Goal: Information Seeking & Learning: Learn about a topic

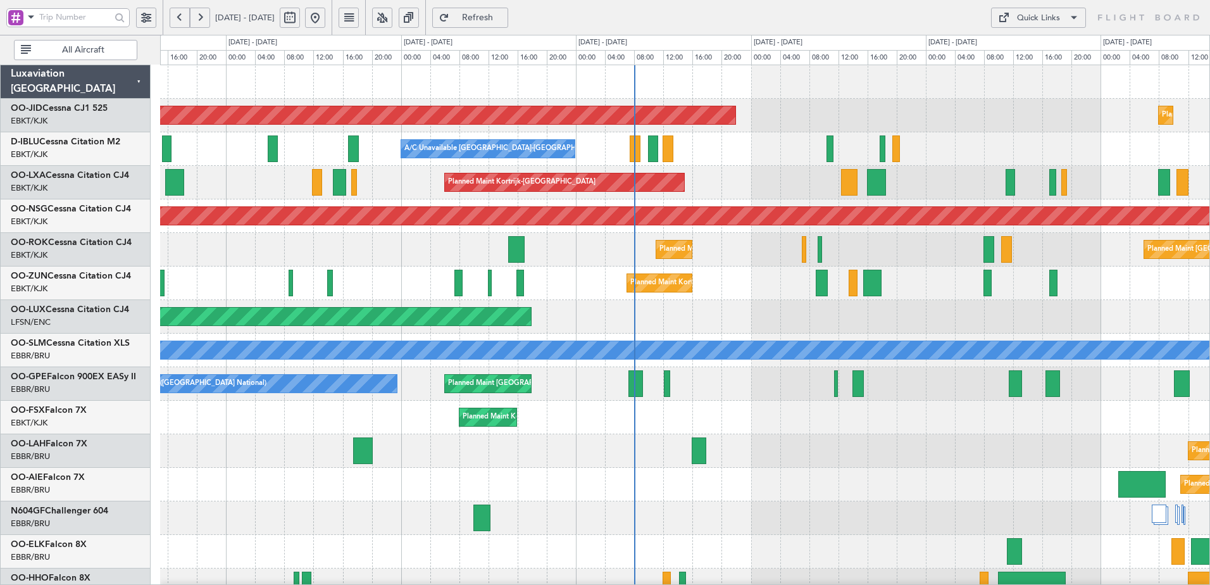
click at [655, 489] on div "AOG Maint Kortrijk-[GEOGRAPHIC_DATA] Planned Maint [GEOGRAPHIC_DATA]-[GEOGRAPHI…" at bounding box center [685, 534] width 1050 height 939
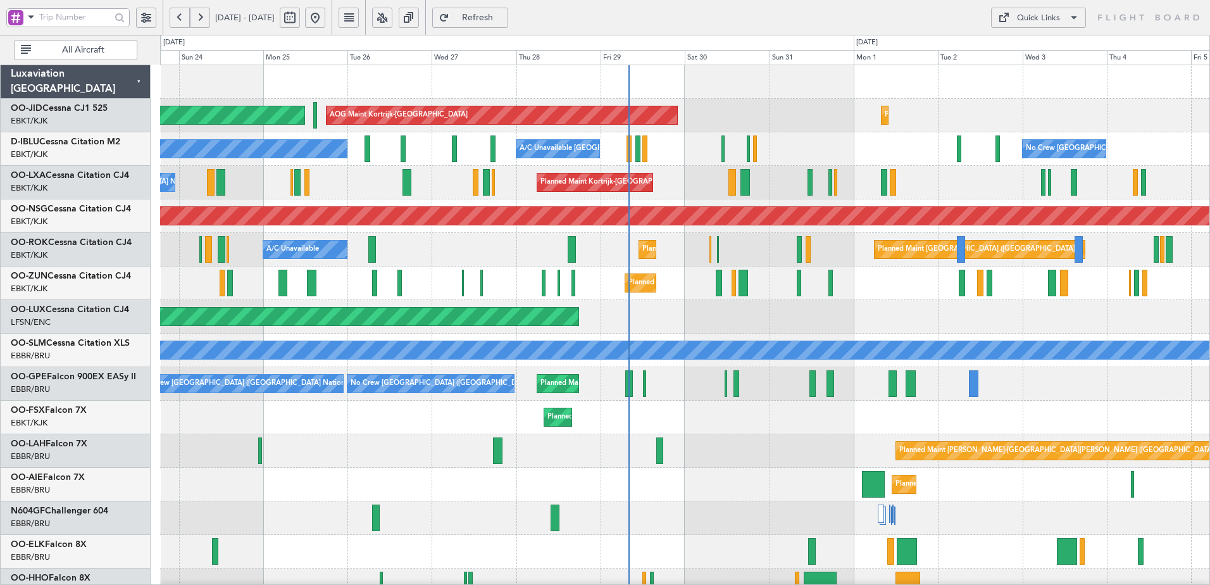
click at [756, 317] on div "Planned Maint [GEOGRAPHIC_DATA] ([GEOGRAPHIC_DATA])" at bounding box center [685, 317] width 1050 height 34
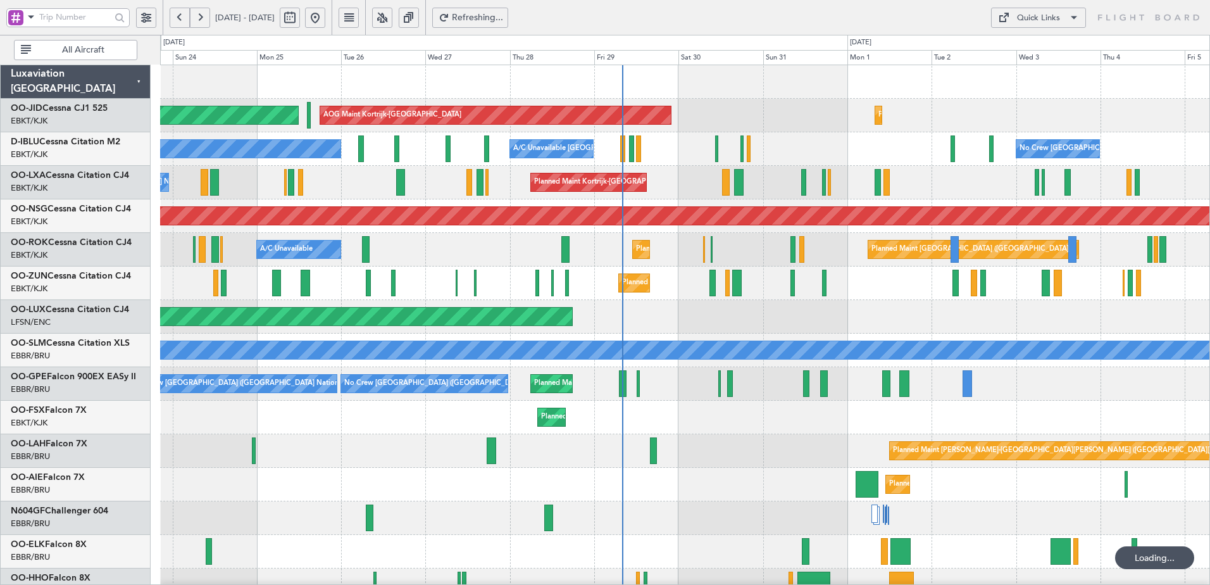
click at [392, 14] on button at bounding box center [382, 18] width 20 height 20
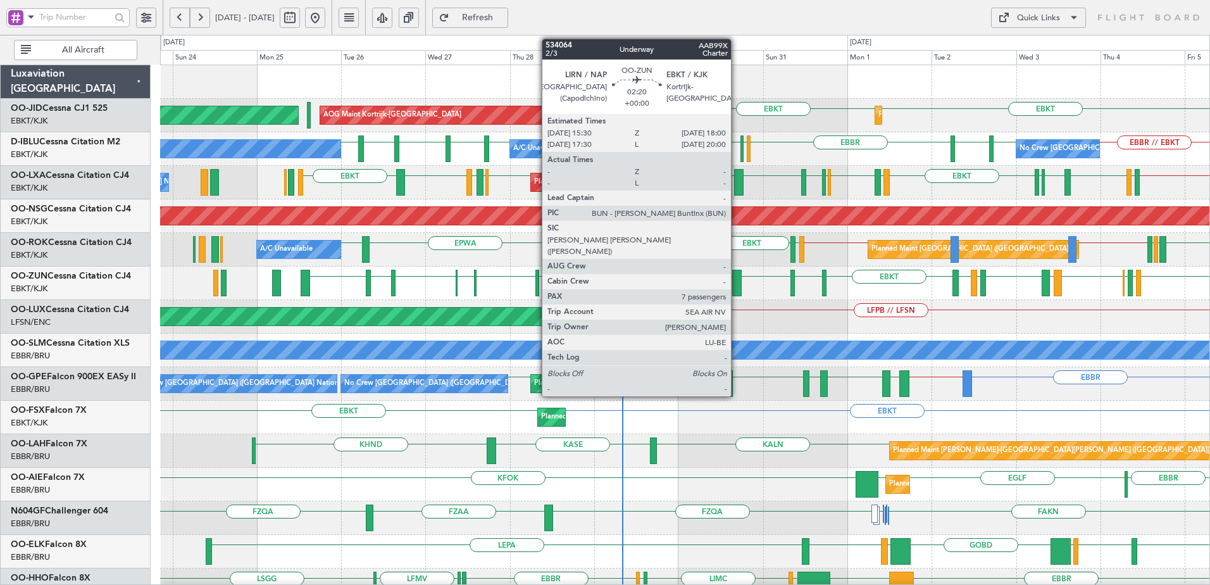
click at [736, 286] on div at bounding box center [736, 283] width 9 height 27
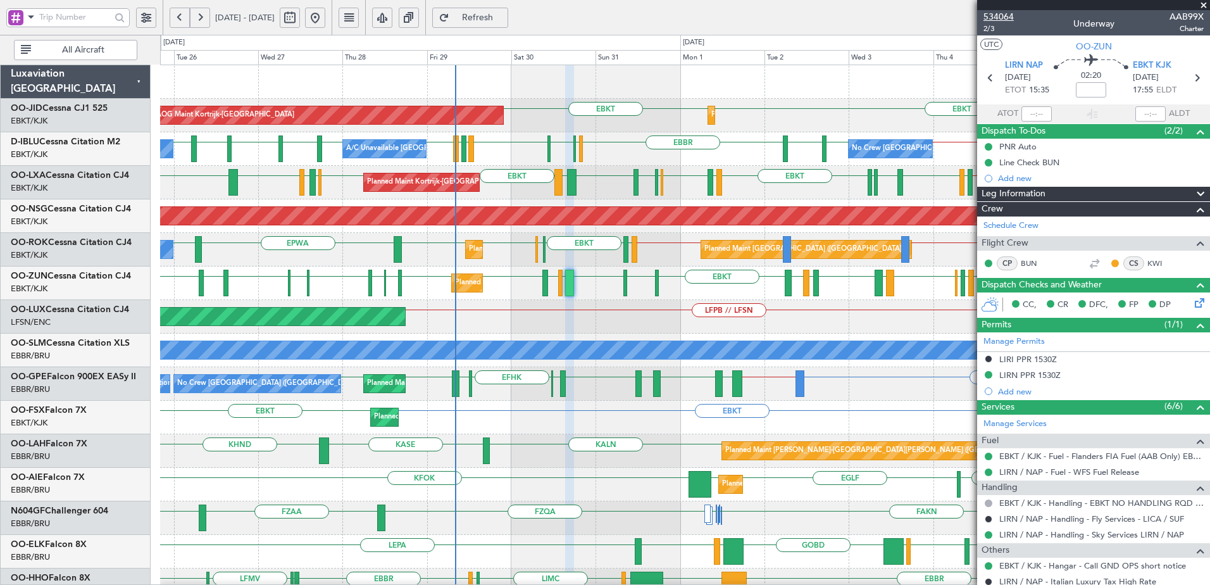
click at [1001, 16] on span "534064" at bounding box center [999, 16] width 30 height 13
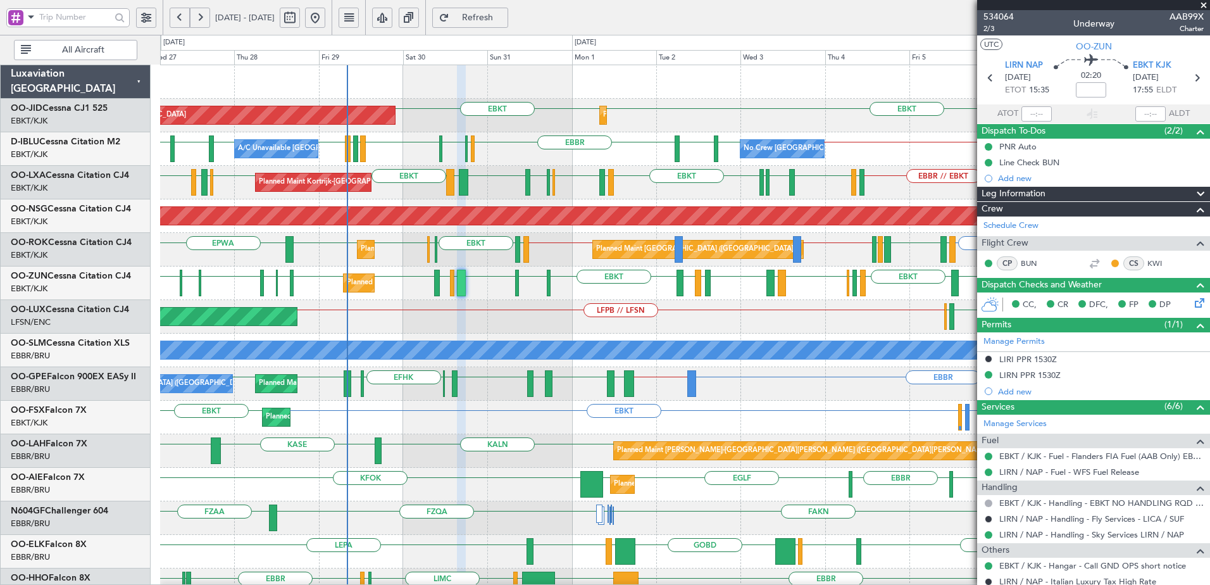
click at [674, 318] on div "Planned Maint [GEOGRAPHIC_DATA] ([GEOGRAPHIC_DATA]) LFPB // LFSN LFMD ELLX" at bounding box center [685, 317] width 1050 height 34
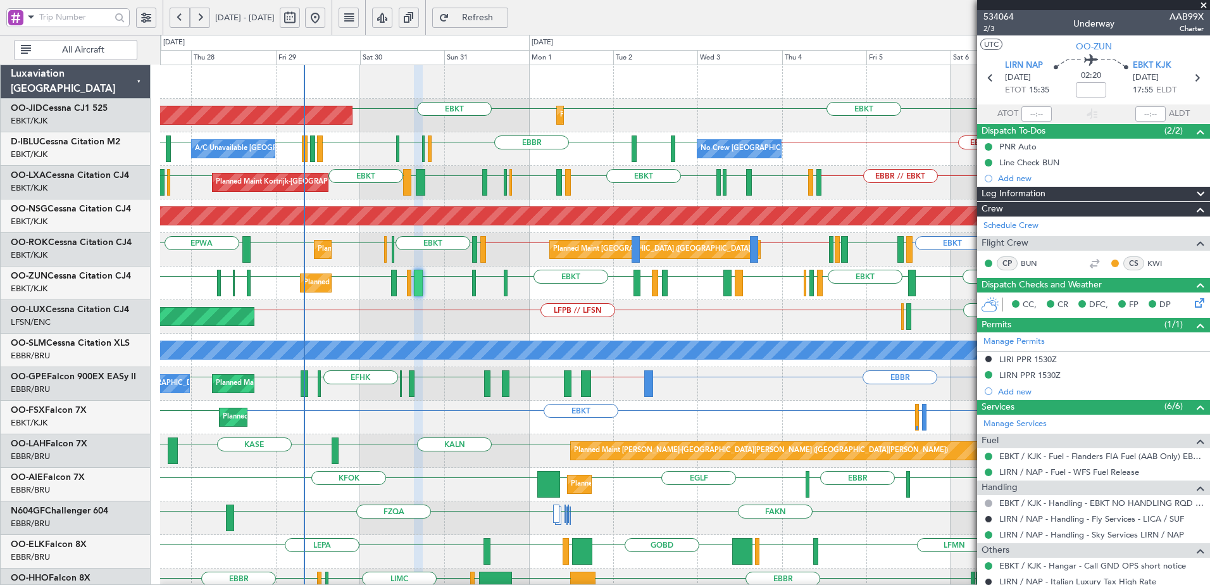
click at [602, 384] on div "Planned Maint Kortrijk-[GEOGRAPHIC_DATA] AOG Maint [GEOGRAPHIC_DATA]-[GEOGRAPHI…" at bounding box center [685, 534] width 1050 height 939
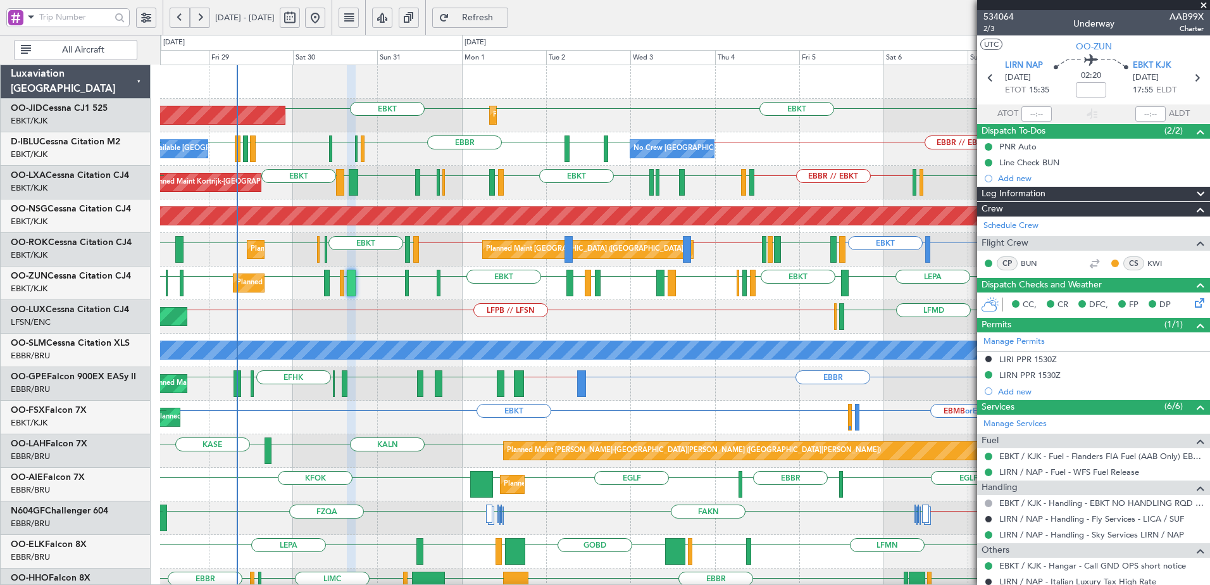
click at [547, 332] on div "Planned Maint [GEOGRAPHIC_DATA] ([GEOGRAPHIC_DATA]) LFSN // EBKT ELLX LFMD ELLX…" at bounding box center [685, 317] width 1050 height 34
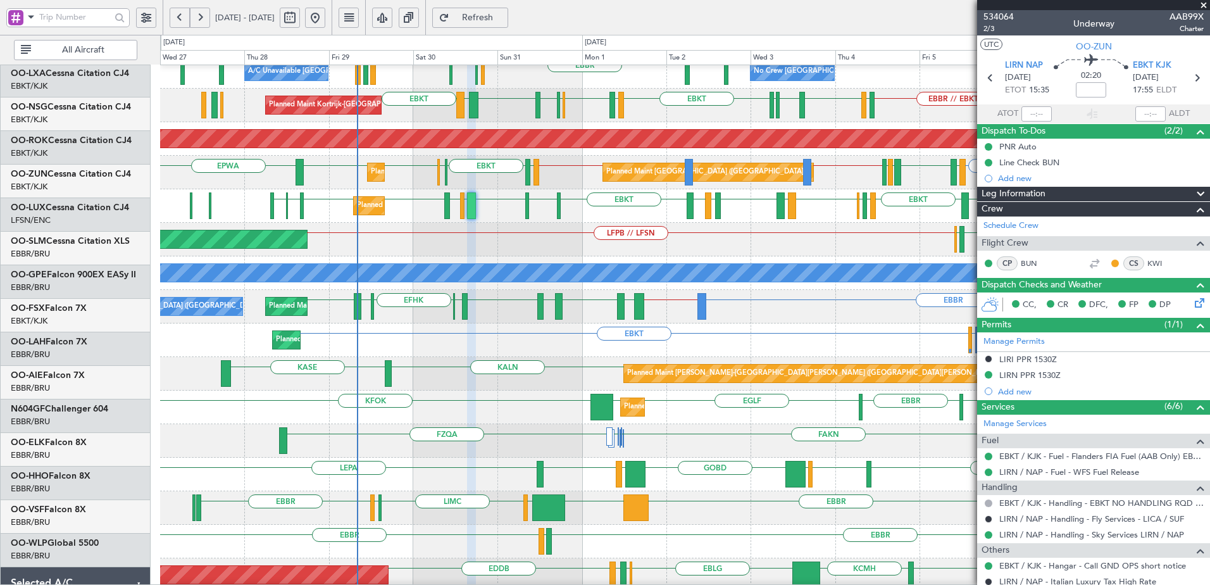
scroll to position [68, 0]
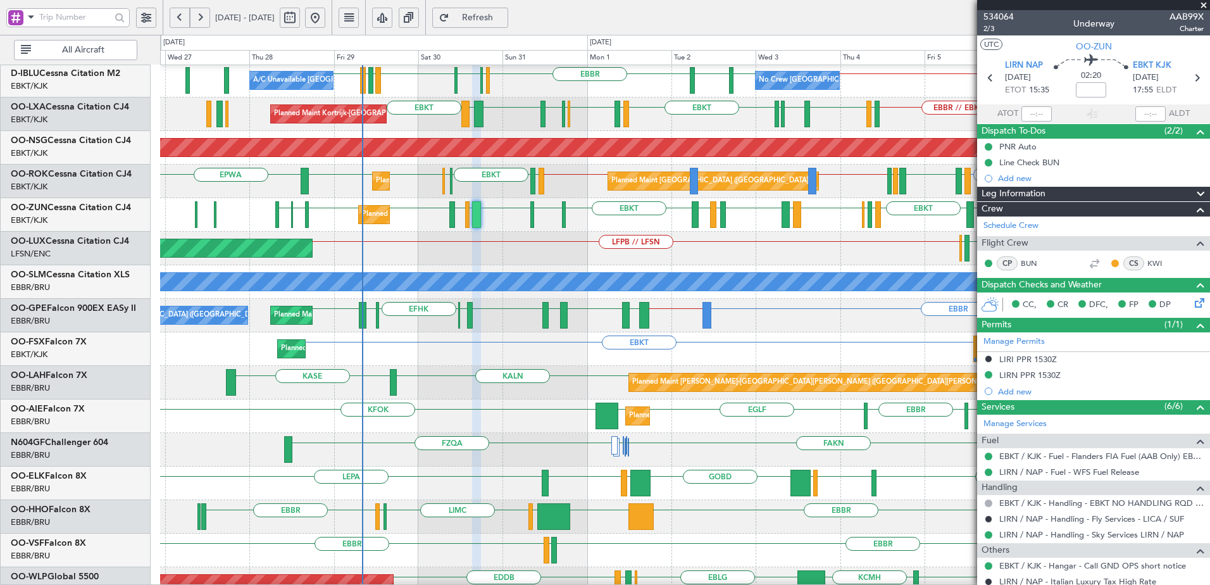
click at [562, 551] on div "EBBR LEGE [GEOGRAPHIC_DATA]" at bounding box center [685, 551] width 1050 height 34
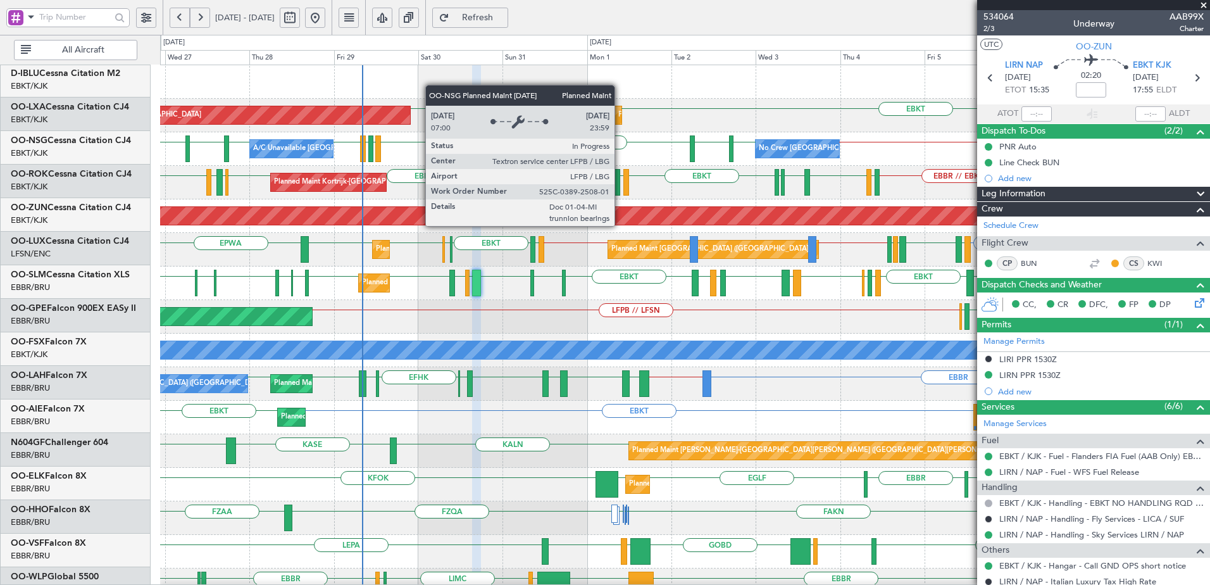
scroll to position [0, 0]
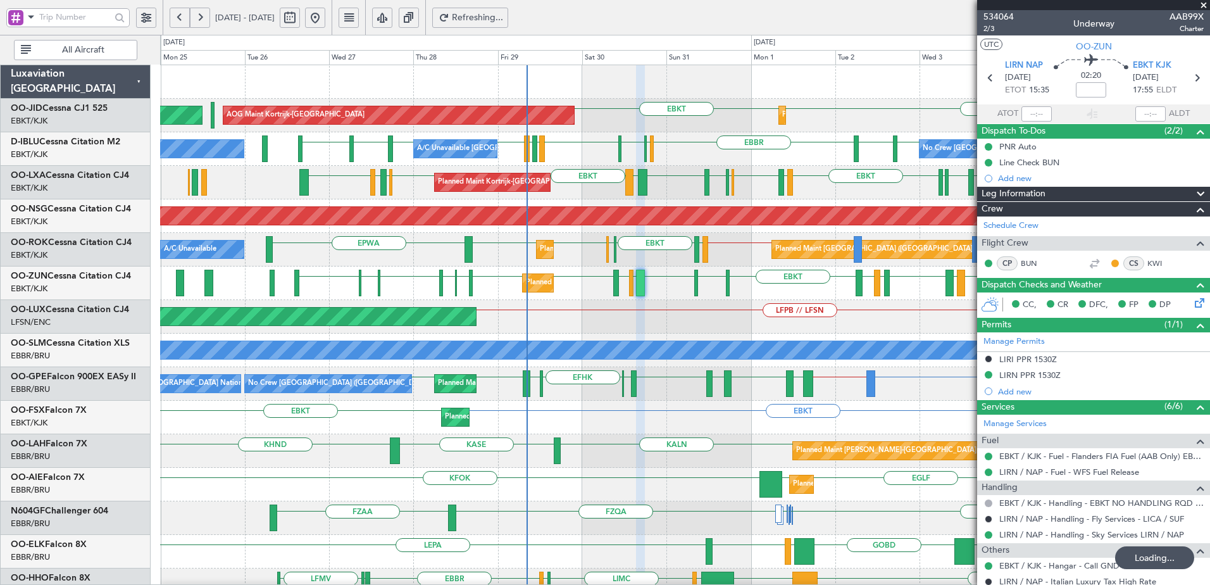
click at [643, 327] on div "Planned Maint Kortrijk-Wevelgem AOG Maint Kortrijk-Wevelgem EBKT EBKT Planned M…" at bounding box center [685, 534] width 1050 height 939
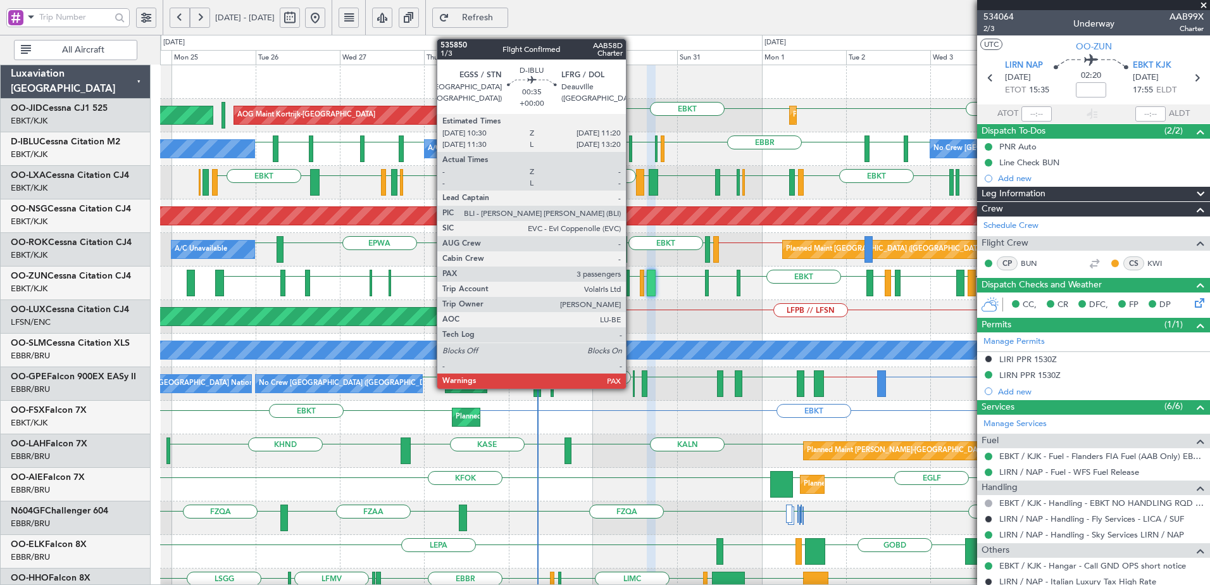
click at [632, 151] on div at bounding box center [630, 148] width 3 height 27
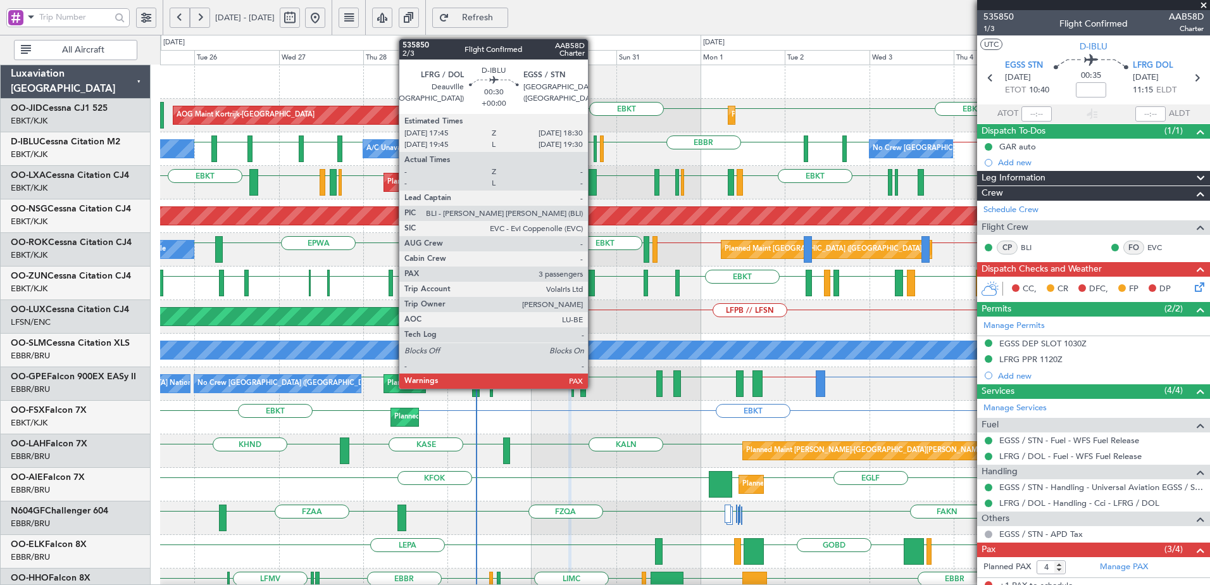
click at [594, 151] on div at bounding box center [595, 148] width 3 height 27
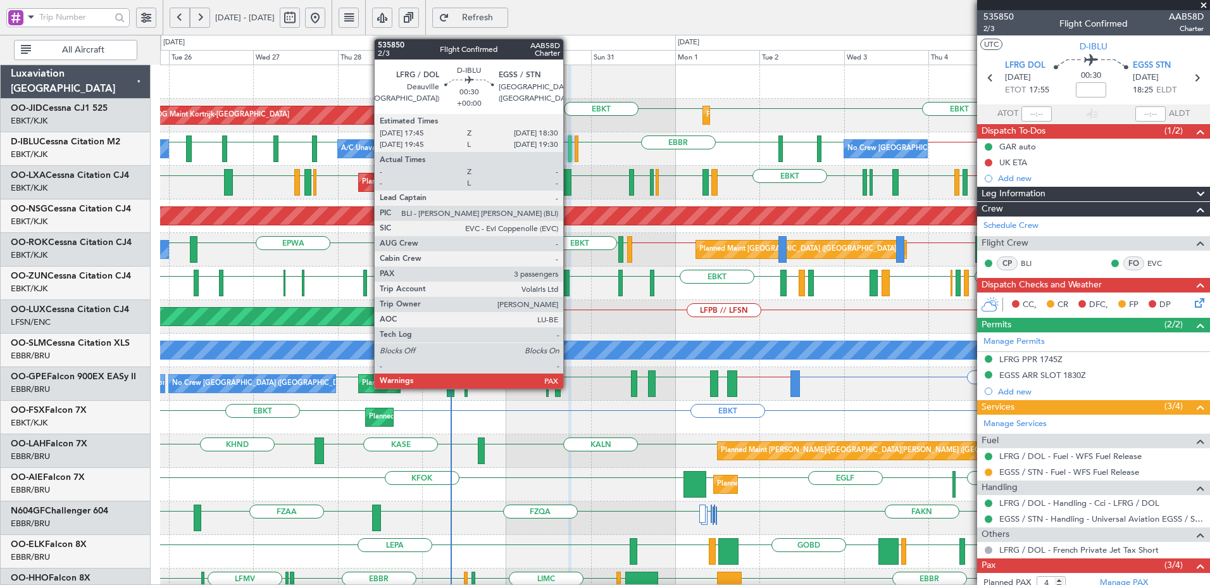
click at [569, 144] on div at bounding box center [569, 148] width 3 height 27
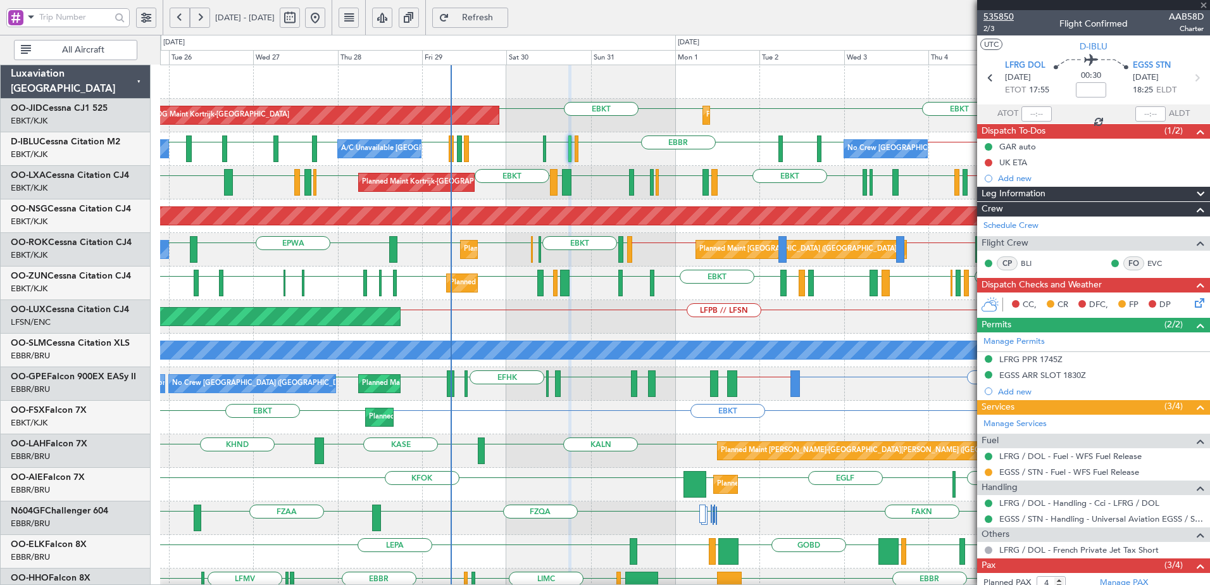
click at [1009, 15] on span "535850" at bounding box center [999, 16] width 30 height 13
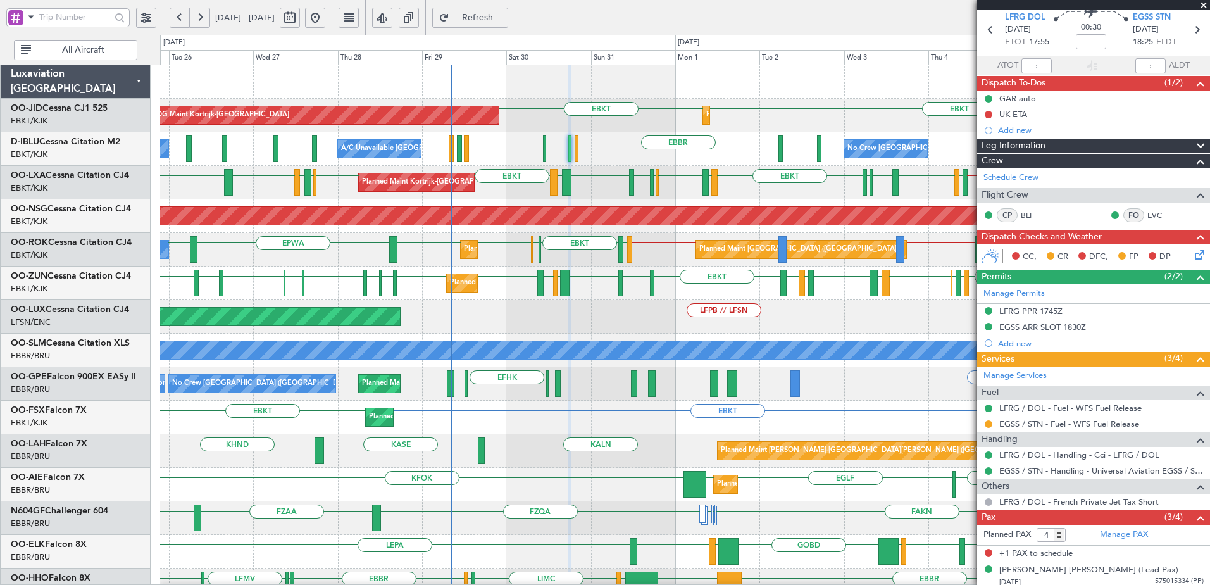
scroll to position [110, 0]
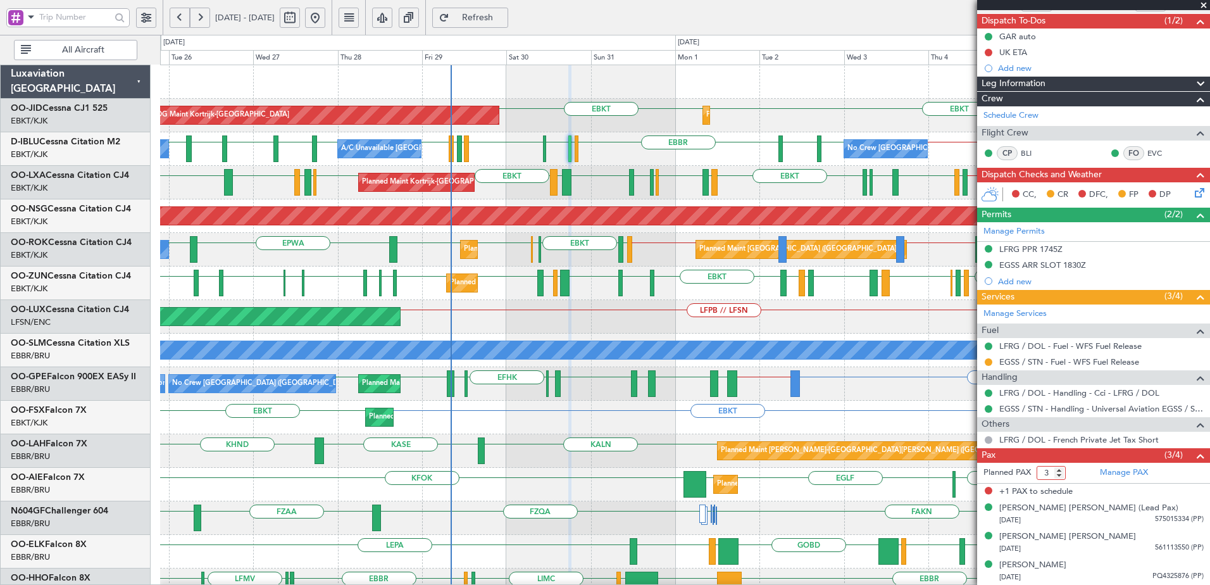
type input "3"
click at [1058, 475] on input "3" at bounding box center [1051, 473] width 29 height 14
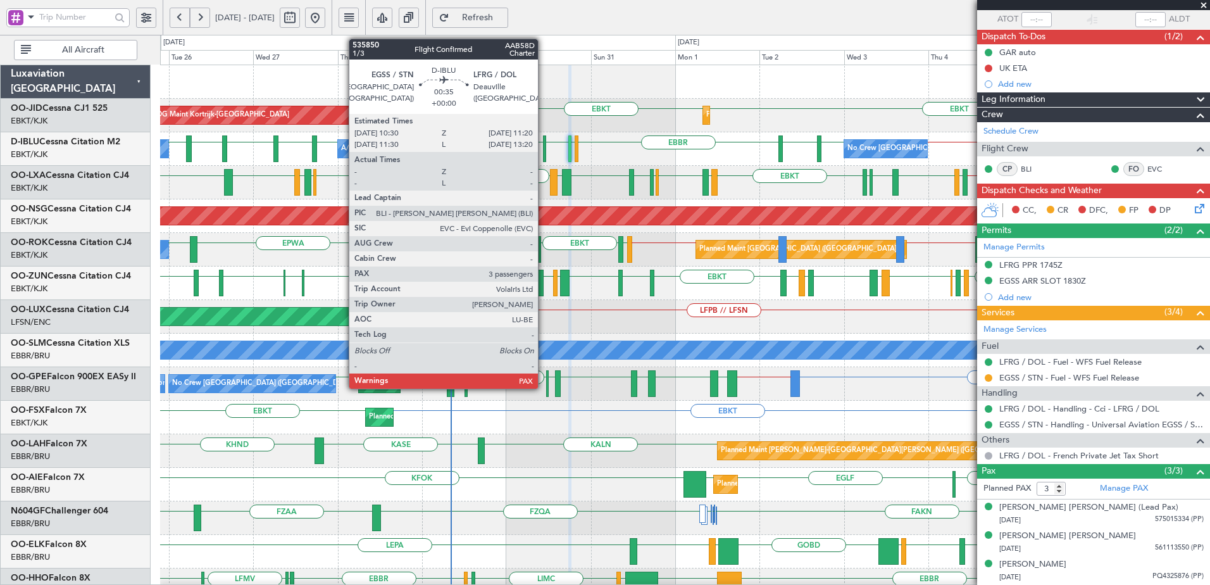
scroll to position [94, 0]
click at [543, 146] on div at bounding box center [544, 148] width 3 height 27
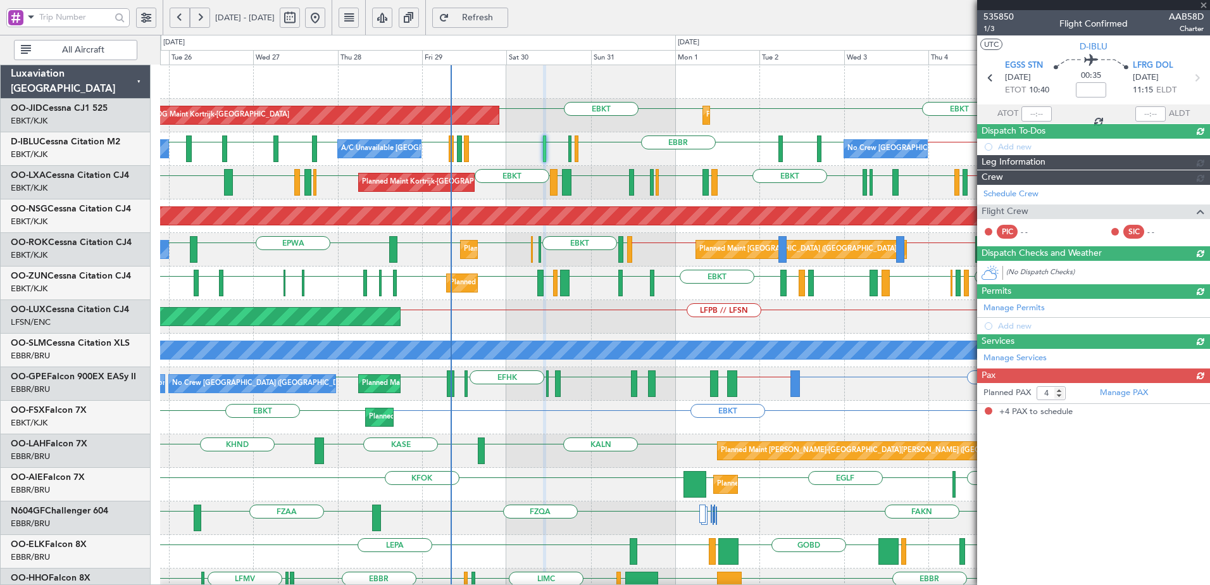
scroll to position [0, 0]
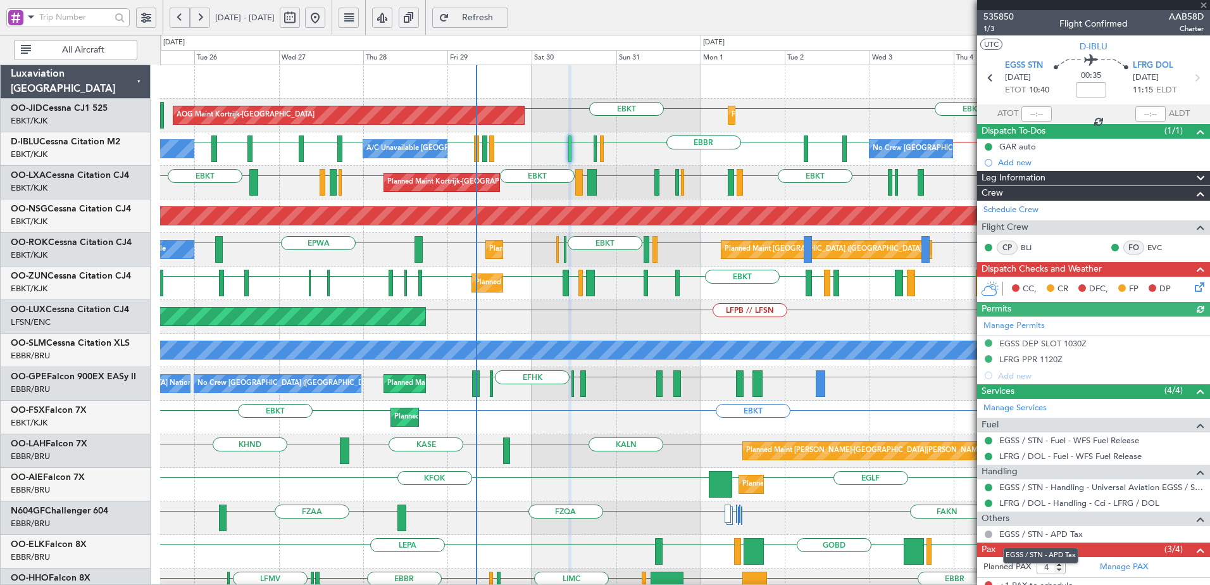
click at [1062, 570] on mat-tooltip-component "EGSS / STN - APD Tax" at bounding box center [1040, 556] width 93 height 34
type input "3"
click at [1060, 570] on input "3" at bounding box center [1051, 567] width 29 height 14
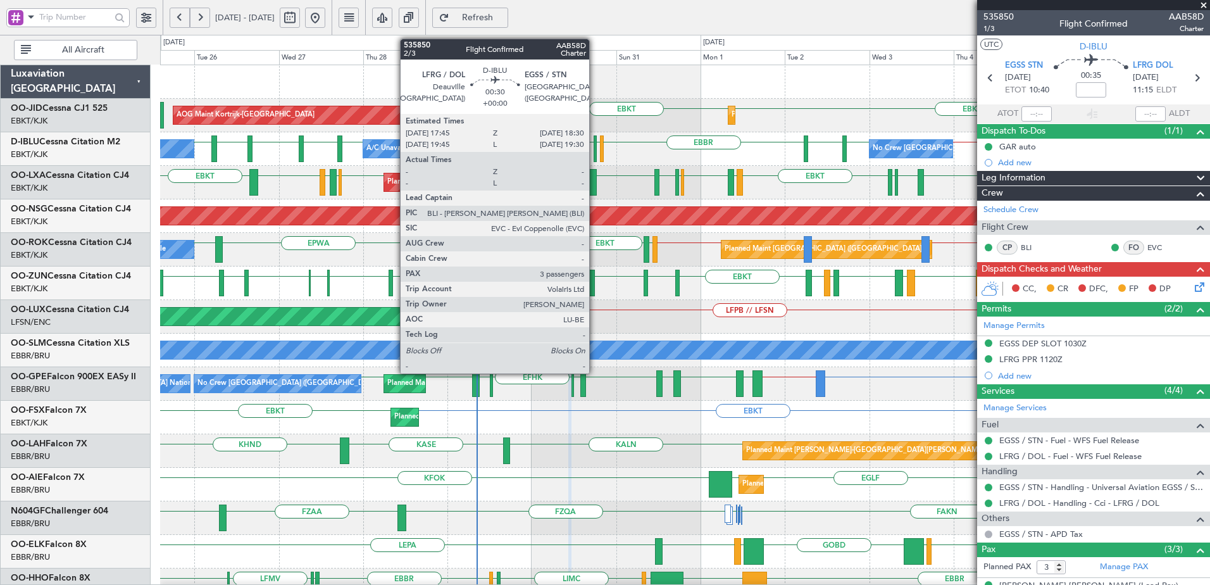
click at [595, 147] on div at bounding box center [595, 148] width 3 height 27
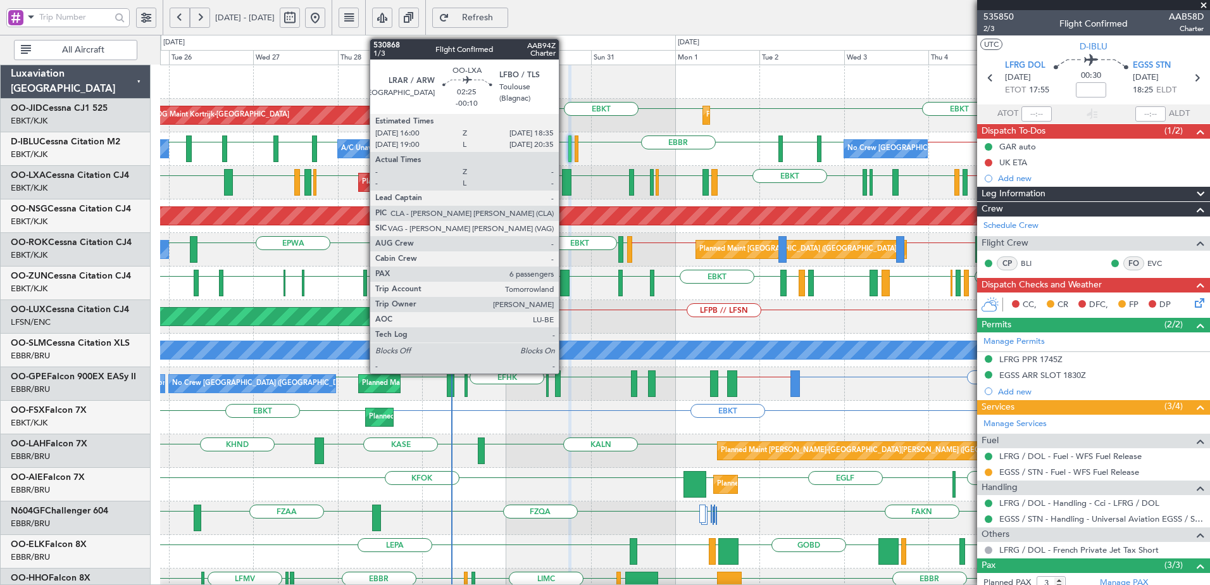
click at [565, 180] on div at bounding box center [566, 182] width 9 height 27
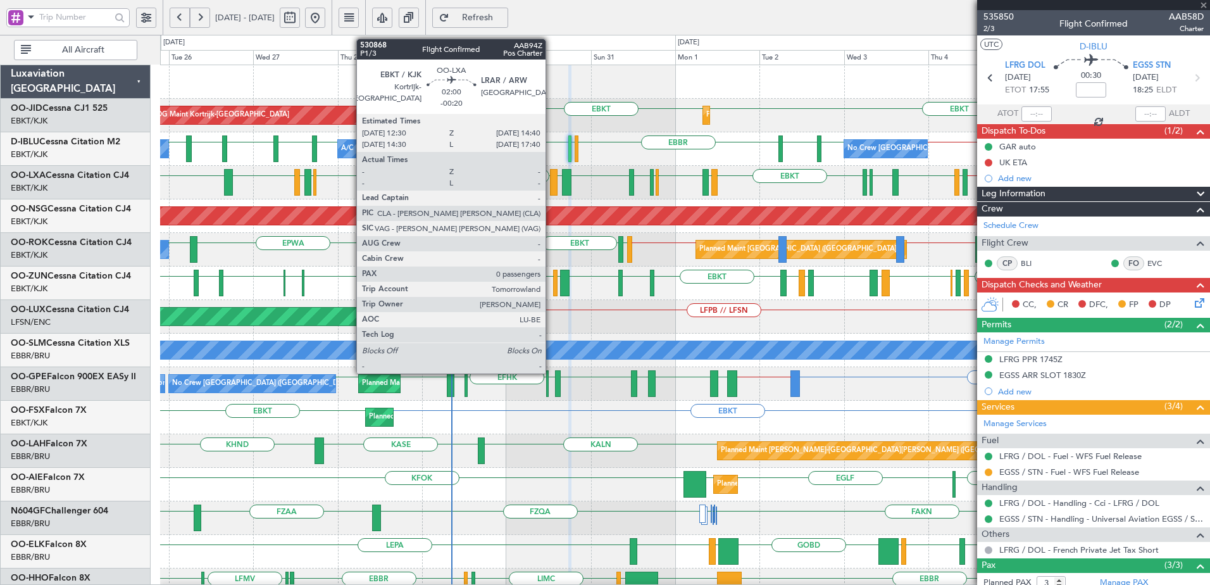
type input "-00:10"
type input "6"
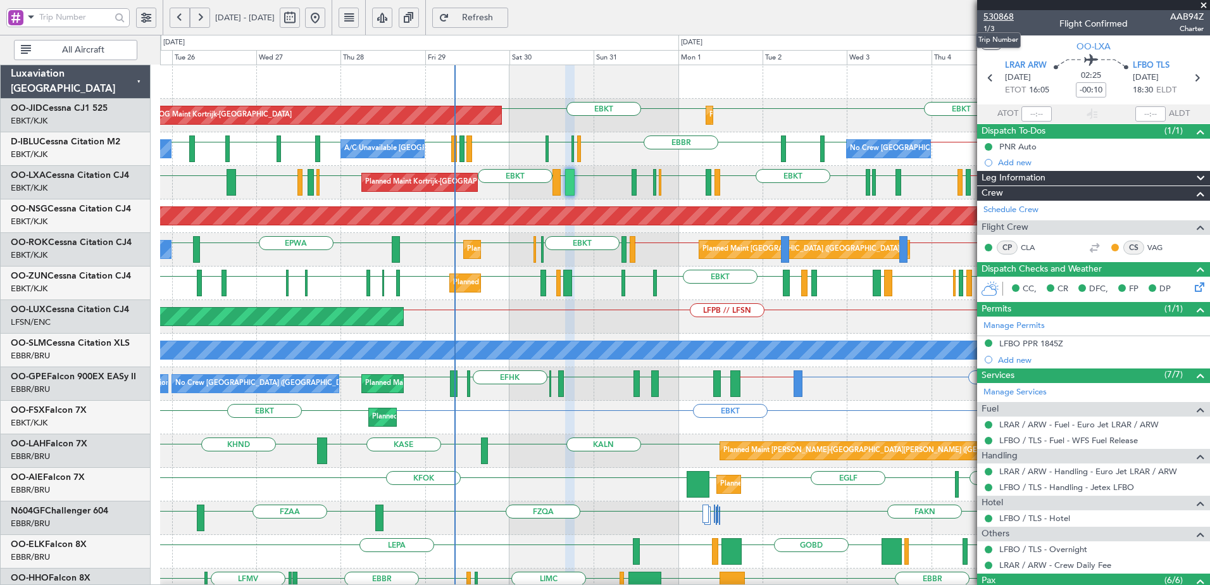
click at [998, 21] on span "530868" at bounding box center [999, 16] width 30 height 13
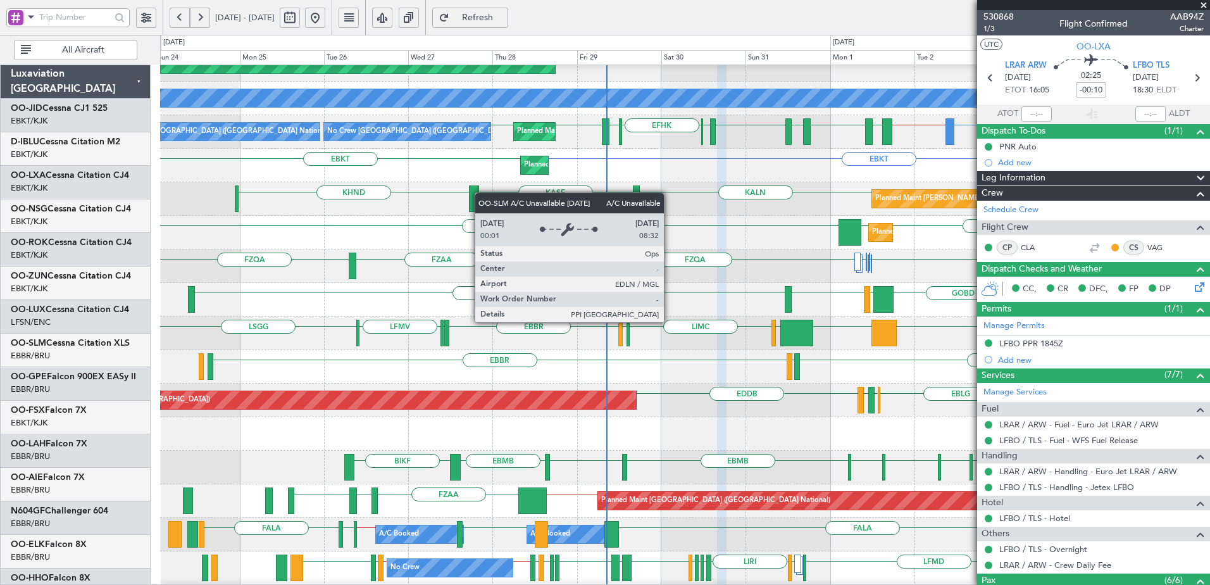
click at [505, 139] on div "Planned Maint Brussels (Brussels National) No Crew Brussels (Brussels National)…" at bounding box center [685, 132] width 1050 height 34
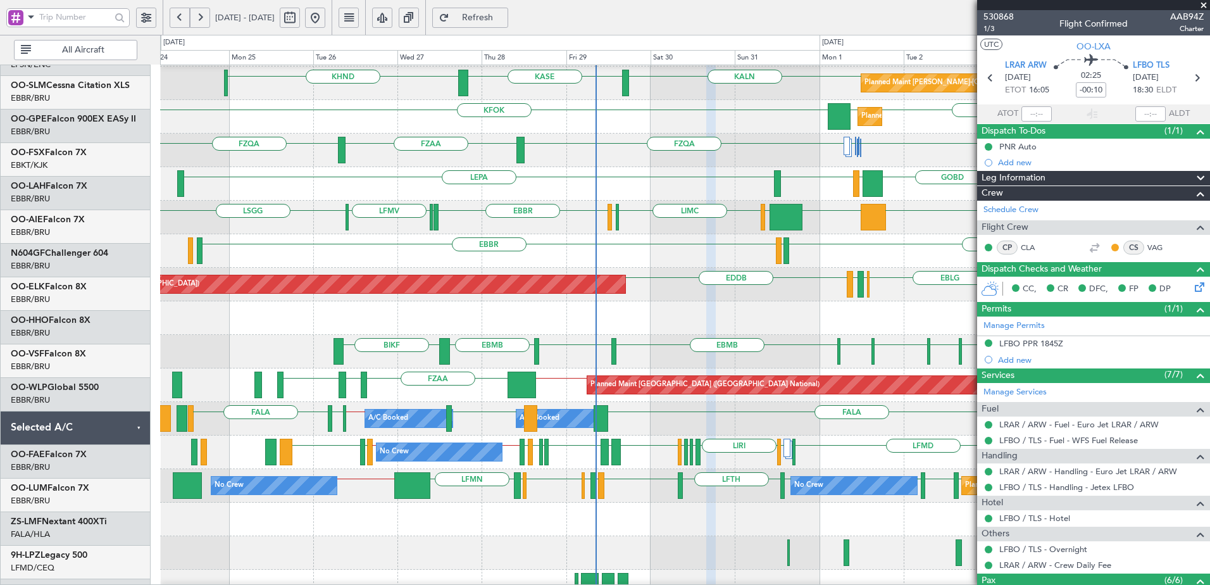
scroll to position [380, 0]
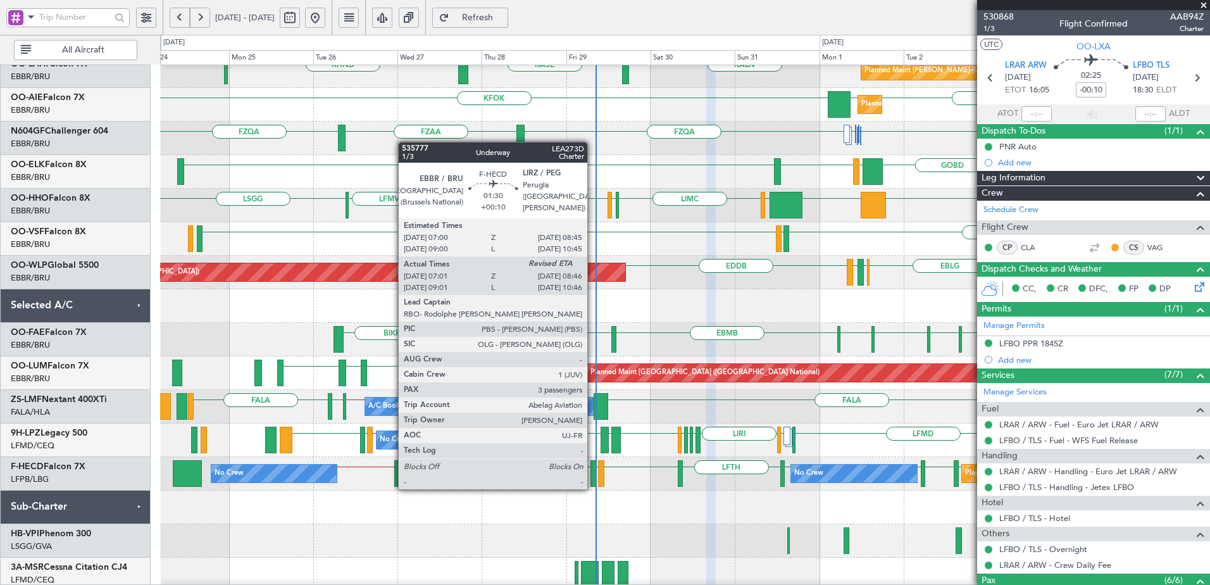
click at [593, 477] on div at bounding box center [594, 473] width 6 height 27
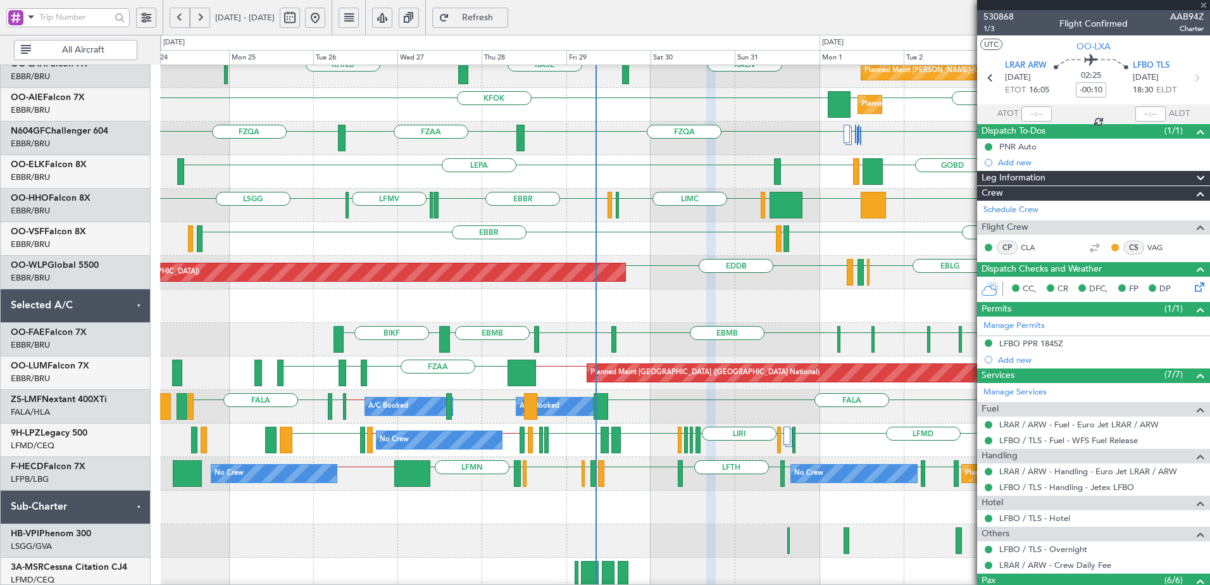
type input "+00:10"
type input "07:11"
type input "3"
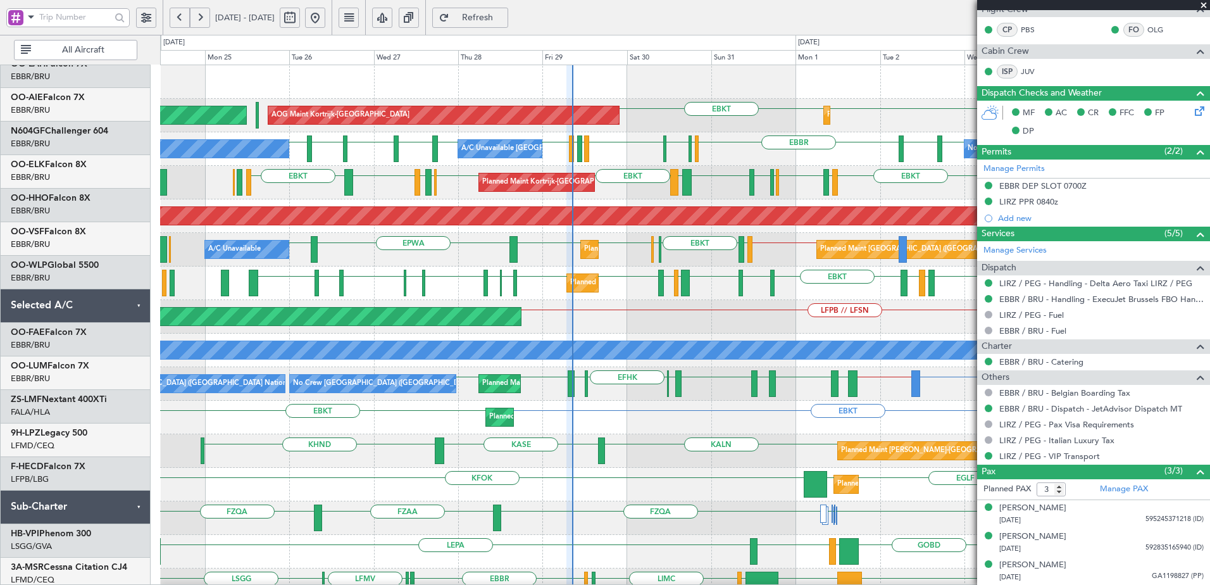
scroll to position [0, 0]
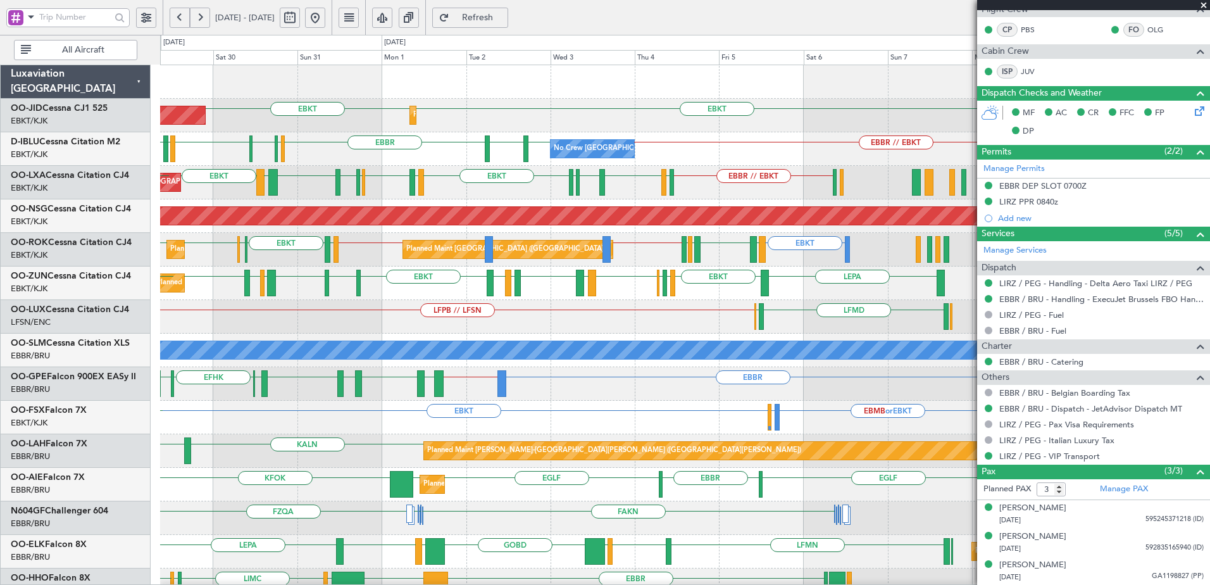
click at [348, 318] on div "LFMD ELLX LFPB // LFSN Planned Maint Paris (Le Bourget)" at bounding box center [685, 317] width 1050 height 34
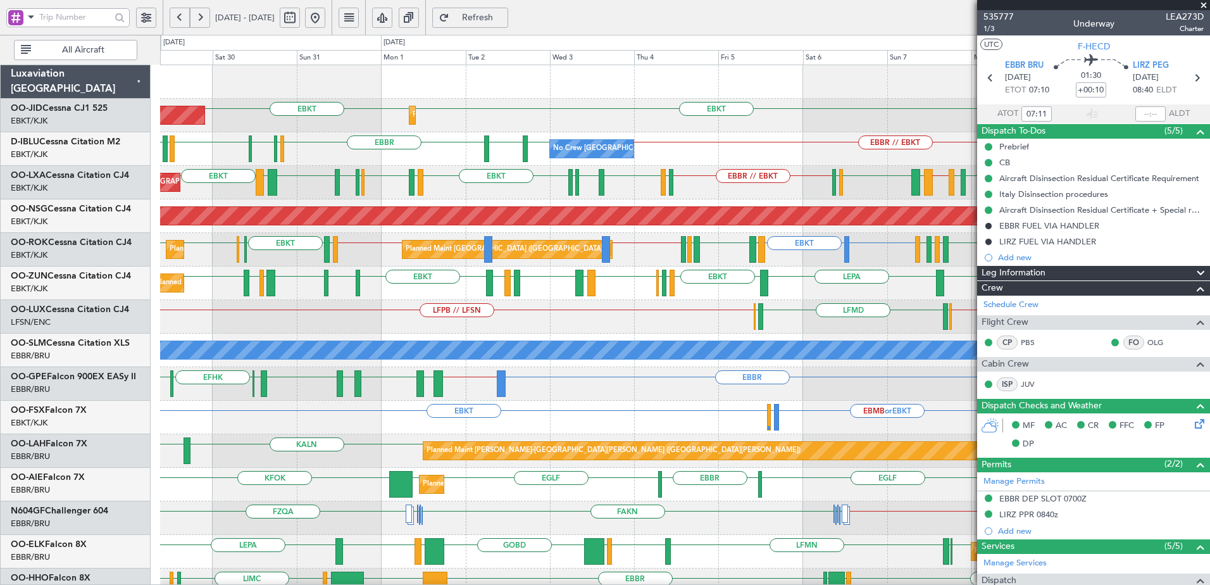
scroll to position [313, 0]
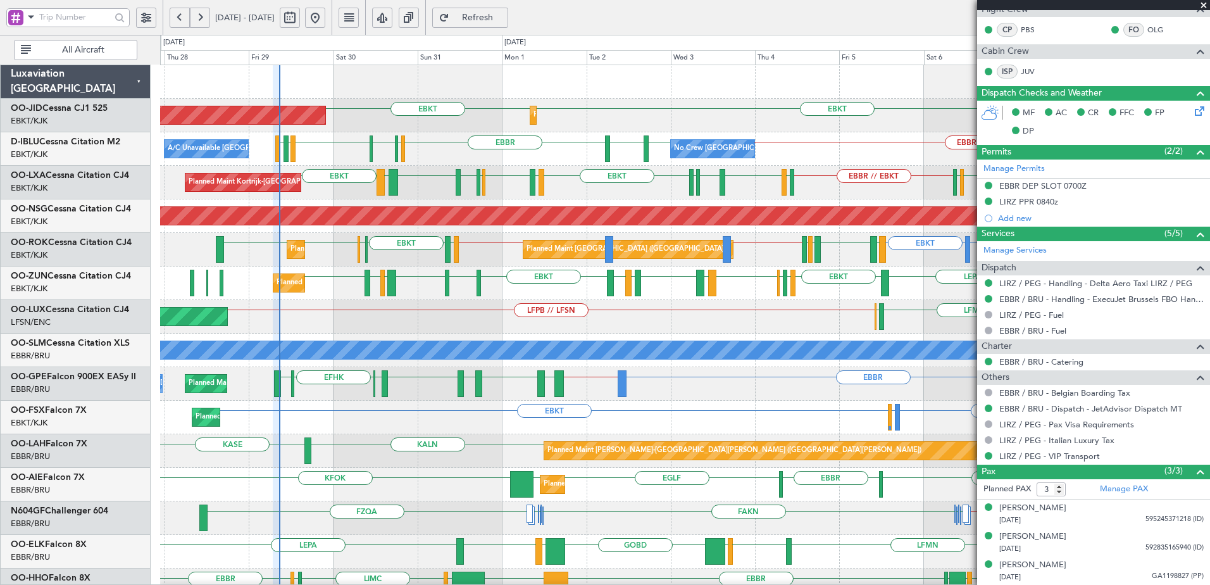
click at [382, 401] on div "EBKT EBKT AOG Maint Kortrijk-Wevelgem Planned Maint Kortrijk-Wevelgem LHPP Plan…" at bounding box center [685, 534] width 1050 height 939
click at [1206, 1] on span at bounding box center [1204, 5] width 13 height 11
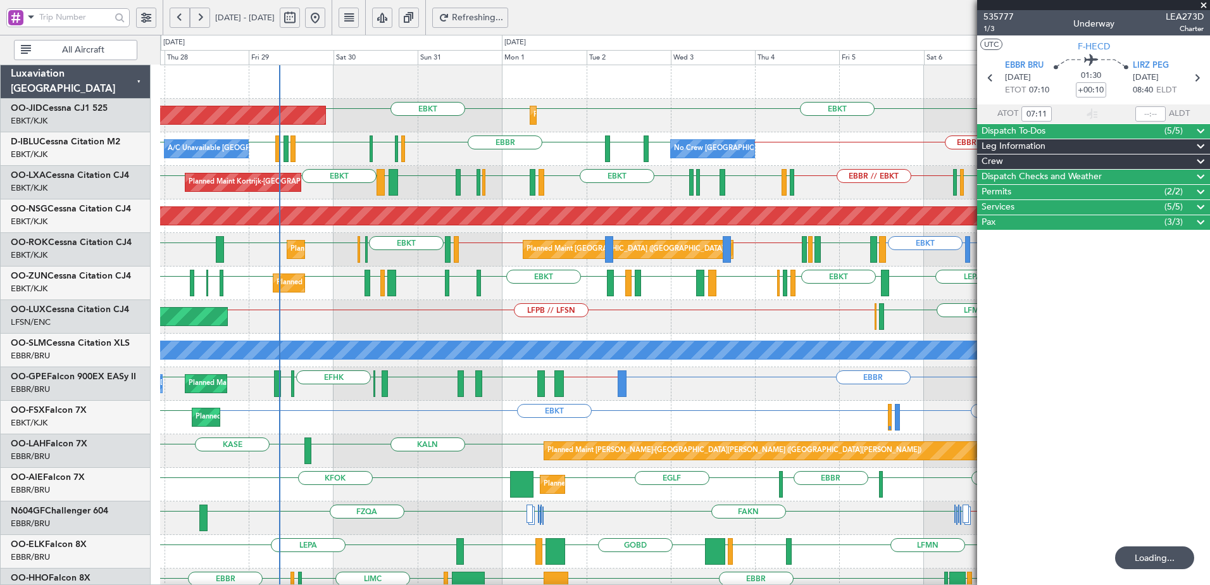
click at [1041, 15] on div "Quick Links" at bounding box center [1038, 18] width 43 height 13
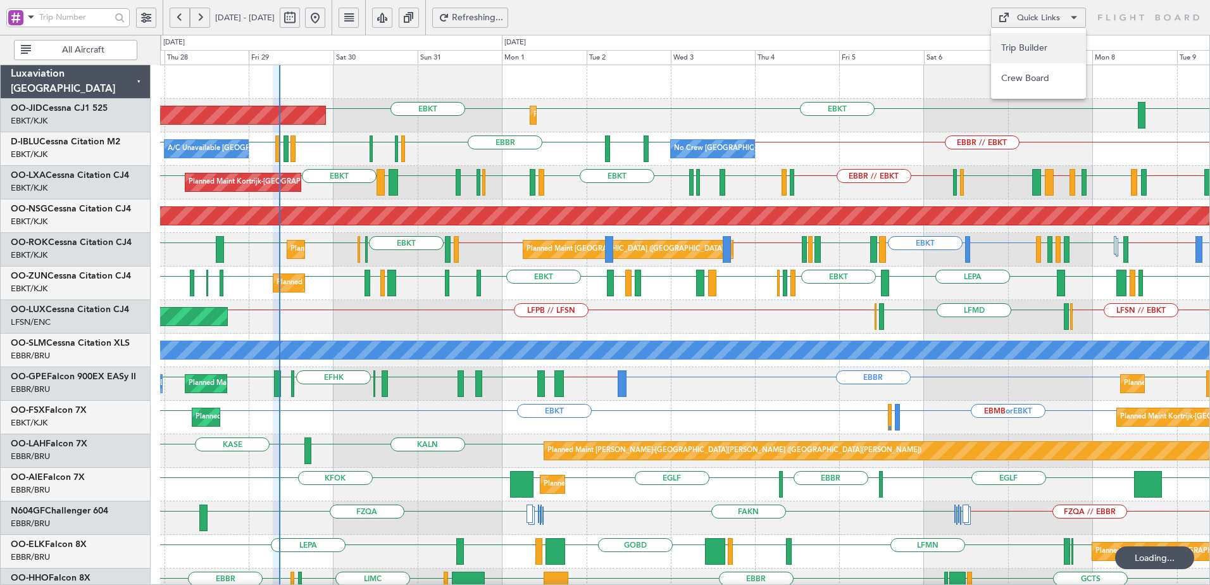
click at [1030, 44] on button "Trip Builder" at bounding box center [1038, 48] width 95 height 30
click at [504, 19] on span "Refresh" at bounding box center [478, 17] width 52 height 9
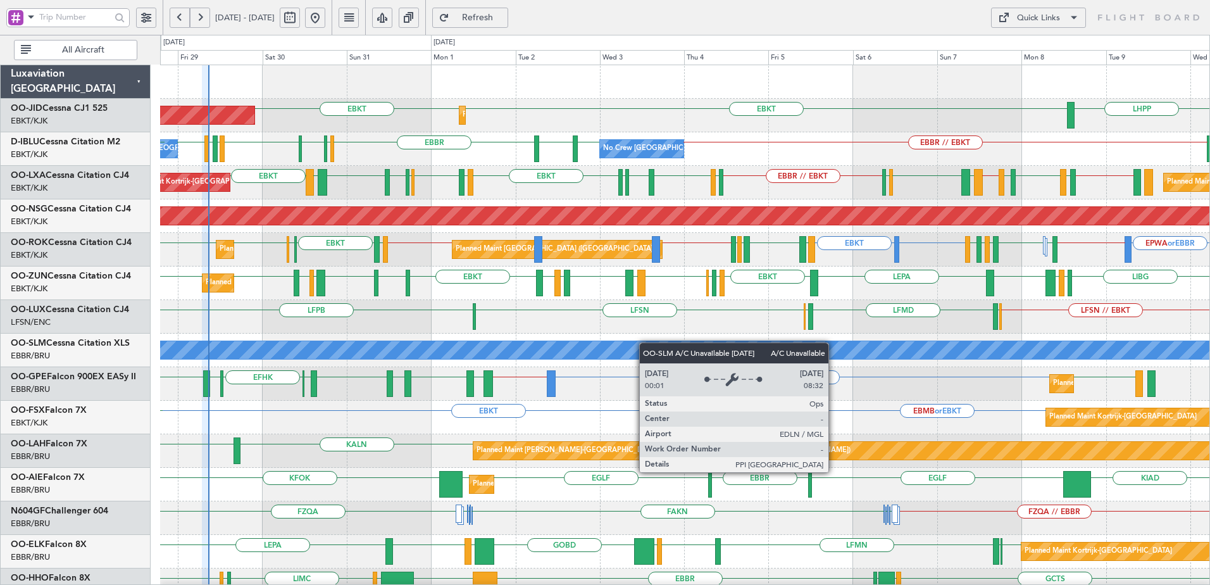
click at [589, 362] on div "EBKT LHPP EBKT AOG Maint Kortrijk-Wevelgem Planned Maint Kortrijk-Wevelgem EBBR…" at bounding box center [685, 534] width 1050 height 939
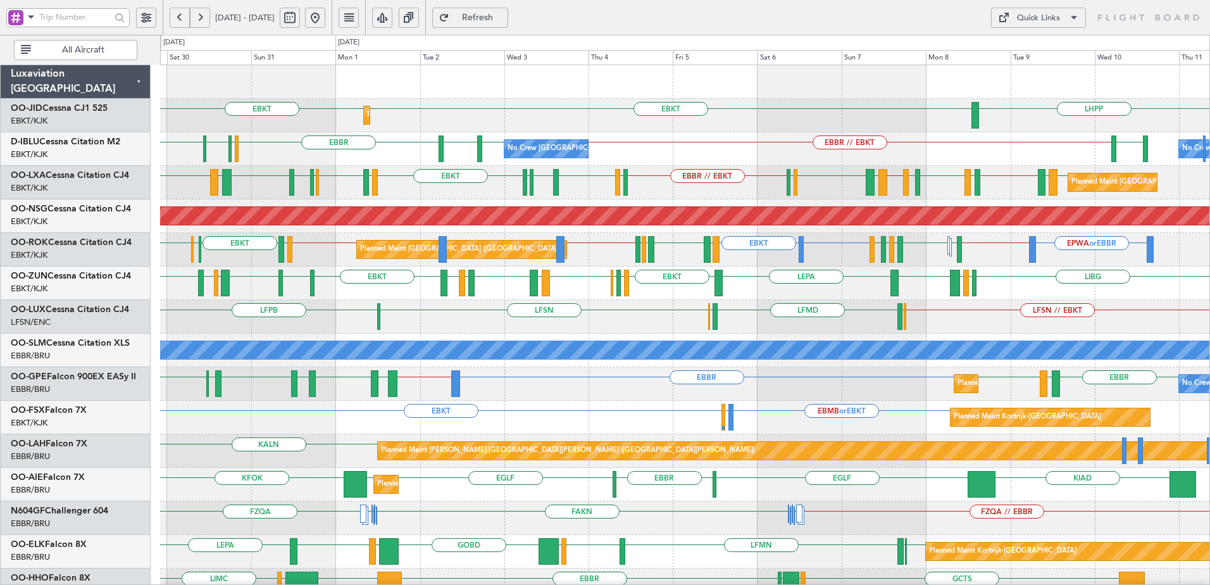
click at [643, 377] on div "Planned Maint Kortrijk-Wevelgem EBKT LHPP EBKT AOG Maint Kortrijk-Wevelgem No C…" at bounding box center [685, 534] width 1050 height 939
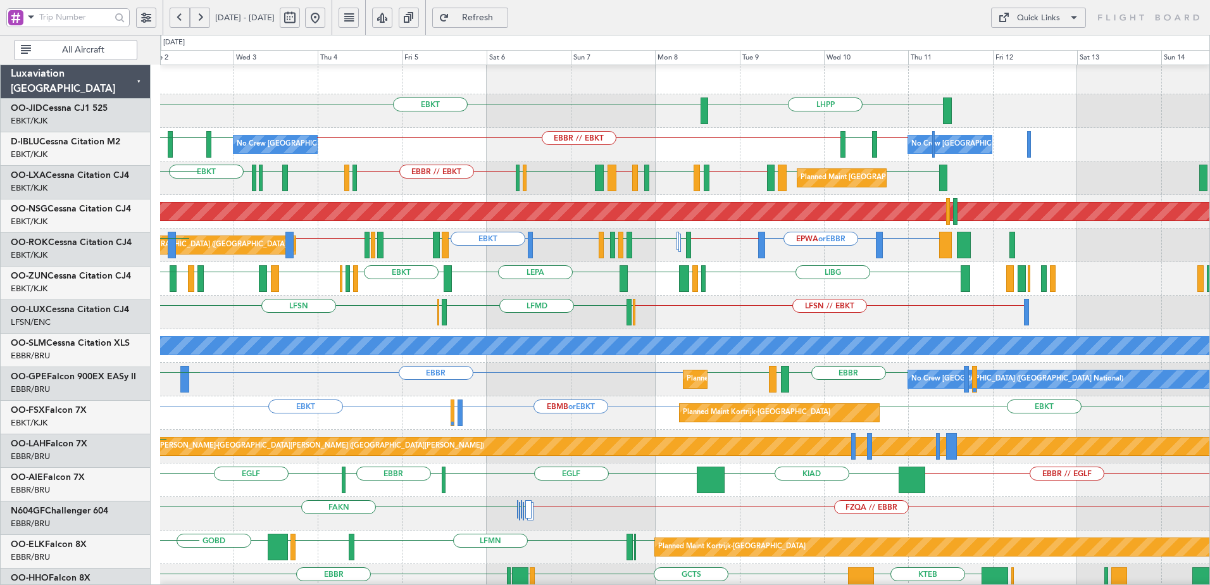
click at [774, 308] on div "LFSN // EBKT LFSN ELLX LFMD ELLX LFPB" at bounding box center [685, 313] width 1050 height 34
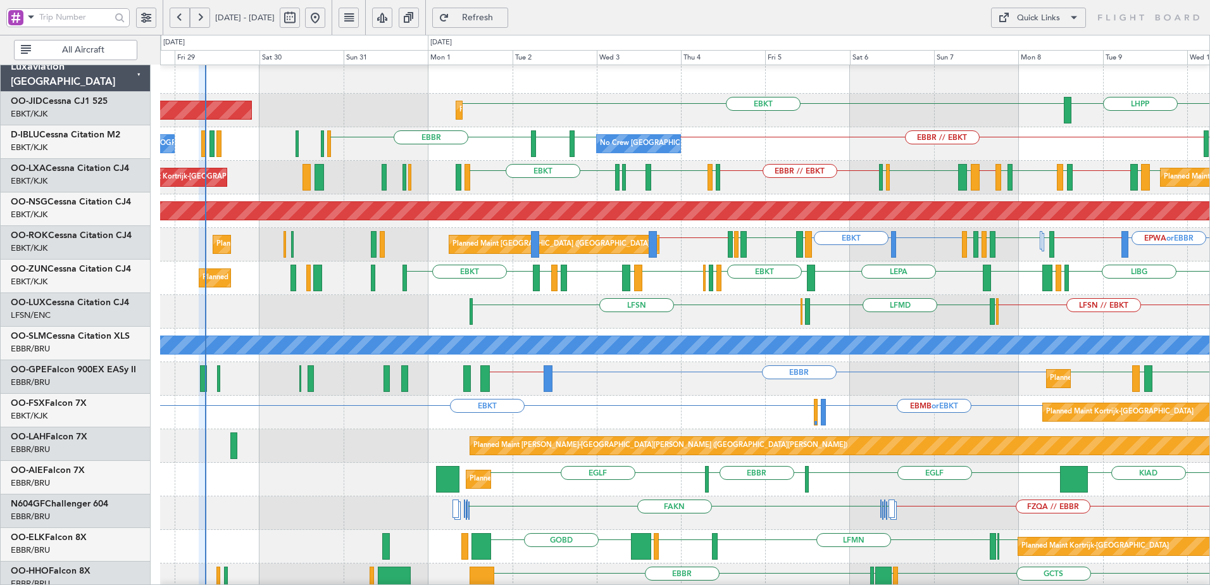
scroll to position [5, 0]
click at [875, 291] on div "LIBG EBKT LIML EBLG EBKT LIRA EBKT LFMD LEBB EBKT LGMK LIBG EBKT LEPA Planned M…" at bounding box center [685, 278] width 1050 height 34
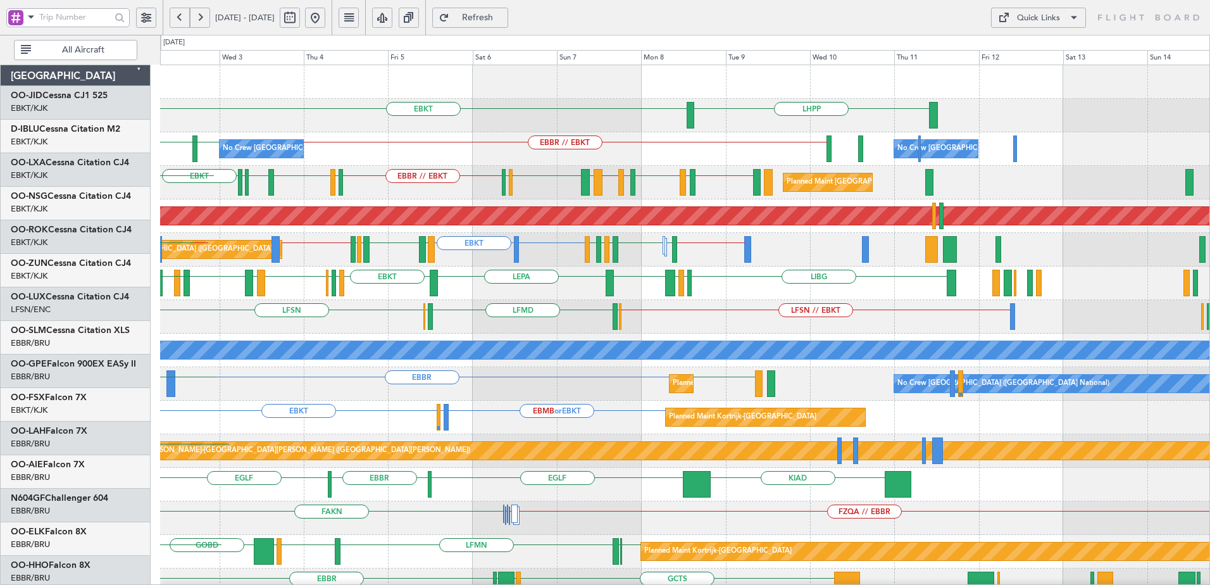
scroll to position [0, 0]
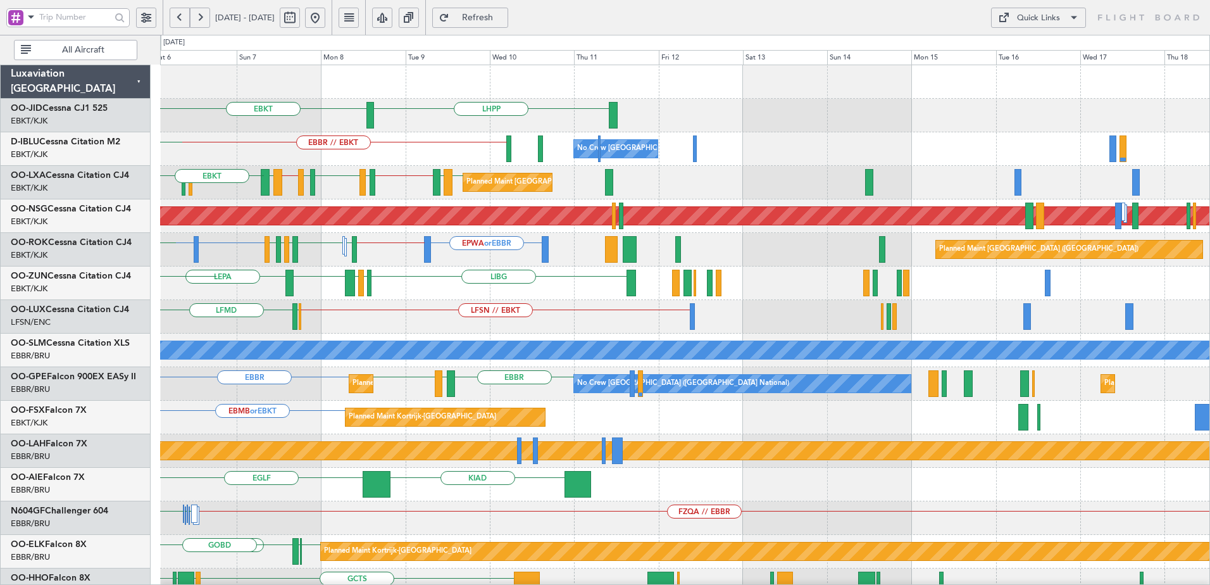
click at [41, 292] on div "LHPP EBKT EBBR // EBKT No Crew Brussels (Brussels National) No Crew Brussels (B…" at bounding box center [605, 310] width 1210 height 550
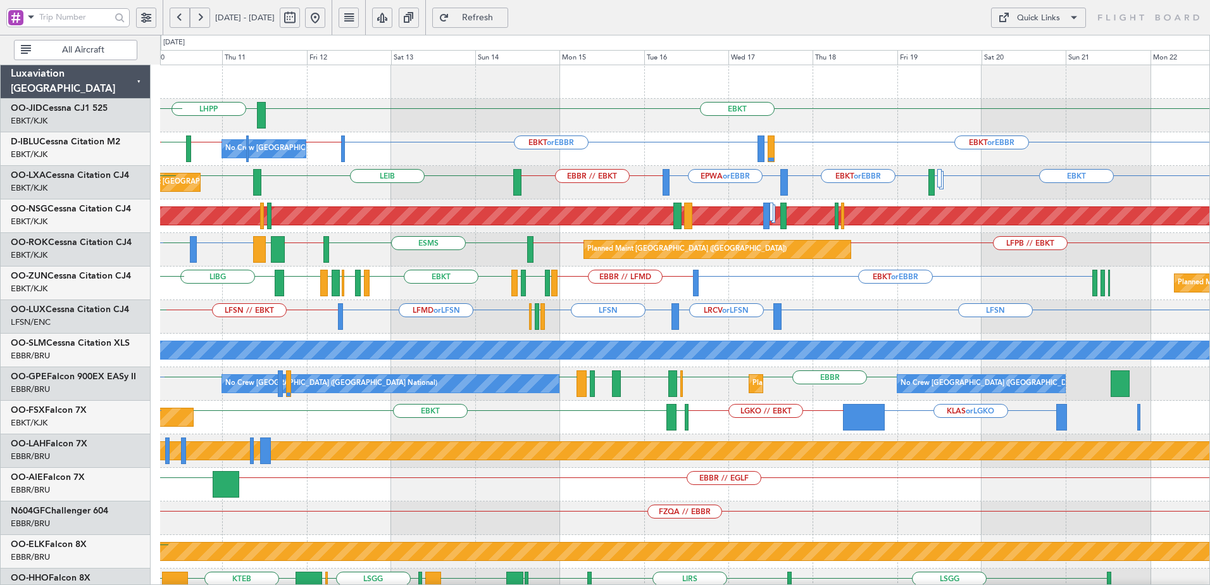
click at [413, 323] on div "EBKT LHPP EBKT No Crew Brussels (Brussels National) EBKT or EBBR EBBR // LFPB E…" at bounding box center [685, 518] width 1050 height 906
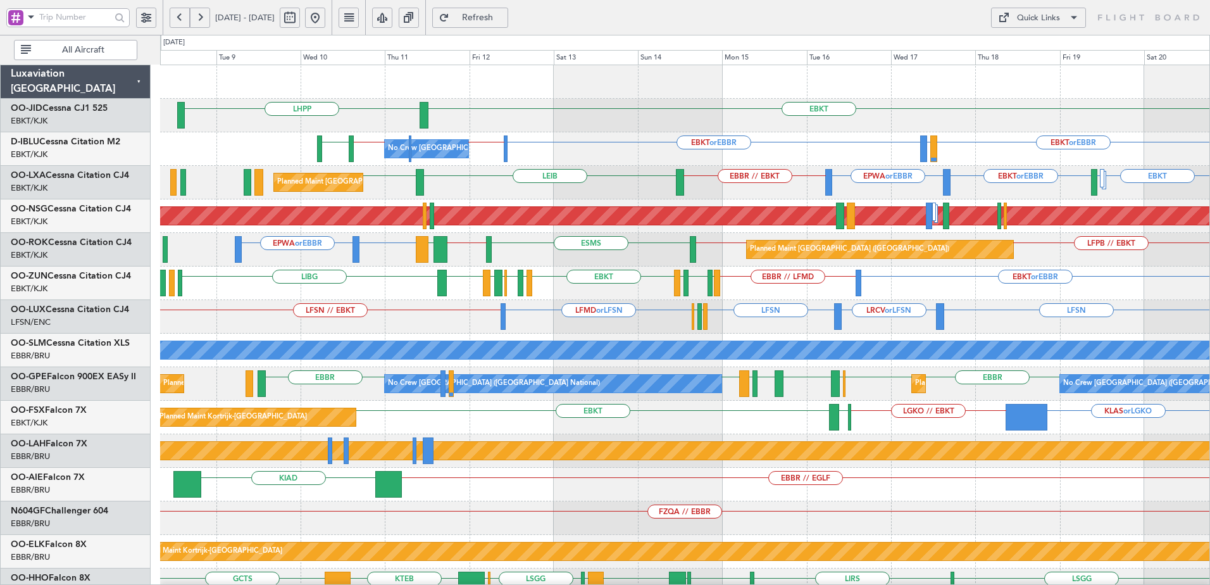
click at [720, 337] on div "EBKT LHPP EBKT or EBBR EBBR // LFPB EBKT or EBBR LIRQ or EBBR EBKT // EBBR LSZH…" at bounding box center [685, 518] width 1050 height 906
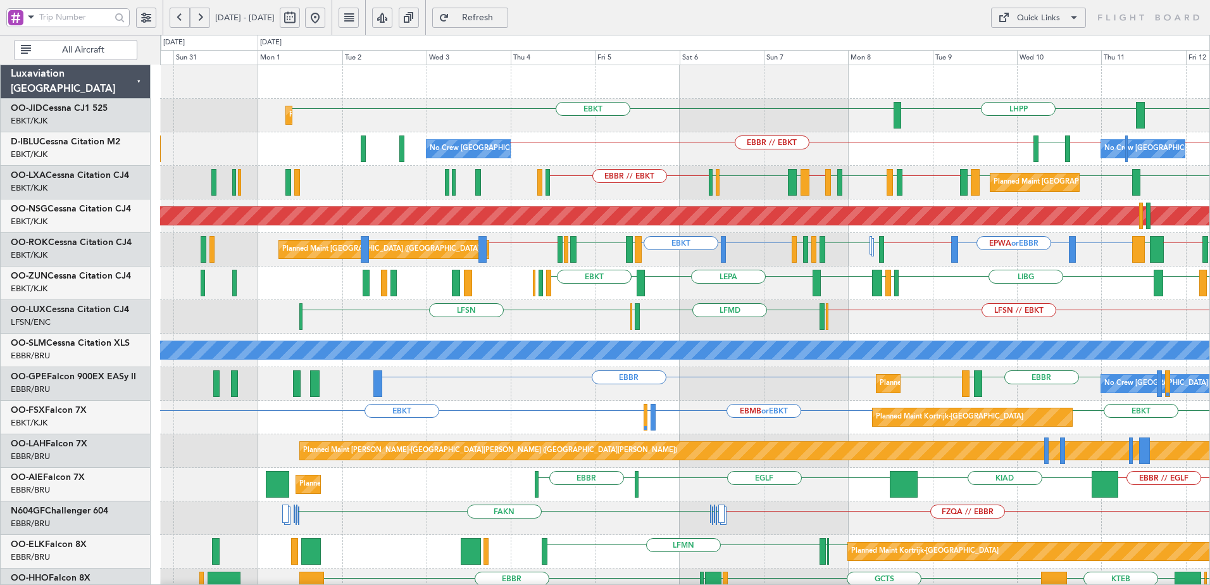
click at [670, 361] on div "EBKT LHPP EBKT Planned Maint Kortrijk-Wevelgem AOG Maint Kortrijk-Wevelgem No C…" at bounding box center [685, 501] width 1050 height 872
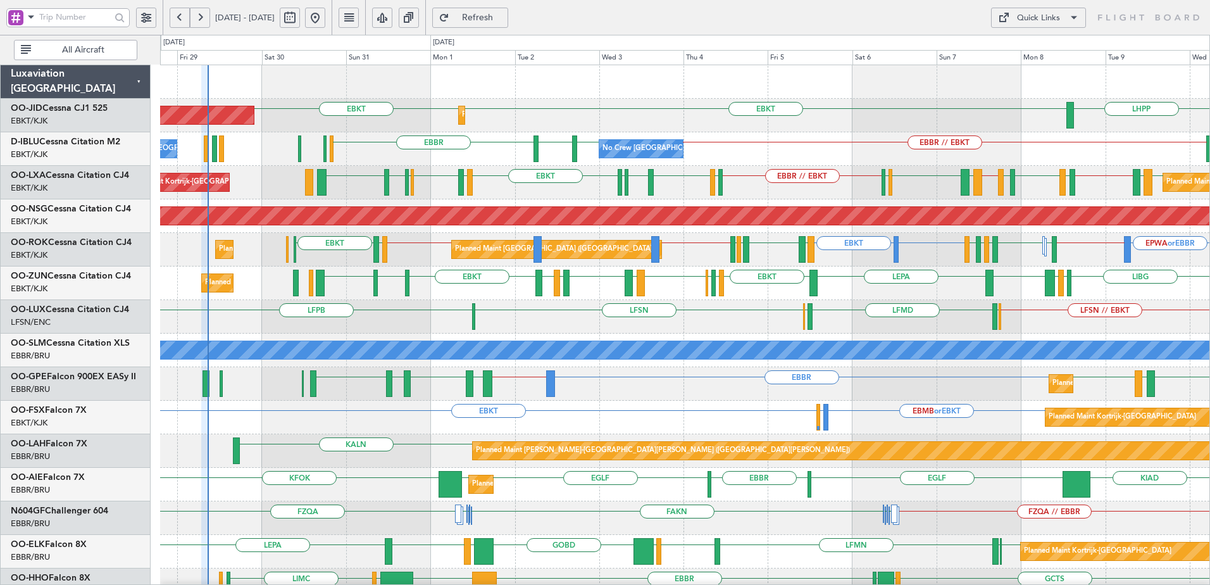
click at [565, 360] on div "Planned Maint Kortrijk-Wevelgem EBKT LHPP EBKT AOG Maint Kortrijk-Wevelgem EBKT…" at bounding box center [685, 501] width 1050 height 872
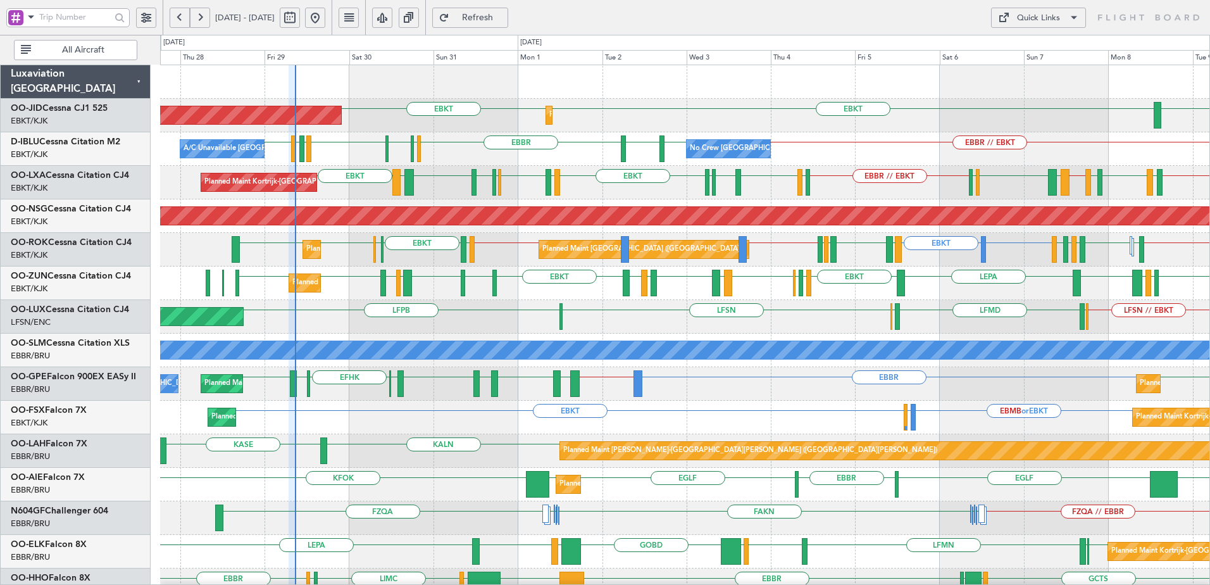
click at [605, 328] on div "LFSN // EBKT LFPB LFSN ELLX LFMD ELLX Planned Maint Paris (Le Bourget)" at bounding box center [685, 317] width 1050 height 34
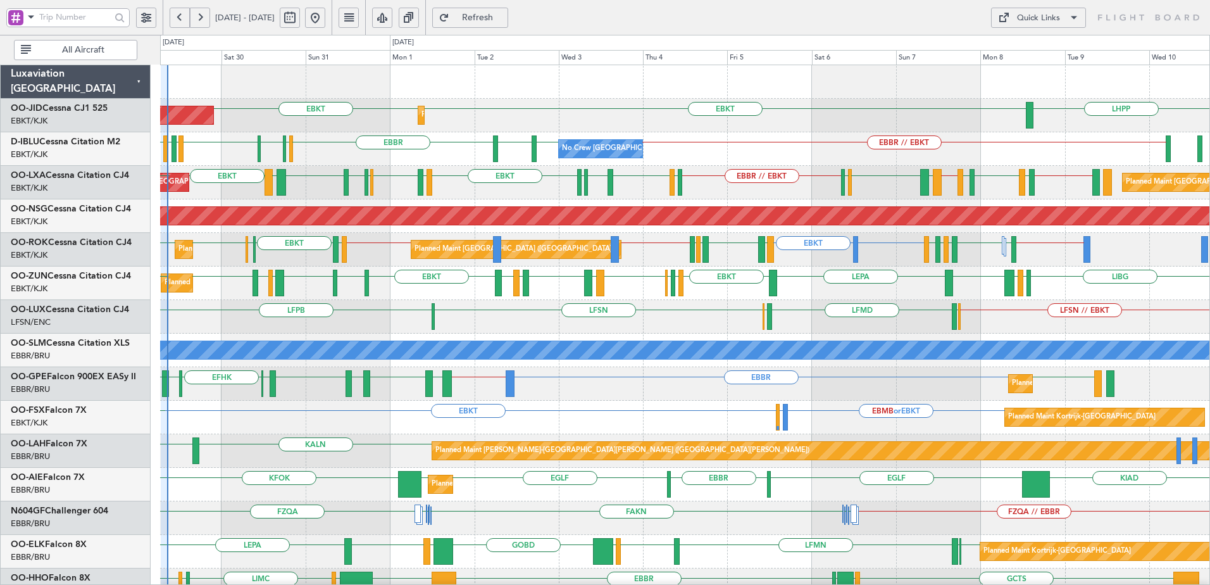
click at [564, 205] on div "Planned Maint Kortrijk-Wevelgem AOG Maint Kortrijk-Wevelgem EBKT LHPP EBKT No C…" at bounding box center [685, 534] width 1050 height 939
click at [39, 310] on span "OO-LUX" at bounding box center [28, 309] width 35 height 9
click at [504, 18] on span "Refresh" at bounding box center [478, 17] width 52 height 9
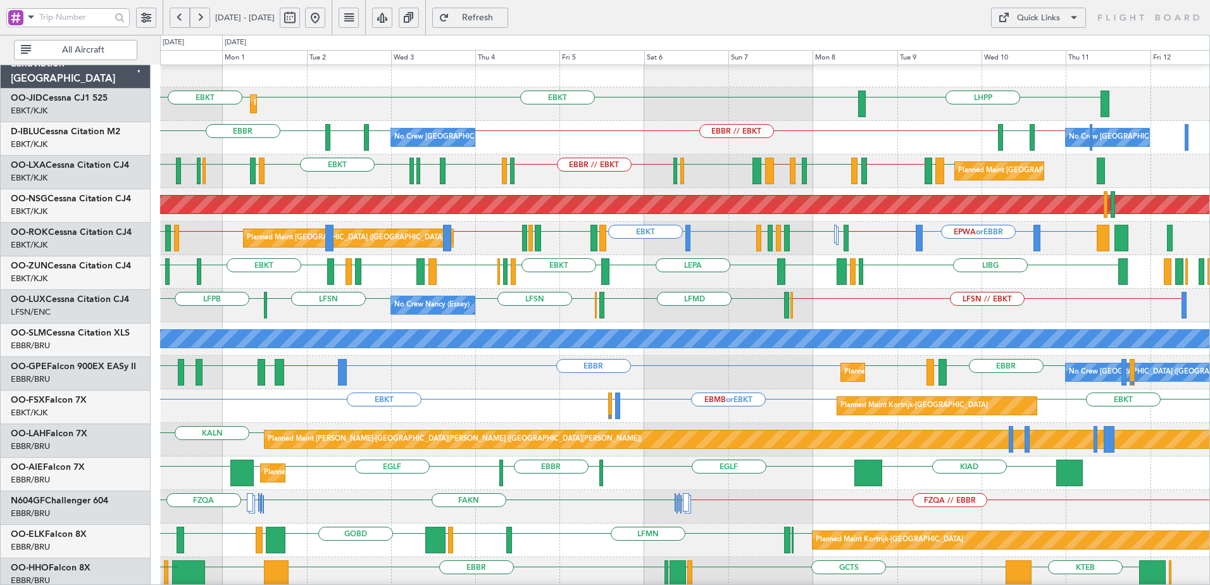
click at [327, 316] on div "LFSN // EBKT LFSN LFSN LFPB ELLX LFMD ELLX No Crew Nancy (Essey) Planned Maint …" at bounding box center [685, 306] width 1050 height 34
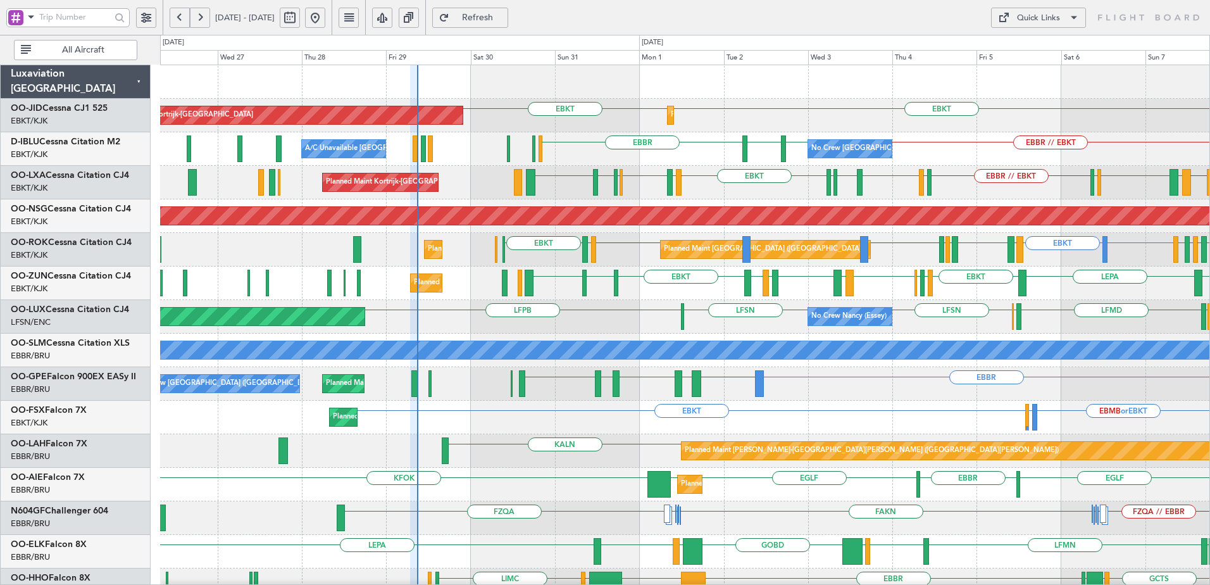
click at [717, 311] on div "Planned Maint Kortrijk-Wevelgem EBKT EBKT AOG Maint Kortrijk-Wevelgem LHPP Plan…" at bounding box center [685, 501] width 1050 height 872
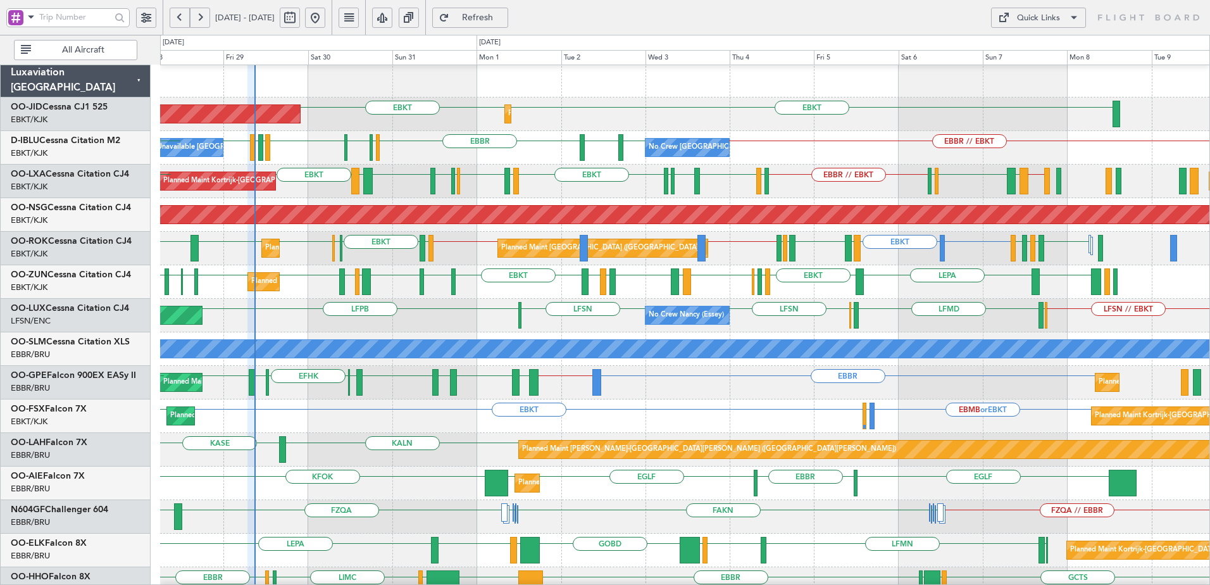
click at [629, 278] on div "Planned Maint Kortrijk-Wevelgem EBKT LIML EBLG EBKT LIRA EBKT LFMD LEBB EBKT EG…" at bounding box center [685, 282] width 1050 height 34
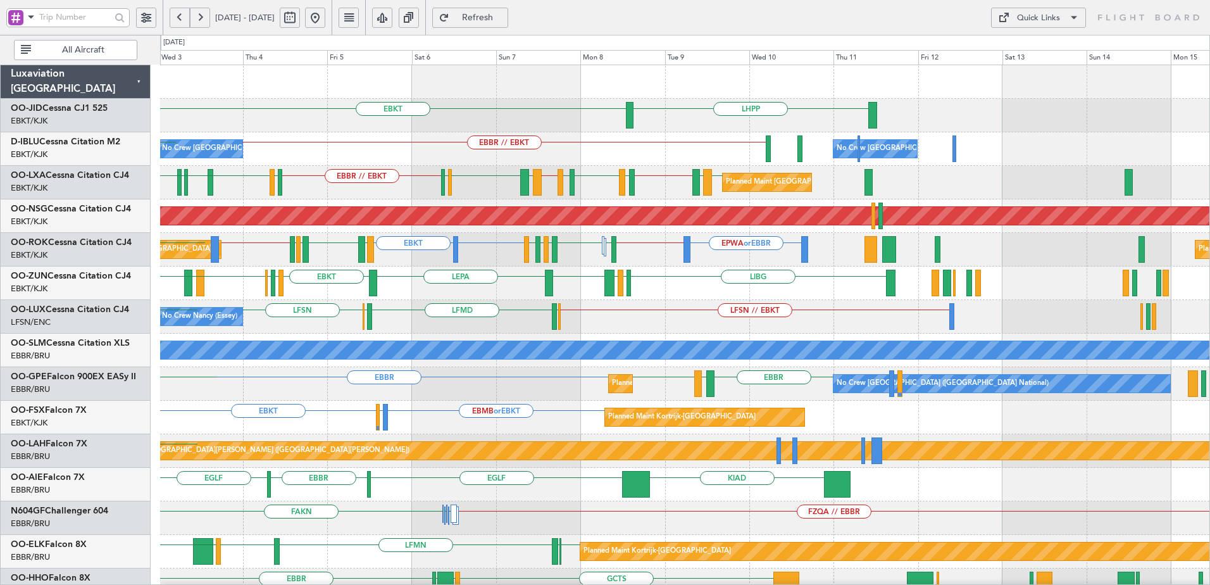
click at [653, 336] on div "EBKT LHPP Planned Maint Kortrijk-Wevelgem EBKT No Crew Brussels (Brussels Natio…" at bounding box center [685, 534] width 1050 height 939
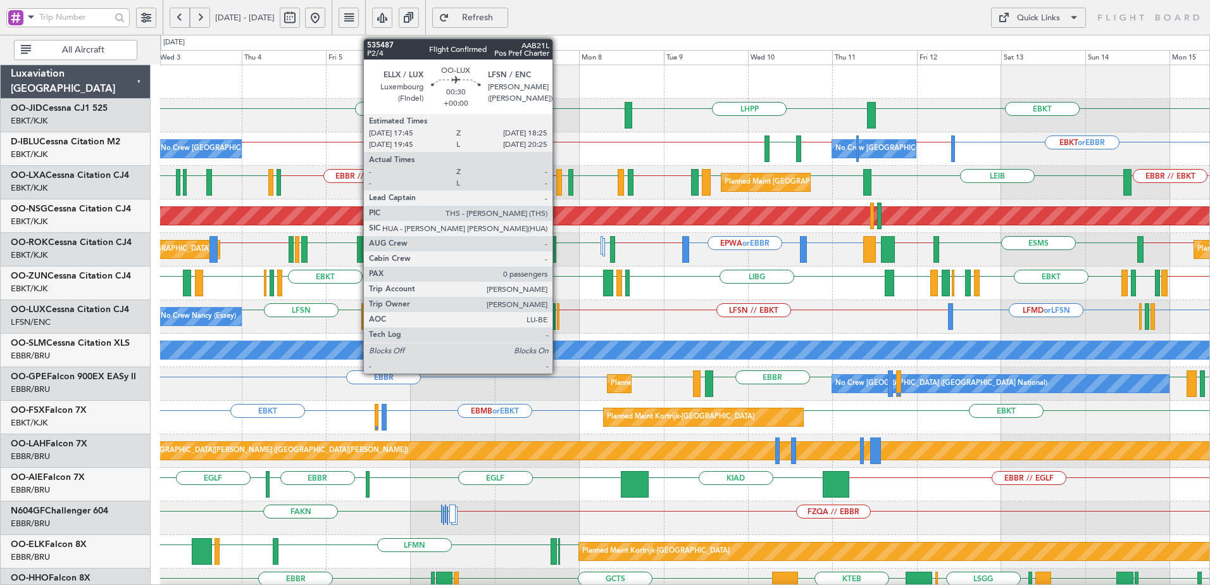
click at [558, 318] on div at bounding box center [558, 316] width 3 height 27
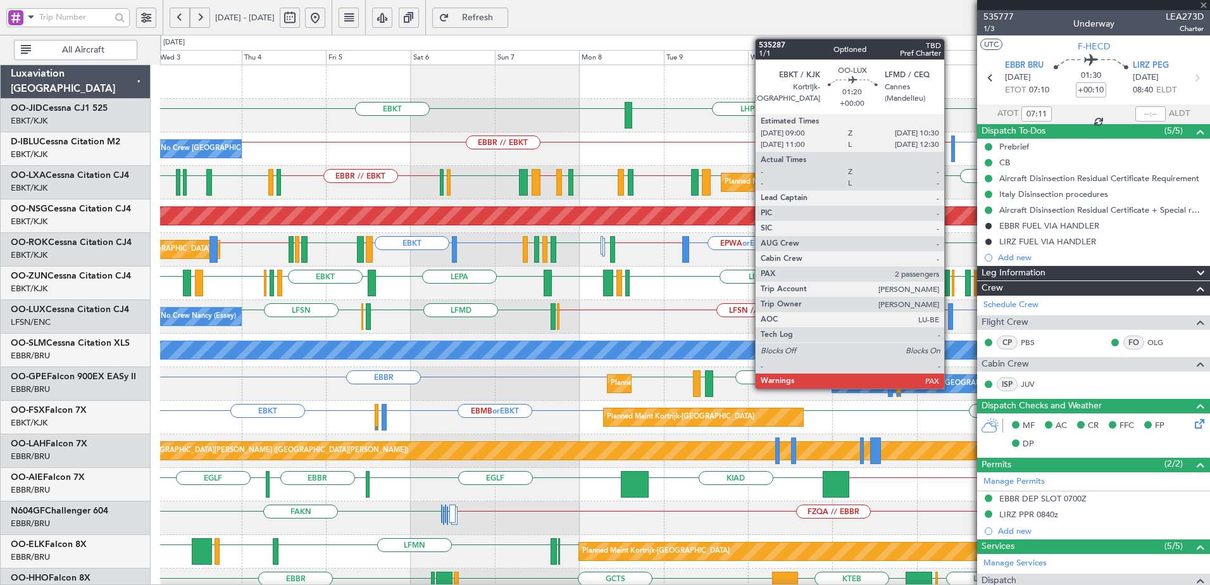
type input "0"
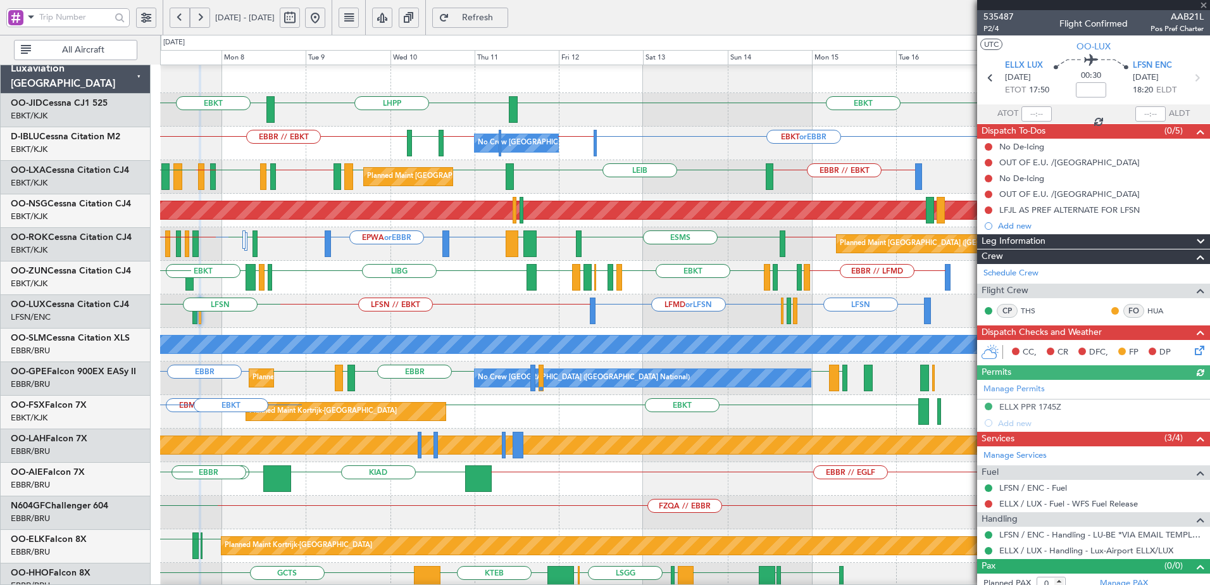
scroll to position [6, 0]
click at [524, 318] on div "LFSN // EBKT LFSN LFMD or LFSN ELLX LFMD LFMN LFPB ELLX LFSN" at bounding box center [685, 311] width 1050 height 34
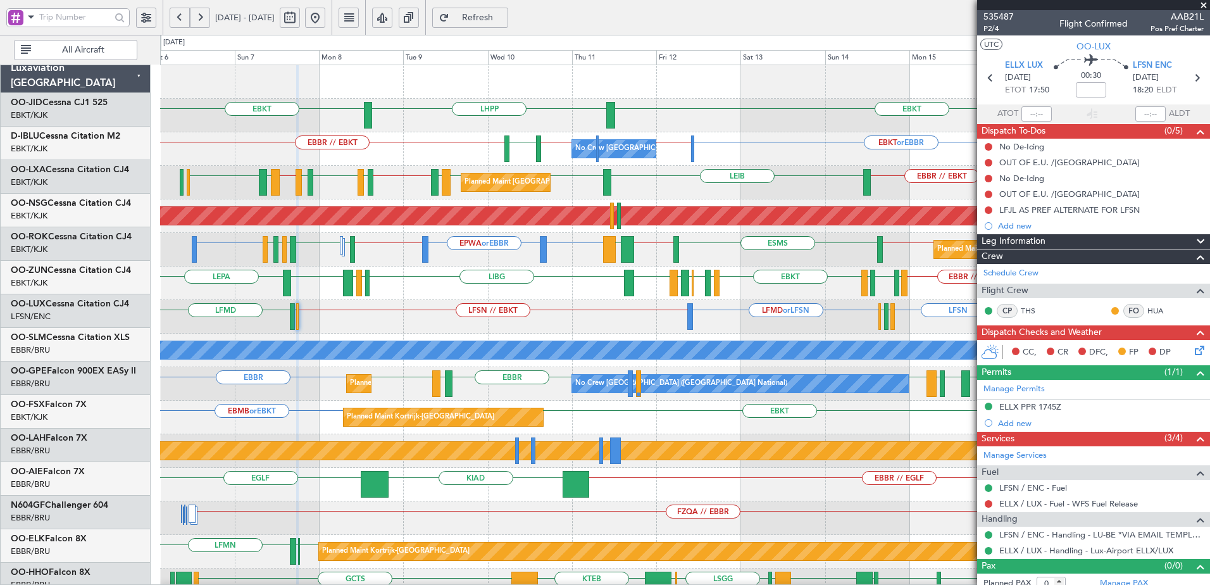
scroll to position [0, 0]
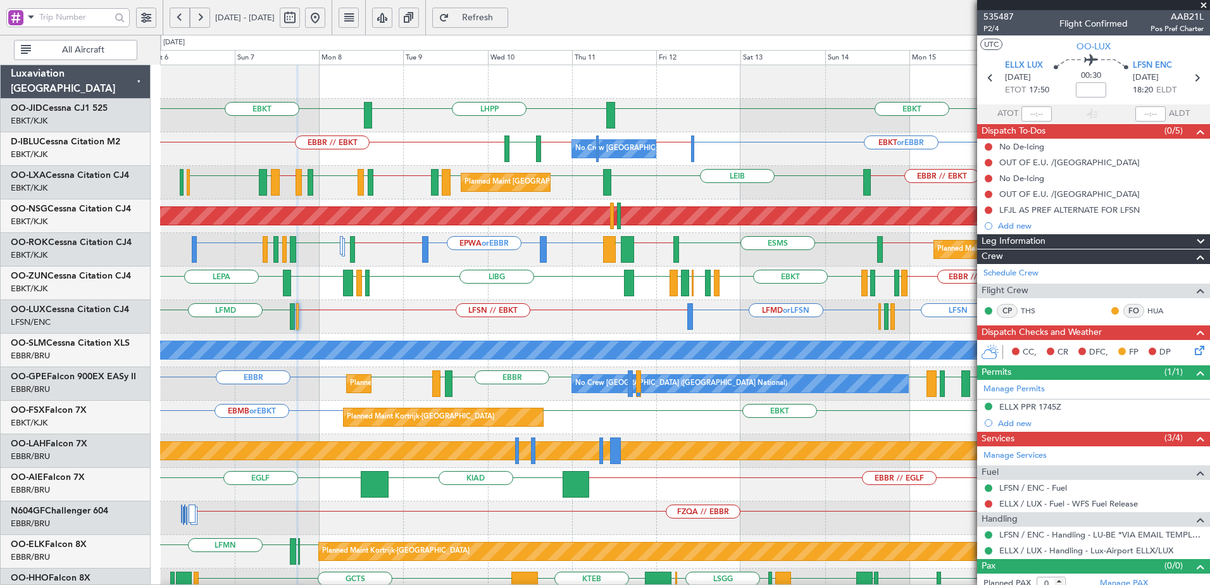
click at [516, 305] on div "LFSN // EBKT LFSN LRCV or LFSN LFSN LFMD or LFSN ELLX LFMD LFMN LFPB No Crew Na…" at bounding box center [685, 317] width 1050 height 34
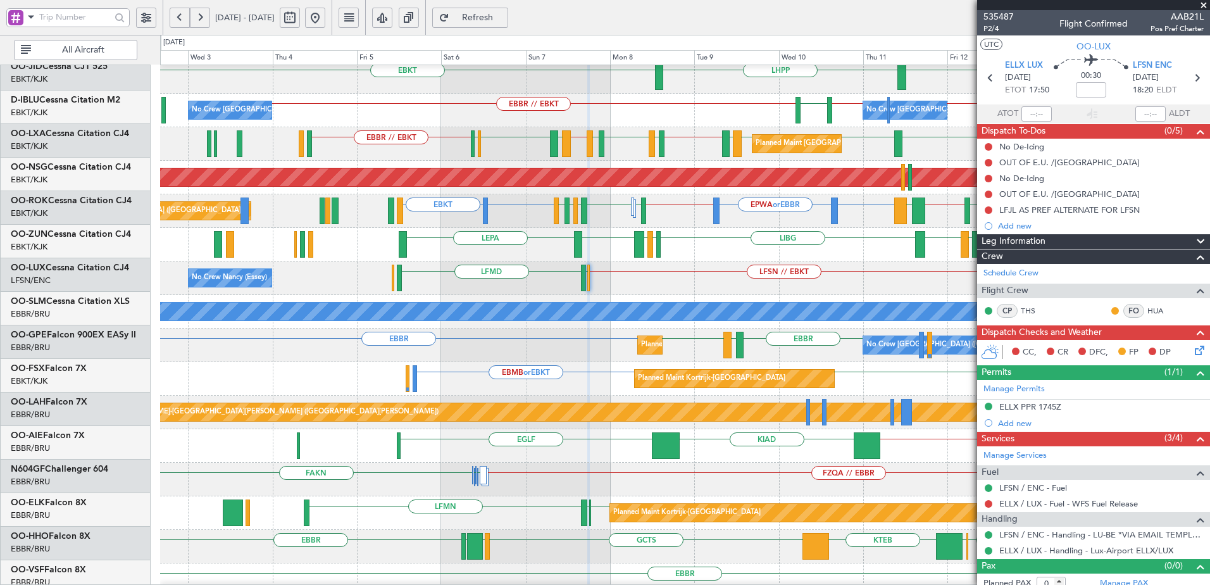
scroll to position [47, 0]
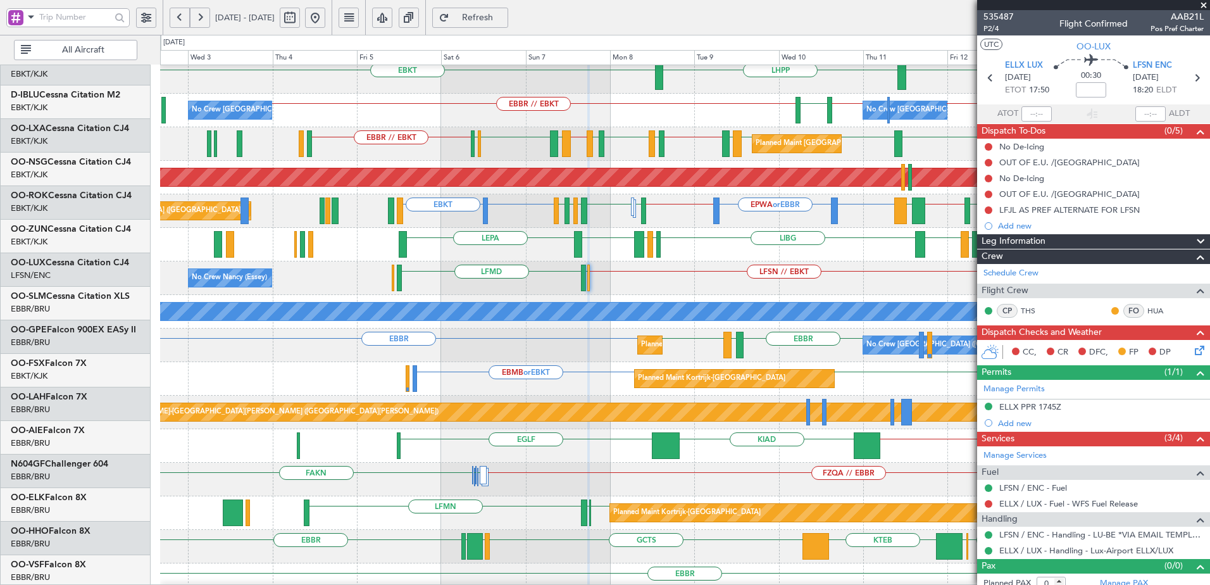
click at [819, 261] on div "LFSN // EBKT LFSN LFMD or LFSN ELLX LFMD LFMN LFPB No Crew Nancy (Essey) LRCV o…" at bounding box center [685, 278] width 1050 height 34
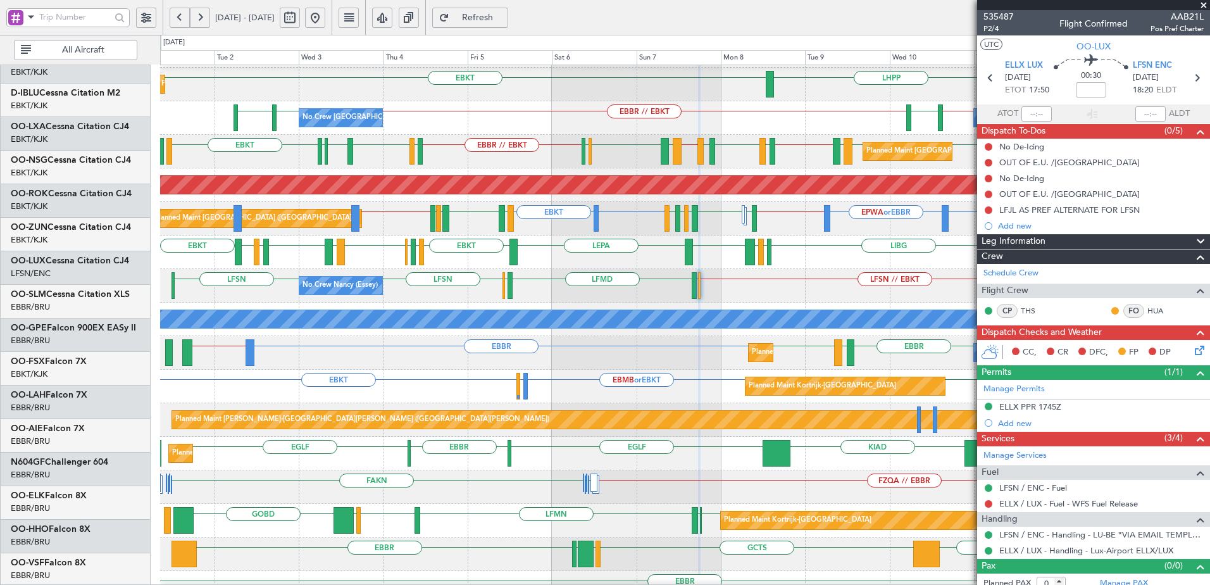
scroll to position [0, 0]
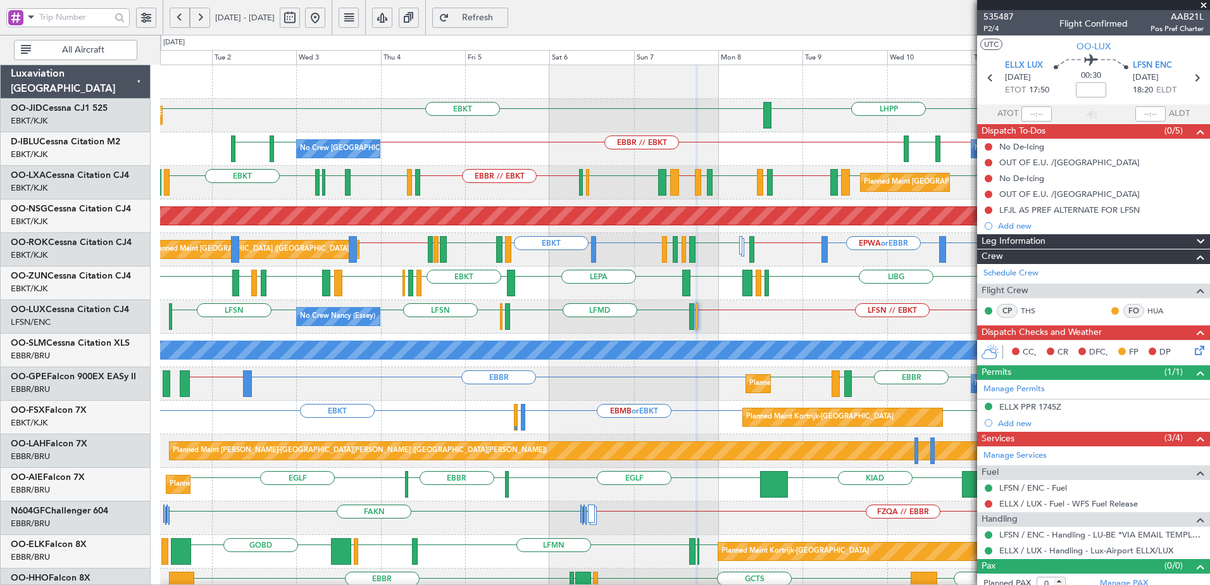
click at [551, 325] on div "No Crew Nancy (Essey) LFSN // EBKT LFMD or LFSN LFSN LFSN ELLX LFMD ELLX LFPB" at bounding box center [685, 317] width 1050 height 34
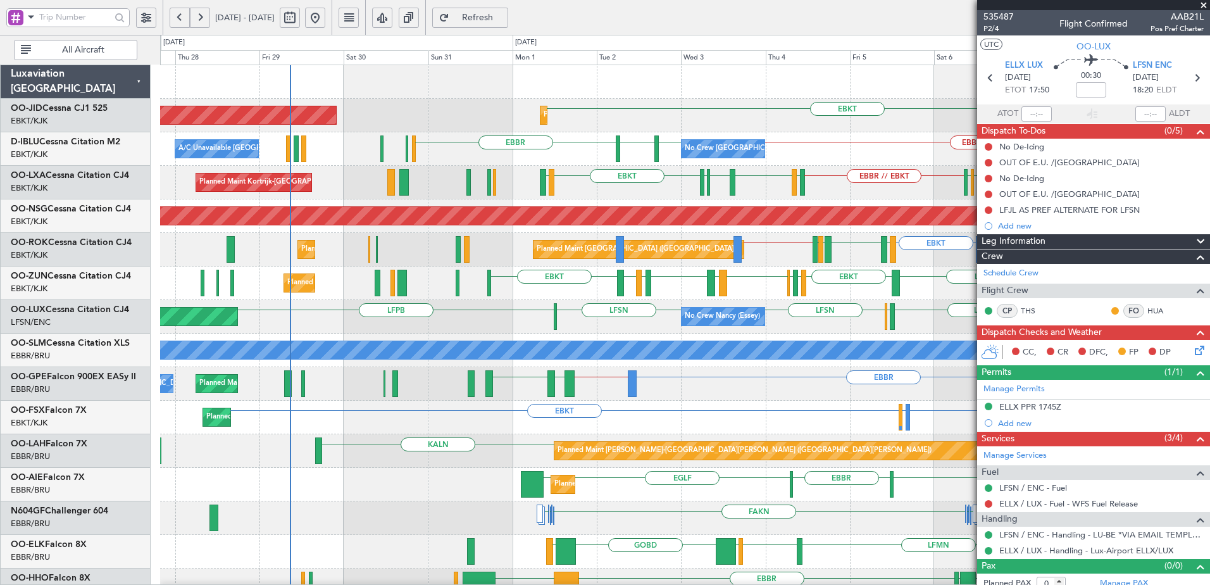
click at [615, 310] on div "Planned Maint Kortrijk-Wevelgem EBKT LHPP AOG Maint Kortrijk-Wevelgem EBKT Plan…" at bounding box center [685, 501] width 1050 height 872
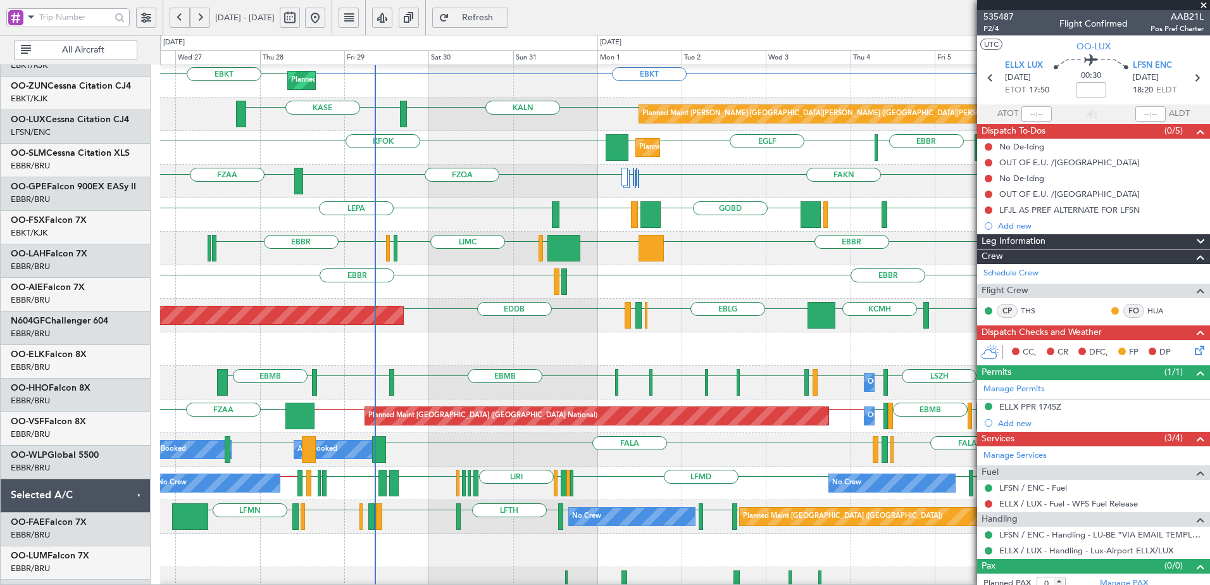
scroll to position [344, 0]
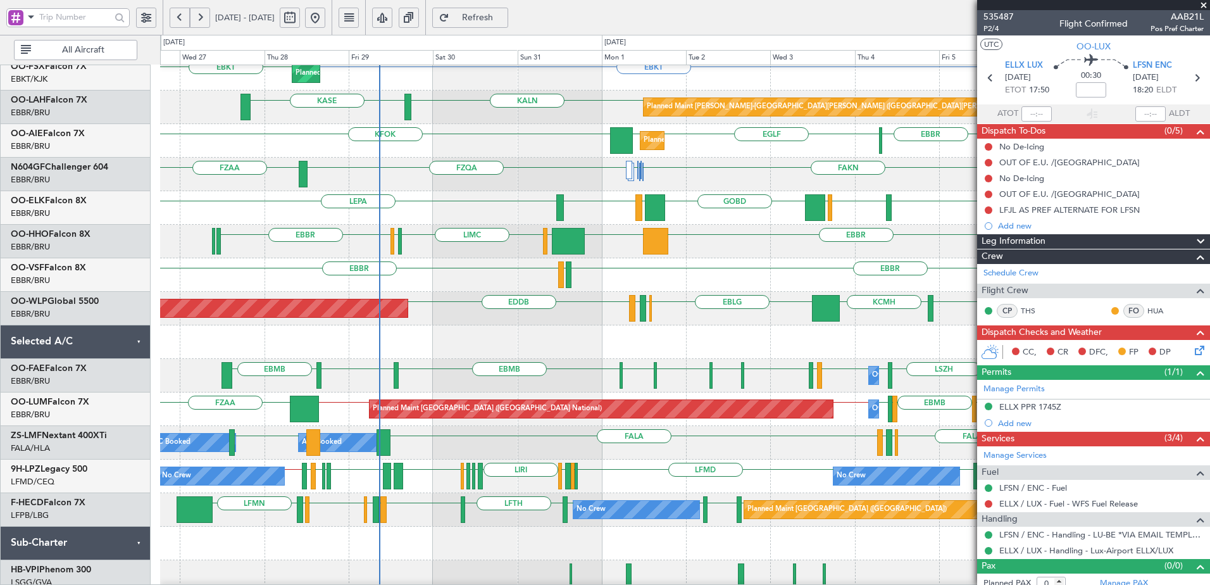
click at [334, 334] on div at bounding box center [685, 342] width 1050 height 34
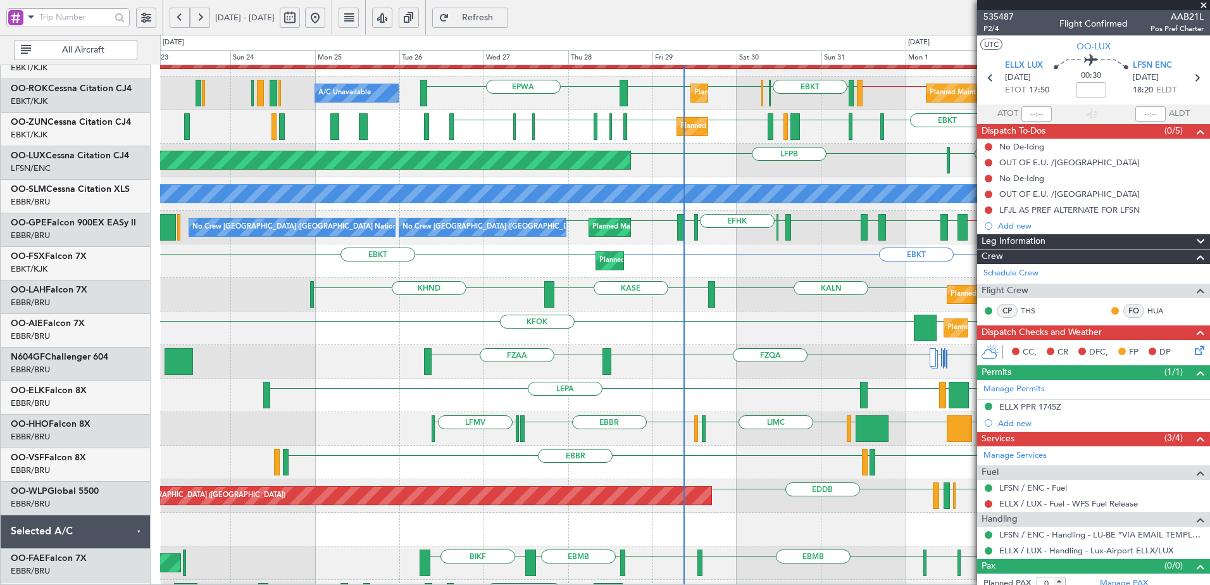
scroll to position [156, 0]
click at [727, 460] on div "EBBR LEGE EBBR" at bounding box center [685, 463] width 1050 height 34
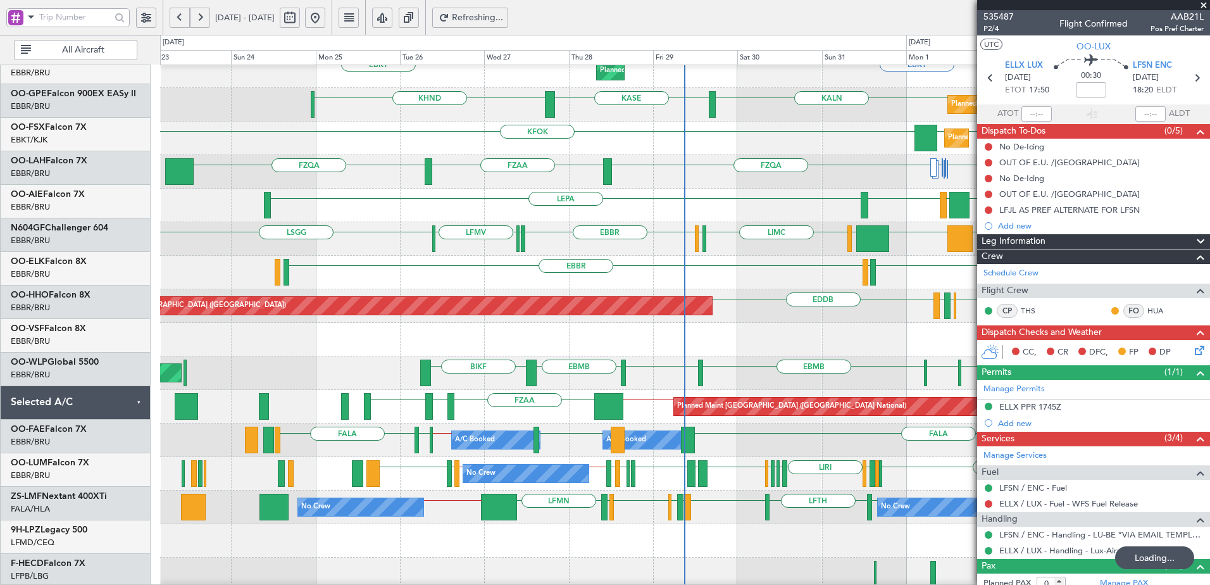
scroll to position [346, 0]
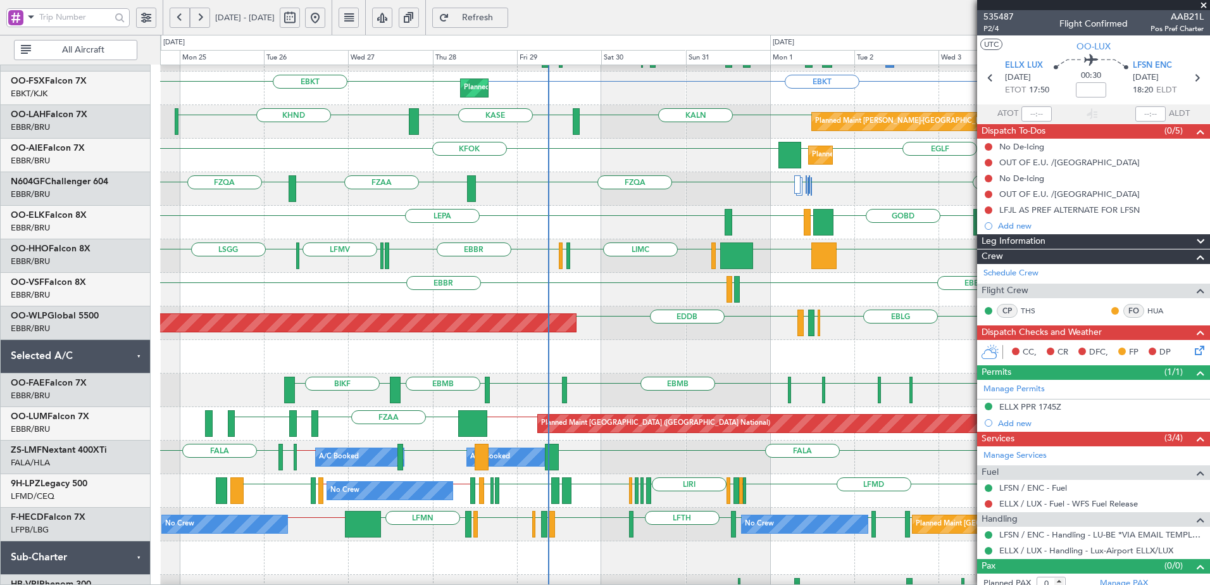
click at [569, 522] on div "LFPB EDDF LFPB LFPB LFTH LFPB LIRZ EBBR LFPB EGLF LFMN LFPB // SBBR Planned Mai…" at bounding box center [685, 525] width 1050 height 34
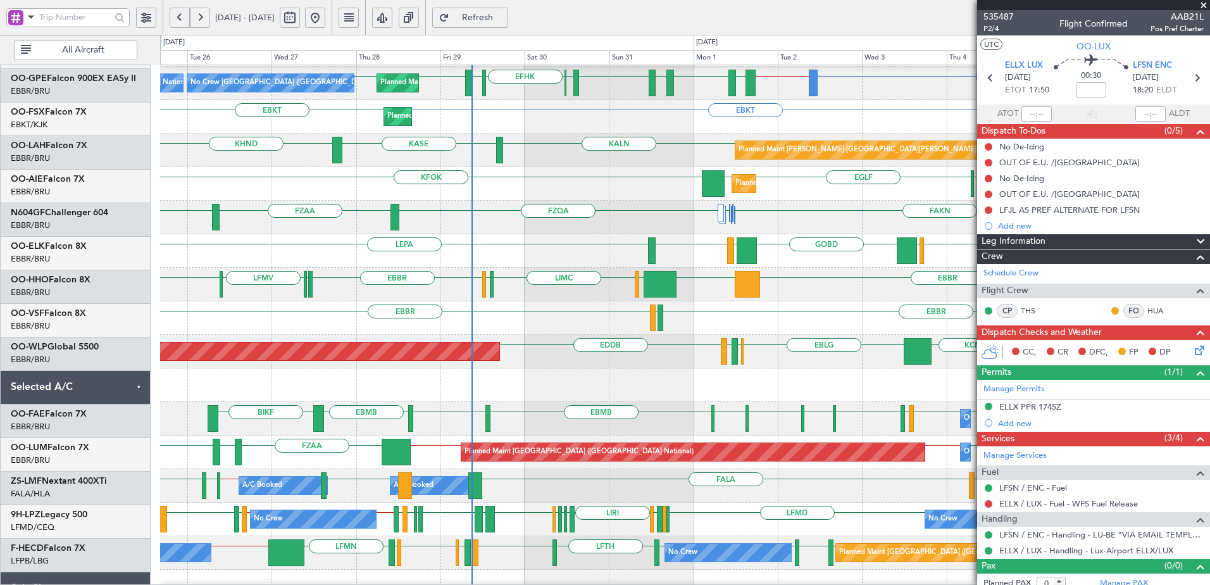
click at [760, 377] on div at bounding box center [685, 385] width 1050 height 34
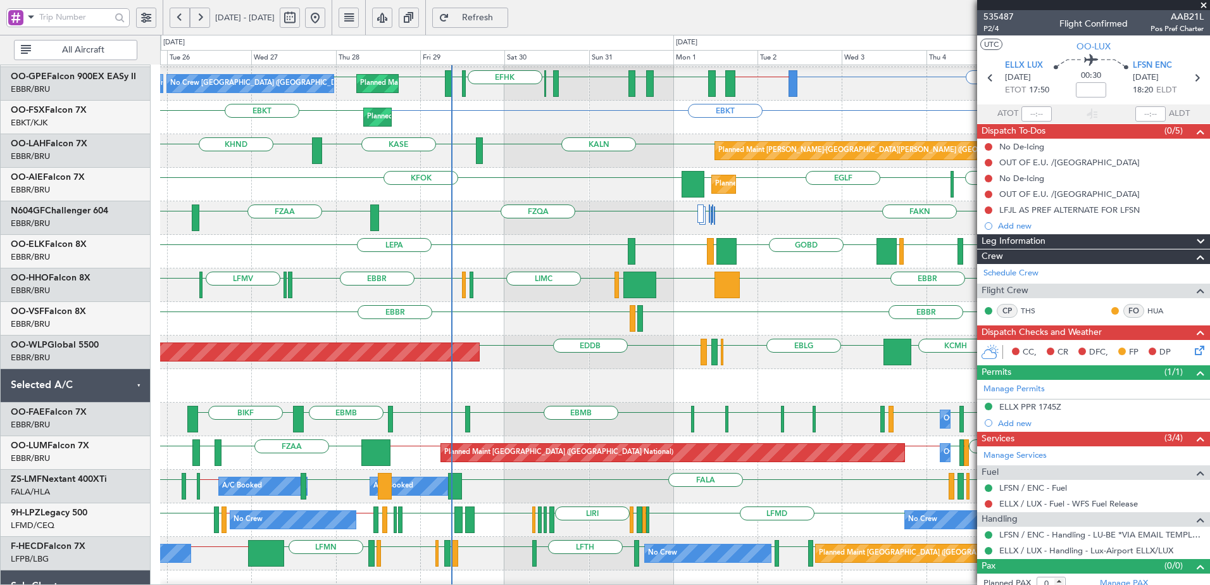
scroll to position [0, 0]
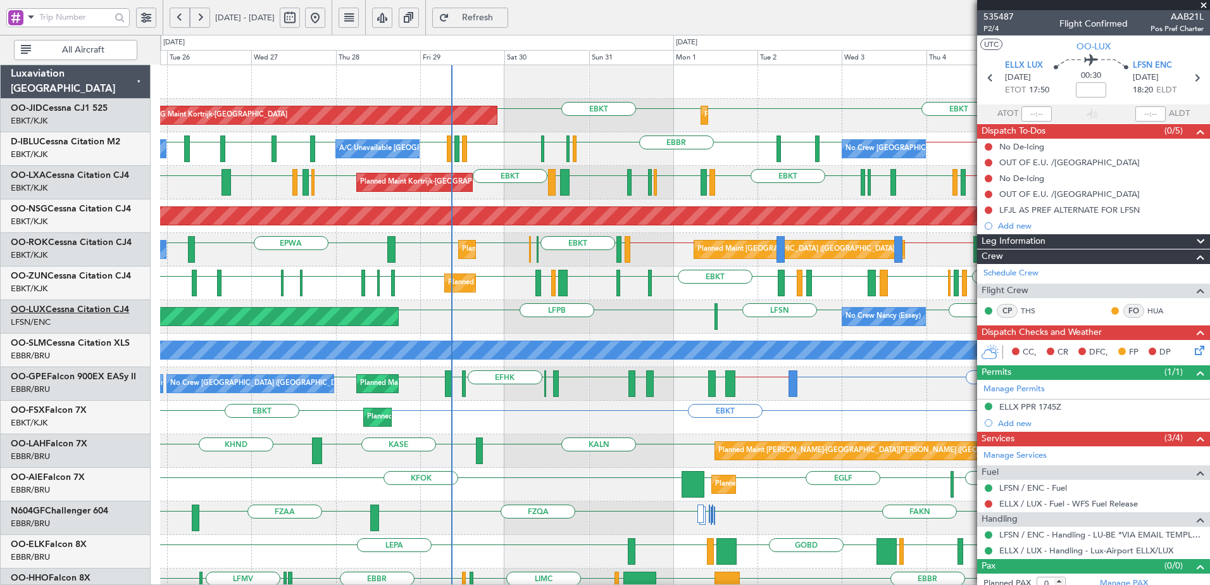
click at [91, 309] on link "OO-LUX Cessna Citation CJ4" at bounding box center [70, 309] width 118 height 9
drag, startPoint x: 513, startPoint y: 25, endPoint x: 414, endPoint y: 1, distance: 101.5
click at [508, 24] on button "Refresh" at bounding box center [470, 18] width 76 height 20
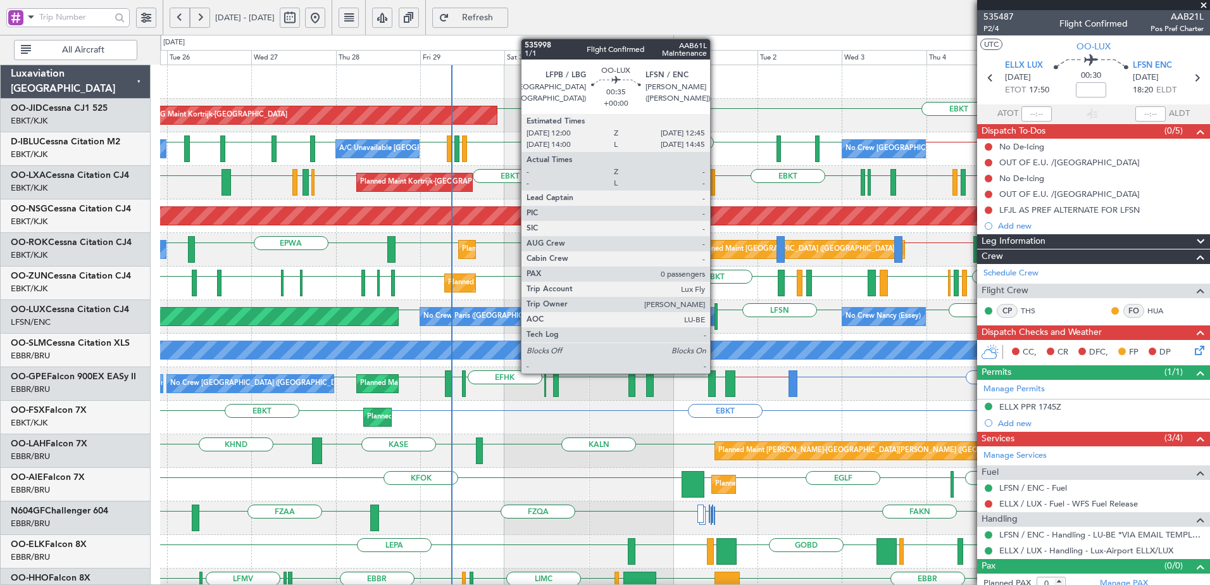
click at [716, 311] on div at bounding box center [716, 316] width 3 height 27
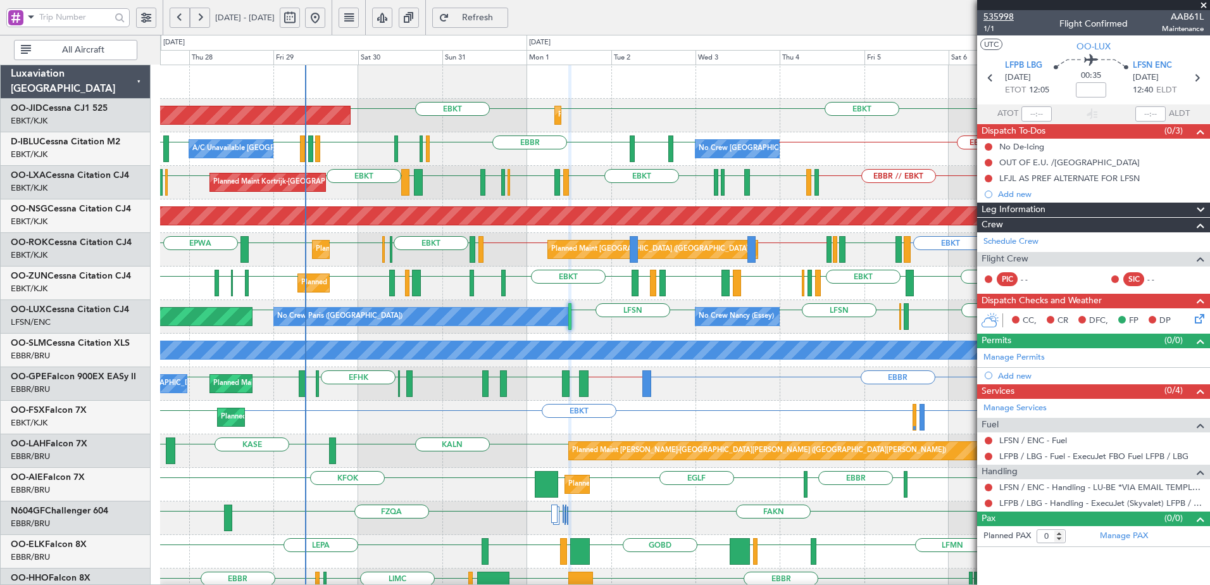
click at [998, 15] on span "535998" at bounding box center [999, 16] width 30 height 13
click at [504, 19] on span "Refresh" at bounding box center [478, 17] width 52 height 9
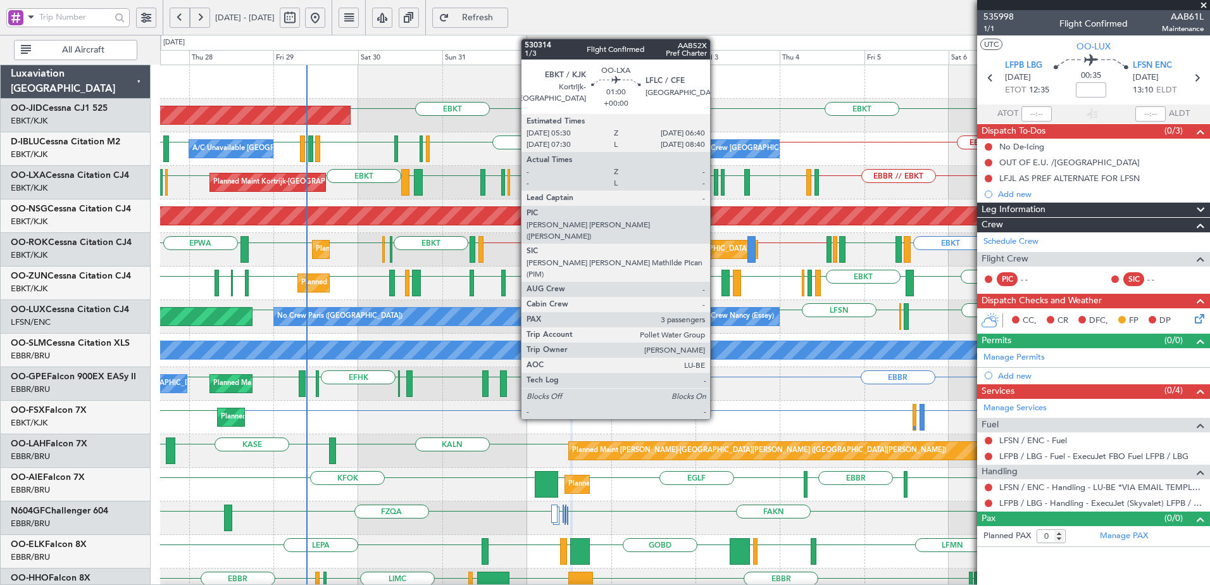
click at [716, 183] on div at bounding box center [716, 182] width 4 height 27
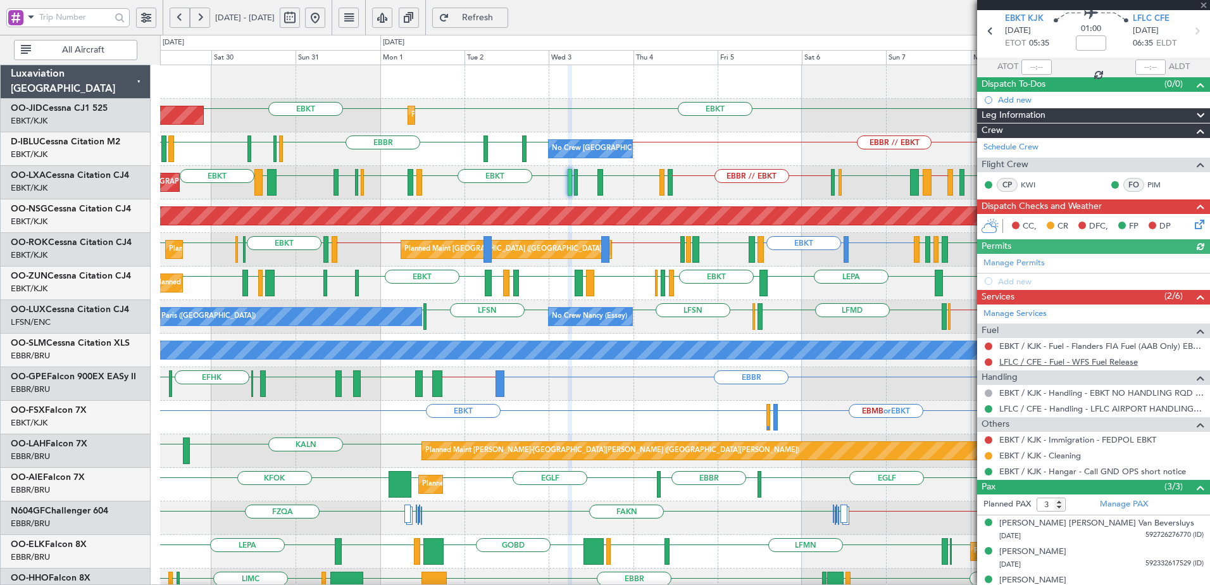
scroll to position [62, 0]
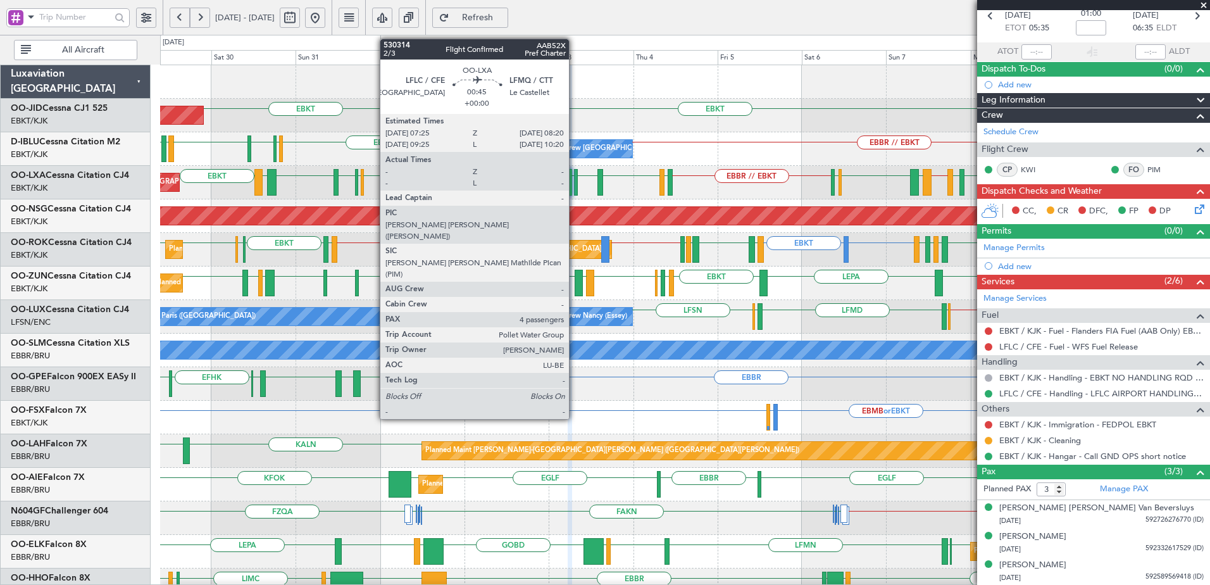
click at [575, 179] on div at bounding box center [576, 182] width 4 height 27
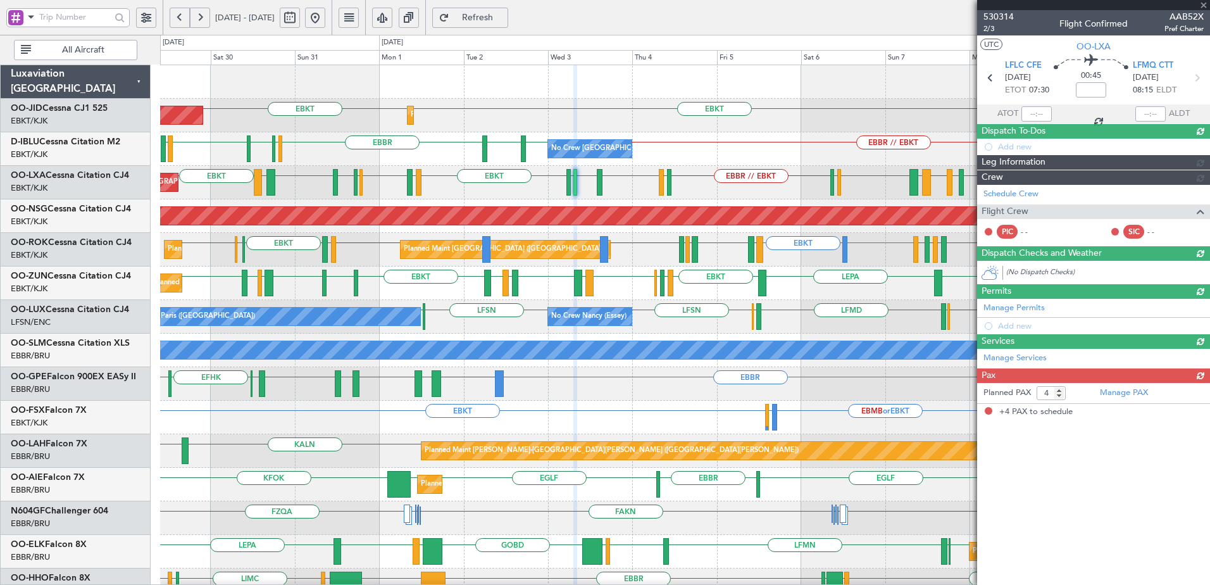
scroll to position [0, 0]
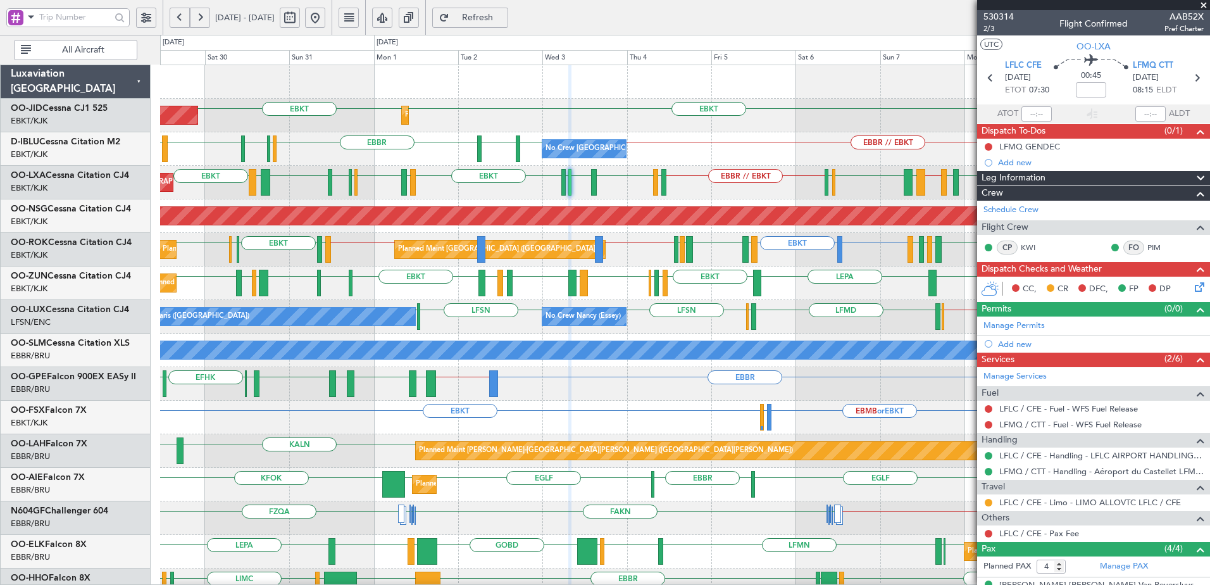
click at [1051, 496] on div "LFLC / CFE - Limo - LIMO ALLOVTC LFLC / CFE" at bounding box center [1093, 502] width 233 height 16
click at [1095, 502] on link "LFLC / CFE - Limo - LIMO ALLOVTC LFLC / CFE" at bounding box center [1091, 502] width 182 height 11
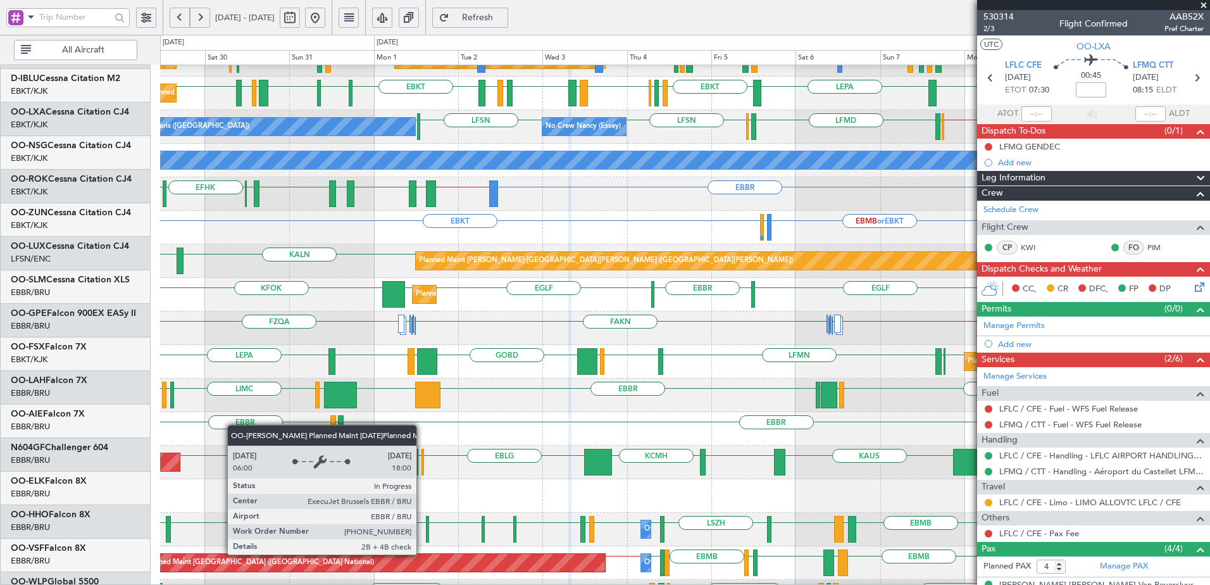
scroll to position [190, 0]
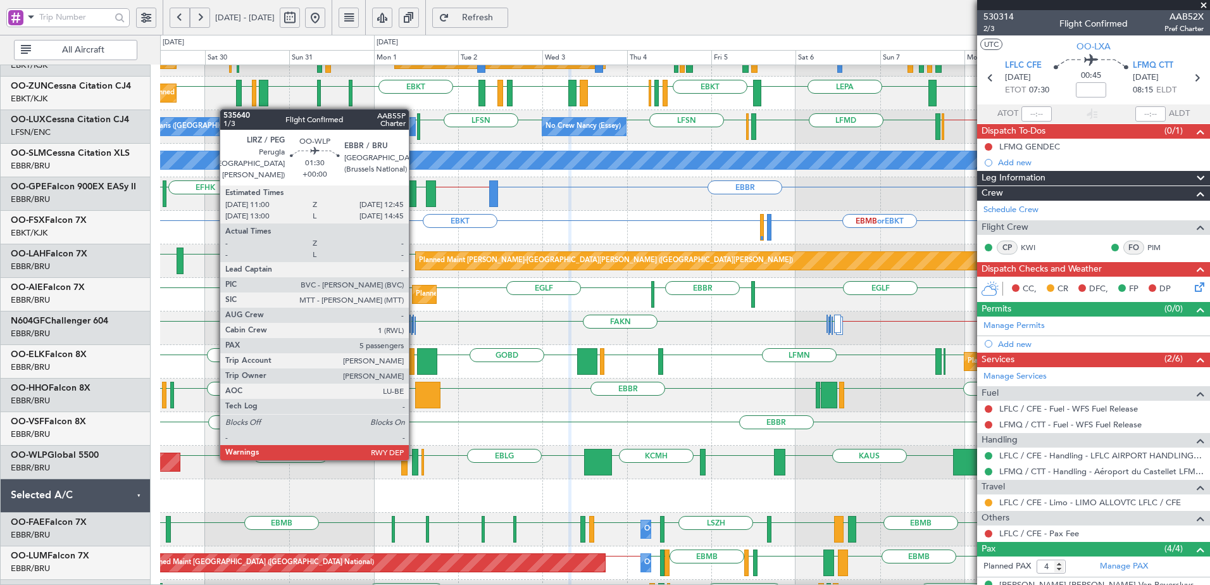
click at [415, 459] on div at bounding box center [415, 462] width 6 height 27
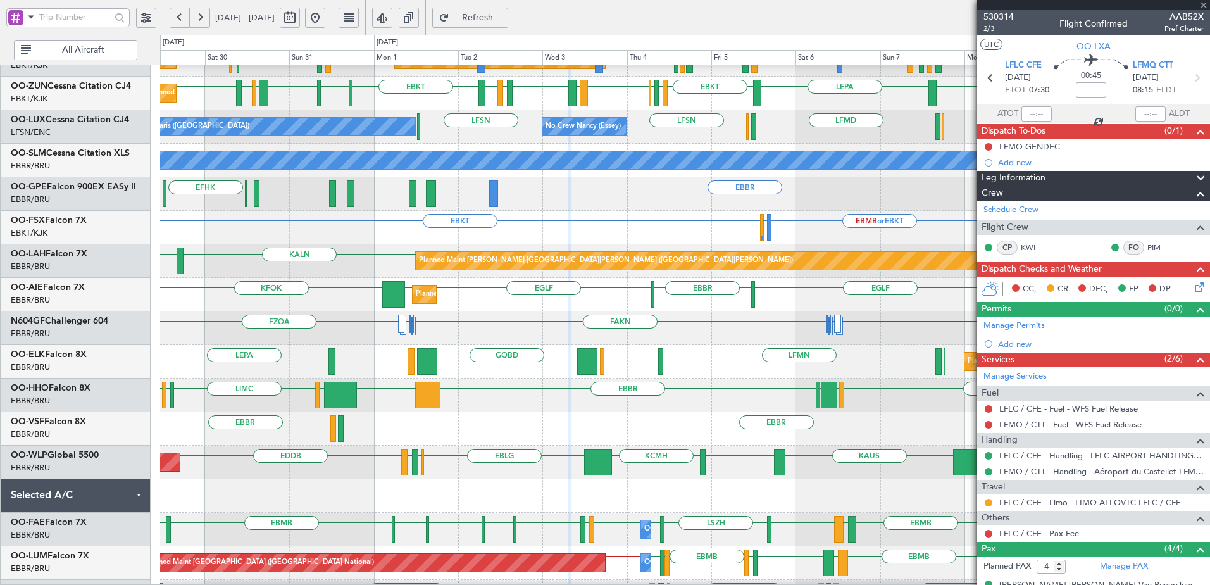
type input "5"
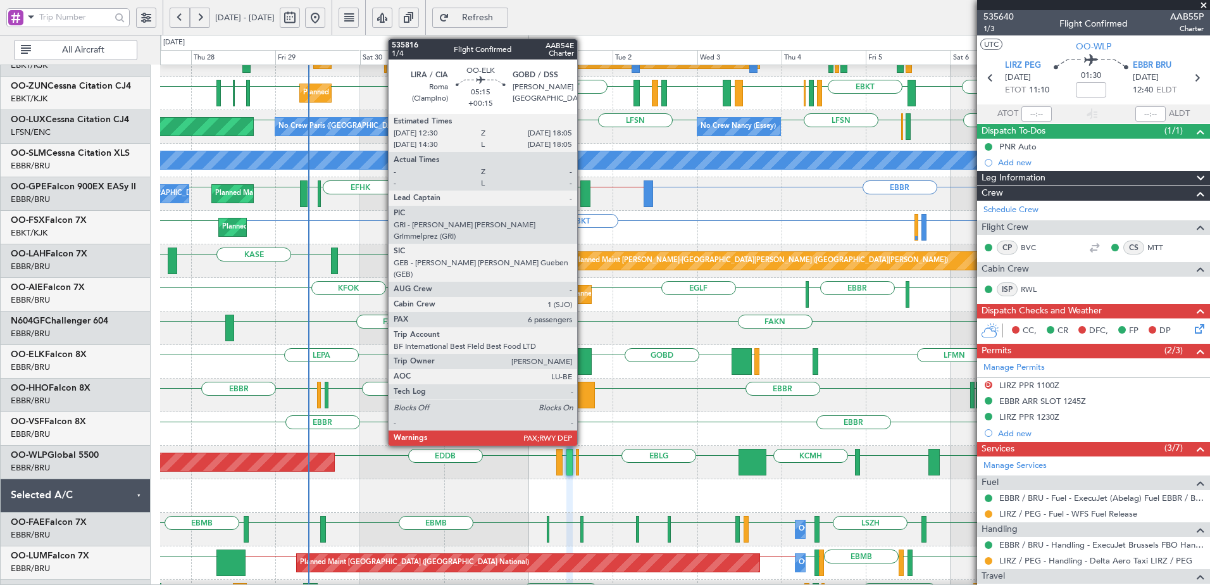
click at [583, 359] on div at bounding box center [582, 361] width 20 height 27
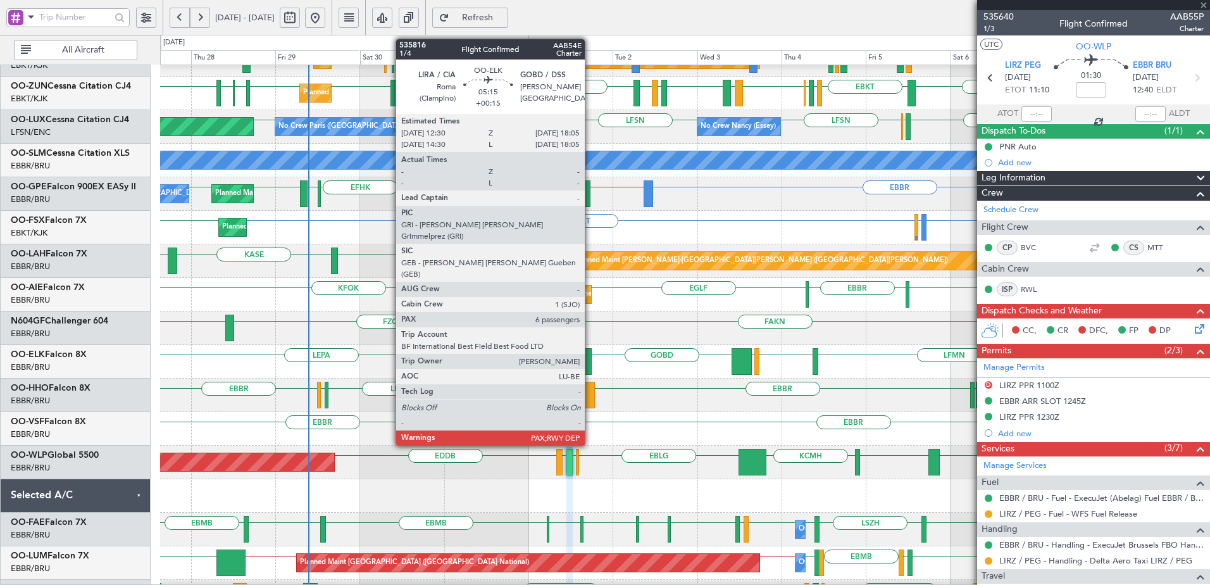
type input "+00:15"
type input "6"
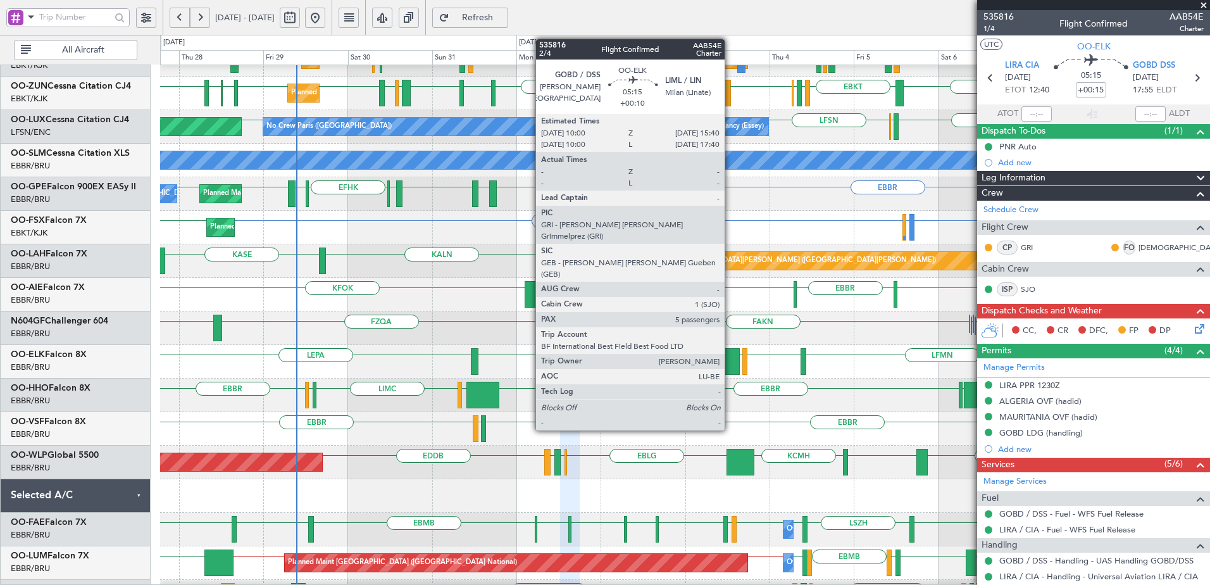
click at [731, 363] on div at bounding box center [730, 361] width 20 height 27
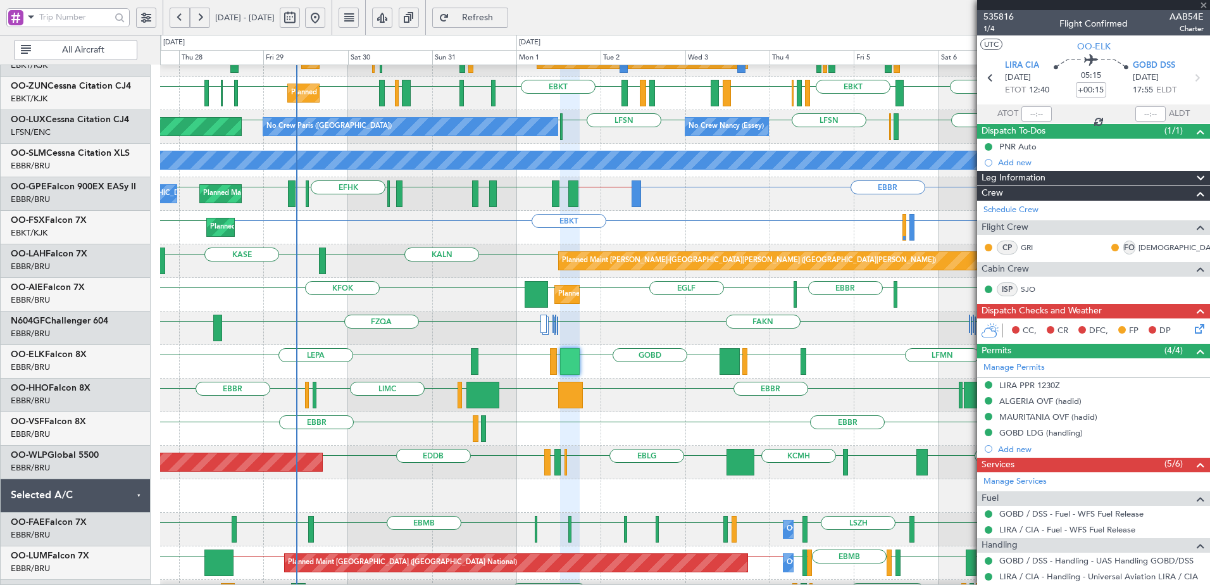
type input "+00:10"
type input "5"
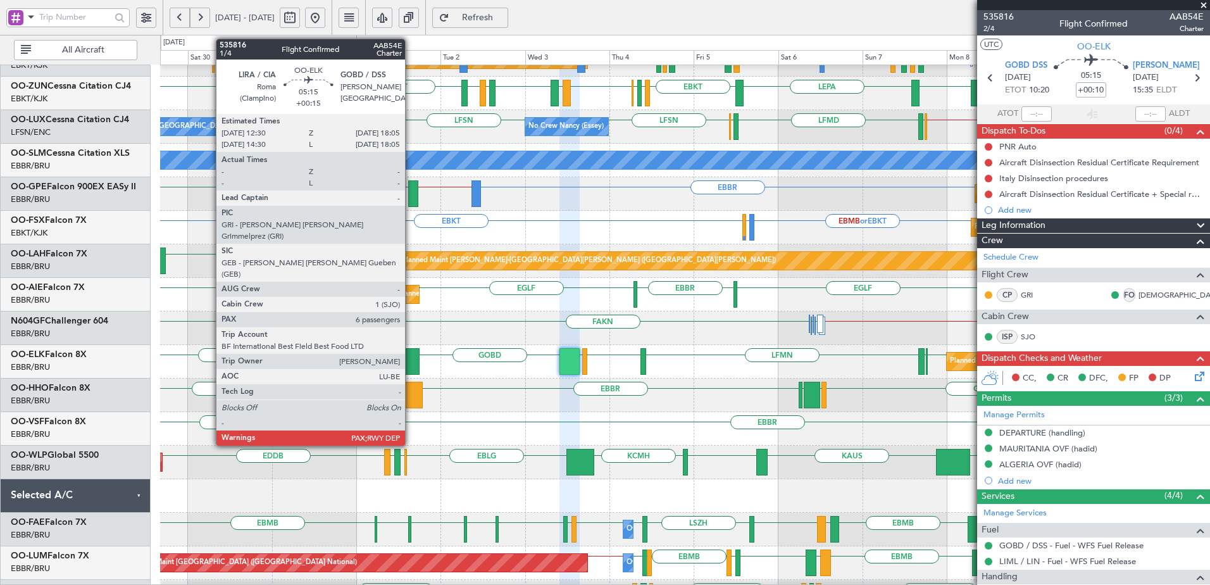
click at [411, 360] on div at bounding box center [410, 361] width 20 height 27
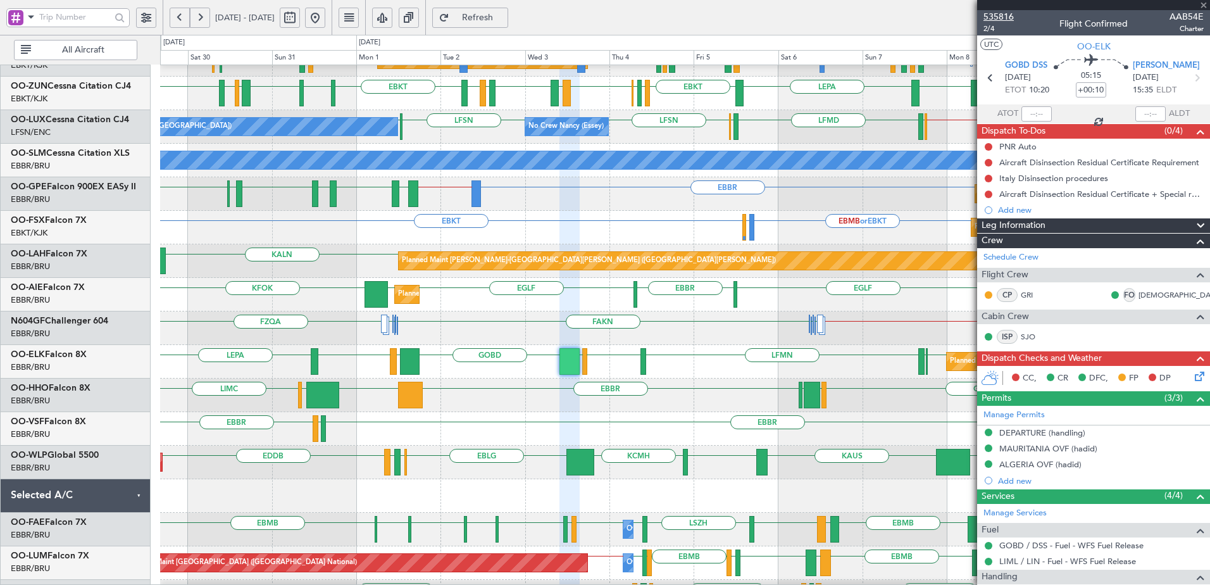
type input "+00:15"
type input "6"
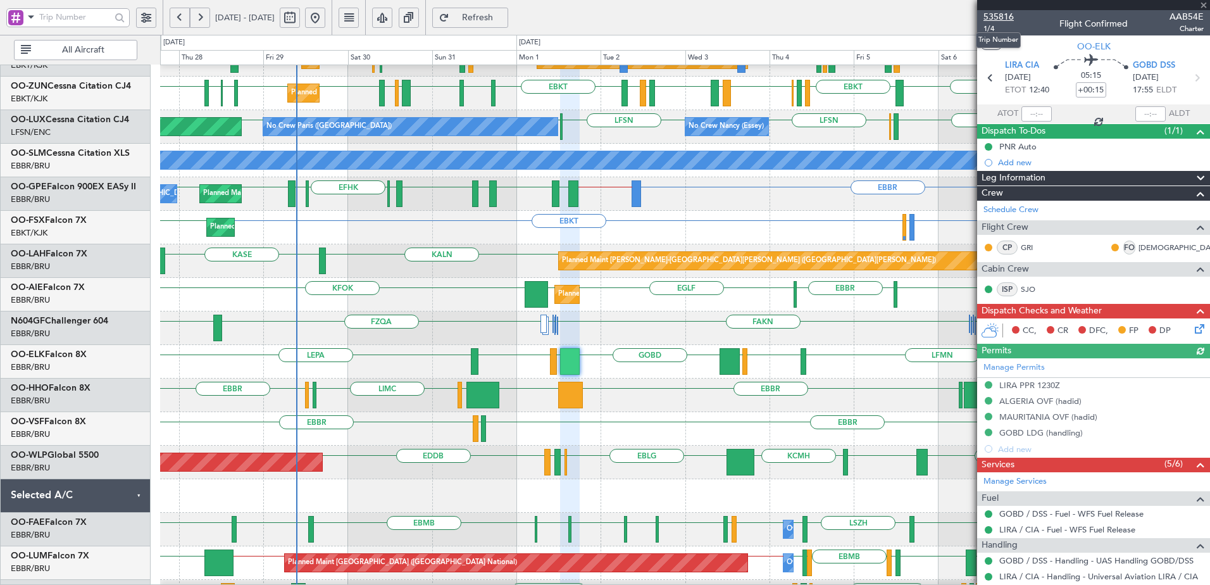
click at [1004, 11] on span "535816" at bounding box center [999, 16] width 30 height 13
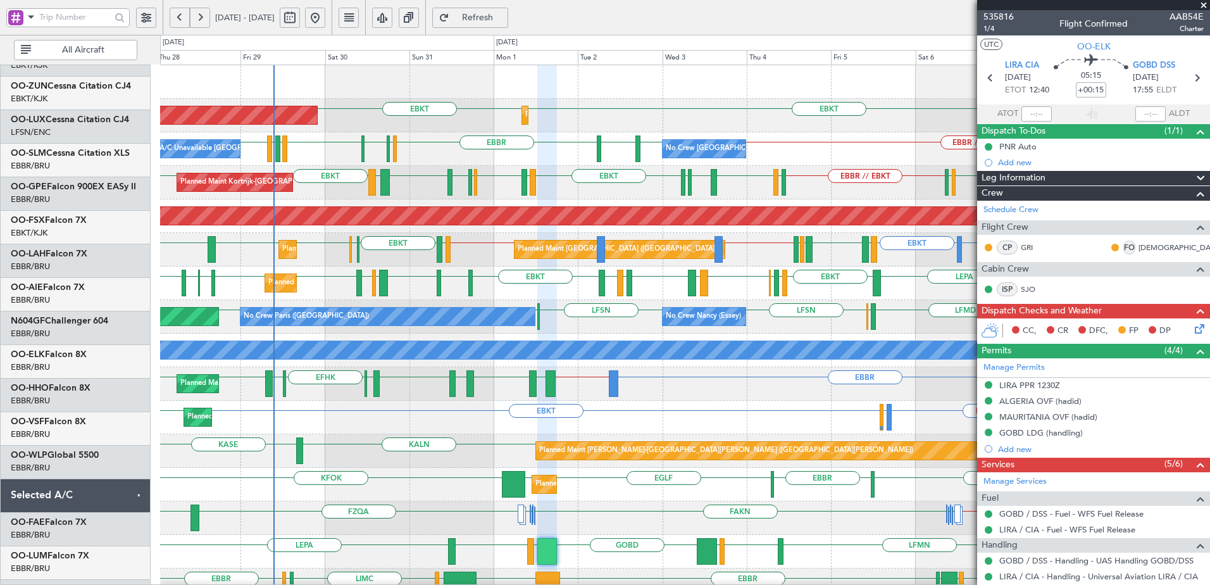
scroll to position [0, 0]
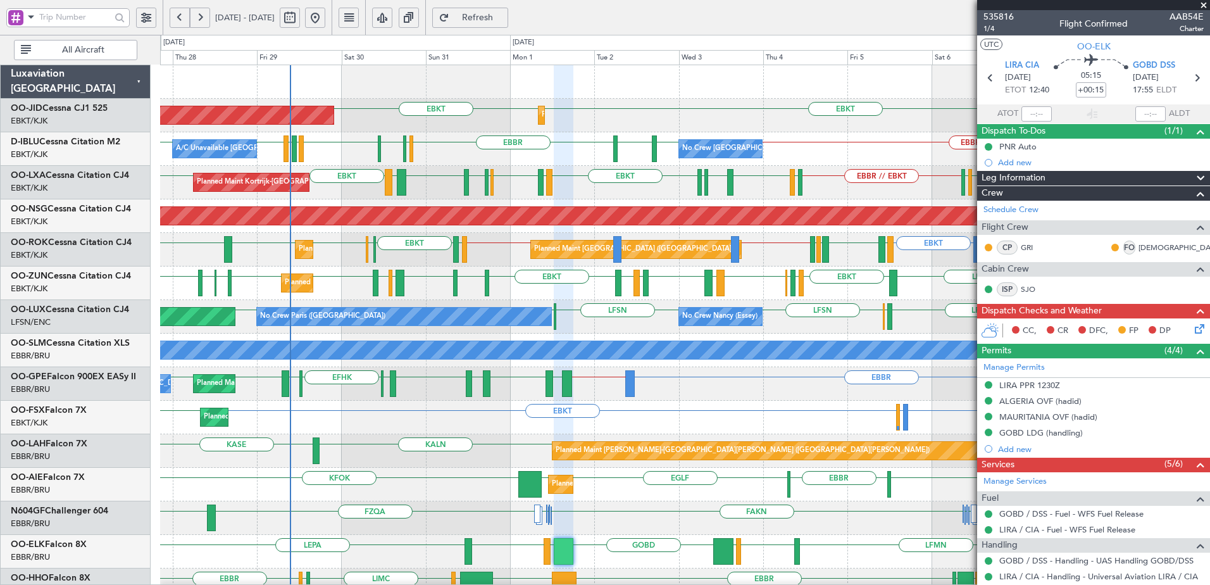
click at [491, 584] on html "27 Aug 2025 - 09 Sep 2025 Refresh Quick Links All Aircraft AOG Maint Kortrijk-W…" at bounding box center [605, 292] width 1210 height 585
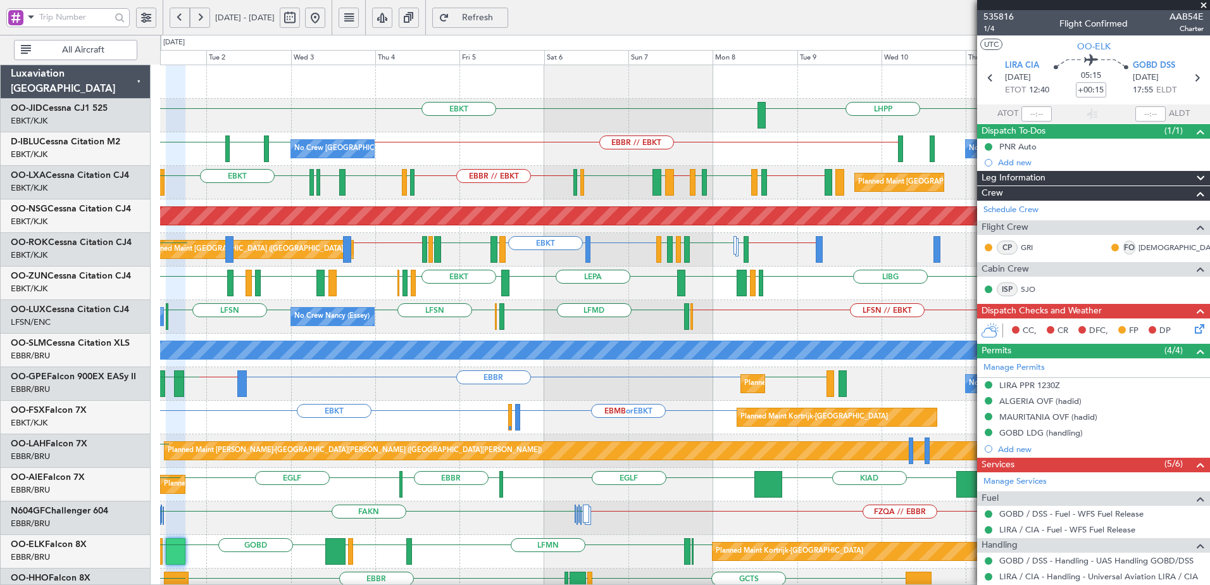
click at [427, 320] on div "EBKT LHPP Planned Maint Kortrijk-Wevelgem EBKT AOG Maint Kortrijk-Wevelgem EBBR…" at bounding box center [685, 534] width 1050 height 939
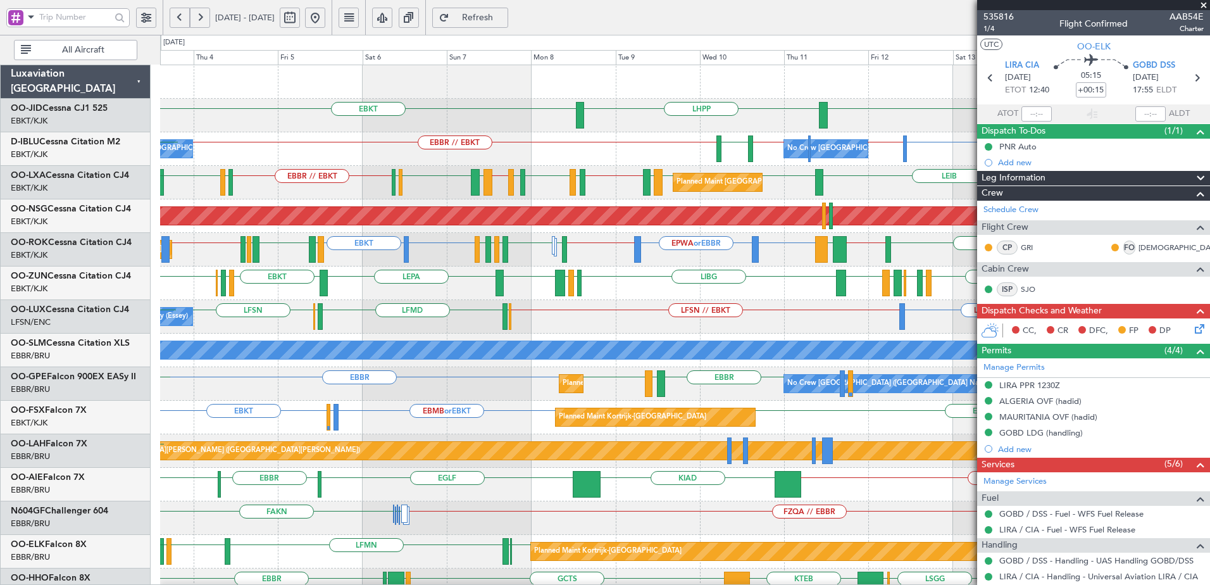
click at [670, 329] on div "No Crew Nancy (Essey) LFSN // EBKT LFMD or LFSN LFSN ELLX LFMD ELLX LFSN LFPB N…" at bounding box center [685, 317] width 1050 height 34
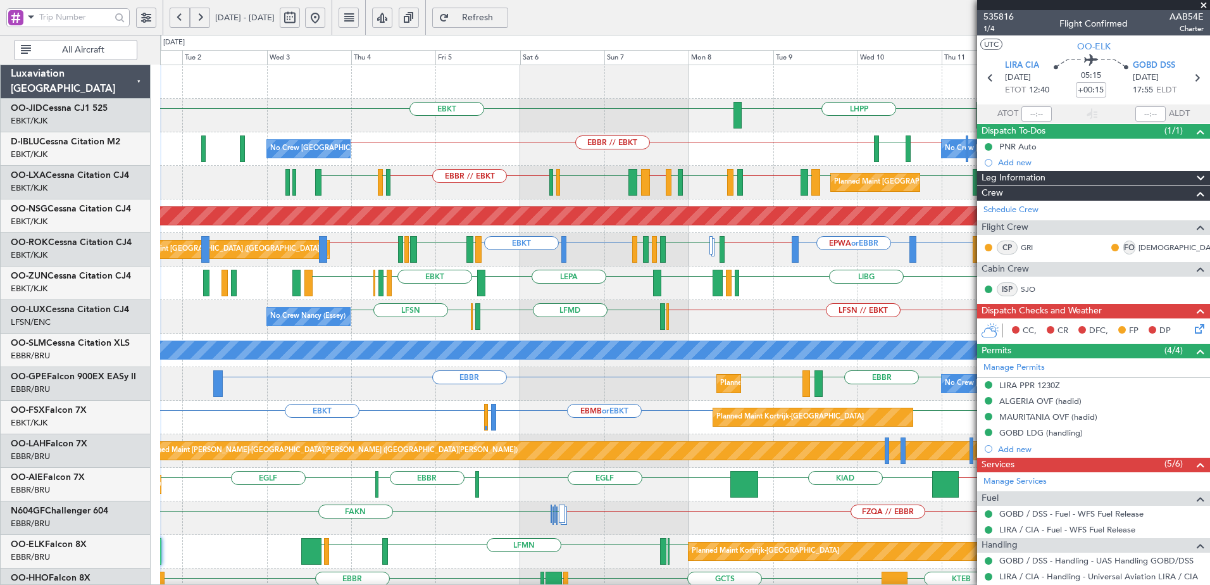
click at [560, 263] on div "EBKT LHPP EBKT Planned Maint Kortrijk-Wevelgem AOG Maint Kortrijk-Wevelgem No C…" at bounding box center [685, 501] width 1050 height 872
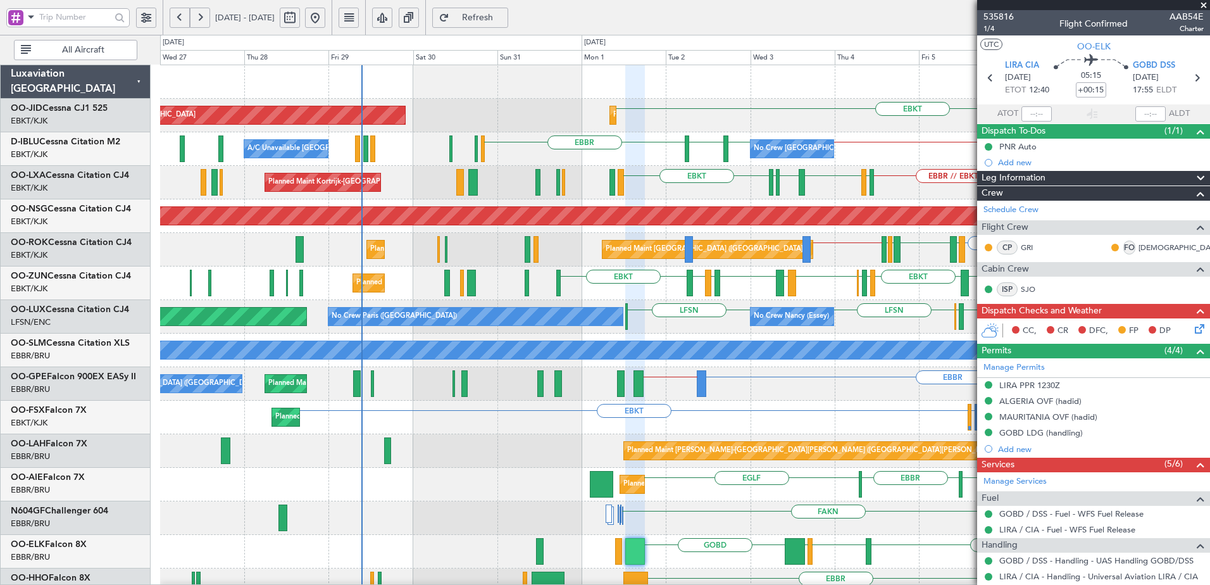
click at [1185, 315] on fb-app "01 Sep 2025 - 14 Sep 2025 Refresh Quick Links All Aircraft EBKT Planned Maint K…" at bounding box center [605, 301] width 1210 height 570
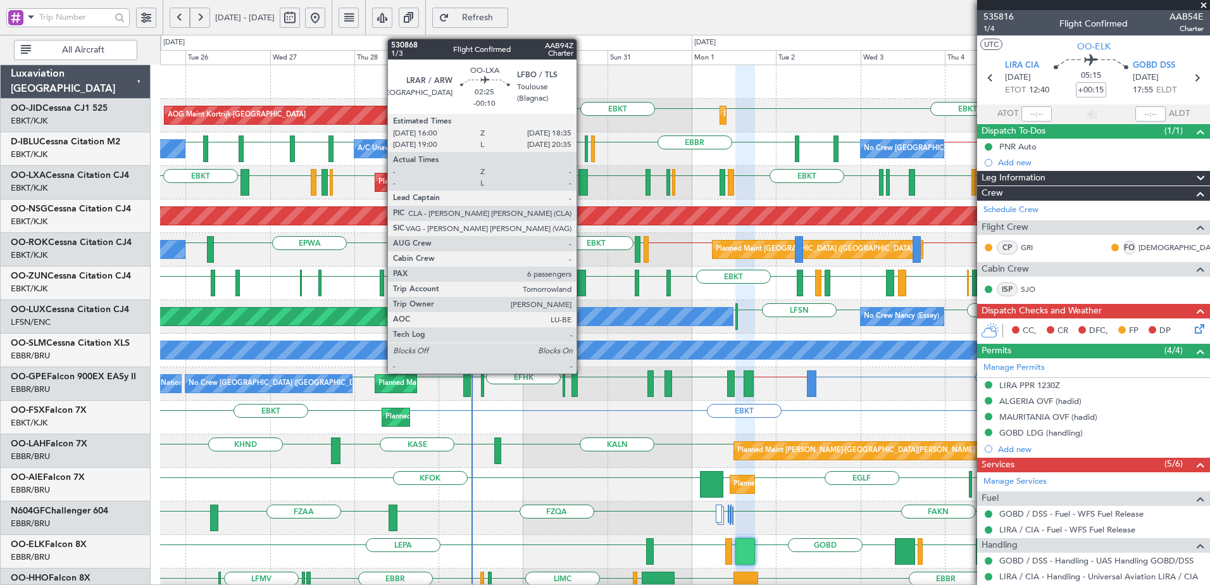
click at [582, 183] on div at bounding box center [583, 182] width 9 height 27
type input "-00:10"
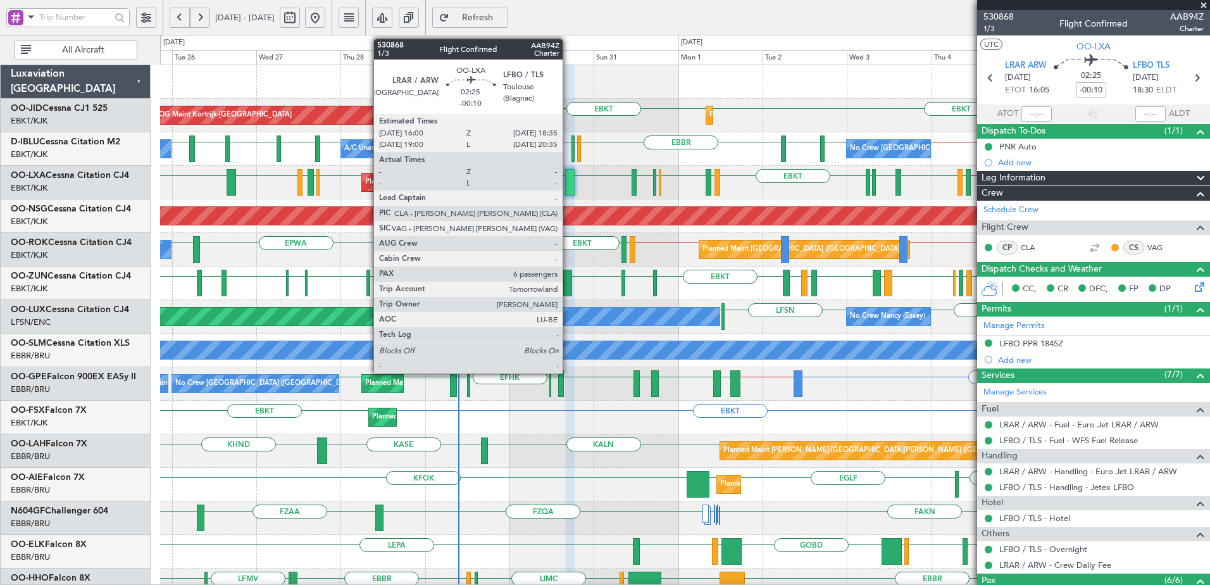
click at [570, 182] on div at bounding box center [569, 182] width 9 height 27
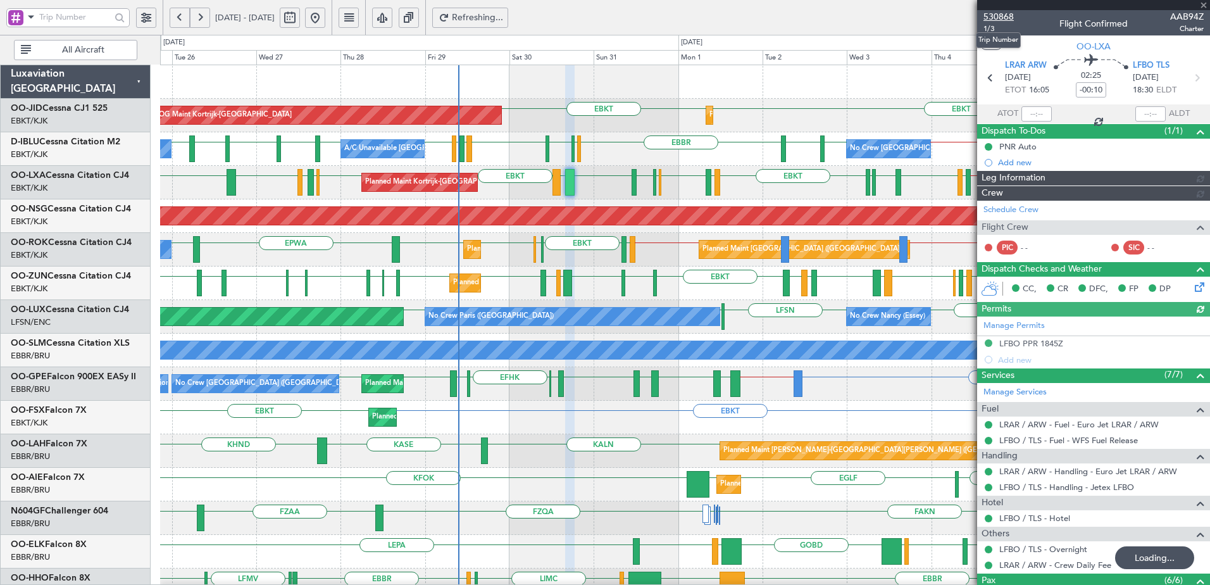
click at [1002, 16] on span "530868" at bounding box center [999, 16] width 30 height 13
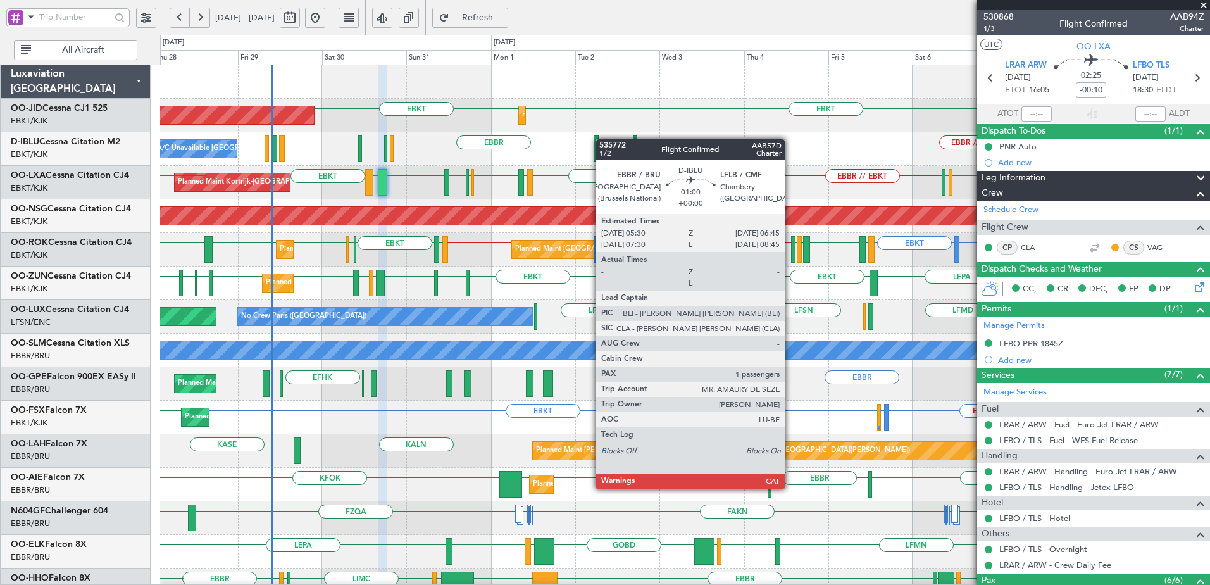
click at [598, 141] on div "EBKT EBKT Planned Maint Kortrijk-Wevelgem AOG Maint Kortrijk-Wevelgem Planned M…" at bounding box center [685, 534] width 1050 height 939
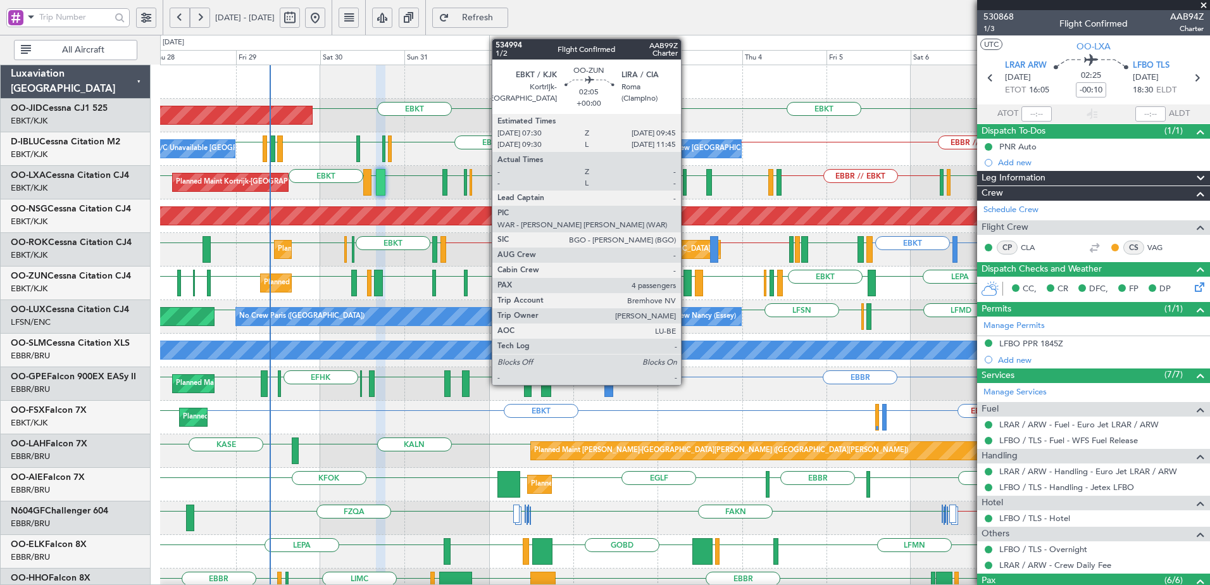
click at [687, 279] on div at bounding box center [688, 283] width 8 height 27
type input "4"
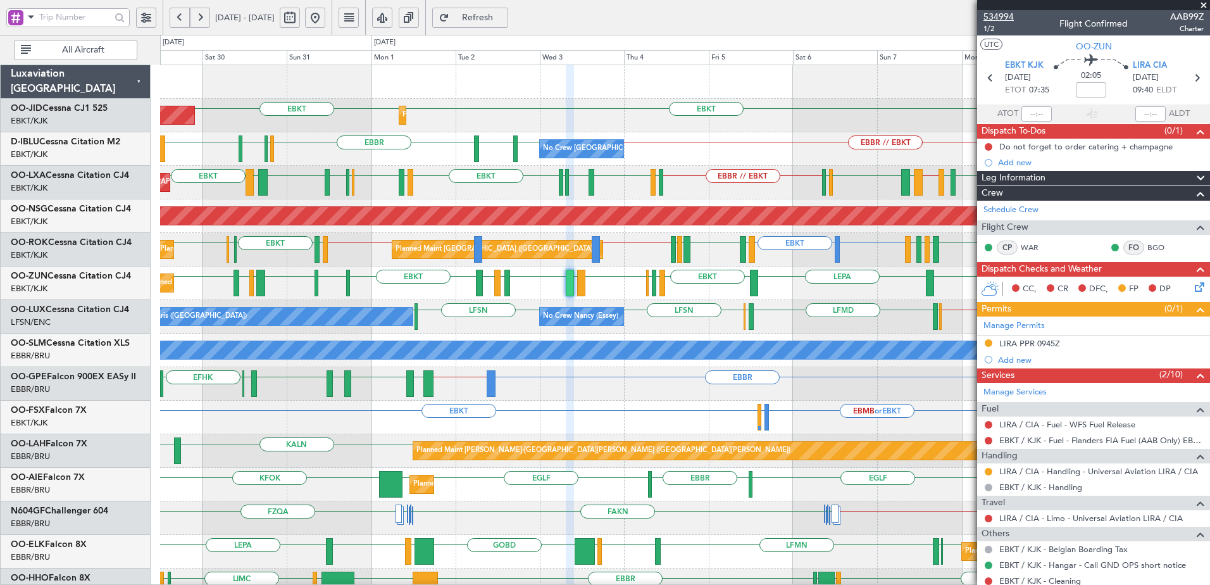
click at [1001, 13] on span "534994" at bounding box center [999, 16] width 30 height 13
click at [491, 9] on button "Refresh" at bounding box center [470, 18] width 76 height 20
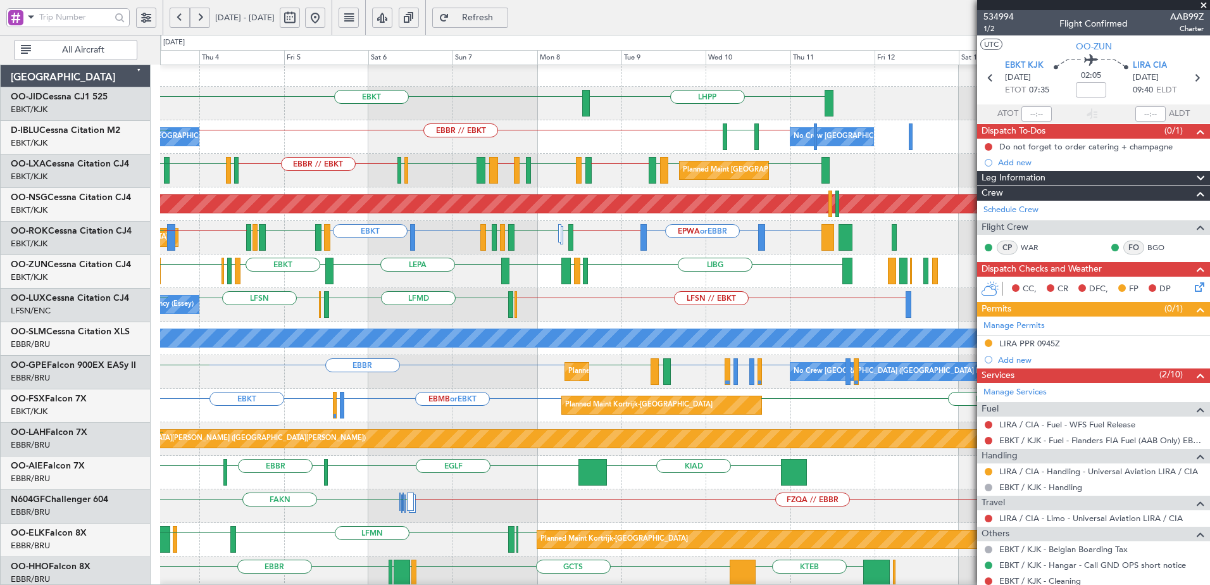
scroll to position [12, 0]
click at [467, 284] on div "EBKT LIML EBLG EBKT LIBG LGMK LIBG EBKT LEPA LEBB EBKT LFMD EBKT LIRA EGGD" at bounding box center [685, 271] width 1050 height 34
click at [63, 296] on link "OO-LUX Cessna Citation CJ4" at bounding box center [70, 297] width 118 height 9
click at [504, 21] on span "Refresh" at bounding box center [478, 17] width 52 height 9
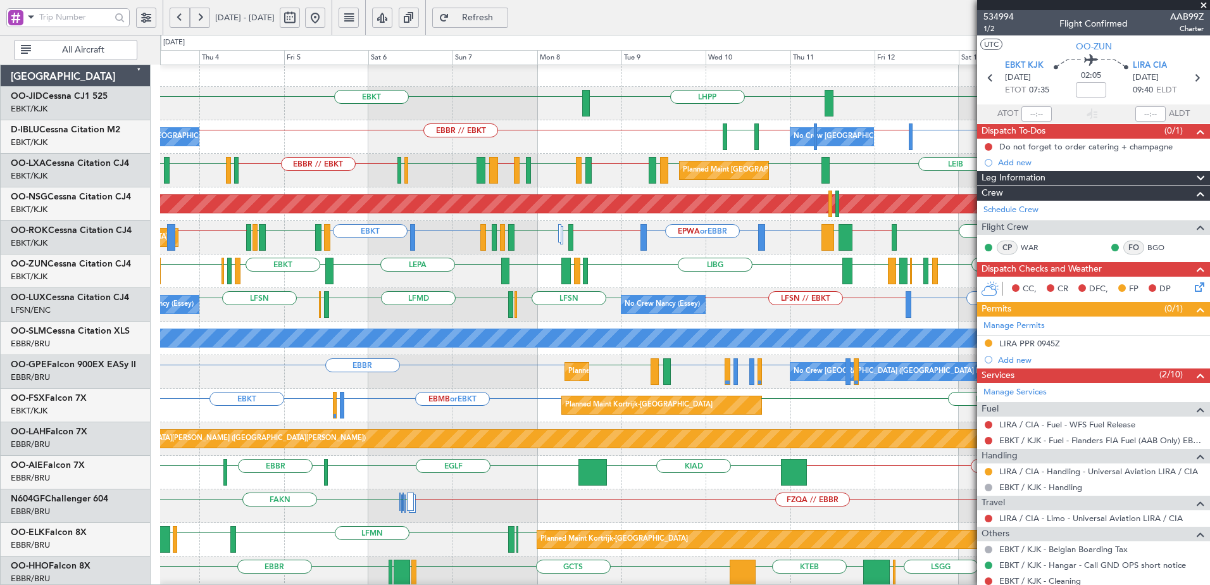
click at [558, 119] on div "EBKT LHPP EBKT Planned Maint Kortrijk-Wevelgem" at bounding box center [685, 104] width 1050 height 34
click at [196, 21] on button at bounding box center [200, 18] width 20 height 20
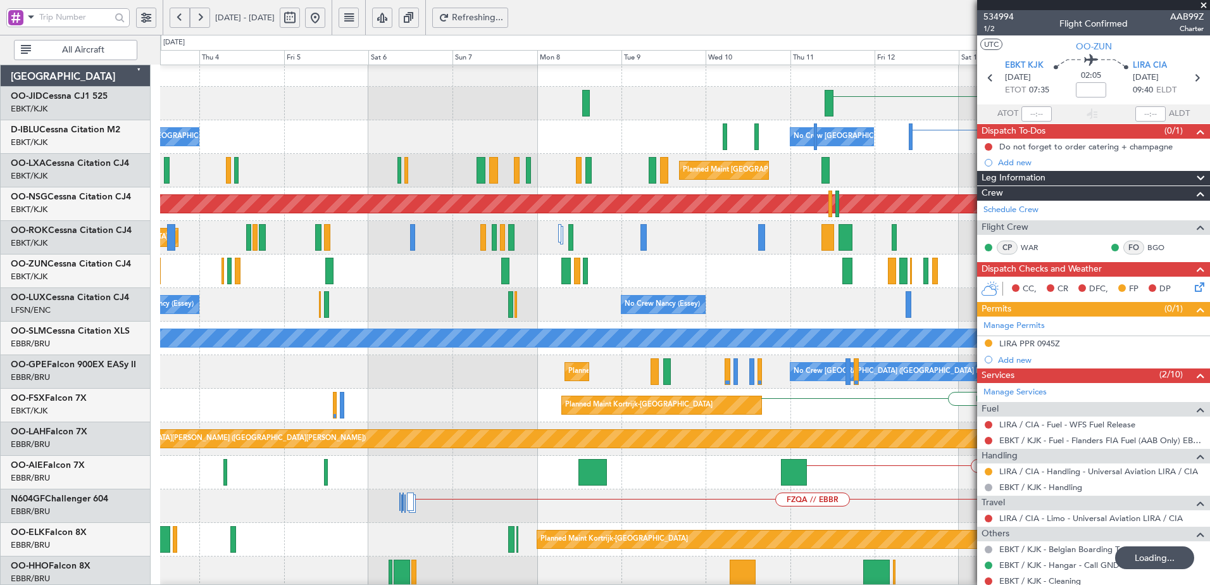
click at [196, 21] on button at bounding box center [200, 18] width 20 height 20
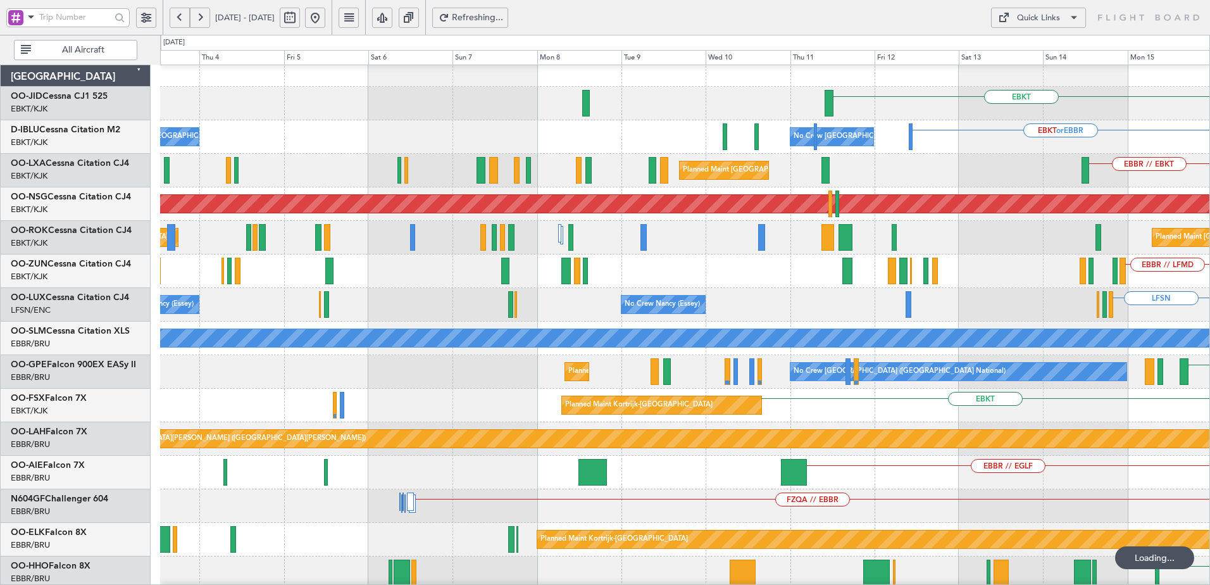
click at [196, 21] on button at bounding box center [200, 18] width 20 height 20
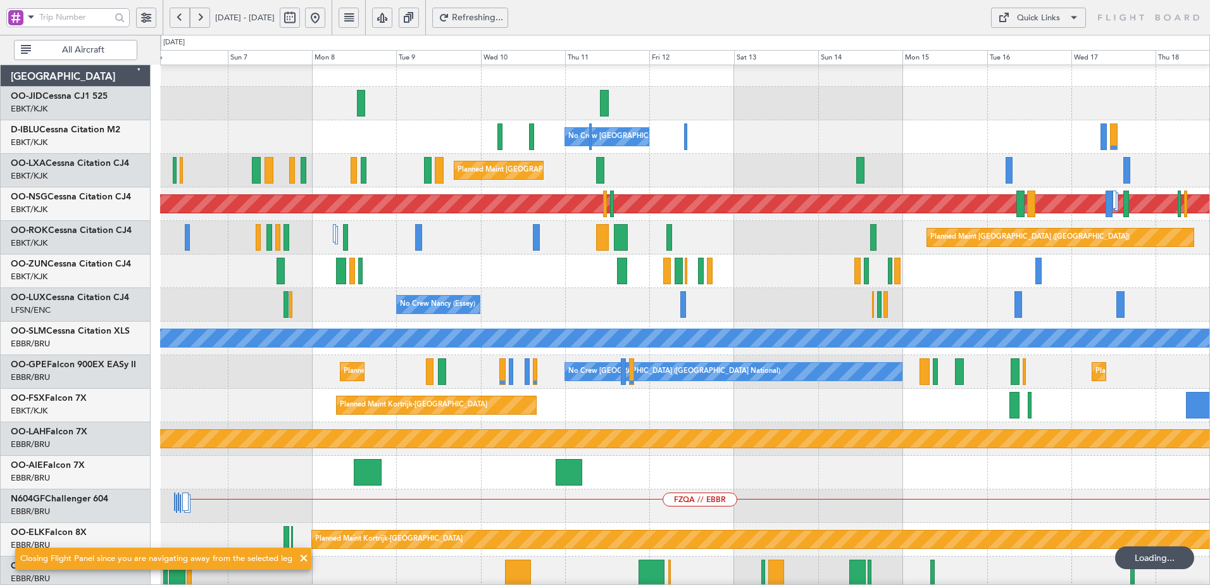
click at [196, 21] on button at bounding box center [200, 18] width 20 height 20
click at [196, 20] on button at bounding box center [200, 18] width 20 height 20
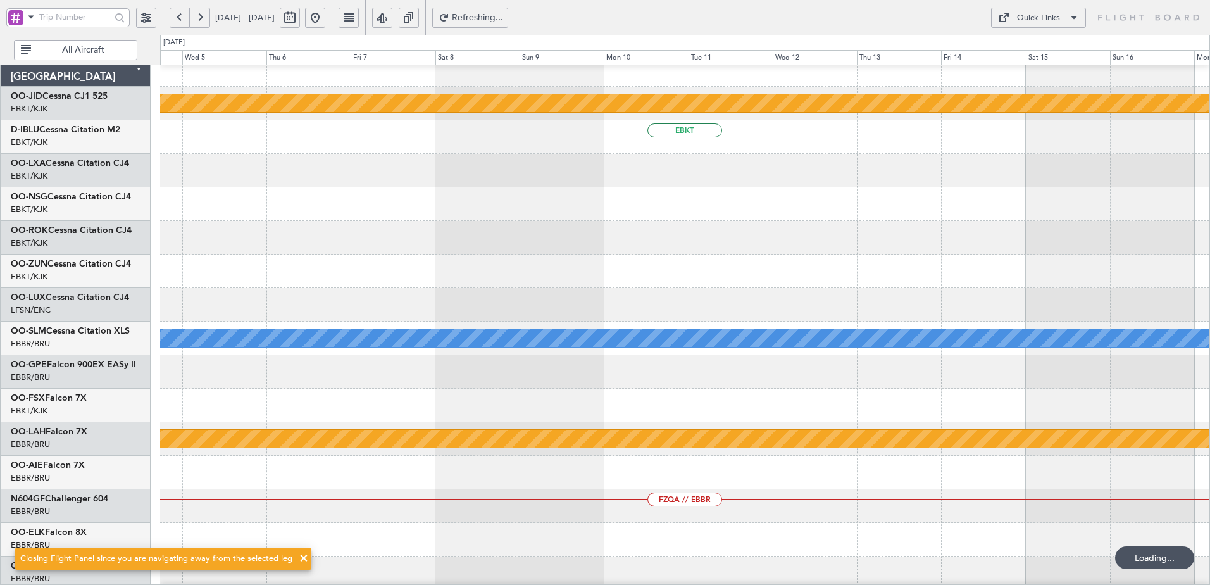
click at [196, 20] on button at bounding box center [200, 18] width 20 height 20
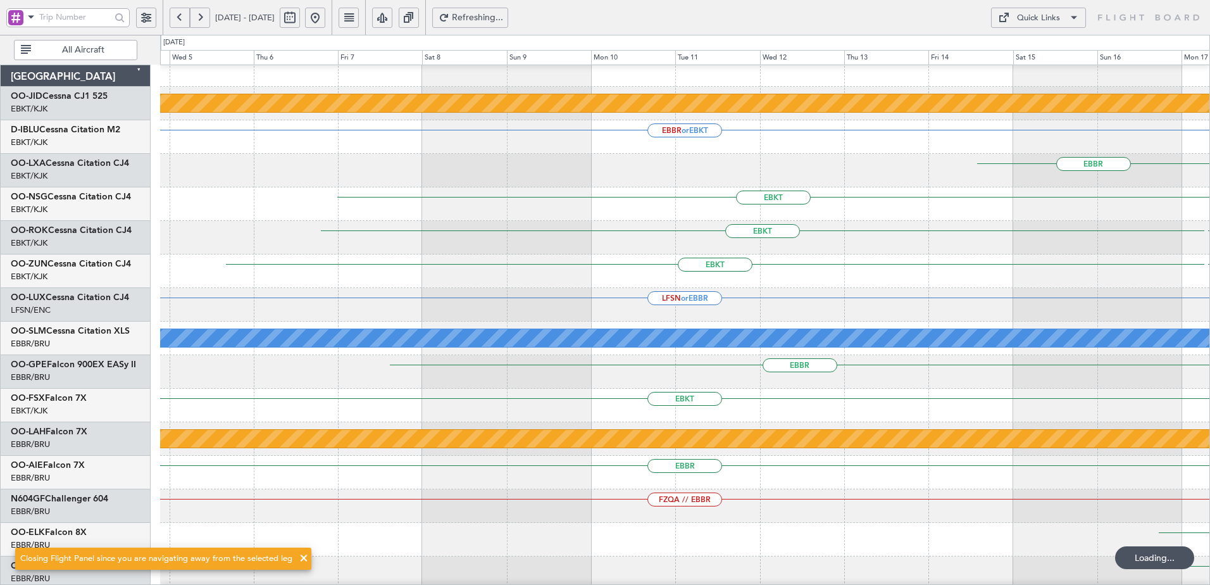
click at [196, 20] on button at bounding box center [200, 18] width 20 height 20
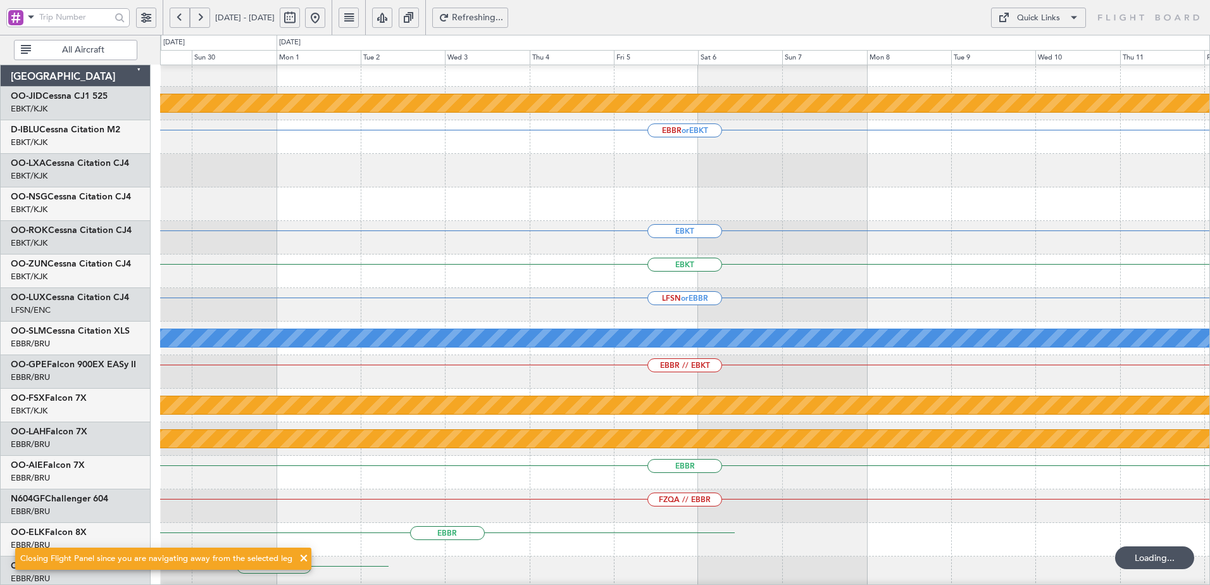
click at [196, 20] on button at bounding box center [200, 18] width 20 height 20
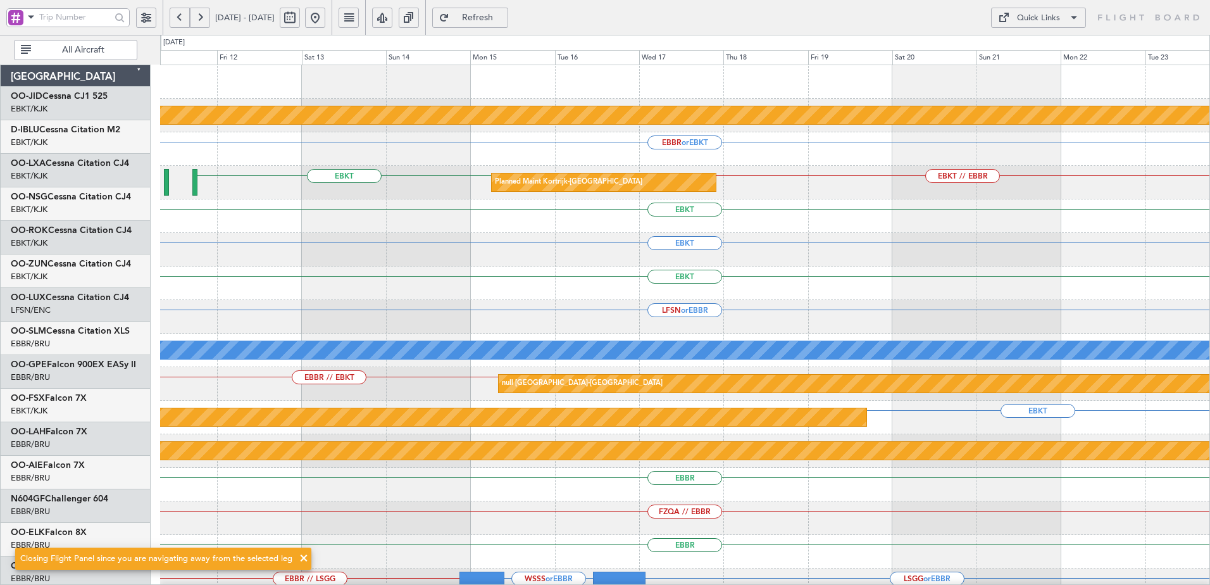
scroll to position [0, 0]
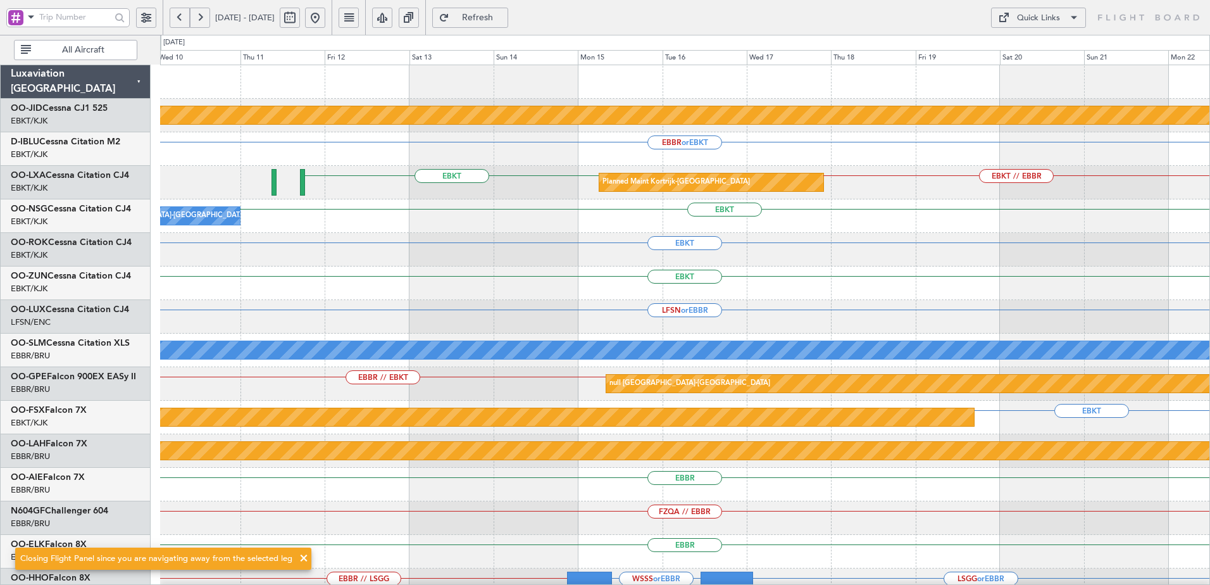
click at [478, 251] on div "null Kortrijk-Wevelgem EBBR or EBKT EBKT // EBBR EBKT Planned Maint Kortrijk-We…" at bounding box center [685, 467] width 1050 height 805
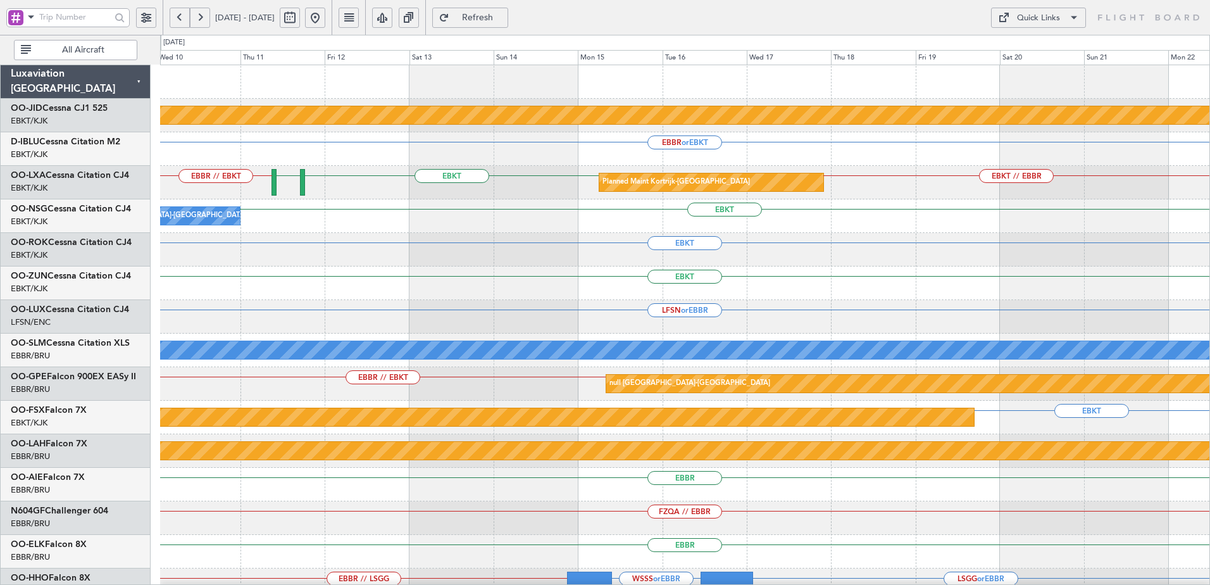
click at [1045, 18] on div "Quick Links" at bounding box center [1038, 18] width 43 height 13
click at [1025, 49] on button "Trip Builder" at bounding box center [1038, 48] width 95 height 30
click at [1038, 15] on div "Quick Links" at bounding box center [1038, 18] width 43 height 13
click at [1031, 41] on button "Trip Builder" at bounding box center [1038, 48] width 95 height 30
click at [325, 15] on button at bounding box center [315, 18] width 20 height 20
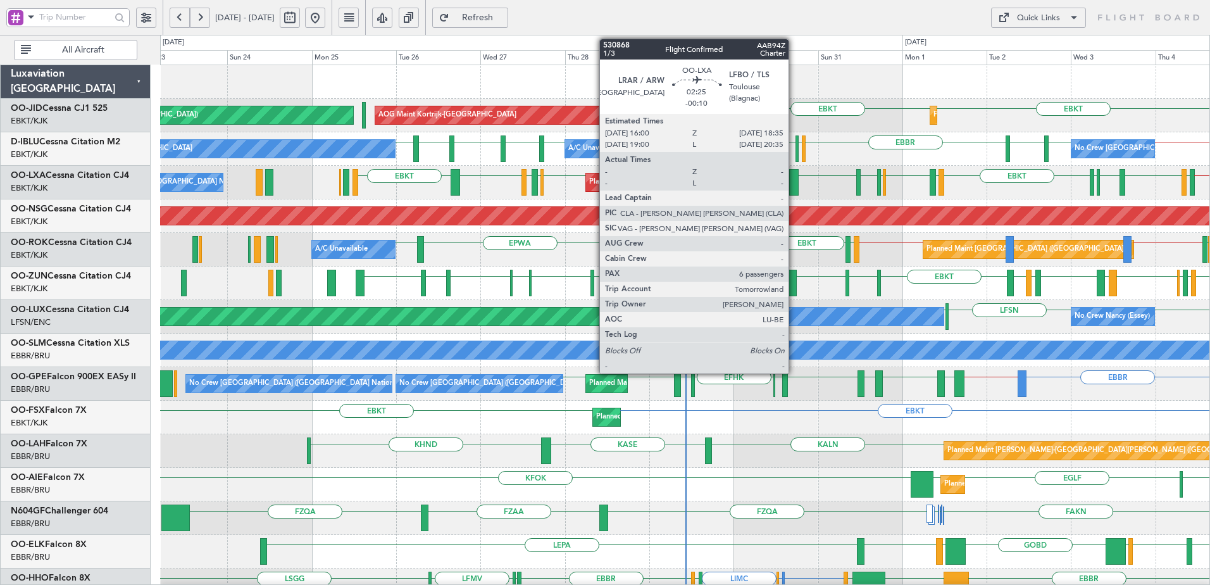
click at [794, 178] on div at bounding box center [793, 182] width 9 height 27
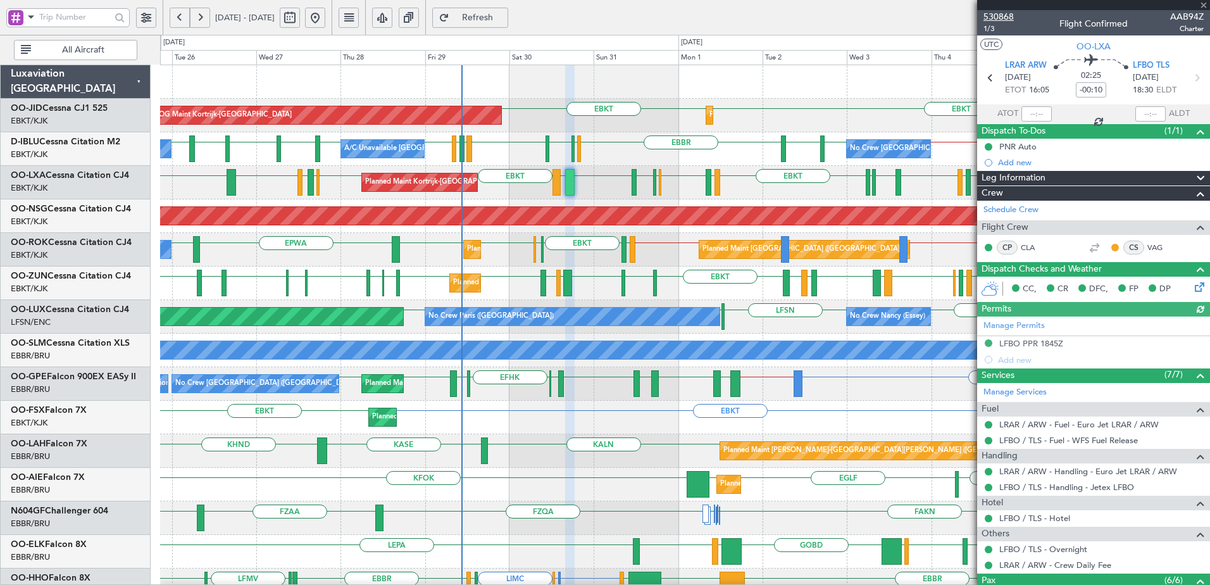
click at [1001, 15] on span "530868" at bounding box center [999, 16] width 30 height 13
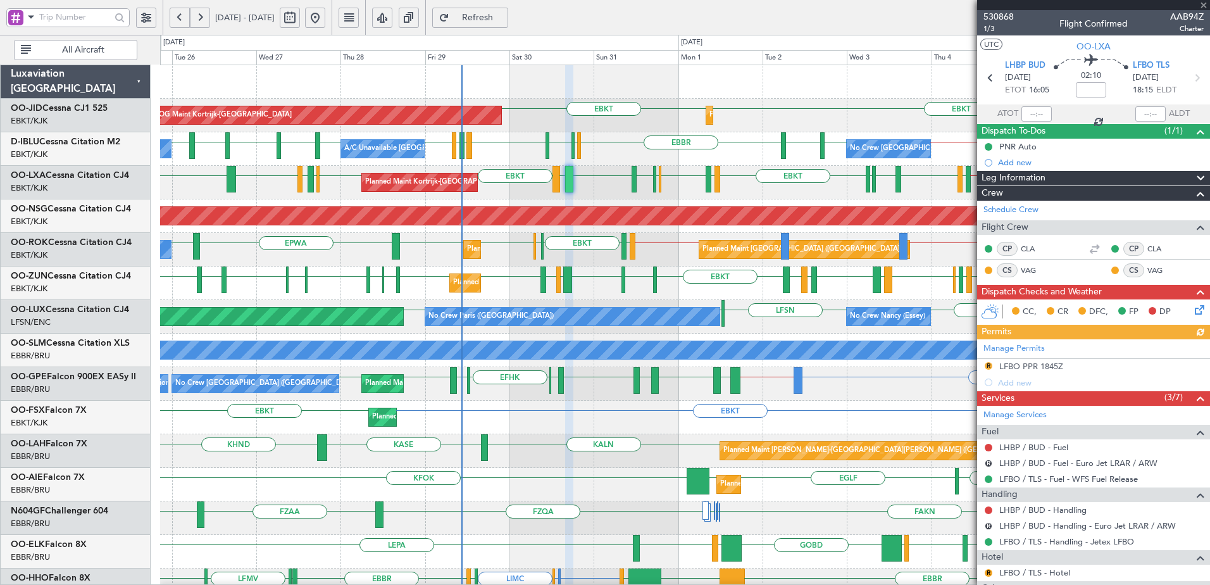
click at [504, 17] on span "Refresh" at bounding box center [478, 17] width 52 height 9
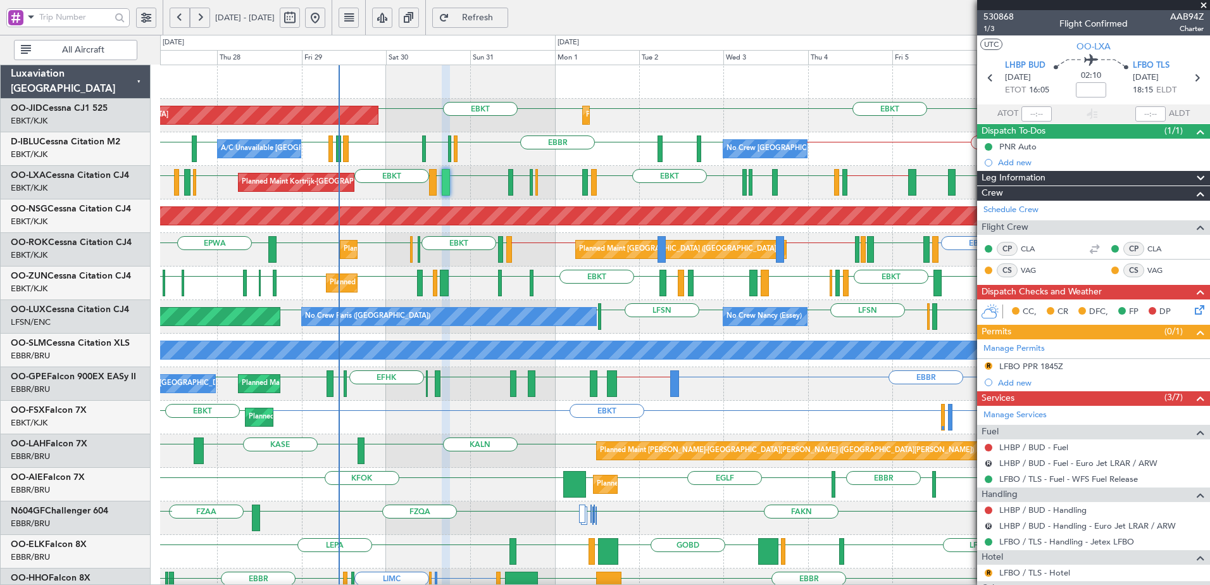
click at [689, 203] on div "EBKT EBKT Planned Maint Kortrijk-Wevelgem AOG Maint Kortrijk-Wevelgem Planned M…" at bounding box center [685, 534] width 1050 height 939
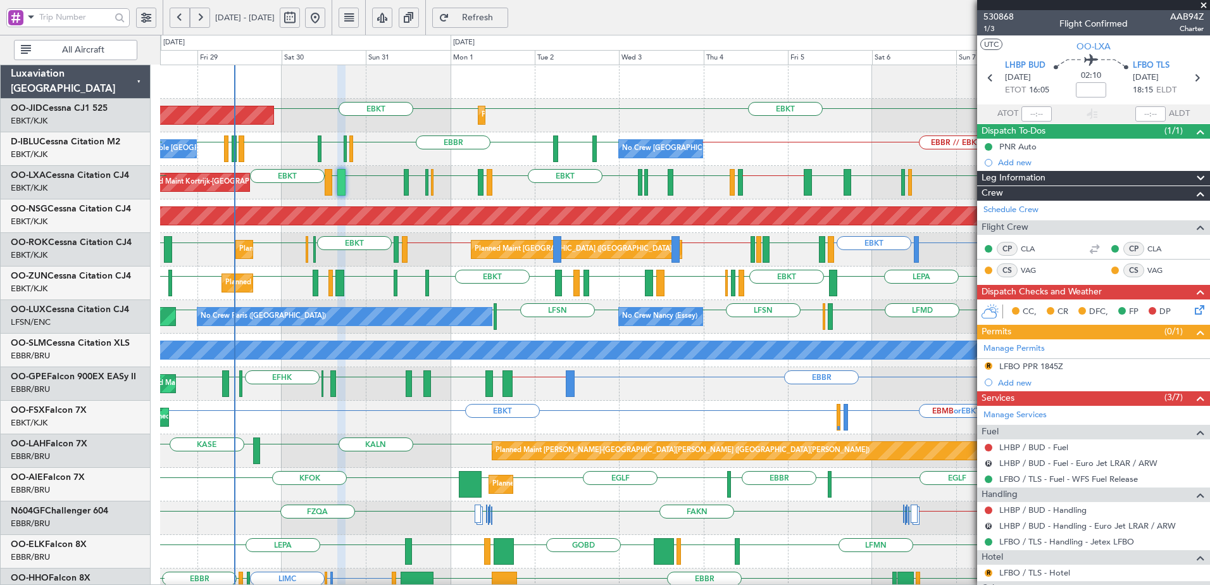
click at [620, 285] on div "Planned Maint Kortrijk-Wevelgem LIBG LGMK LIBG EBKT LEPA EBKT LIML EBLG EBKT LI…" at bounding box center [685, 284] width 1050 height 34
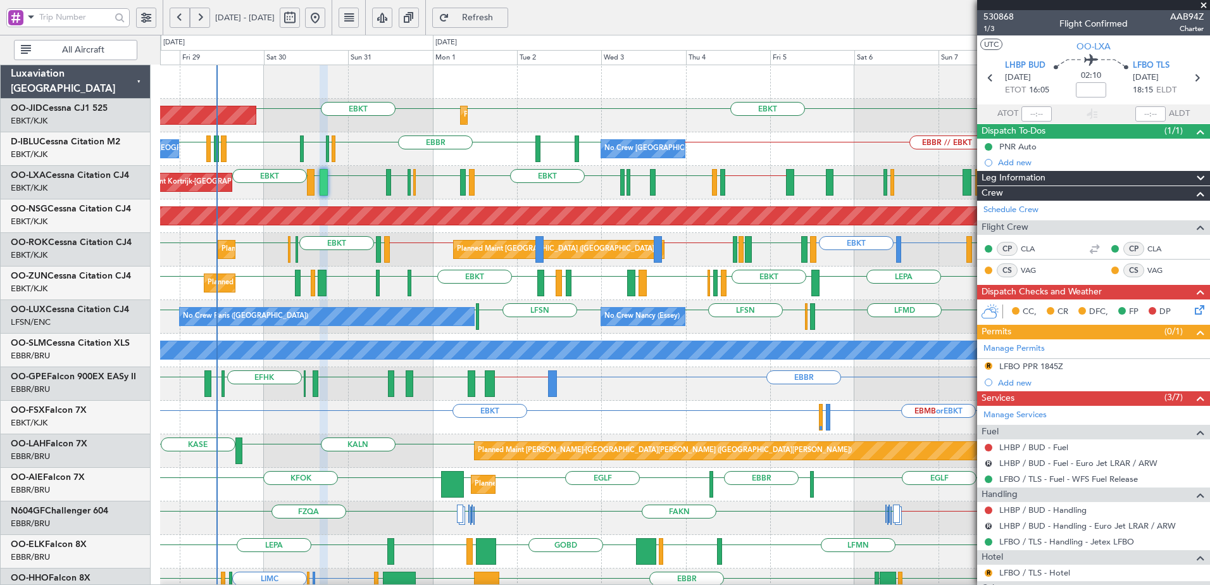
click at [660, 188] on div "EBBR LEIB EBBR // EBOS LFTH EBLG LIML EBBR // EBKT LIRN EBBR LSZB EBKT LEAL LFB…" at bounding box center [685, 183] width 1050 height 34
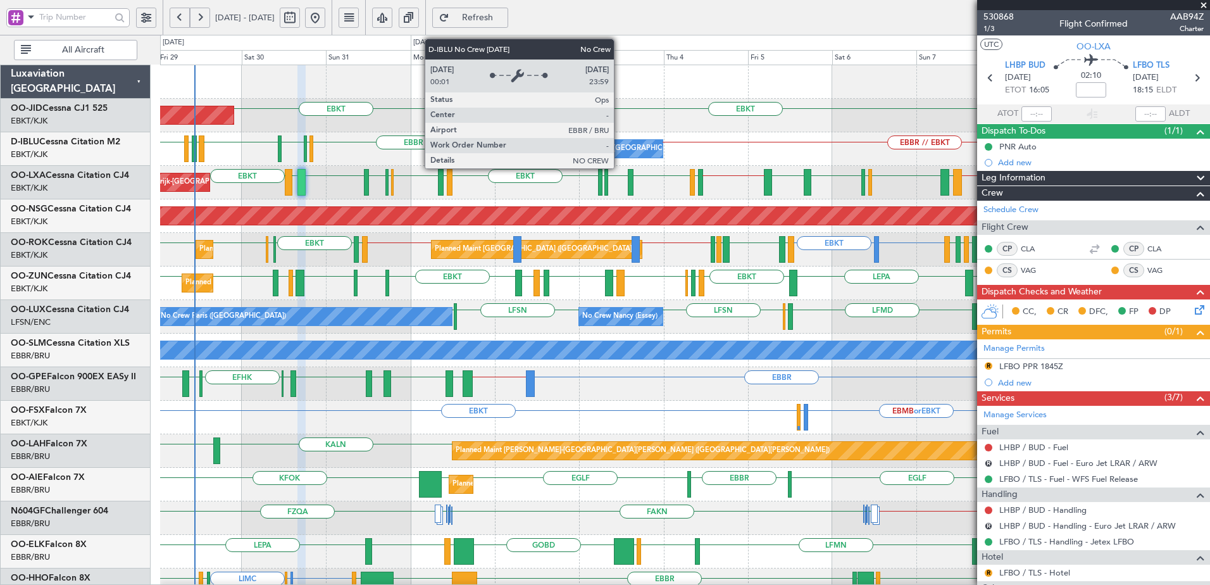
click at [620, 151] on div "No Crew [GEOGRAPHIC_DATA] ([GEOGRAPHIC_DATA] National)" at bounding box center [688, 148] width 212 height 19
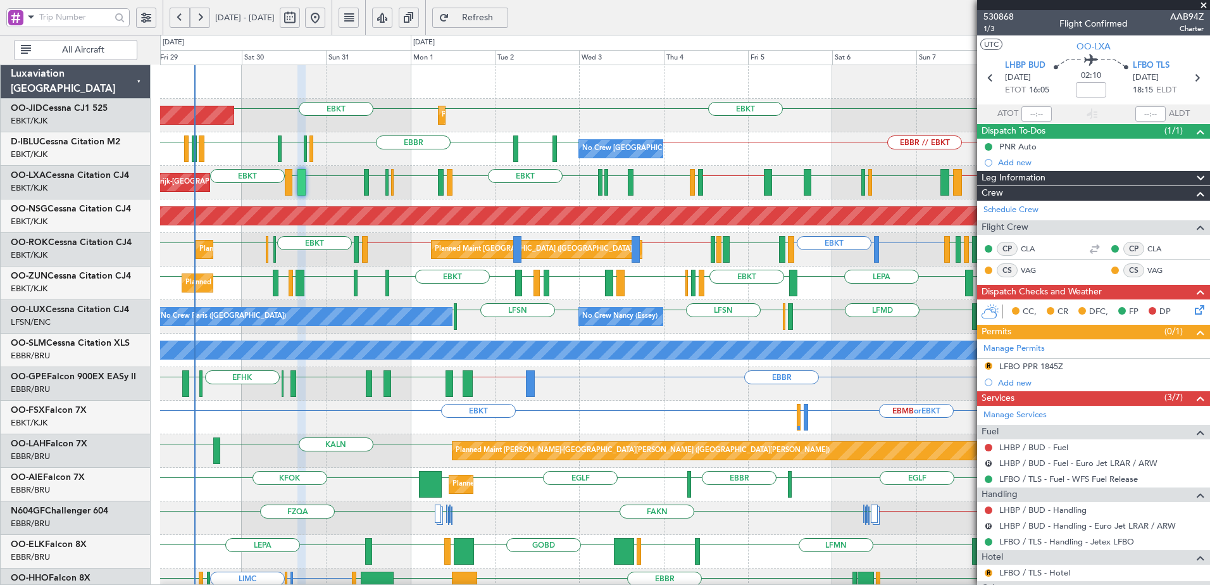
click at [504, 14] on span "Refresh" at bounding box center [478, 17] width 52 height 9
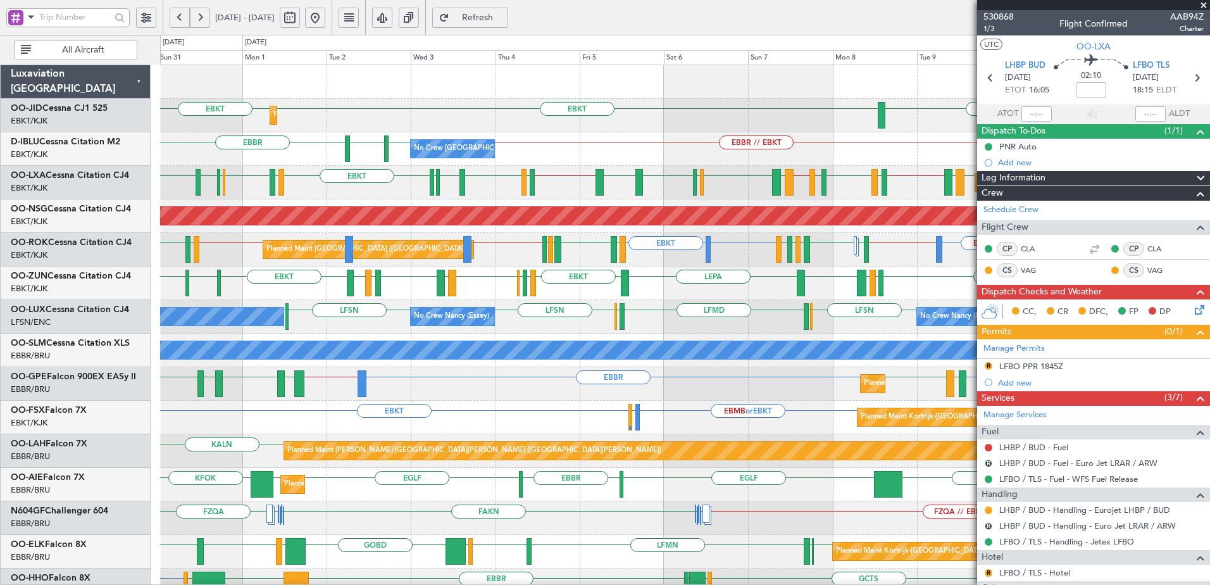
click at [506, 303] on div "LHPP EBKT EBKT Planned Maint Kortrijk-Wevelgem AOG Maint Kortrijk-Wevelgem LSZH…" at bounding box center [685, 534] width 1050 height 939
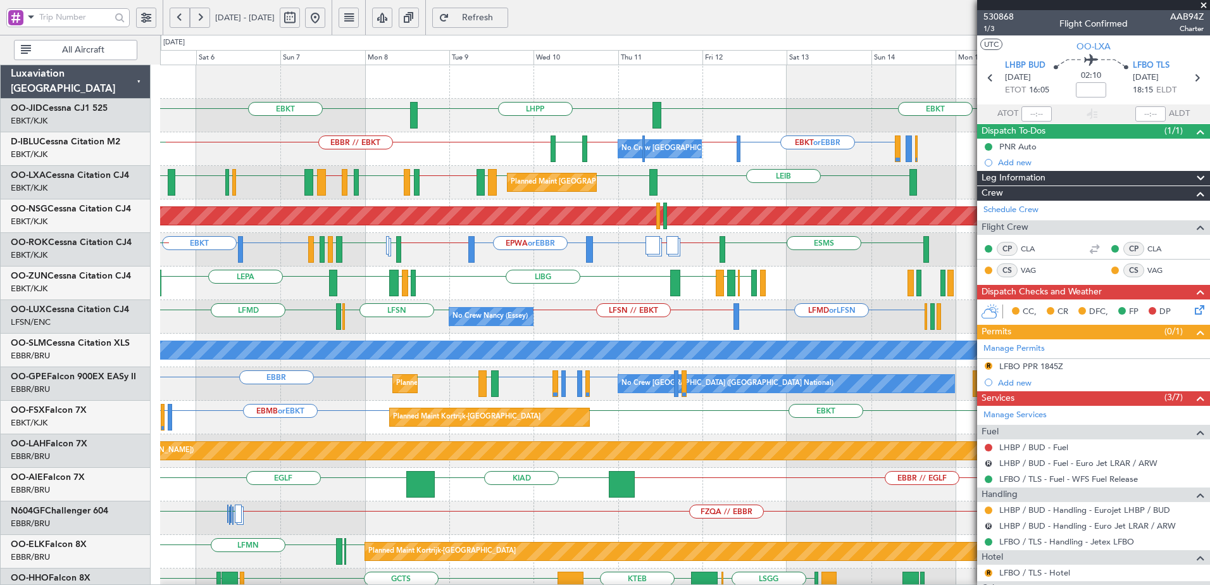
click at [244, 303] on div "LHPP EBKT EBKT No Crew Brussels (Brussels National) EBKT or EBBR EBBR // LFPB L…" at bounding box center [685, 501] width 1050 height 872
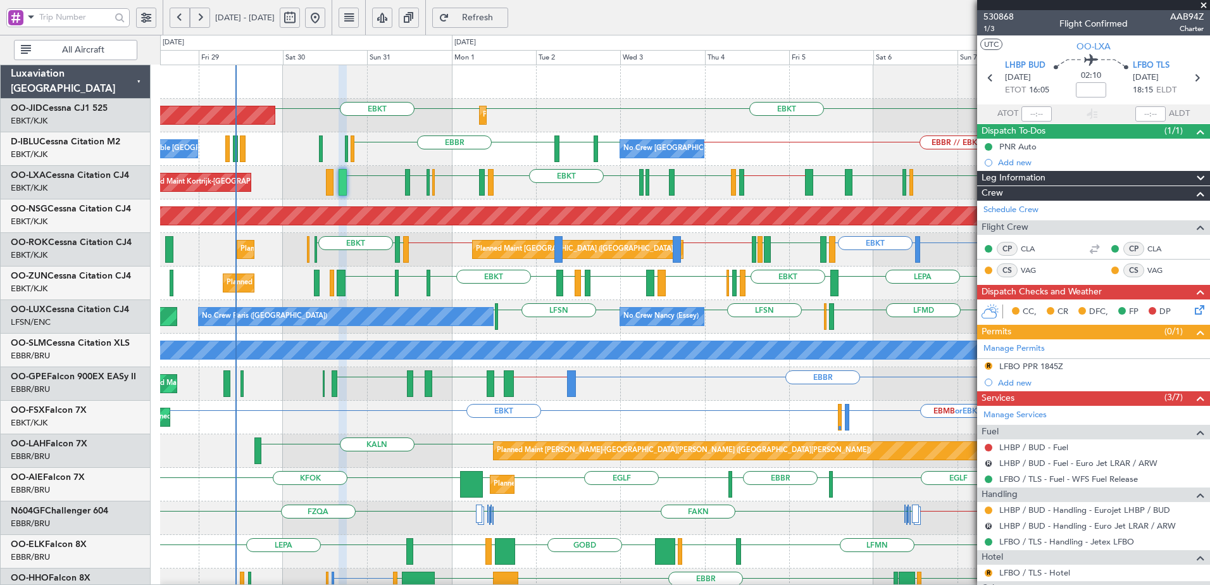
click at [909, 288] on div "LIBG LGMK LIBG EBKT LEPA EBKT LIML EBLG EBKT LIRA EBKT LFMD LEBB EBKT EGGD EBKT…" at bounding box center [685, 284] width 1050 height 34
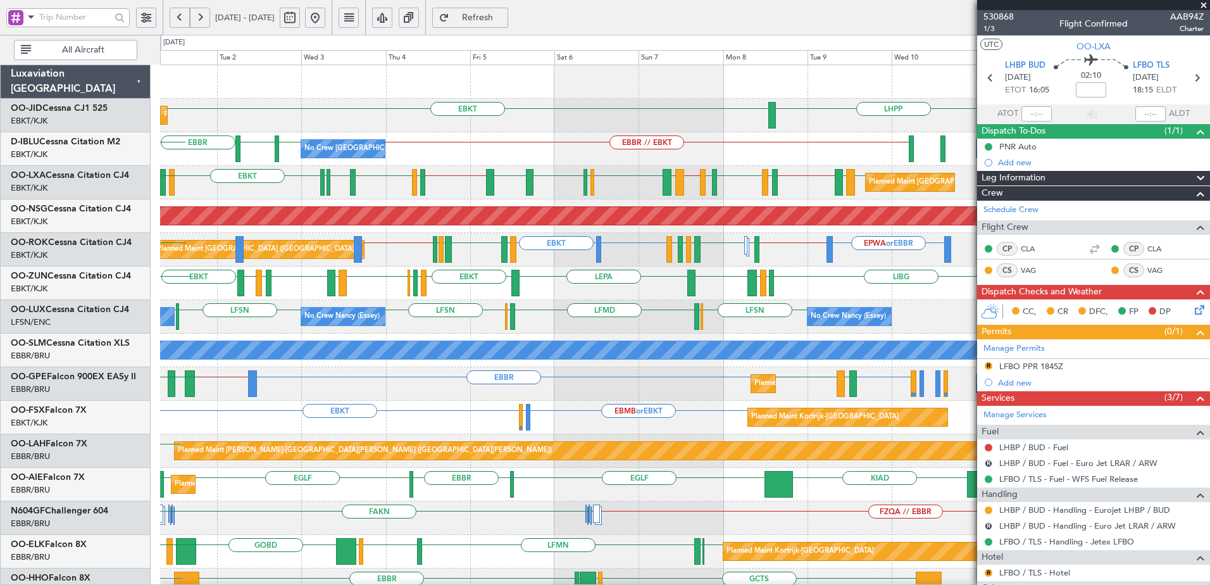
click at [411, 263] on div "Planned Maint Paris (Le Bourget) EPWA or EBBR EBBR // EBKT LFMN or EBKT EBKT LF…" at bounding box center [685, 250] width 1050 height 34
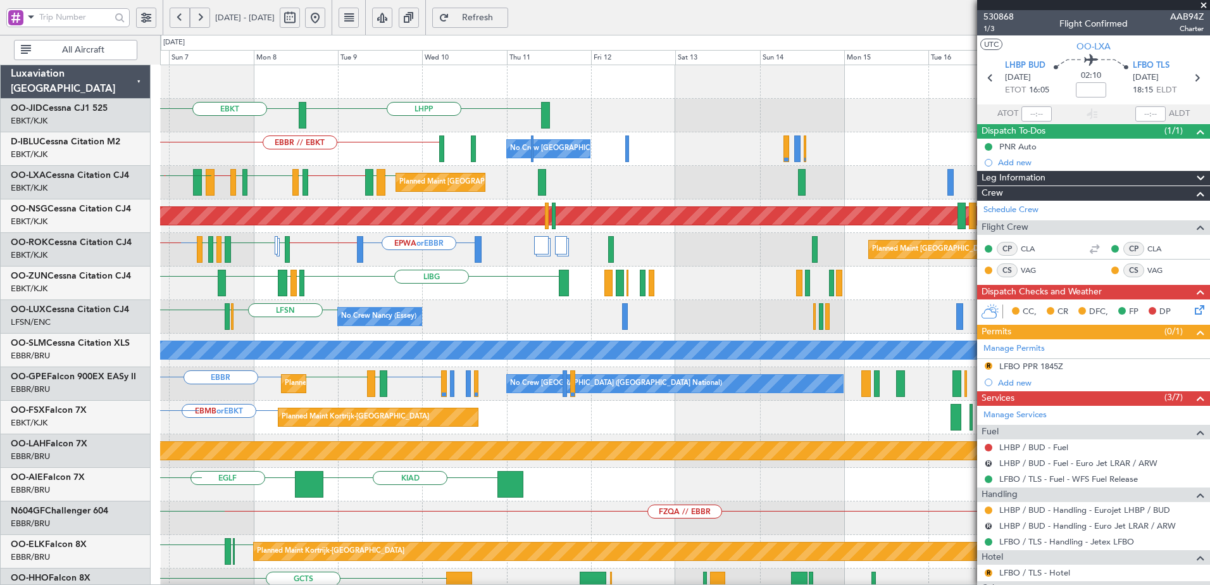
click at [330, 287] on div "LIBG LGMK LIBG EBKT LEPA EBKT LIML EBLG Planned Maint Kortrijk-Wevelgem EBKT" at bounding box center [685, 284] width 1050 height 34
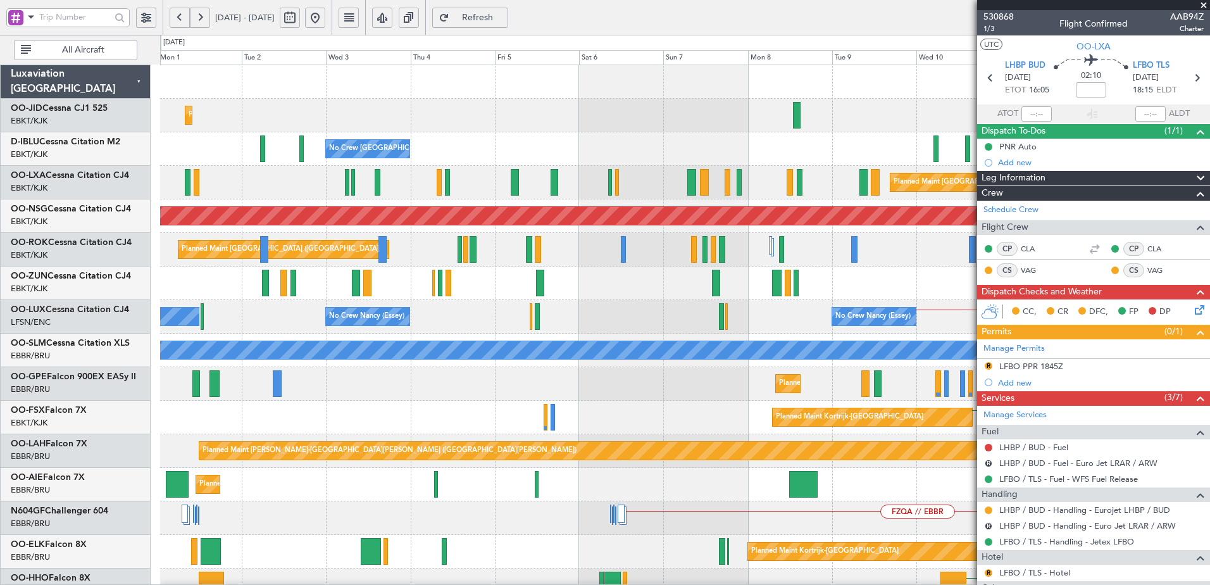
click at [1205, 287] on fb-app "11 Sep 2025 - 24 Sep 2025 Refresh Quick Links All Aircraft EBKT Planned Maint K…" at bounding box center [605, 301] width 1210 height 570
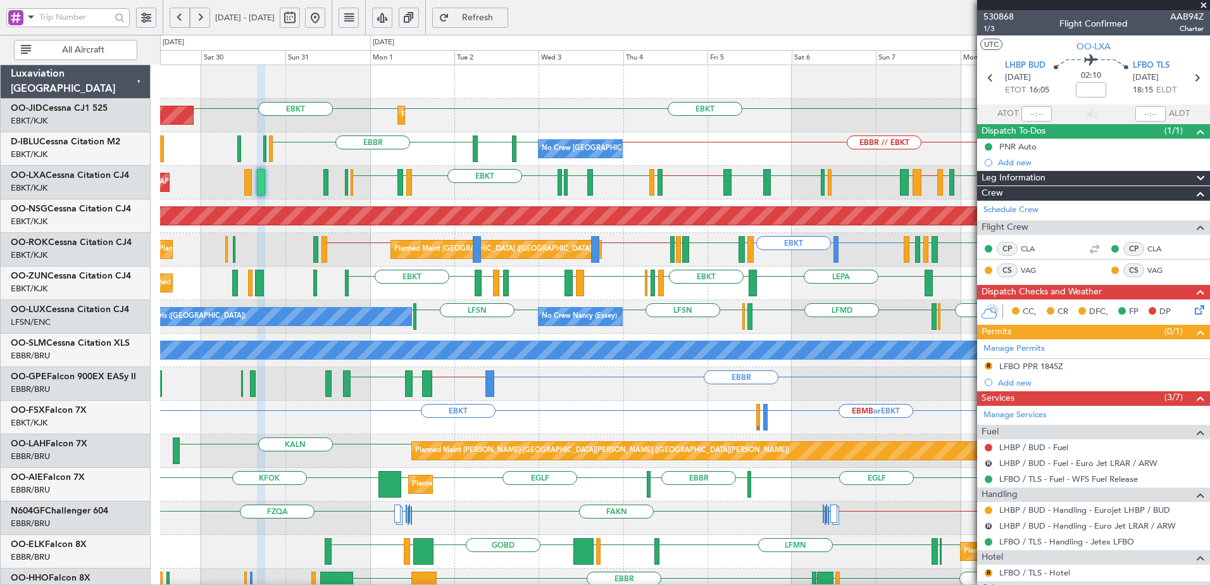
click at [437, 292] on div "Planned Maint Kortrijk-Wevelgem LHPP EBKT EBKT AOG Maint Kortrijk-Wevelgem EBKT…" at bounding box center [685, 501] width 1050 height 872
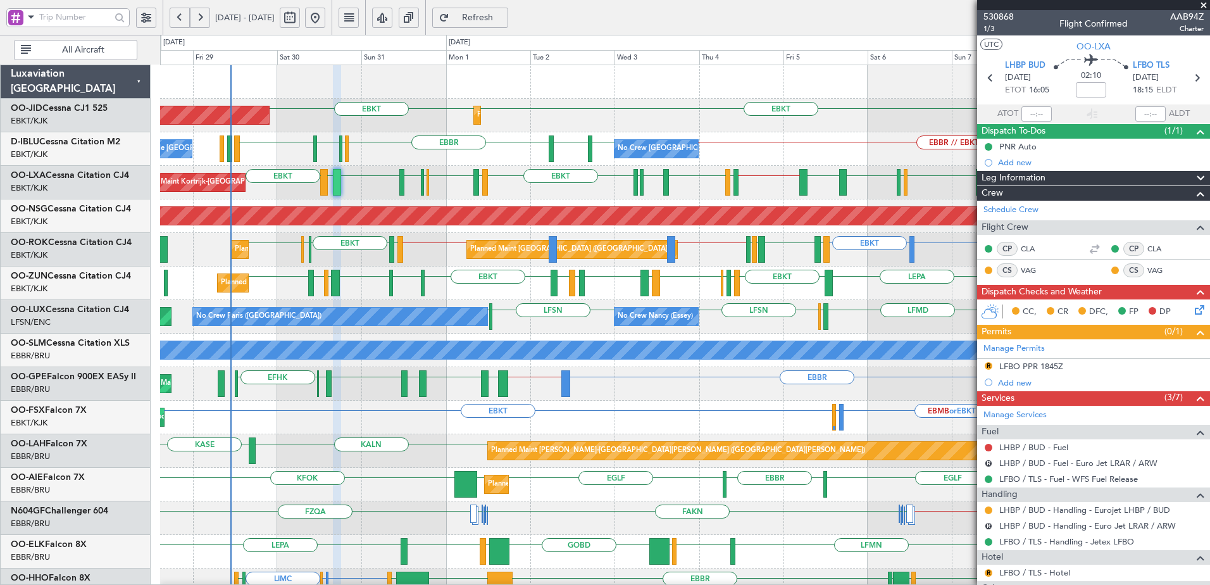
click at [482, 296] on div "Planned Maint Kortrijk-Wevelgem LIBG LGMK LIBG EBKT LEPA EBKT LIML EBLG EBKT LI…" at bounding box center [685, 284] width 1050 height 34
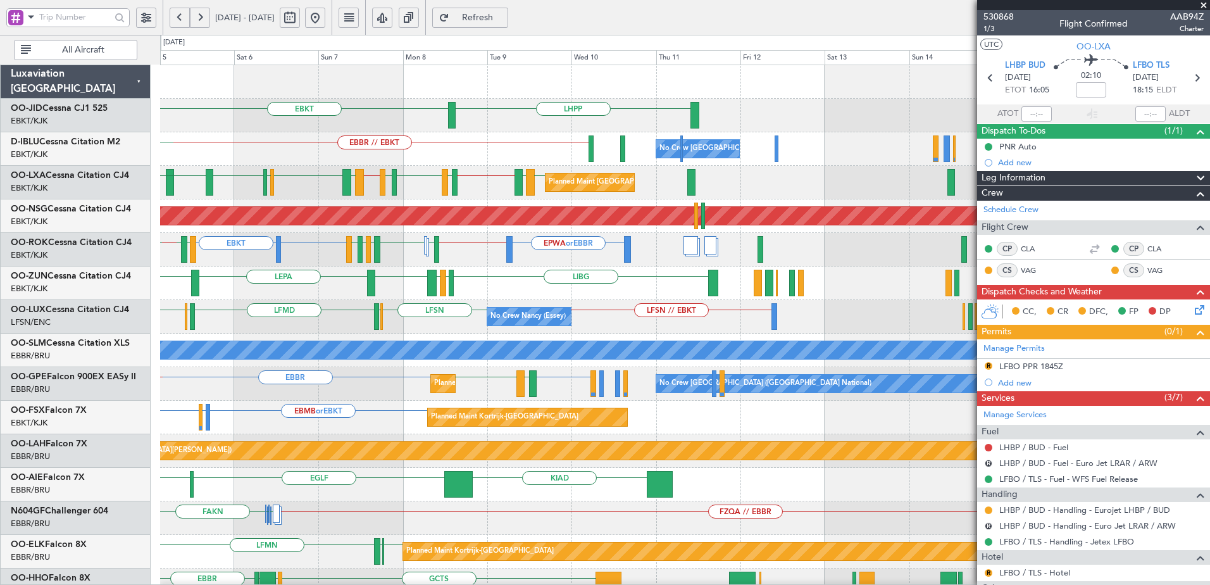
click at [149, 256] on div "LHPP EBKT EBBR // EBKT No Crew Brussels (Brussels National) No Crew Brussels (B…" at bounding box center [605, 310] width 1210 height 550
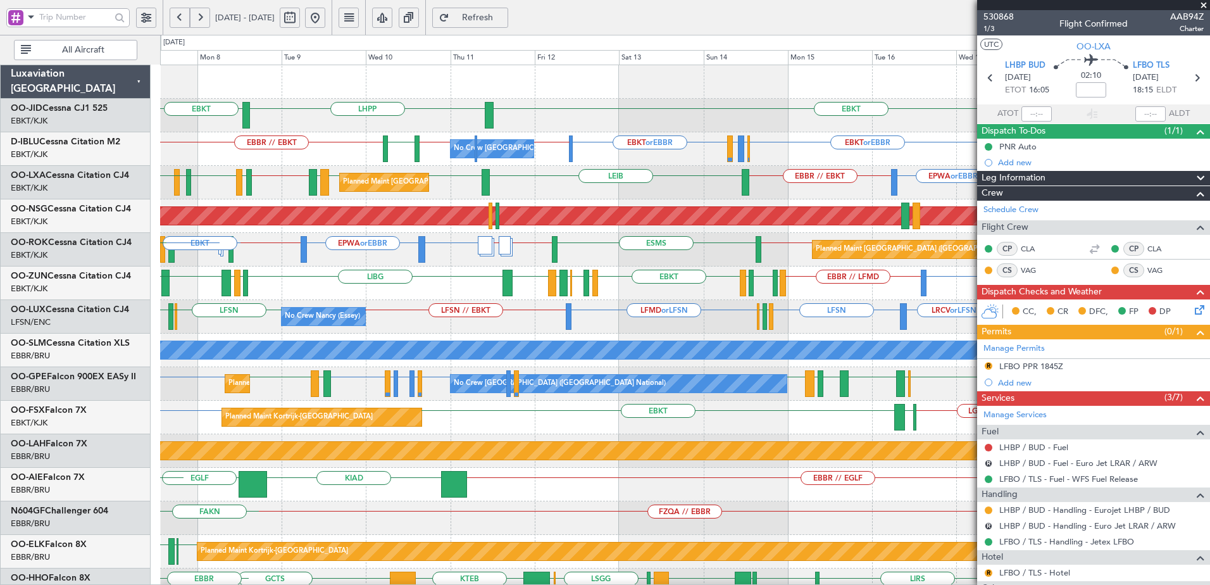
click at [506, 263] on div "Planned Maint Paris (Le Bourget) EPWA or EBBR EBBR // EBKT LGPA // LDOS EBKT or…" at bounding box center [685, 250] width 1050 height 34
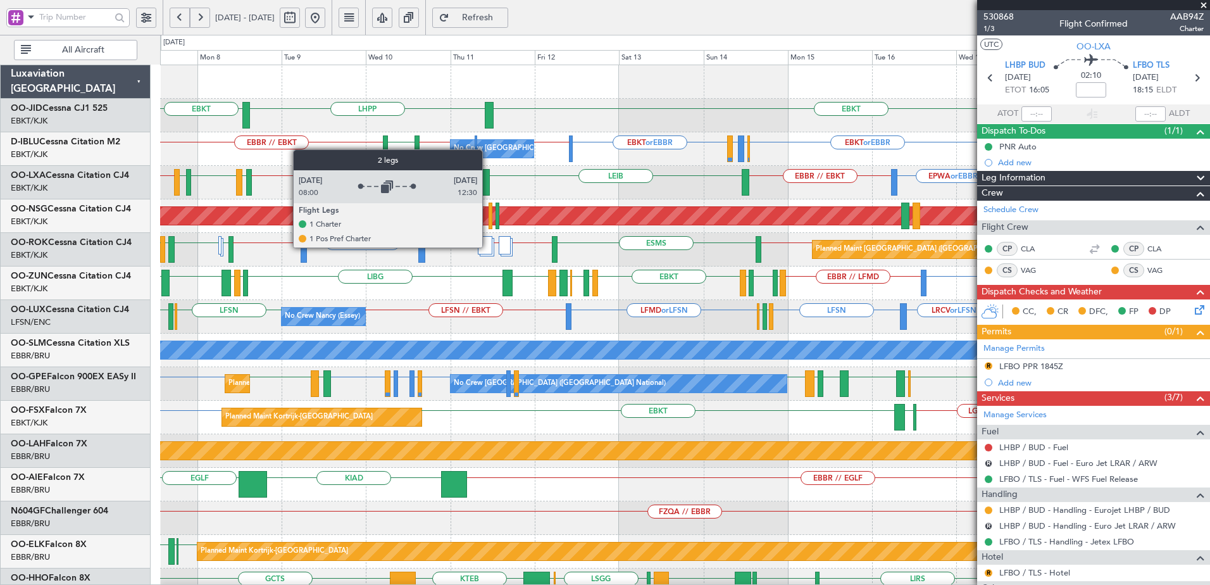
click at [488, 247] on div at bounding box center [485, 245] width 14 height 18
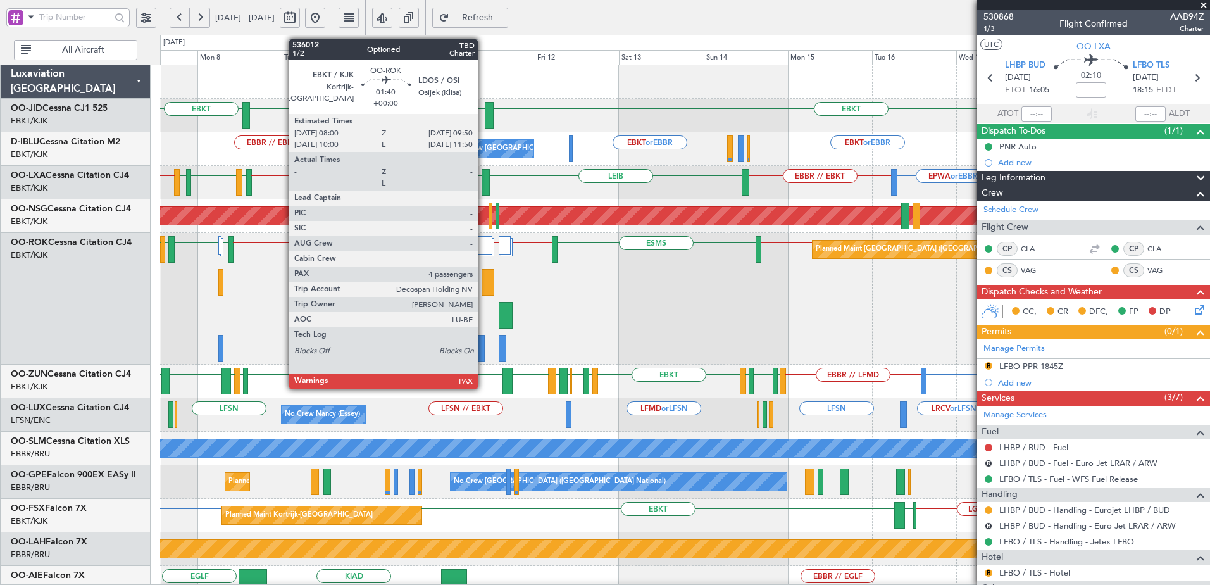
click at [483, 353] on div at bounding box center [481, 348] width 7 height 27
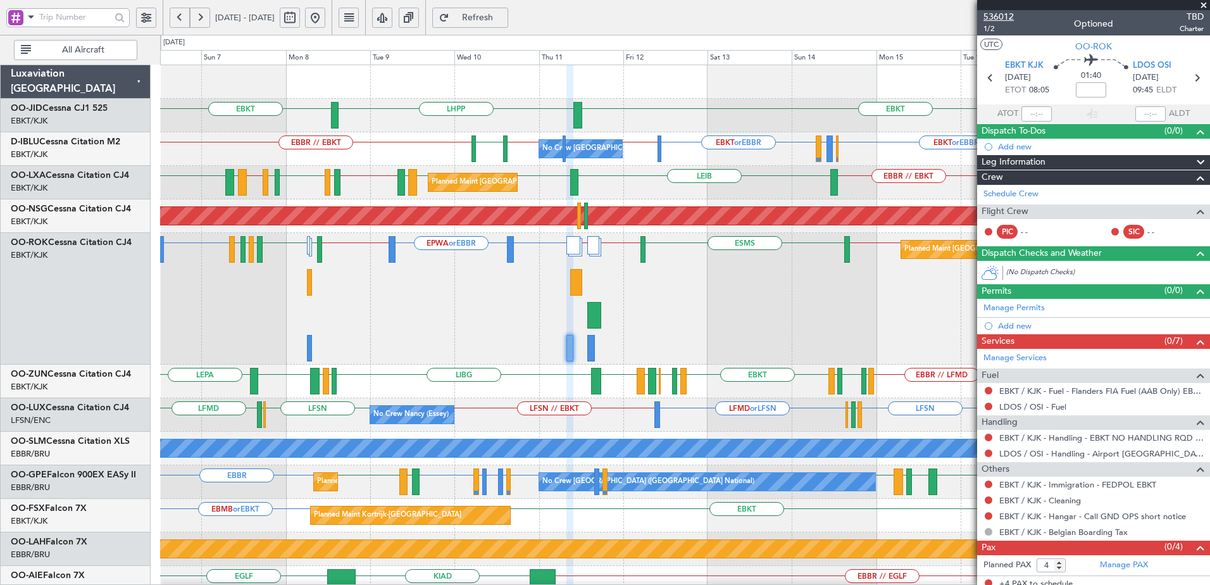
click at [1002, 11] on span "536012" at bounding box center [999, 16] width 30 height 13
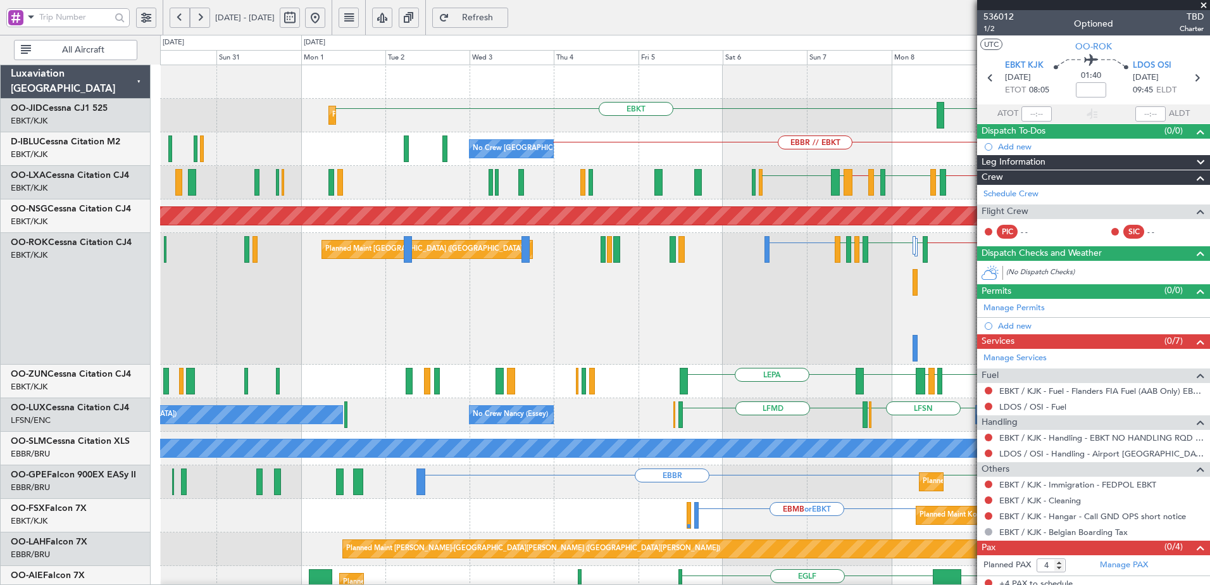
click at [943, 584] on html "06 Sep 2025 - 18 Sep 2025 Refresh Quick Links All Aircraft Planned Maint Kortri…" at bounding box center [605, 292] width 1210 height 585
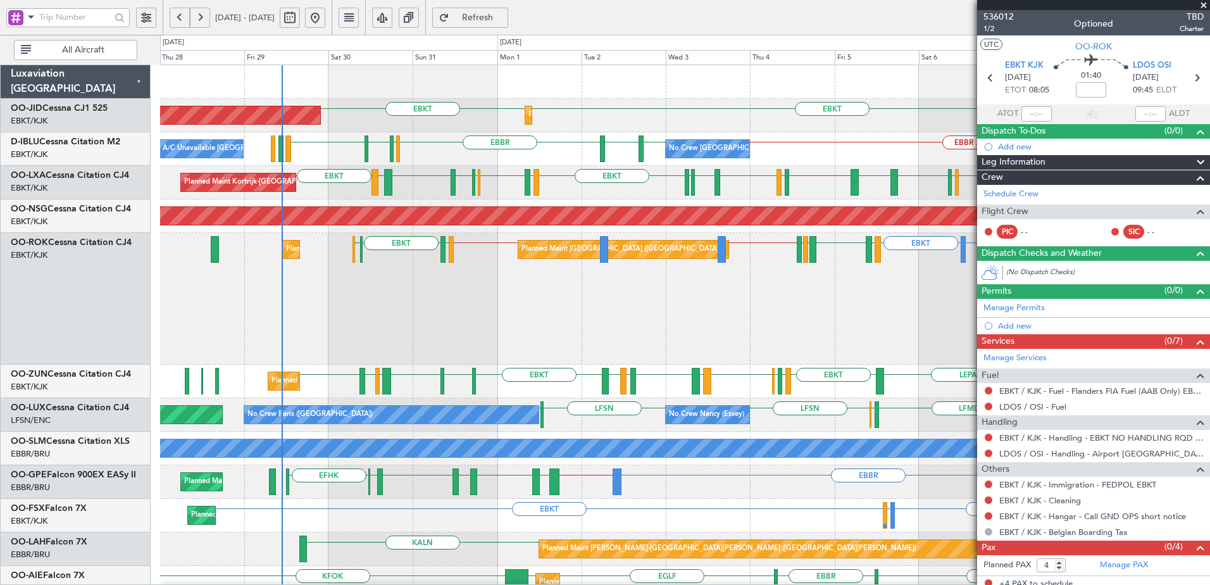
click at [446, 316] on div "EPWA or EBBR EBBR // EBKT LFMN or EBKT EBKT LFMN EBKT LFMQ EBKT LFTZ LFMD EBKT …" at bounding box center [685, 299] width 1050 height 132
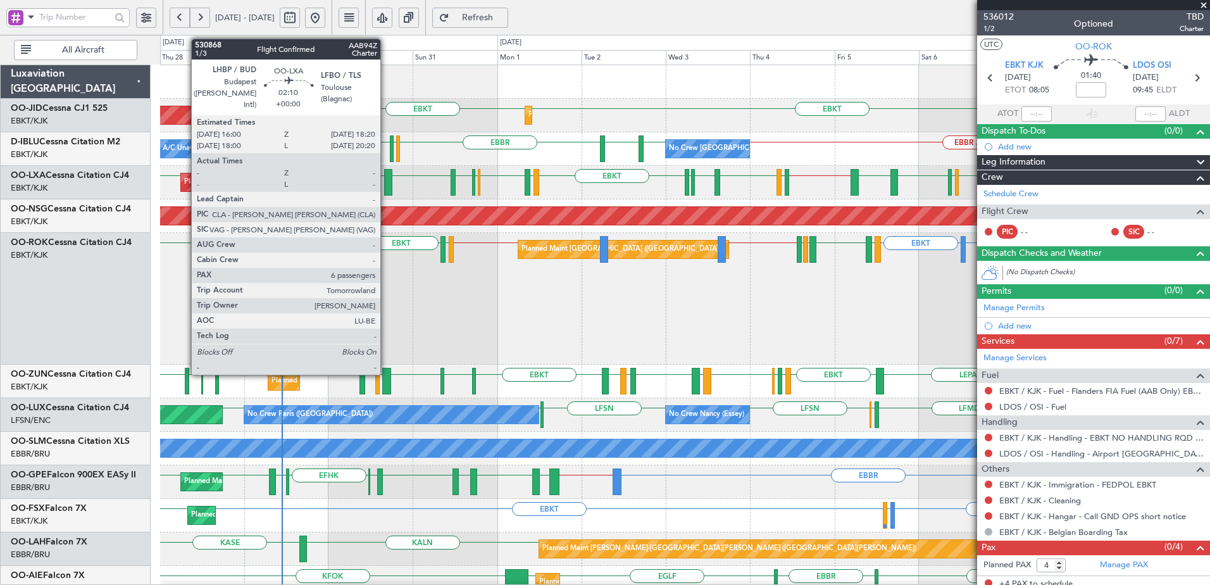
click at [386, 184] on div at bounding box center [388, 182] width 8 height 27
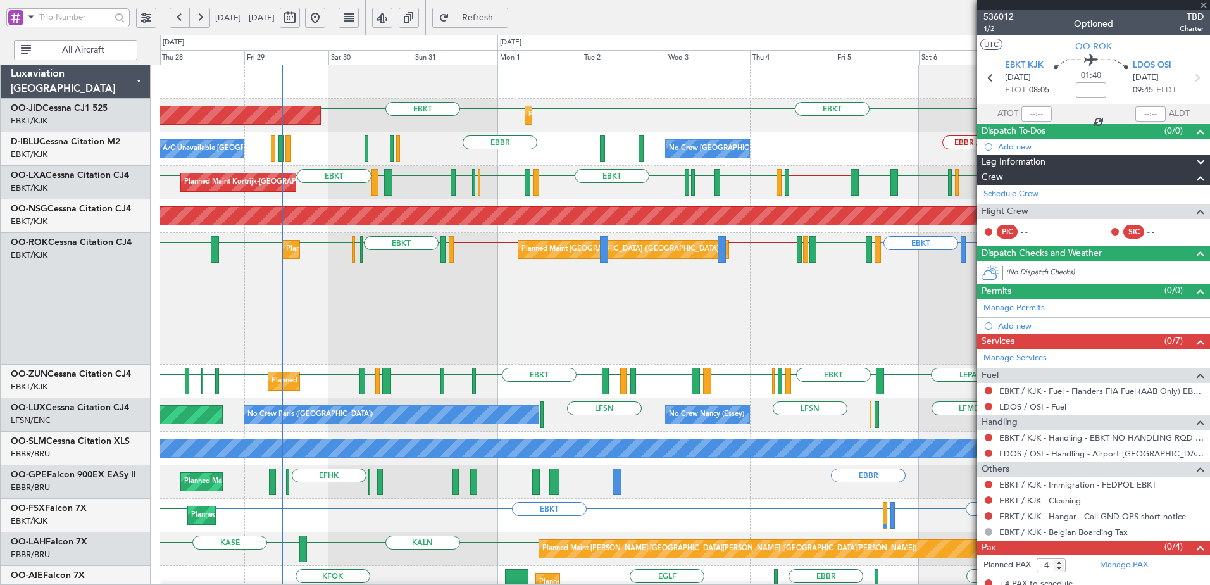
type input "6"
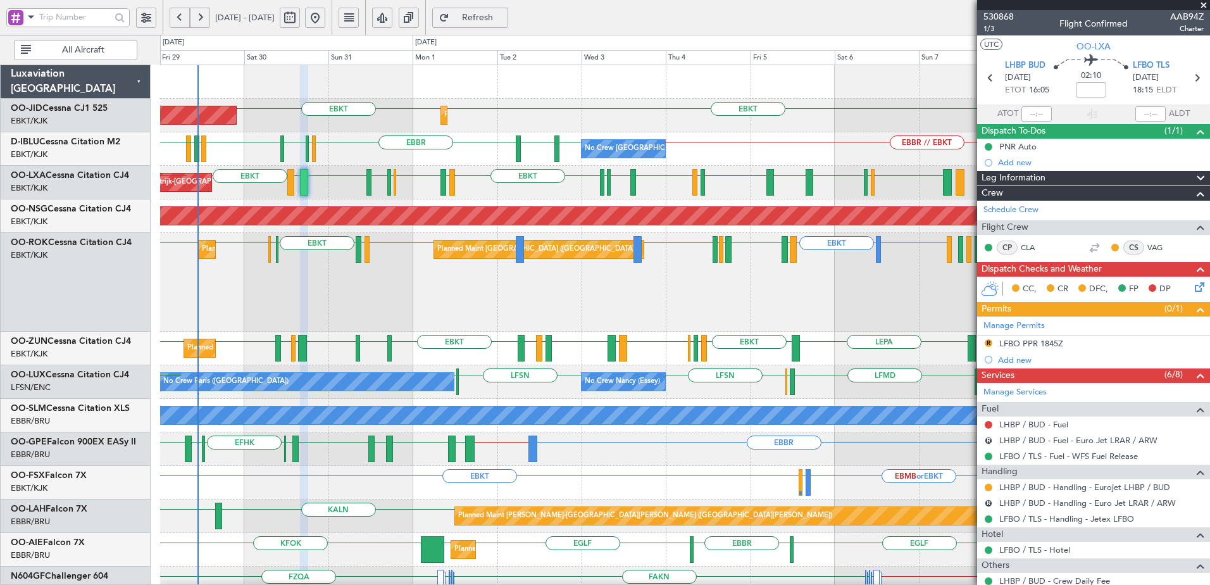
click at [563, 267] on div "EBKT EBKT AOG Maint Kortrijk-Wevelgem Planned Maint Kortrijk-Wevelgem EBBR EGSS…" at bounding box center [685, 567] width 1050 height 1005
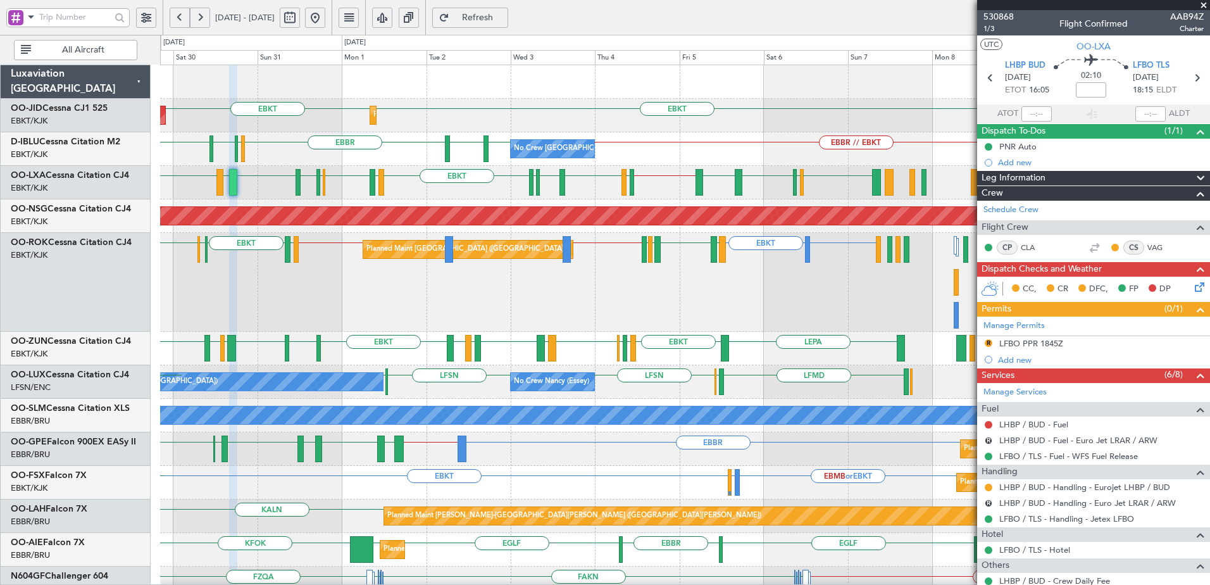
click at [714, 289] on div "LFMN or EBKT EBKT LFMD EBKT LEBB LFMQ LFPB // EBKT EBKT // LFPB Planned Maint P…" at bounding box center [685, 282] width 1050 height 99
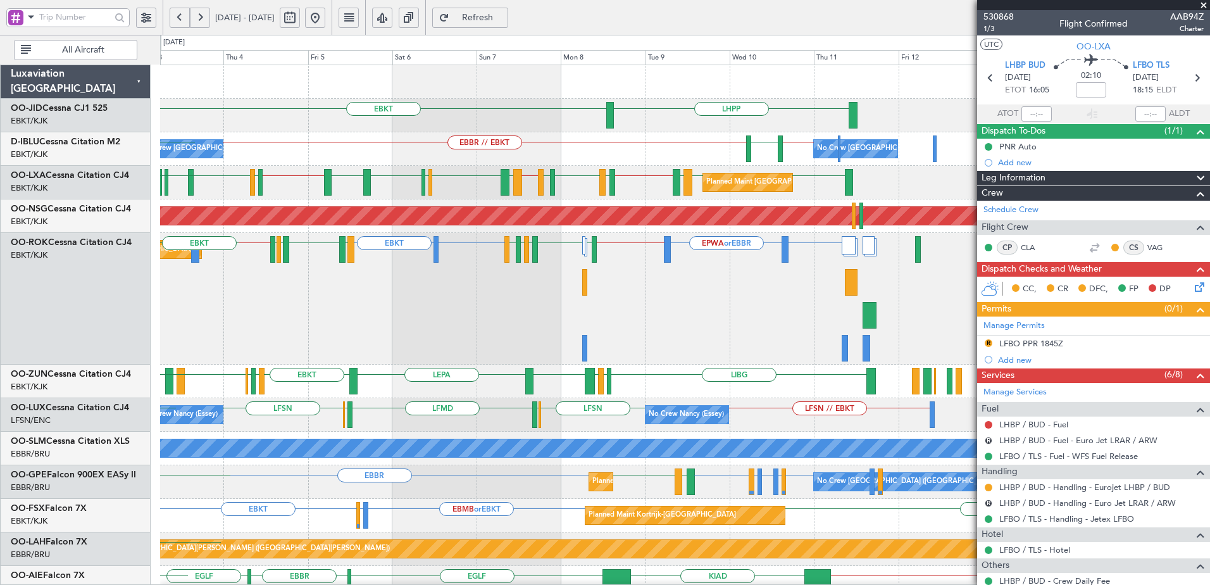
click at [453, 299] on div "Planned Maint Paris (Le Bourget) EBKT or EBBR EPWA or EBBR EBBR // EBKT LFMN or…" at bounding box center [685, 299] width 1050 height 132
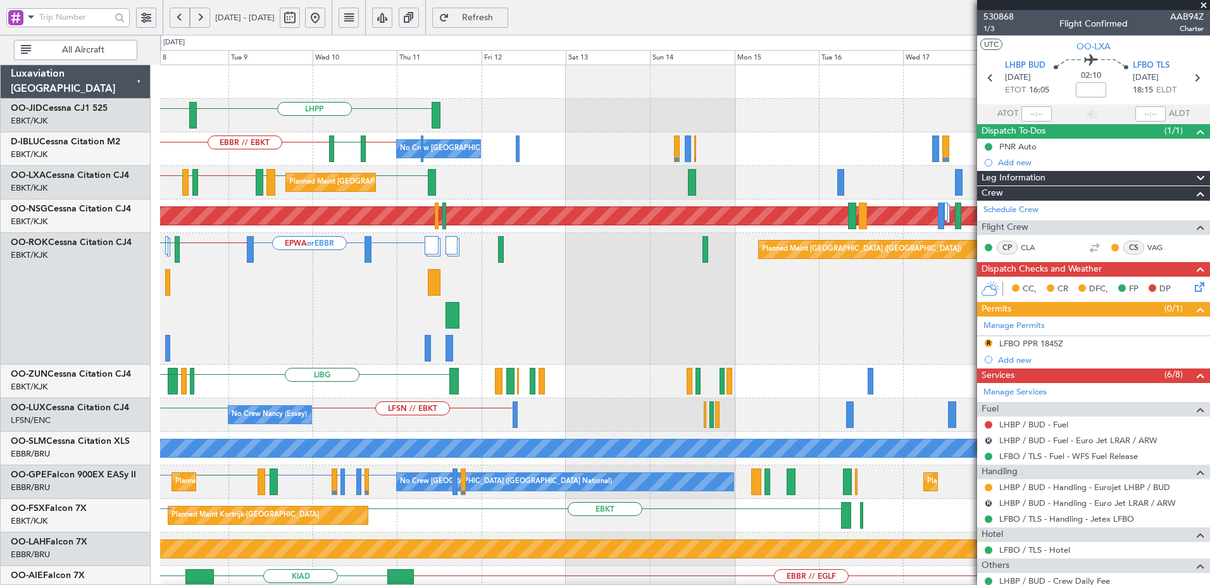
click at [258, 313] on div "EBKT or EBBR EPWA or EBBR EBBR // EBKT LFMN EBKT Planned Maint Paris (Le Bourge…" at bounding box center [685, 299] width 1050 height 132
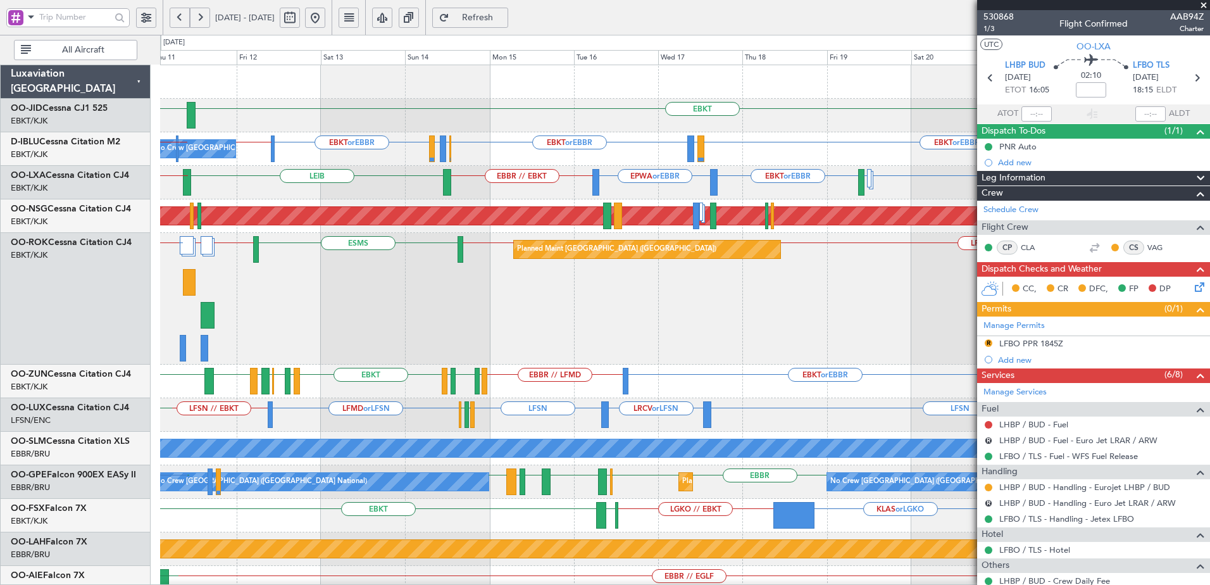
click at [488, 299] on div "Planned Maint Paris (Le Bourget) LGPA // LDOS EBKT or EBBR EBOS // LFPB ESMS EB…" at bounding box center [685, 299] width 1050 height 132
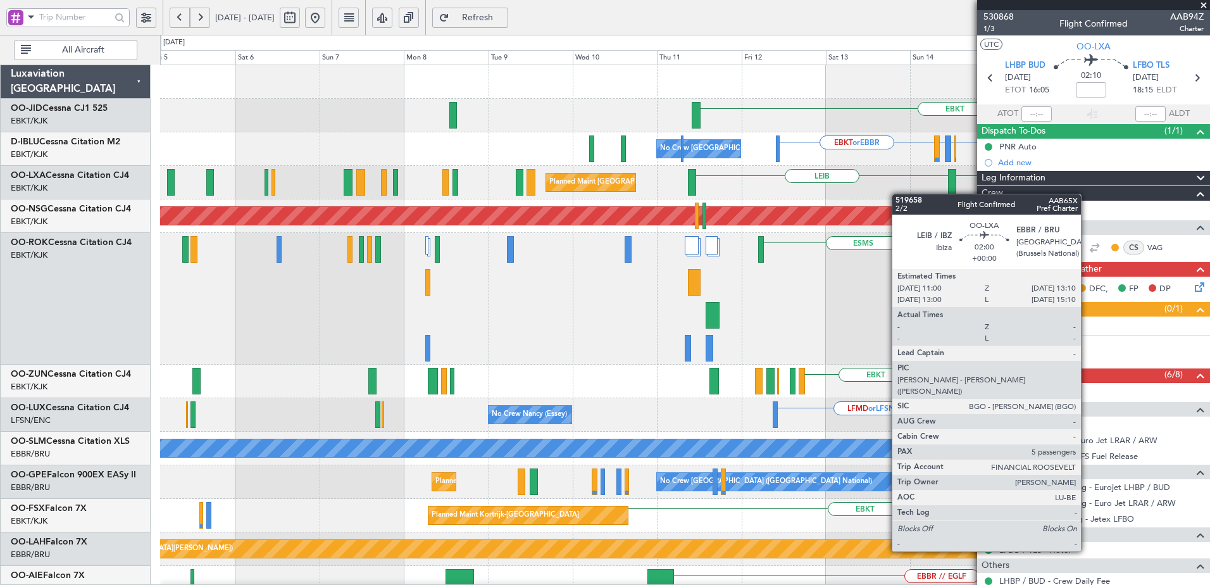
click at [1189, 194] on fb-app "13 Sep 2025 - 25 Sep 2025 Refresh Quick Links All Aircraft EBKT EBKT or EBBR EB…" at bounding box center [605, 301] width 1210 height 570
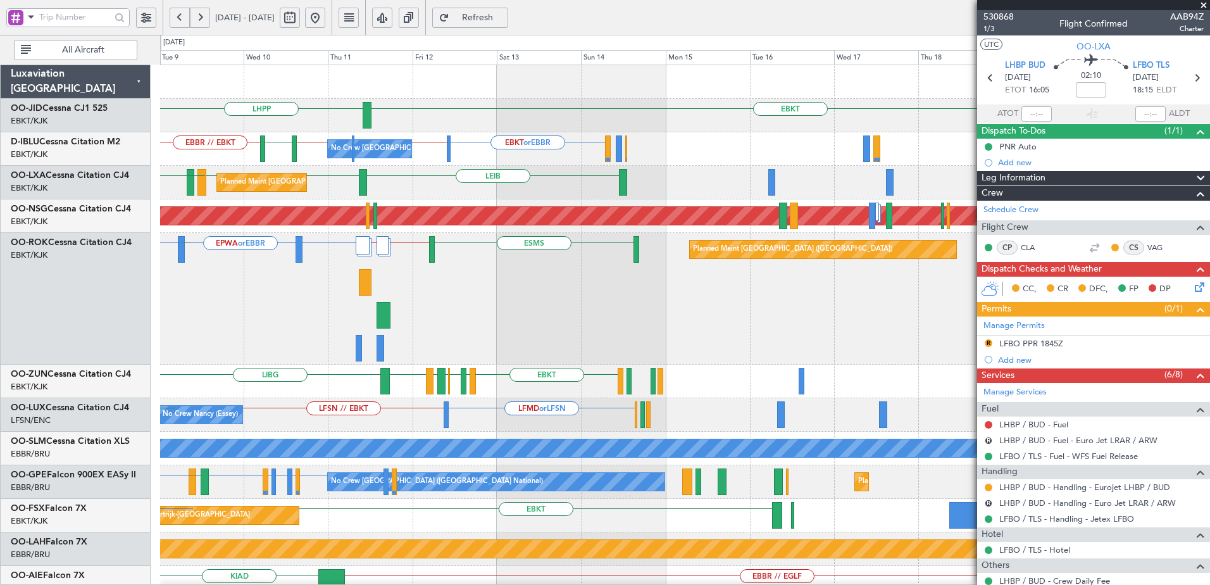
click at [504, 339] on div "LGPA // LDOS EBKT or EBBR EPWA or EBBR EBBR // EBKT ESMS EBKT // EBOS Planned M…" at bounding box center [685, 299] width 1050 height 132
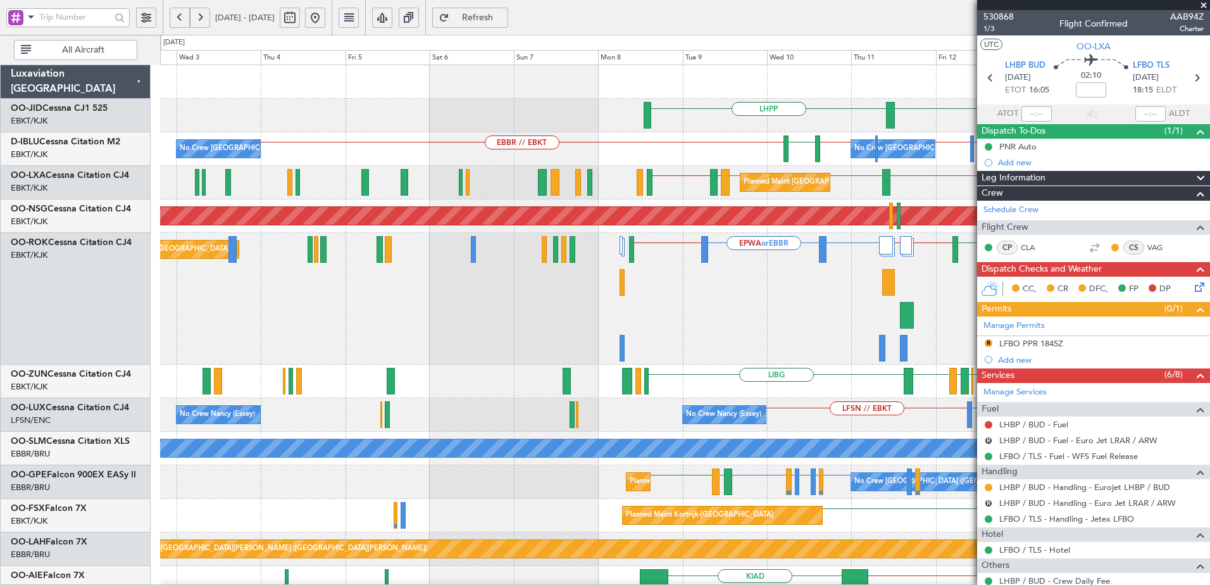
click at [962, 363] on div "LGPA // LDOS EBKT or EBBR EPWA or EBBR EBBR // EBKT EBOS // LFPB ESMS EBKT // E…" at bounding box center [685, 299] width 1050 height 132
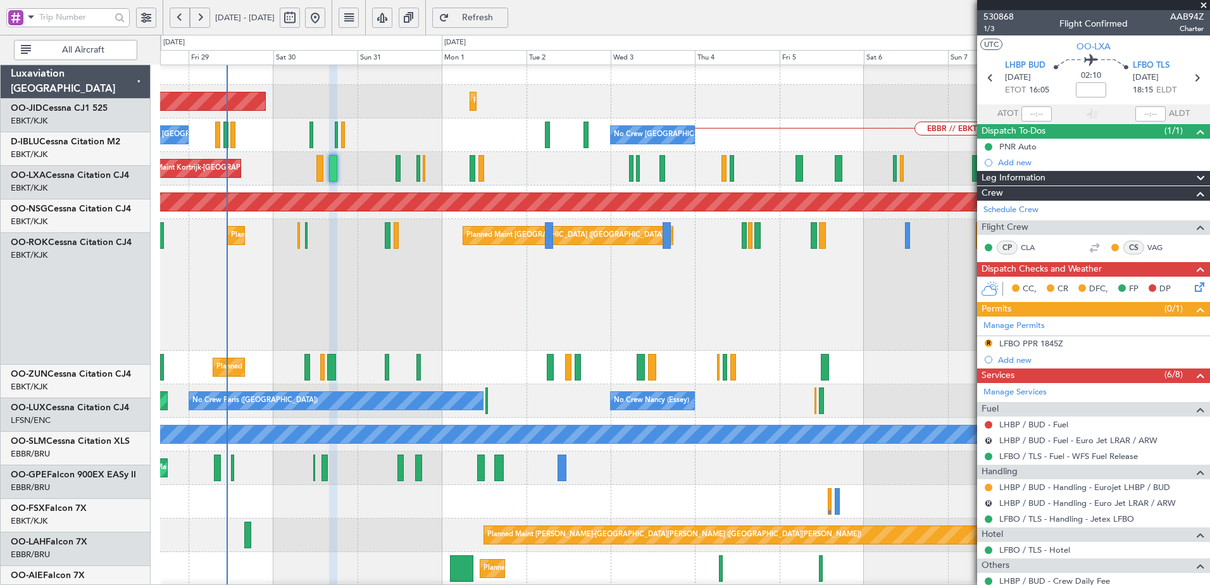
click at [713, 346] on div "EPWA or EBBR EBBR // EBKT Planned Maint Paris (Le Bourget) Planned Maint Kortri…" at bounding box center [685, 285] width 1050 height 132
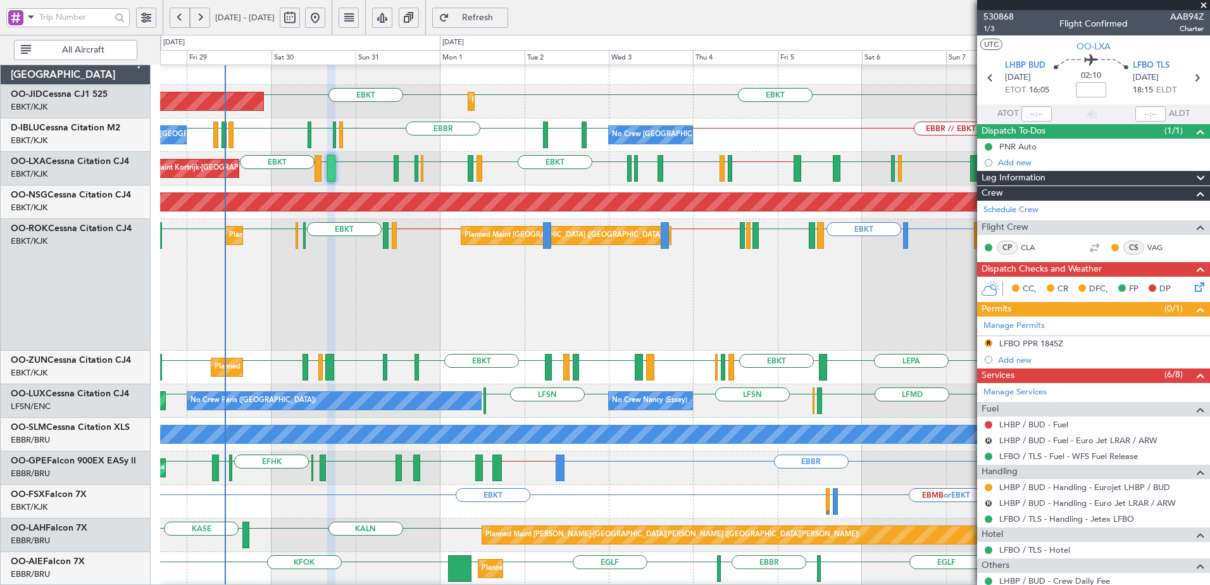
click at [647, 299] on div "Planned Maint Paris (Le Bourget) Planned Maint Kortrijk-Wevelgem EPWA or EBBR E…" at bounding box center [685, 285] width 1050 height 132
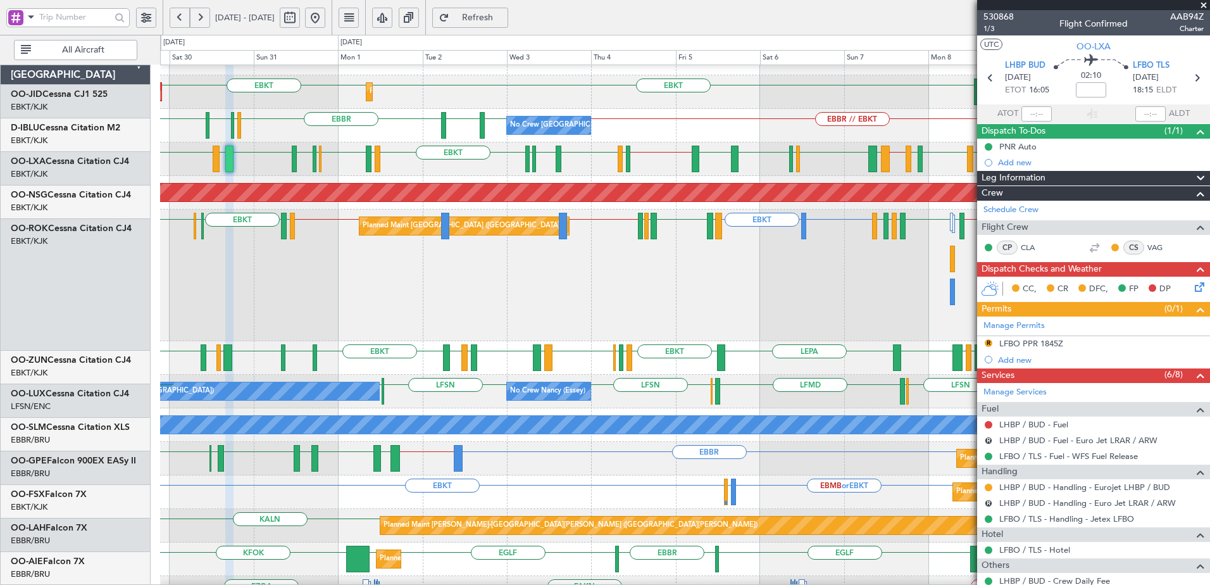
scroll to position [23, 0]
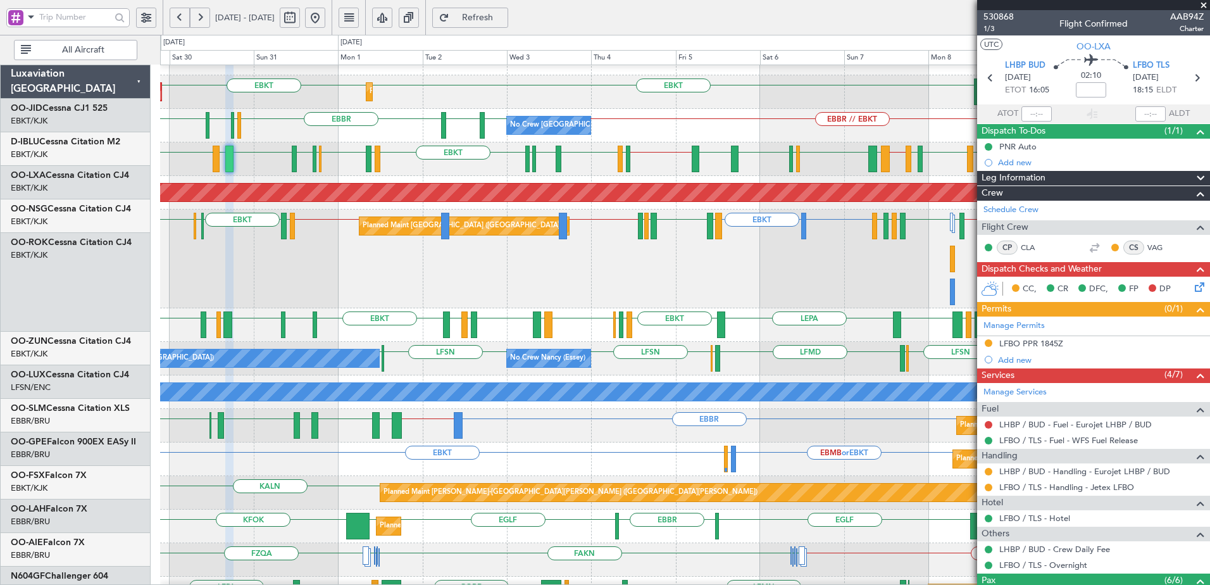
scroll to position [23, 0]
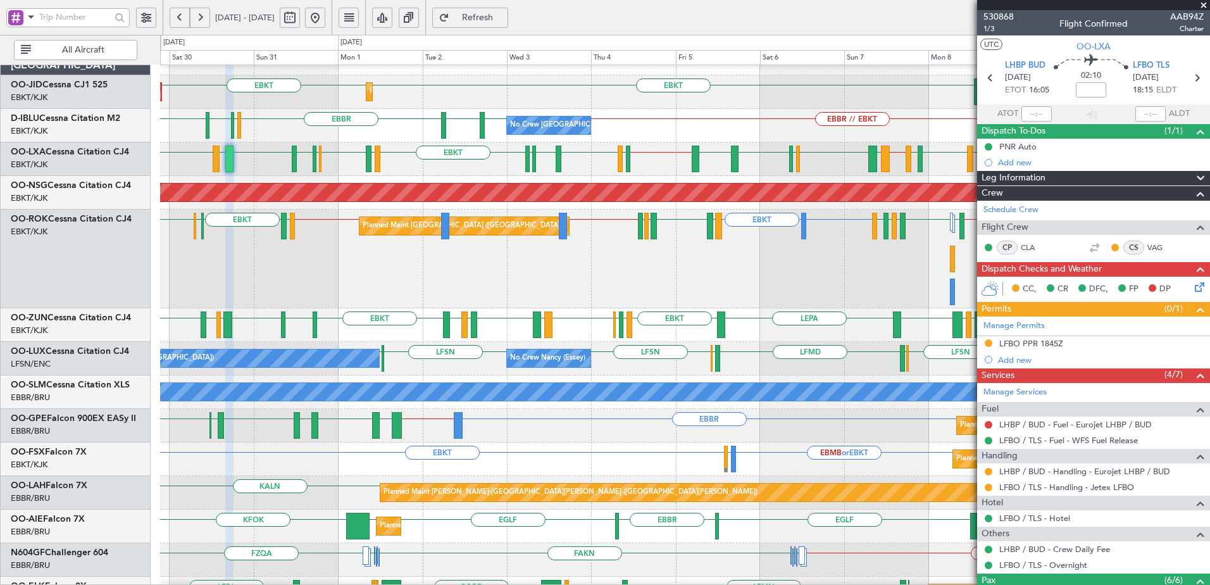
drag, startPoint x: 511, startPoint y: 17, endPoint x: 541, endPoint y: 65, distance: 56.0
click at [504, 17] on span "Refresh" at bounding box center [478, 17] width 52 height 9
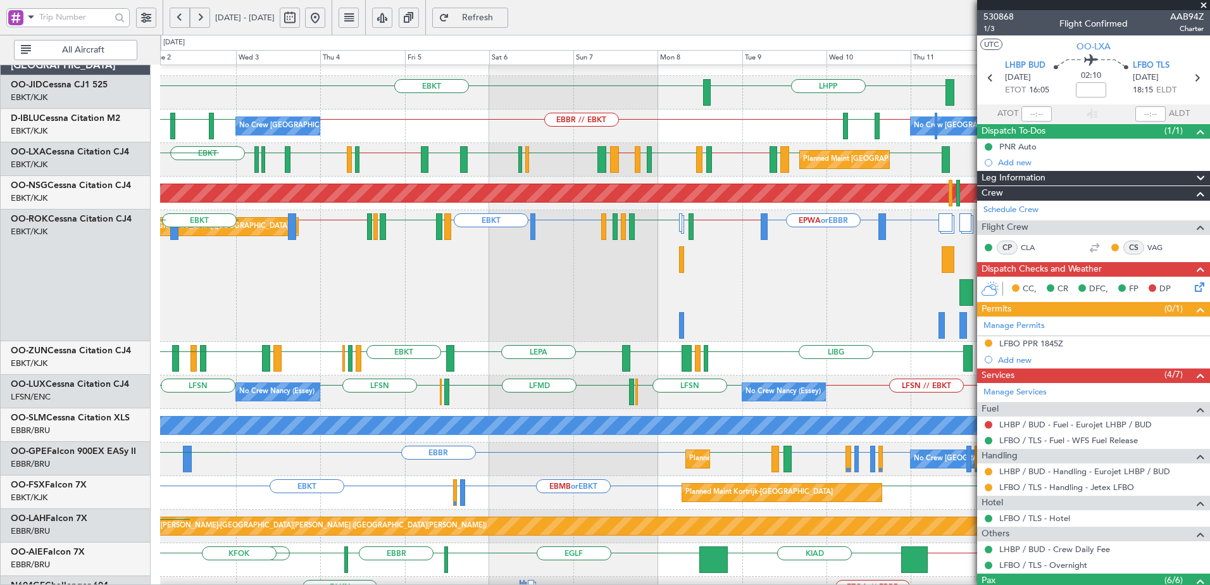
scroll to position [23, 0]
click at [591, 256] on div "EBKT or EBBR EPWA or EBBR EBBR // EBKT LFMN or EBKT EBKT EBKT LEBB LFMQ LFPB //…" at bounding box center [685, 276] width 1050 height 132
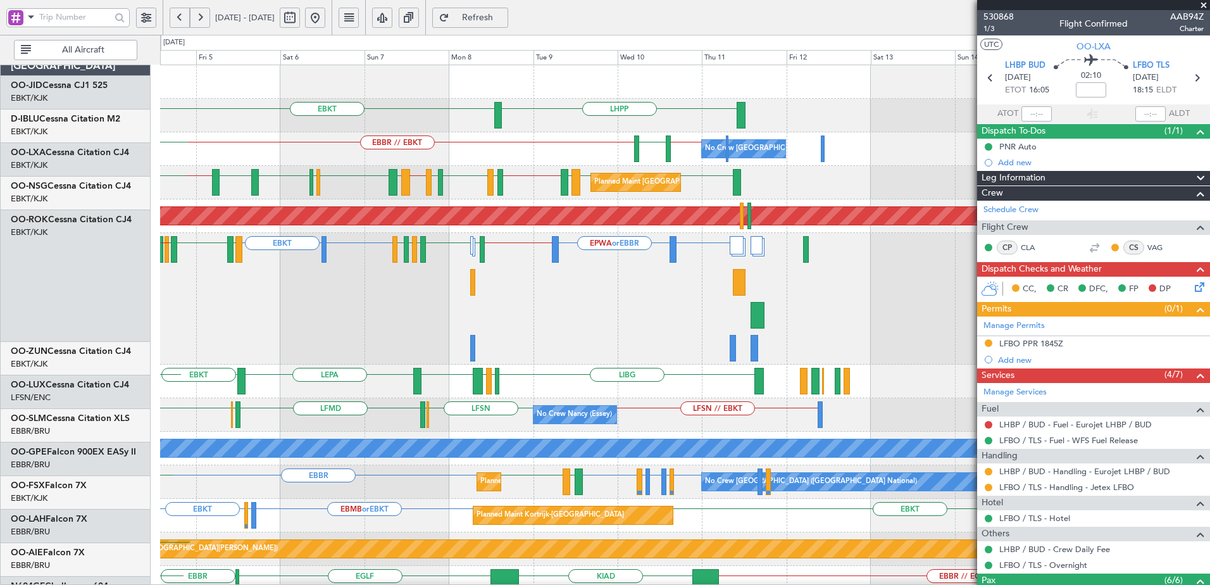
scroll to position [0, 0]
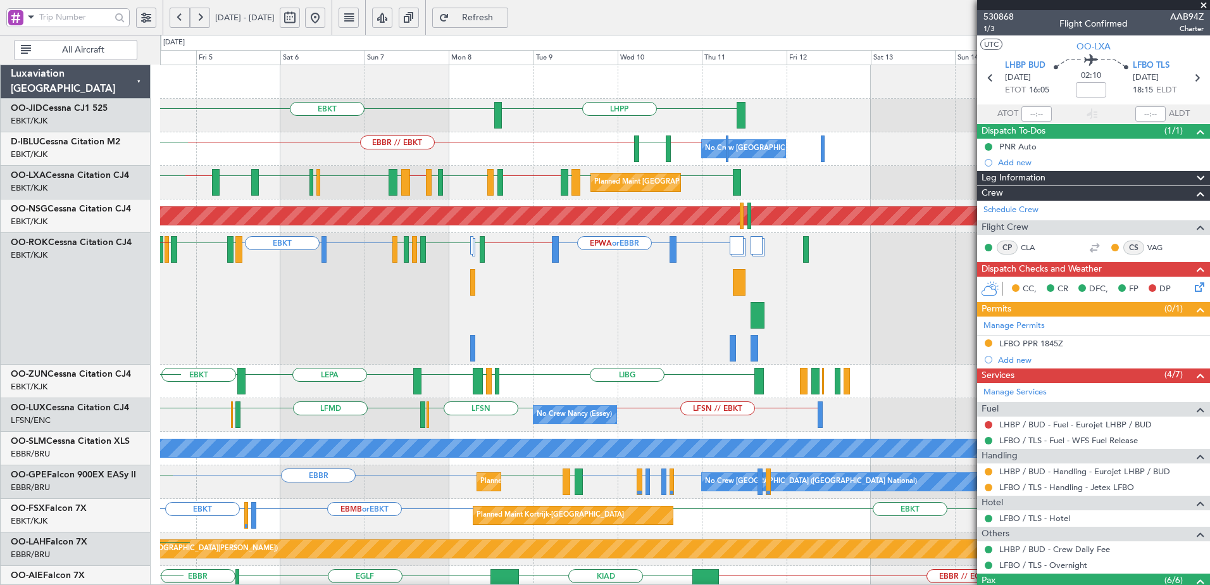
click at [651, 344] on div "EBKT or EBBR EPWA or EBBR EBBR // EBKT LFMN or EBKT EBKT EBKT LEBB LFMQ LFMN EB…" at bounding box center [685, 299] width 1050 height 132
click at [204, 15] on button at bounding box center [200, 18] width 20 height 20
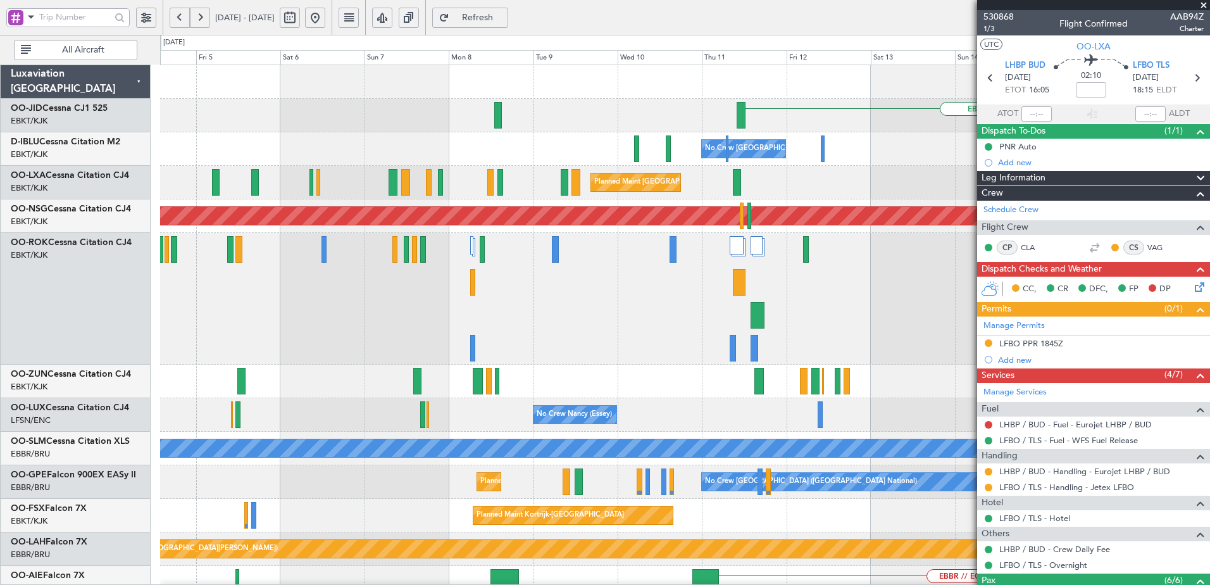
click at [204, 15] on button at bounding box center [200, 18] width 20 height 20
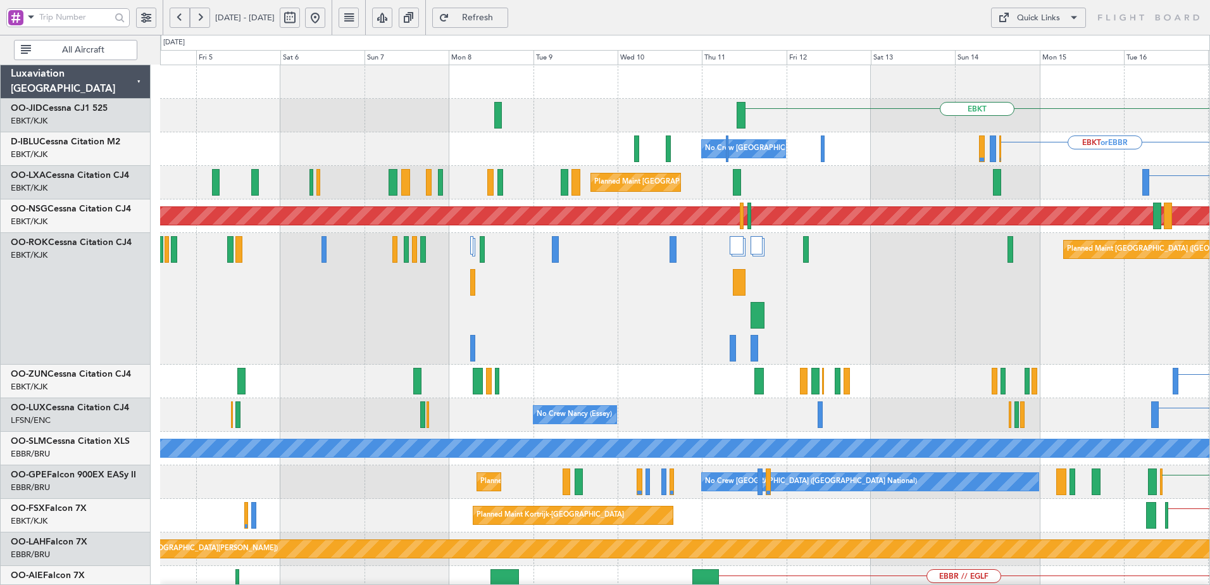
click at [204, 15] on button at bounding box center [200, 18] width 20 height 20
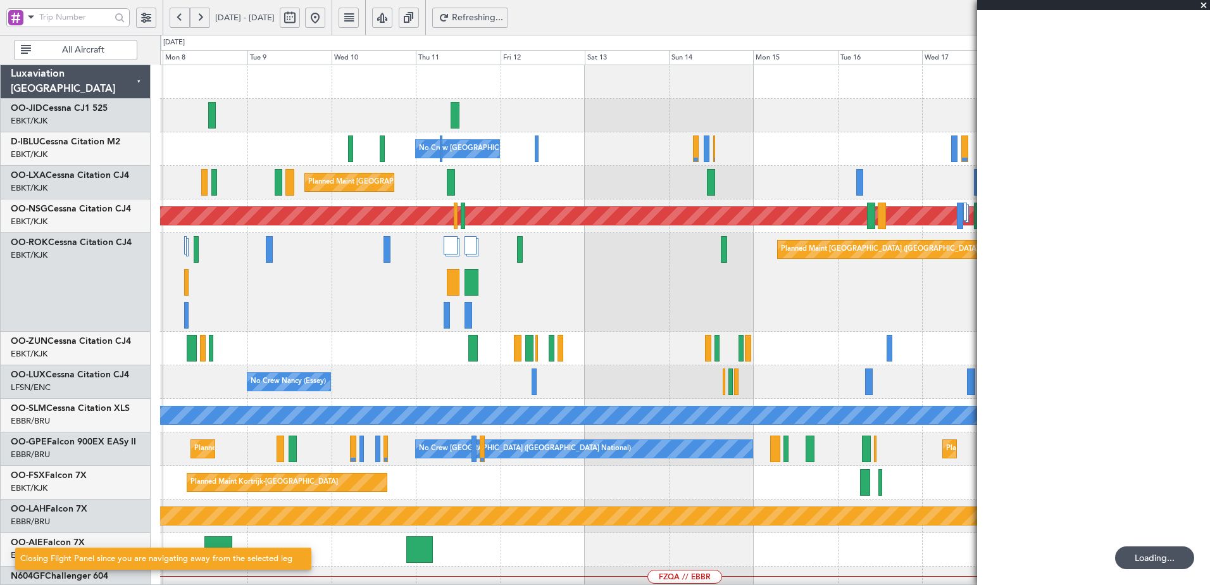
click at [204, 15] on button at bounding box center [200, 18] width 20 height 20
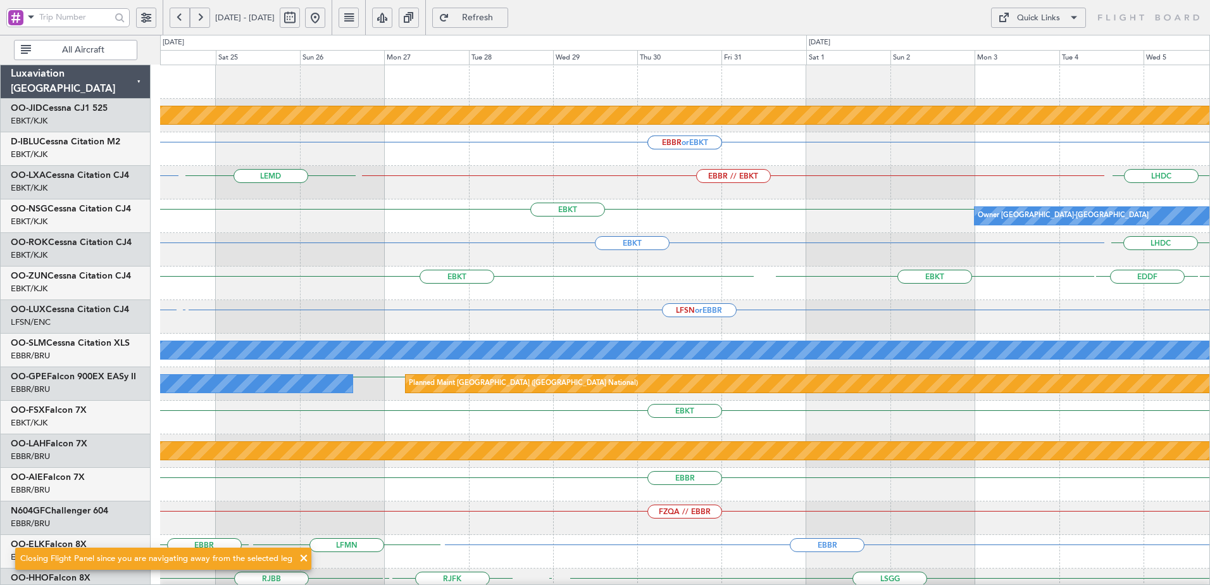
click at [204, 15] on button at bounding box center [200, 18] width 20 height 20
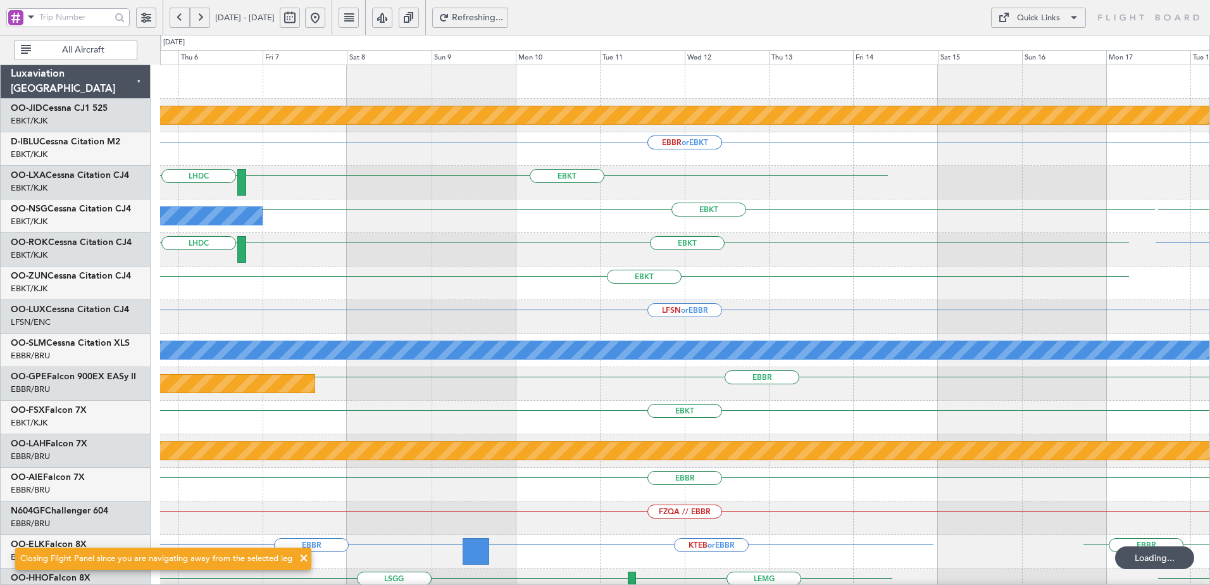
click at [204, 15] on button at bounding box center [200, 18] width 20 height 20
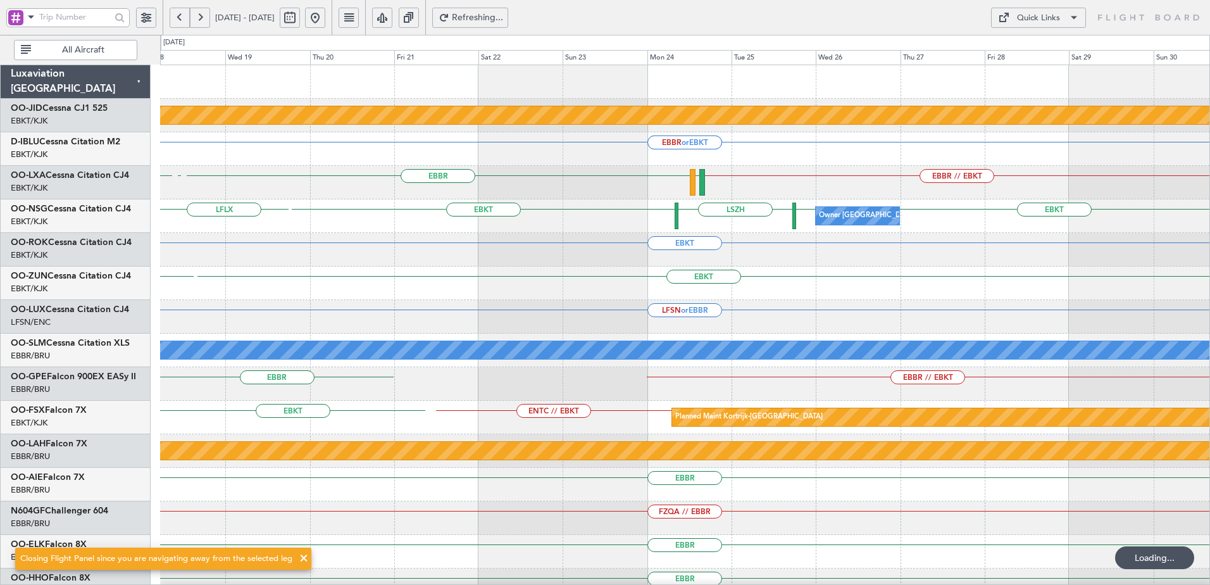
click at [204, 15] on button at bounding box center [200, 18] width 20 height 20
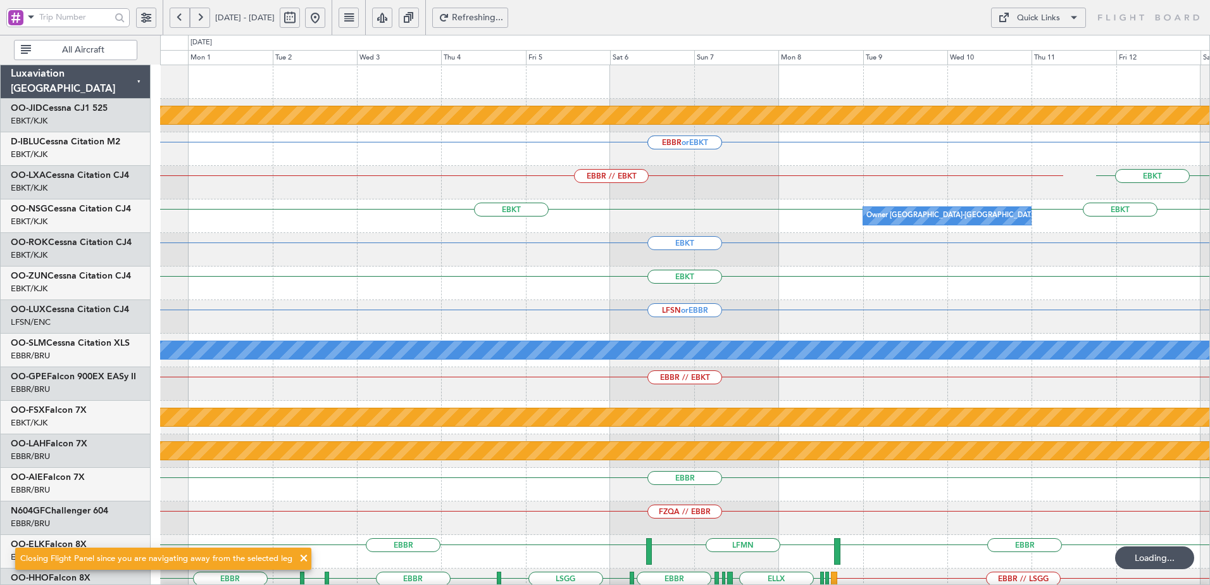
click at [204, 15] on button at bounding box center [200, 18] width 20 height 20
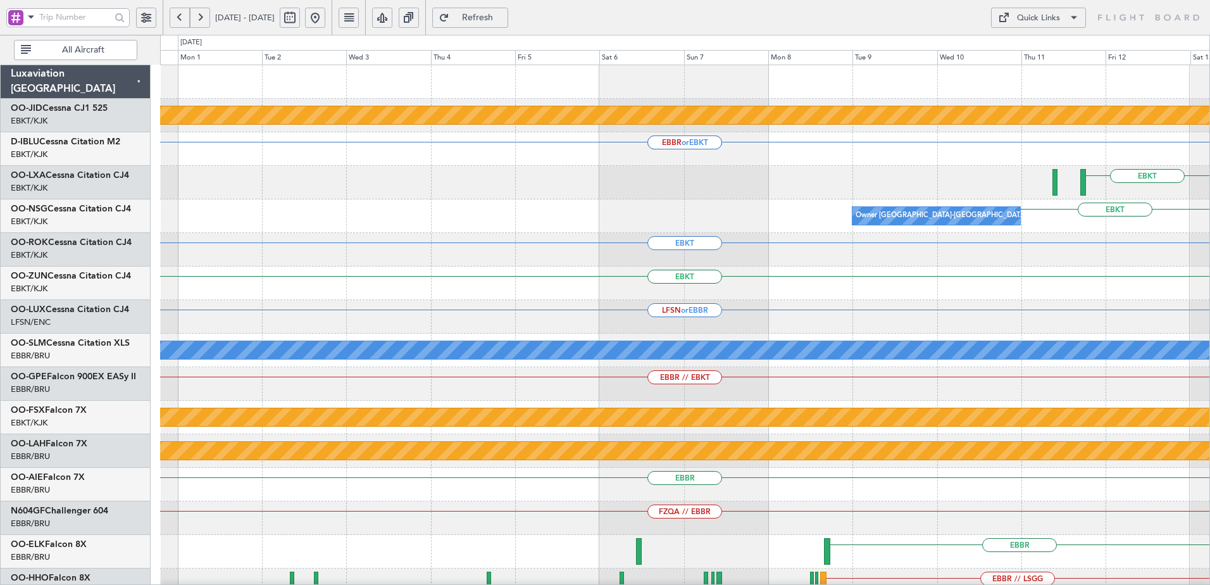
click at [691, 313] on div "null [GEOGRAPHIC_DATA]-[GEOGRAPHIC_DATA] EBBR or EBKT EBBR or EBKT EBKT Planned…" at bounding box center [685, 467] width 1050 height 805
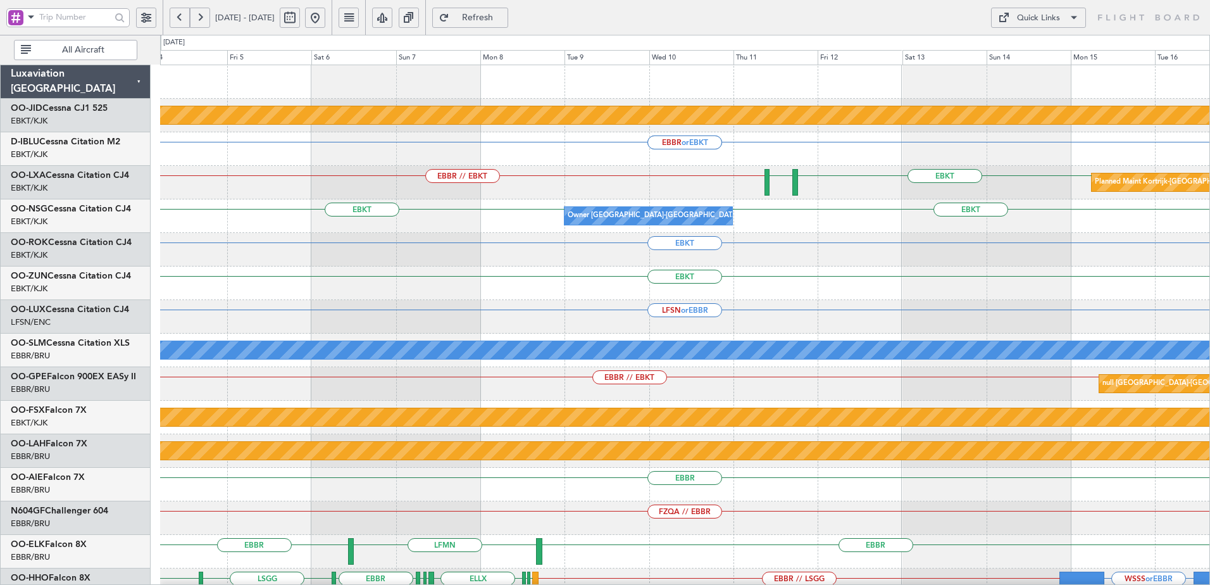
click at [325, 17] on button at bounding box center [315, 18] width 20 height 20
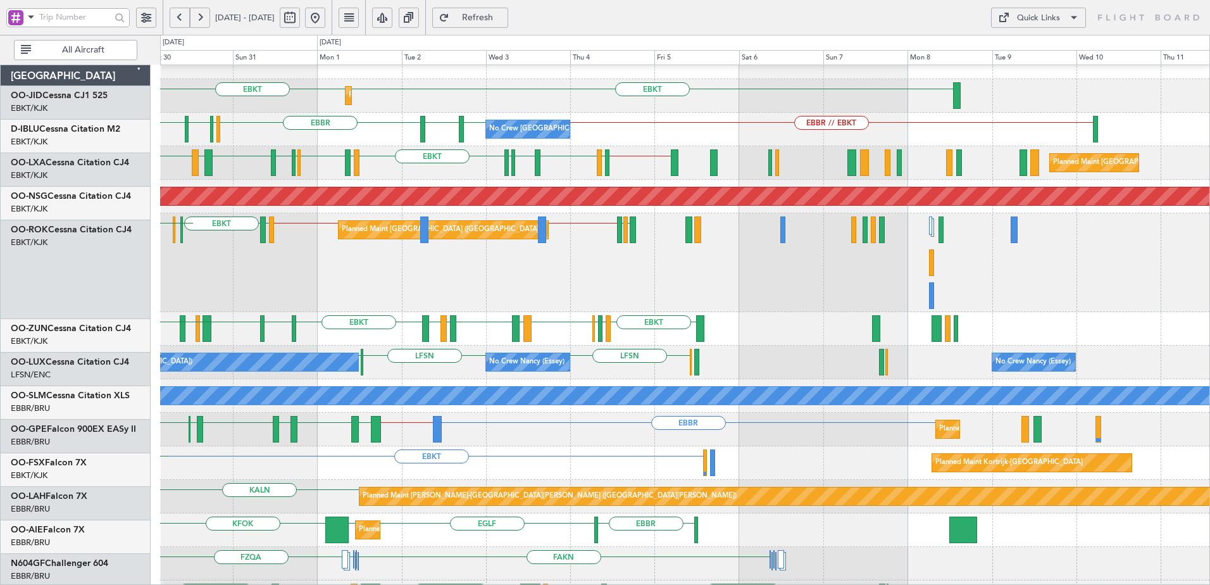
scroll to position [20, 0]
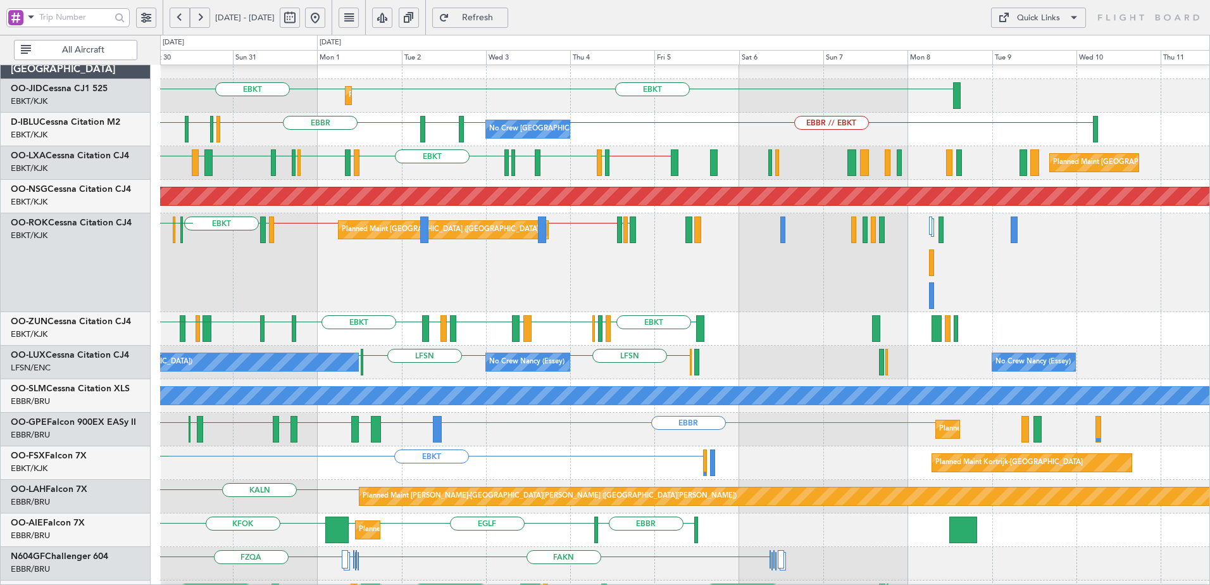
click at [485, 386] on div "EBKT EBKT Planned Maint [GEOGRAPHIC_DATA]-[GEOGRAPHIC_DATA] AOG Maint [GEOGRAPH…" at bounding box center [685, 548] width 1050 height 1005
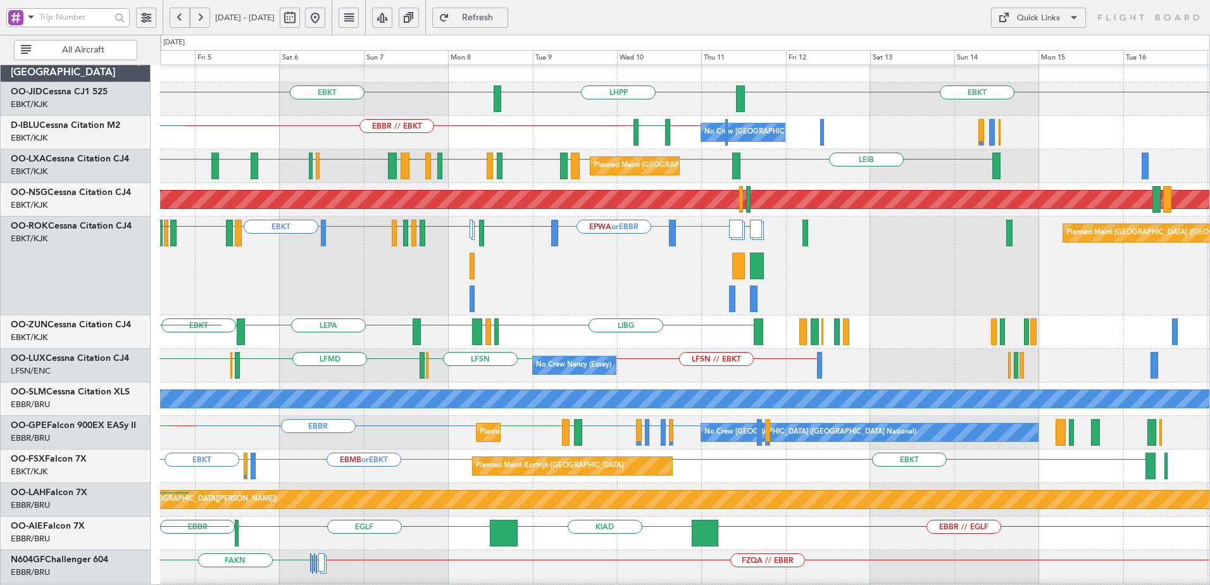
scroll to position [17, 0]
click at [553, 320] on div "LIBG EBKT LGMK LIBG EBKT LEPA LIML EBLG EBKT LIRA EBKT LFMD LEBB EBKT" at bounding box center [685, 332] width 1050 height 34
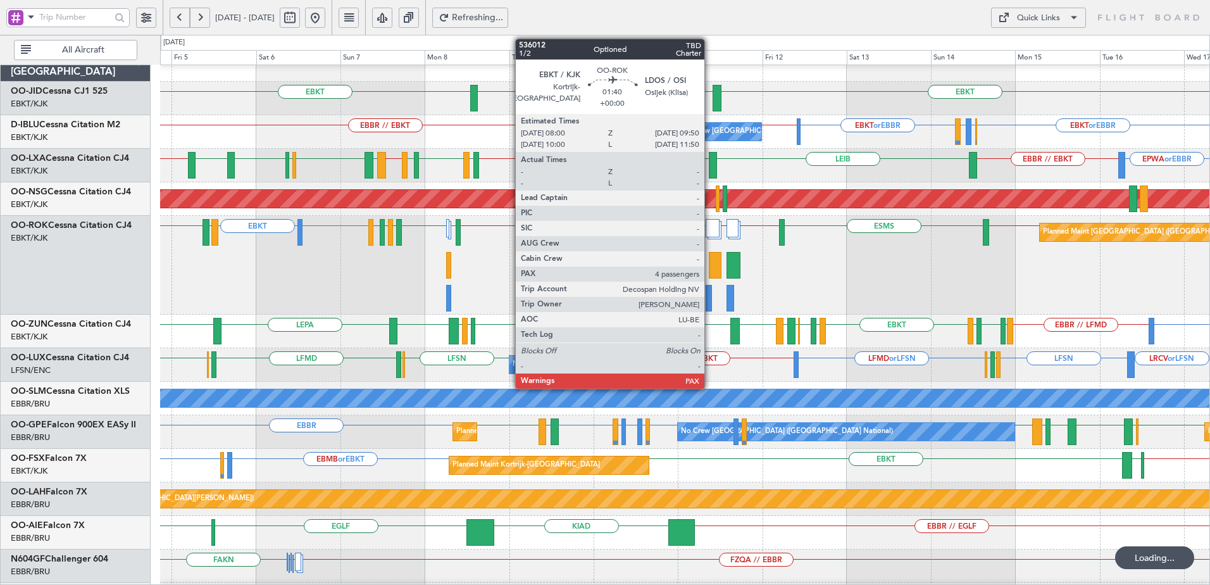
click at [710, 333] on div "EBKT or EBBR EBBR // LFMD LIBG EBKT LGMK LIBG EBKT LEPA LFMT LFSN LFMT EBKT LFM…" at bounding box center [685, 332] width 1050 height 34
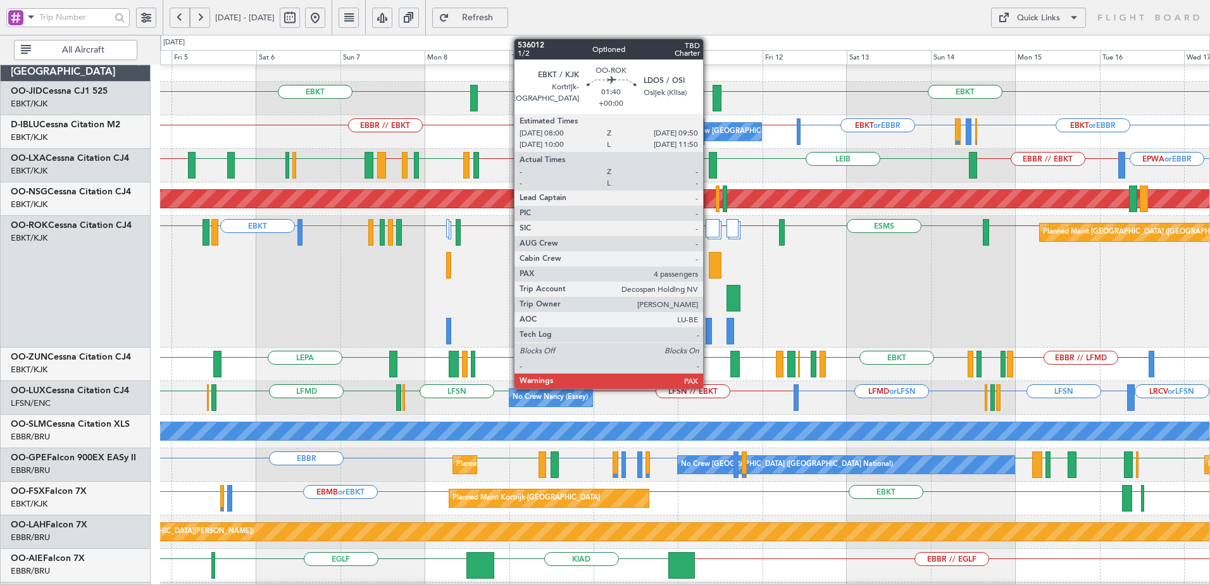
click at [709, 329] on div at bounding box center [709, 331] width 7 height 27
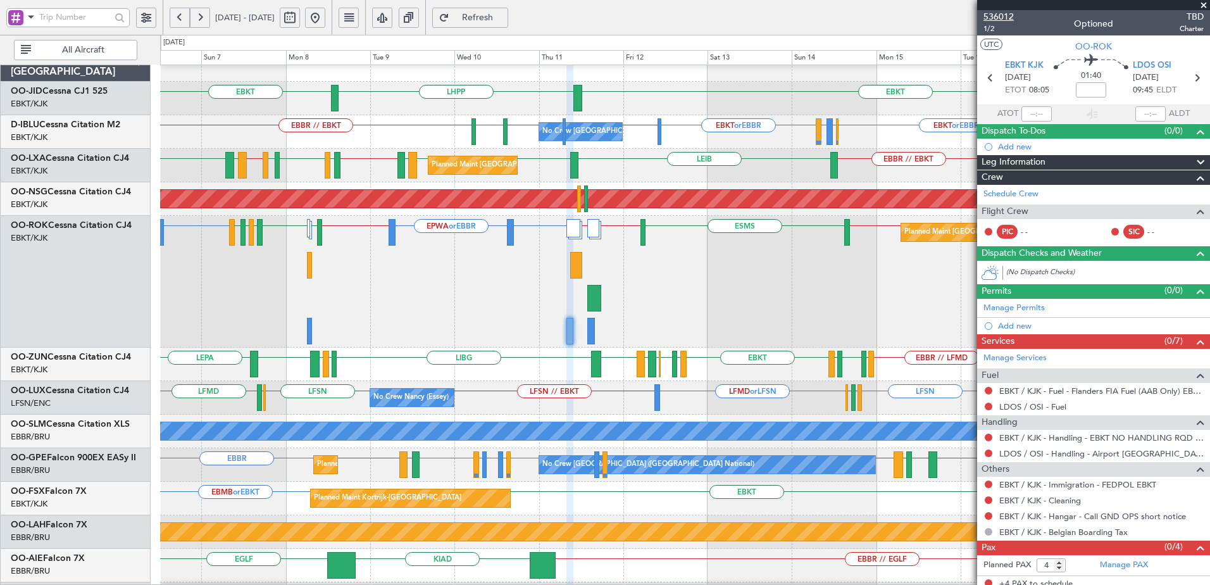
click at [1003, 17] on span "536012" at bounding box center [999, 16] width 30 height 13
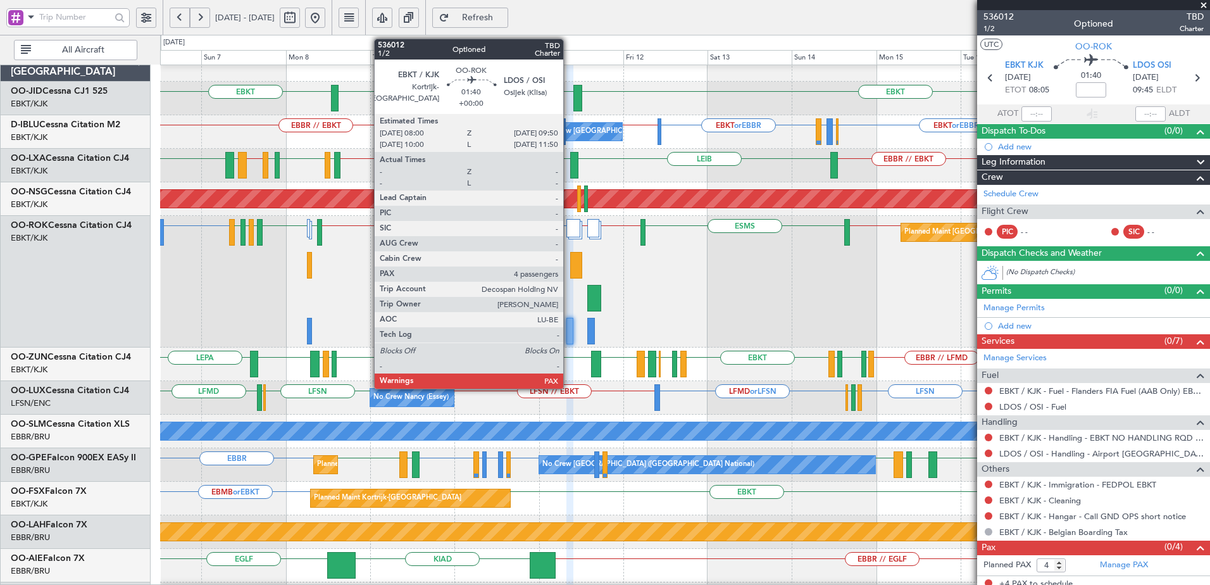
click at [570, 337] on div at bounding box center [570, 331] width 7 height 27
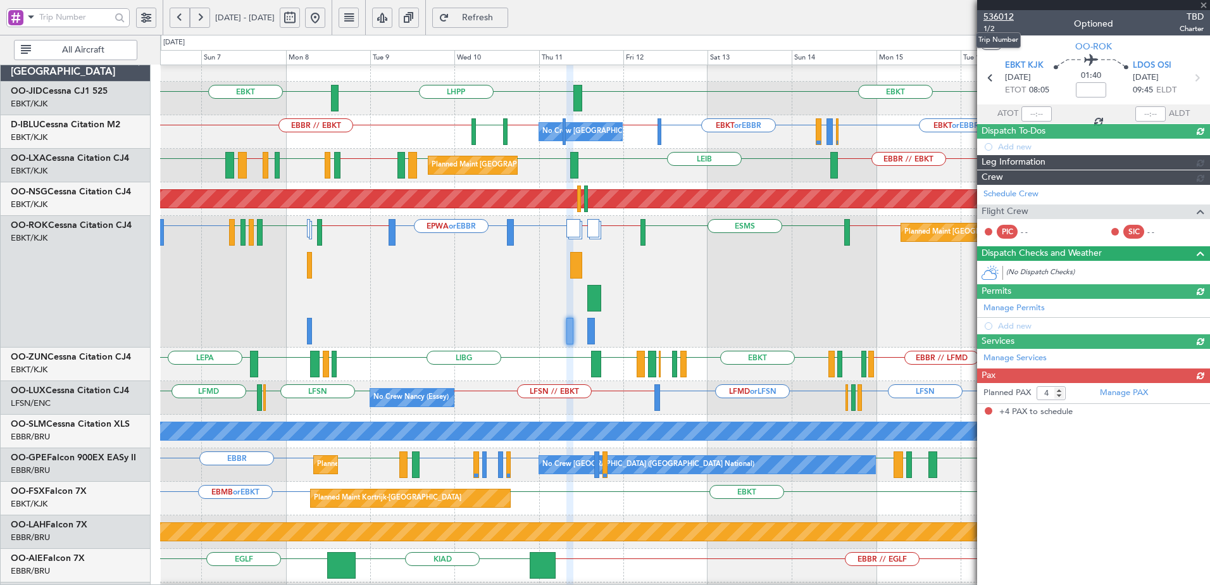
click at [996, 14] on span "536012" at bounding box center [999, 16] width 30 height 13
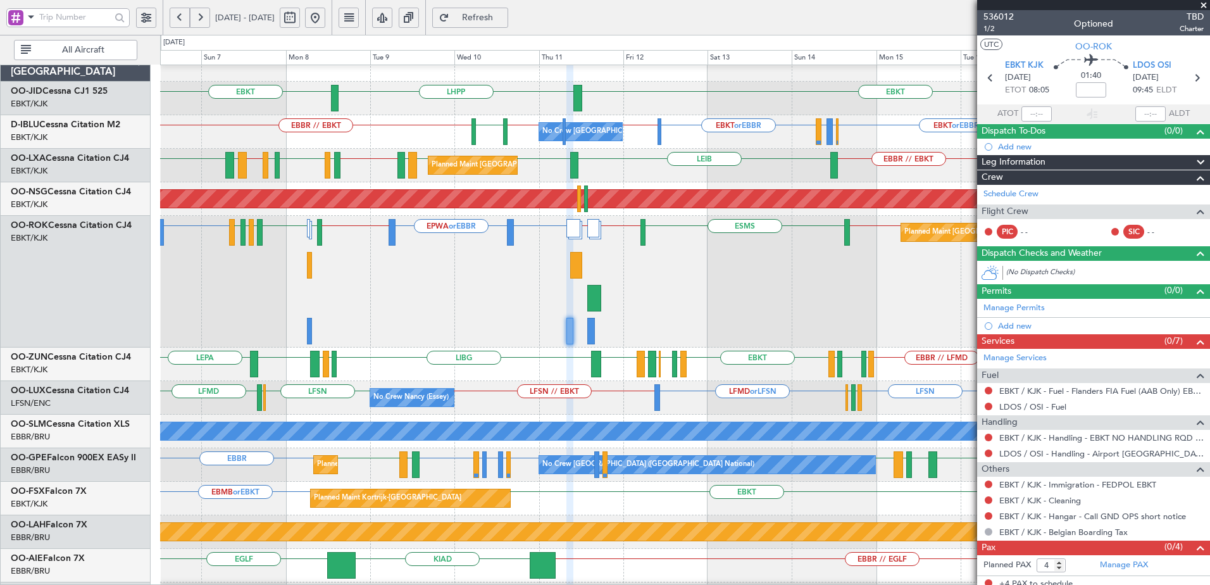
click at [496, 15] on span "Refresh" at bounding box center [478, 17] width 52 height 9
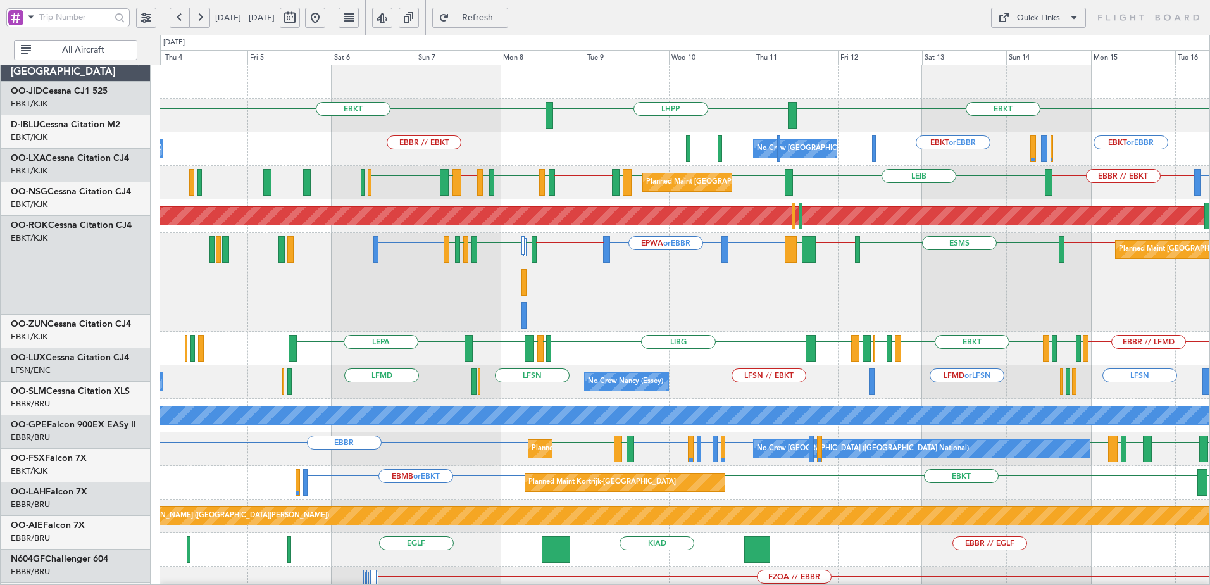
scroll to position [0, 0]
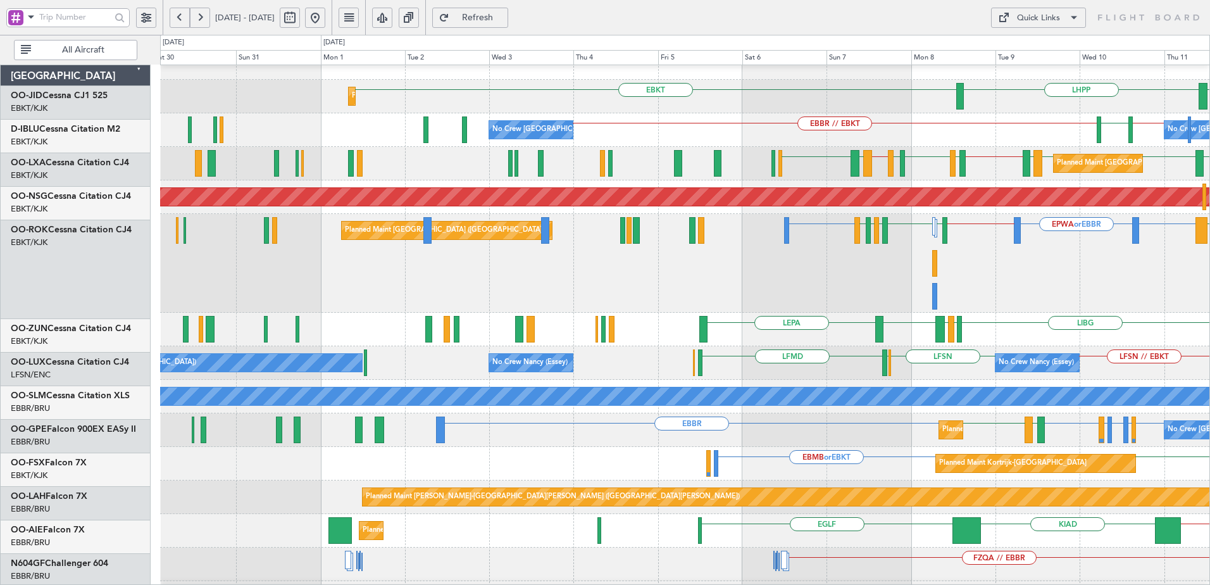
click at [1077, 253] on div "EBKT or EBBR EPWA or EBBR EBBR // EBKT LFMN or EBKT LGPA LFMN EBKT LFMQ EBKT LF…" at bounding box center [685, 263] width 1050 height 99
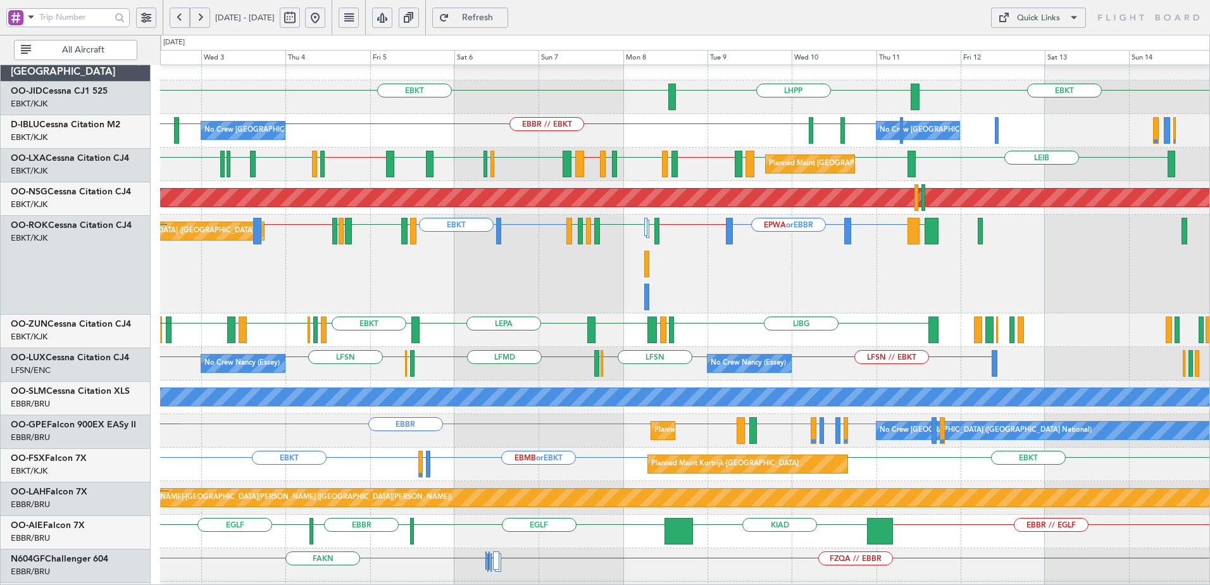
scroll to position [22, 0]
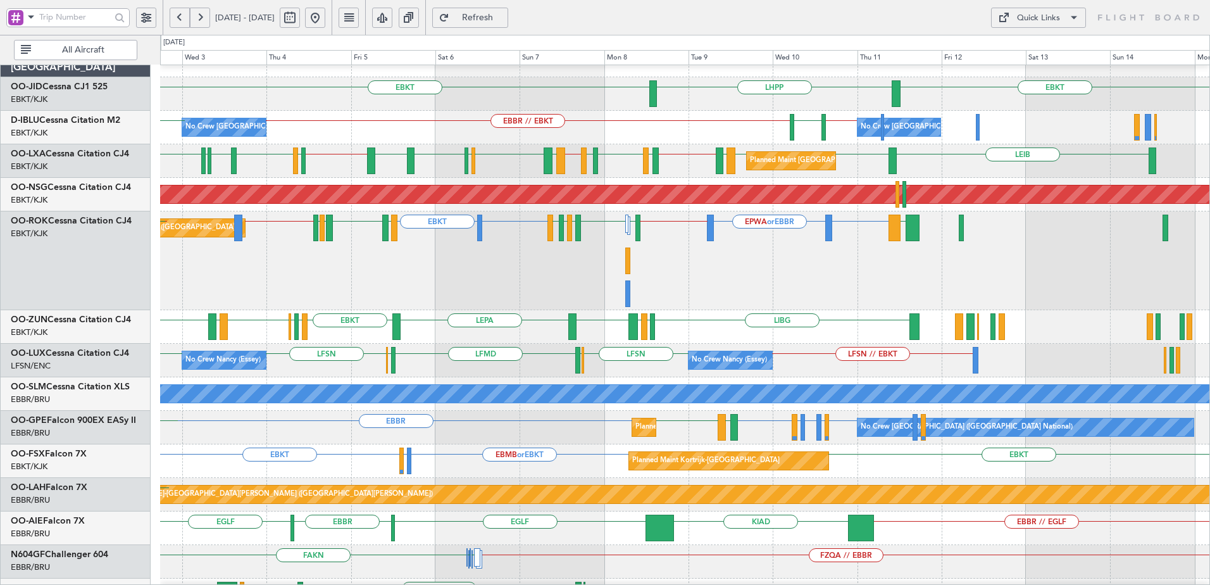
click at [572, 272] on div "Planned Maint Paris (Le Bourget) EBKT or EBBR EPWA or EBBR EBBR // EBKT LFMN or…" at bounding box center [685, 260] width 1050 height 99
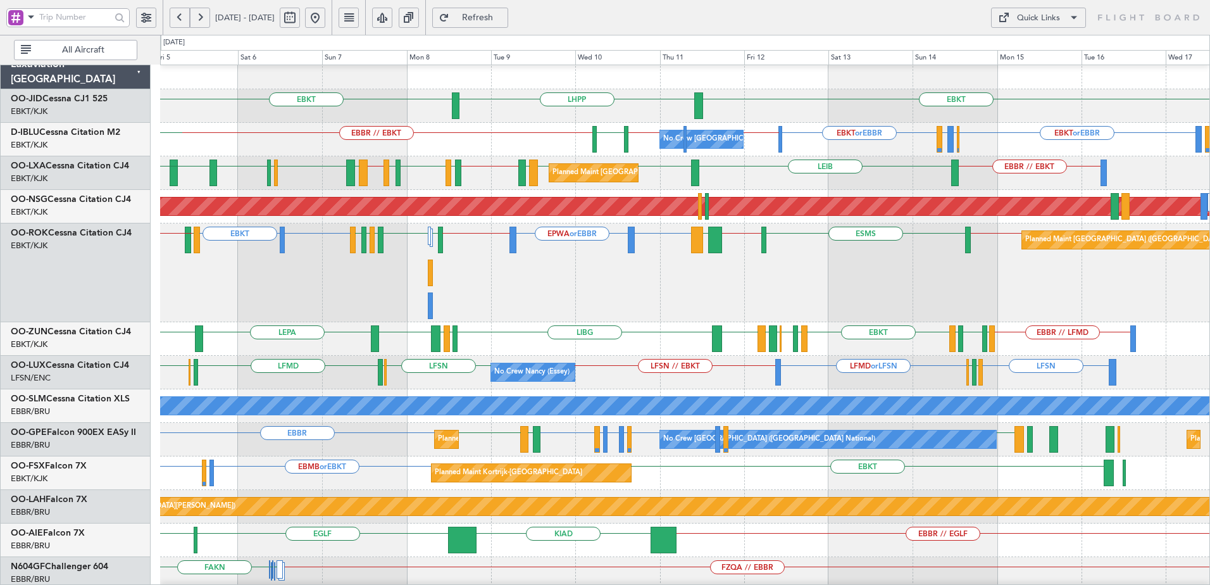
scroll to position [10, 0]
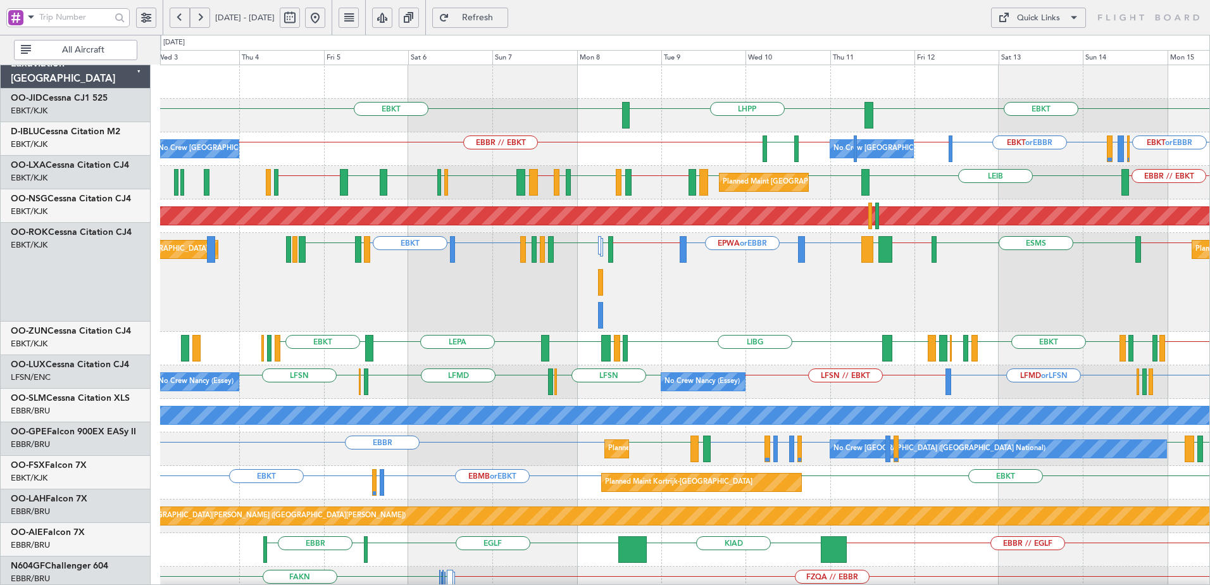
click at [641, 279] on div "Planned Maint Paris (Le Bourget) EBKT or EBBR EPWA or EBBR EBBR // EBKT LFMN or…" at bounding box center [685, 282] width 1050 height 99
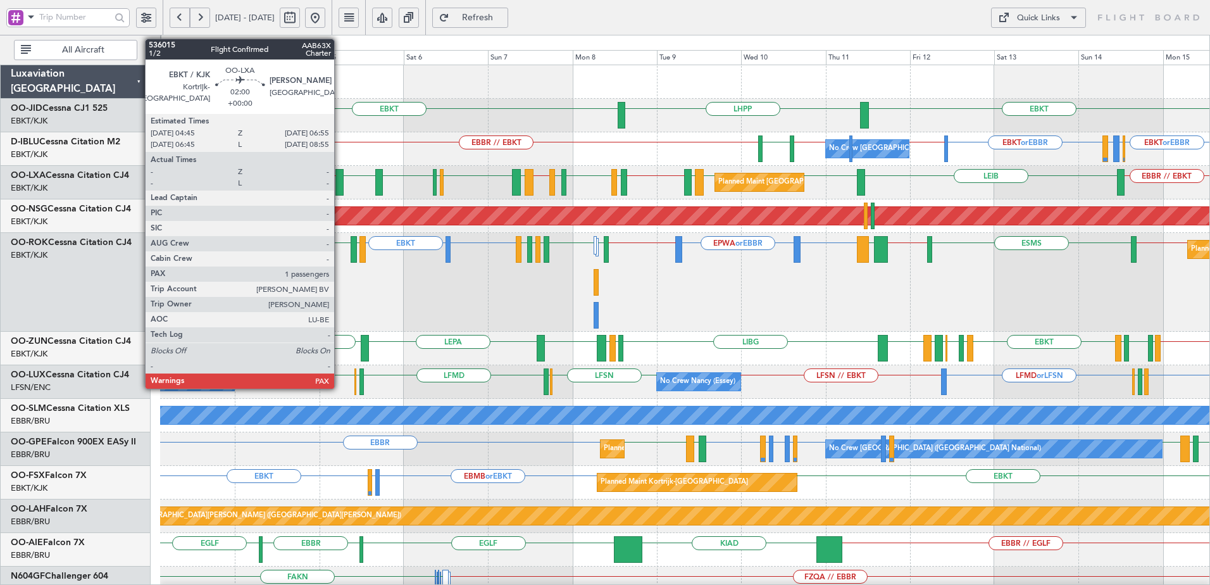
click at [340, 183] on div at bounding box center [340, 182] width 8 height 27
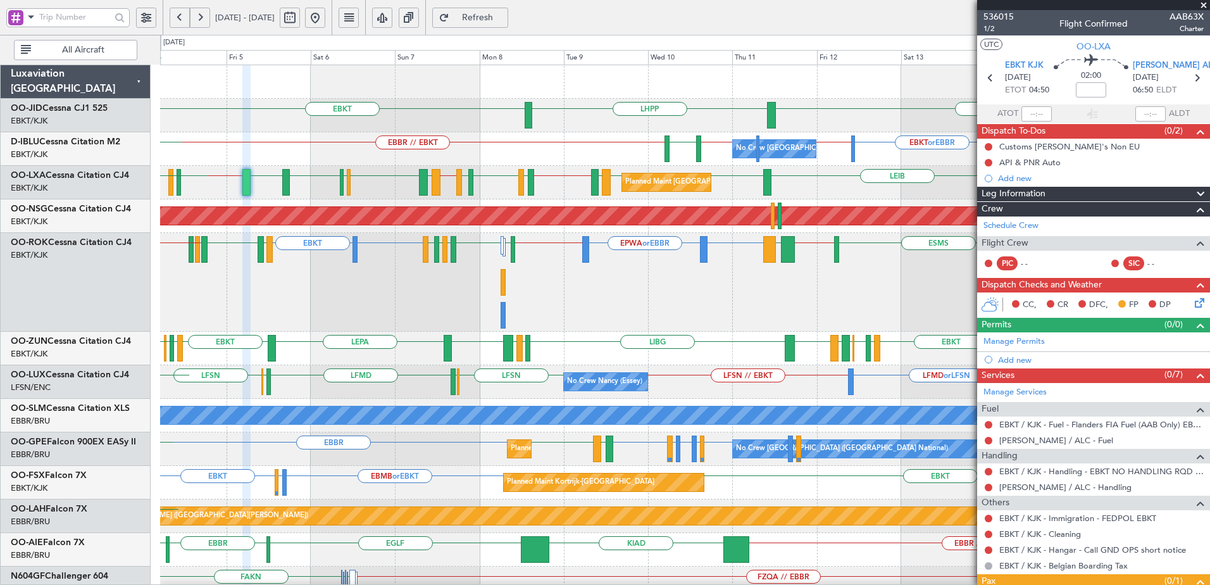
click at [529, 301] on div "EPWA or EBBR EBBR // EBKT LFMN or EBKT EBKT EBKT or EBBR LFMN EBKT LFMQ EBKT LF…" at bounding box center [685, 282] width 1050 height 99
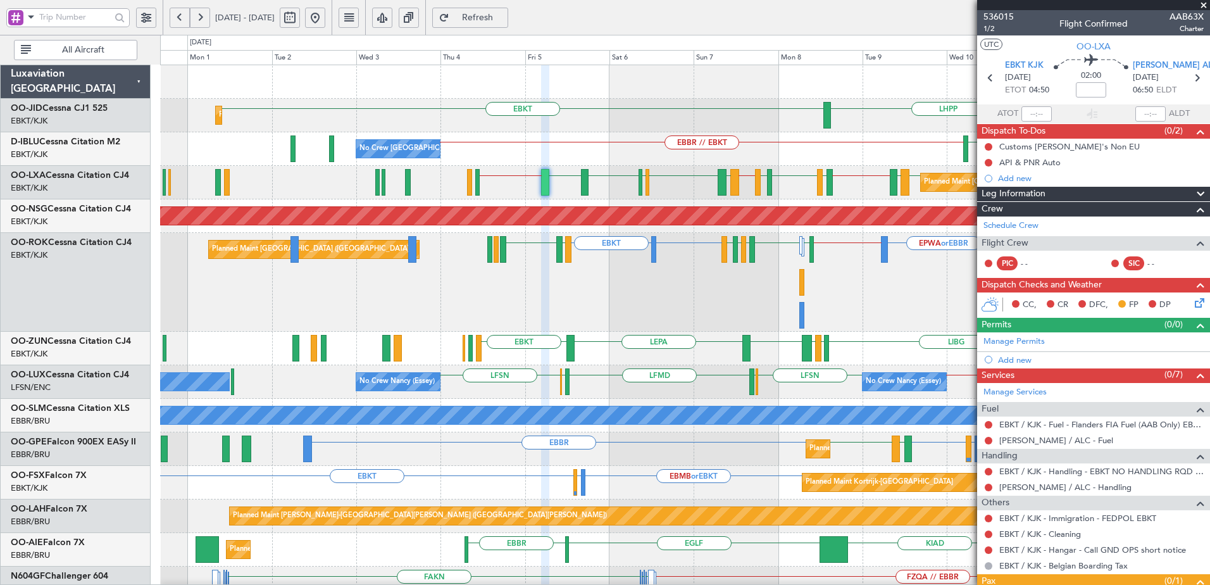
click at [584, 185] on div "LHPP EBKT EBKT Planned Maint Kortrijk-Wevelgem AOG Maint Kortrijk-Wevelgem No C…" at bounding box center [685, 534] width 1050 height 938
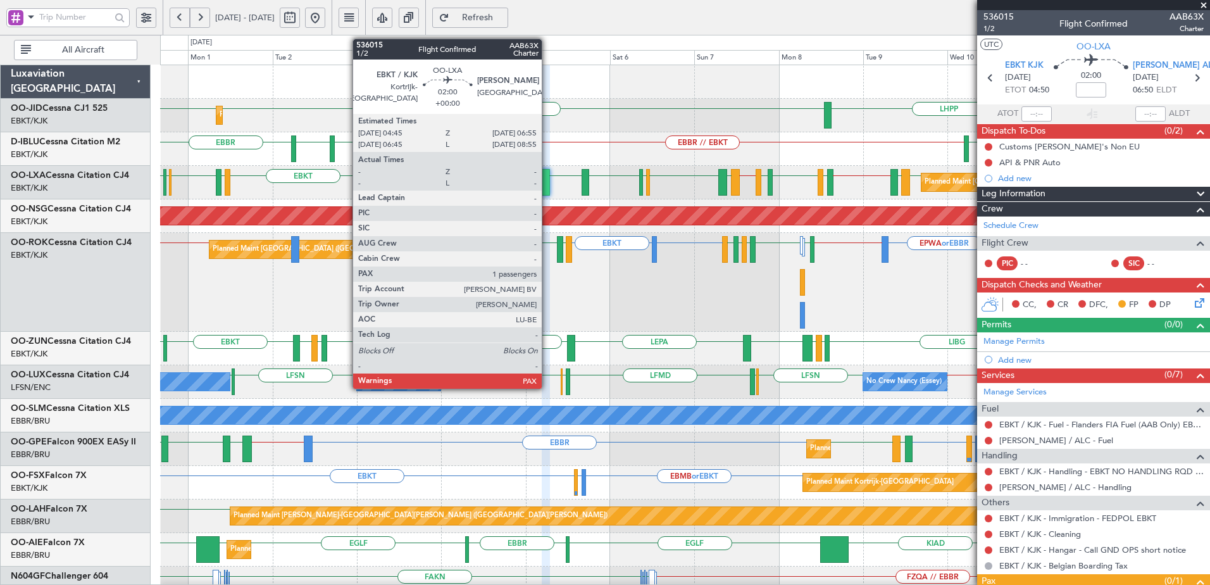
click at [548, 187] on div at bounding box center [546, 182] width 8 height 27
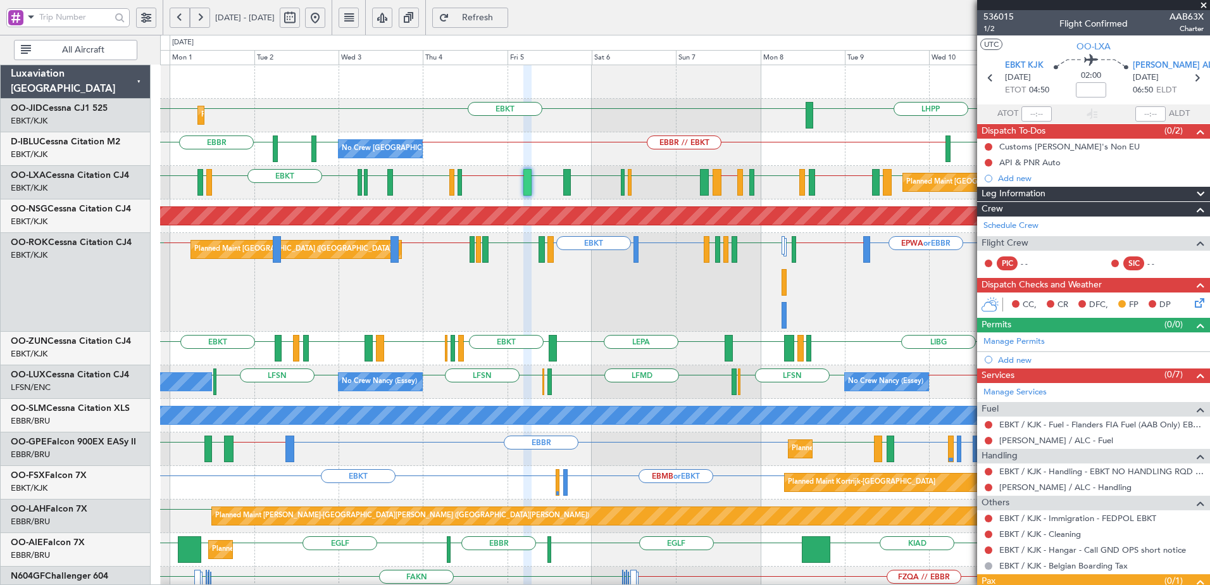
click at [592, 204] on div "Planned Maint Kortrijk-Wevelgem LHPP EBKT EBKT EBKT AOG Maint Kortrijk-Wevelgem…" at bounding box center [685, 534] width 1050 height 938
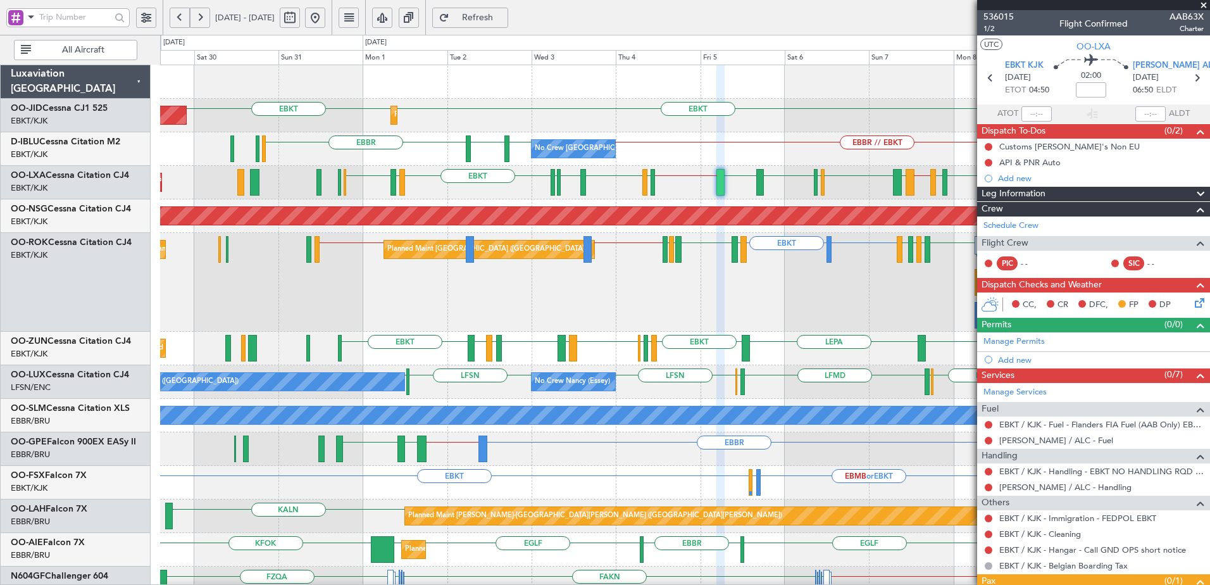
click at [487, 308] on div "Planned Maint Paris (Le Bourget) EPWA or EBBR EBBR // EBKT LFMN or EBKT EBKT EB…" at bounding box center [685, 282] width 1050 height 99
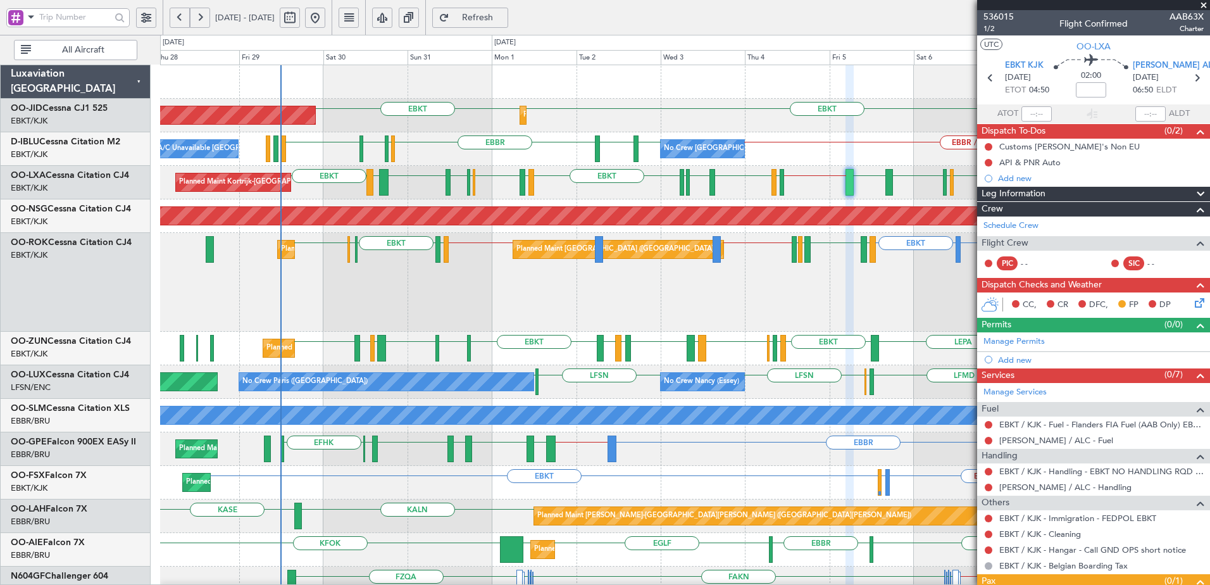
click at [490, 322] on div "Planned Maint Paris (Le Bourget) Planned Maint Kortrijk-Wevelgem LFMN or EBKT E…" at bounding box center [685, 282] width 1050 height 99
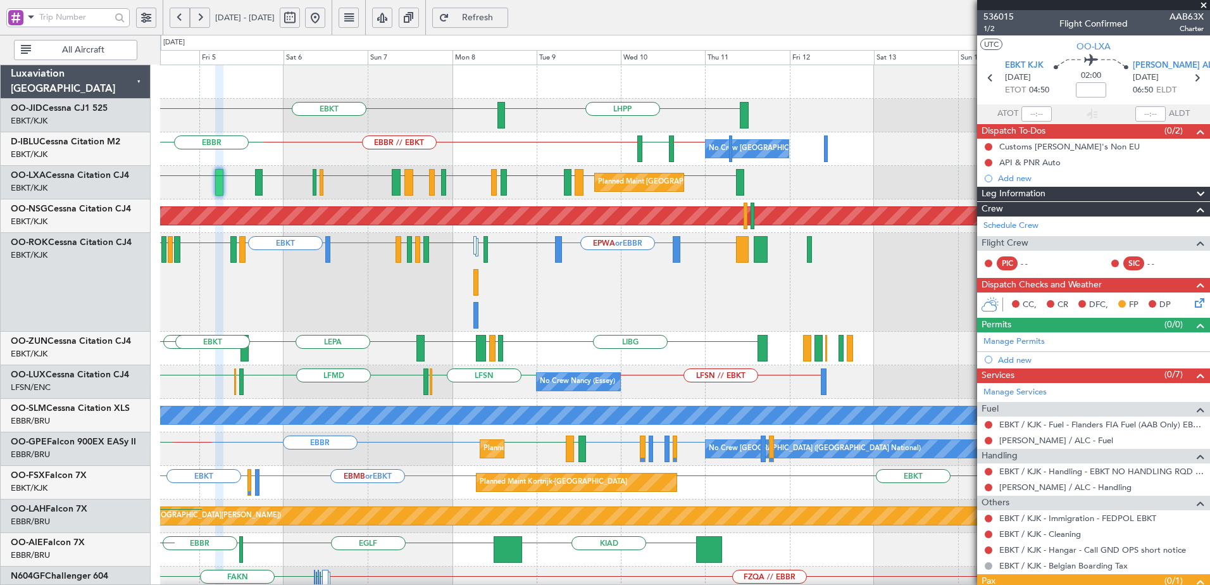
click at [344, 333] on div "EBKT LHPP EBBR // EBKT LSZH EBKT // EBBR No Crew Brussels (Brussels National) N…" at bounding box center [685, 550] width 1050 height 971
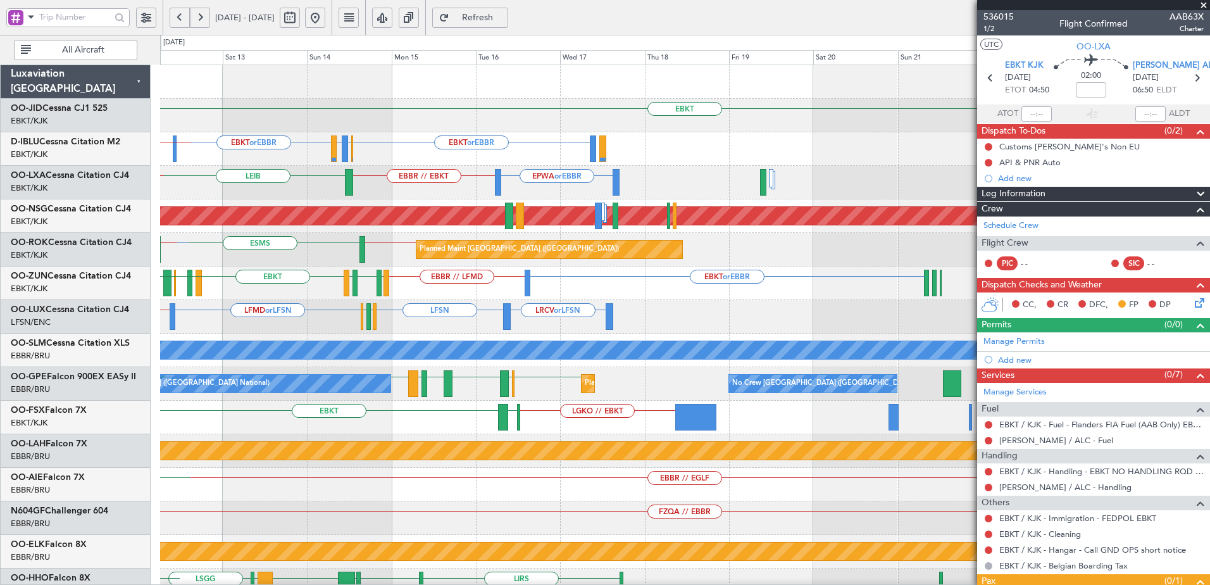
click at [404, 306] on div "EBKT null Kortrijk-Wevelgem LHPP EBKT or EBBR EBBR LFMN or EBBR EBKT or EBBR EB…" at bounding box center [685, 501] width 1050 height 872
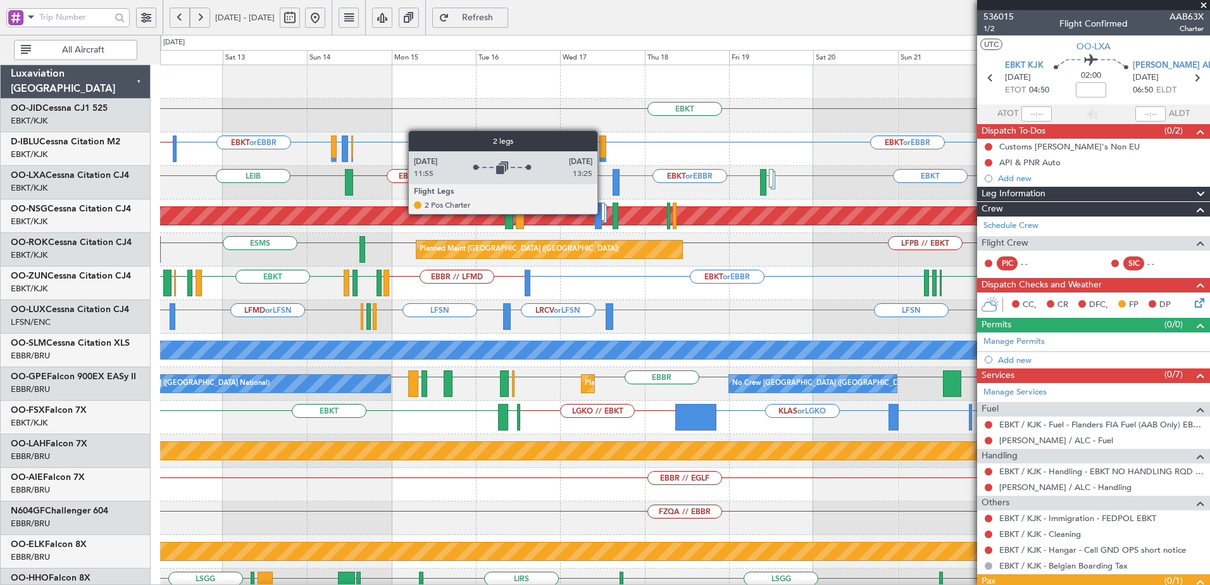
click at [603, 213] on div at bounding box center [603, 212] width 4 height 18
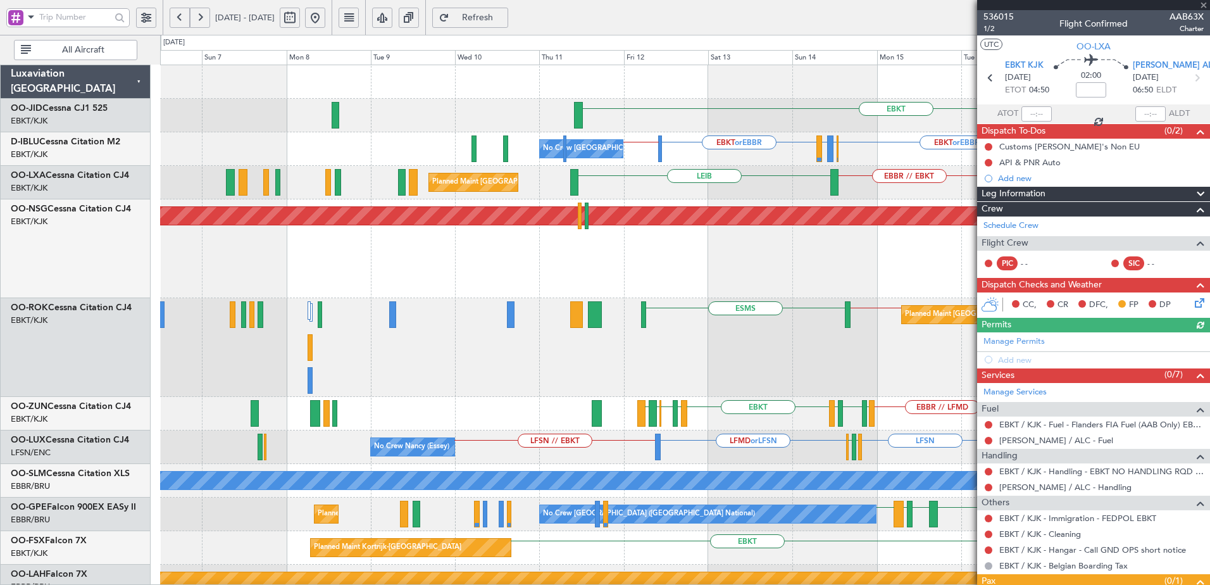
click at [1120, 308] on fb-app "12 Sep 2025 - 24 Sep 2025 Refresh Quick Links All Aircraft EBKT EBKT or EBBR LI…" at bounding box center [605, 301] width 1210 height 570
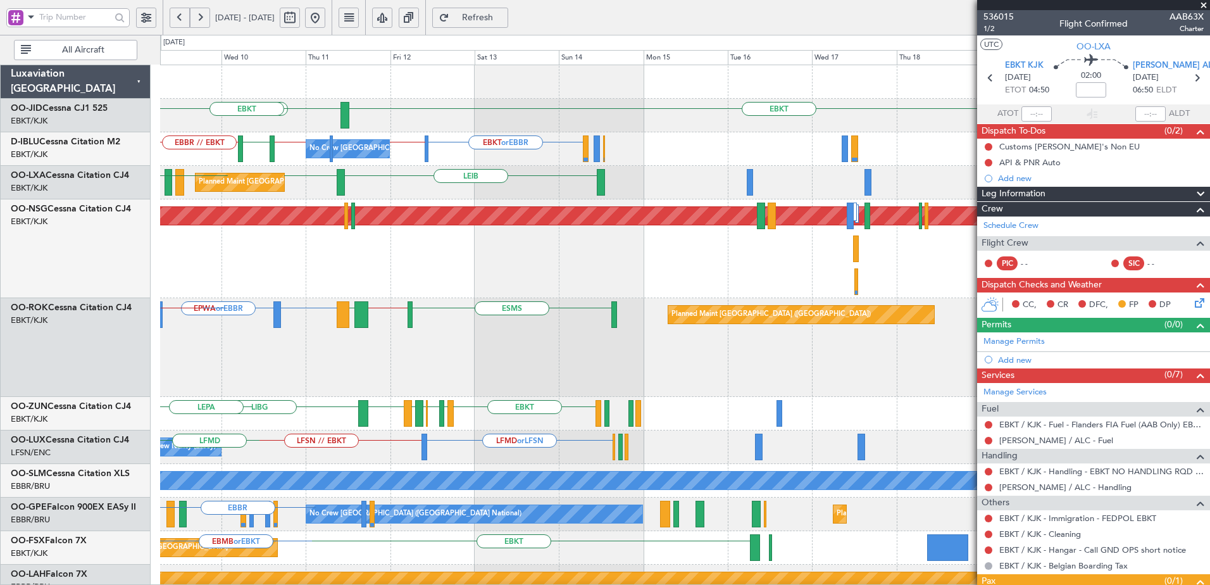
click at [0, 322] on html "31 Aug 2025 - 13 Sep 2025 Refresh Quick Links All Aircraft EBKT LHPP EBKT No Cr…" at bounding box center [605, 292] width 1210 height 585
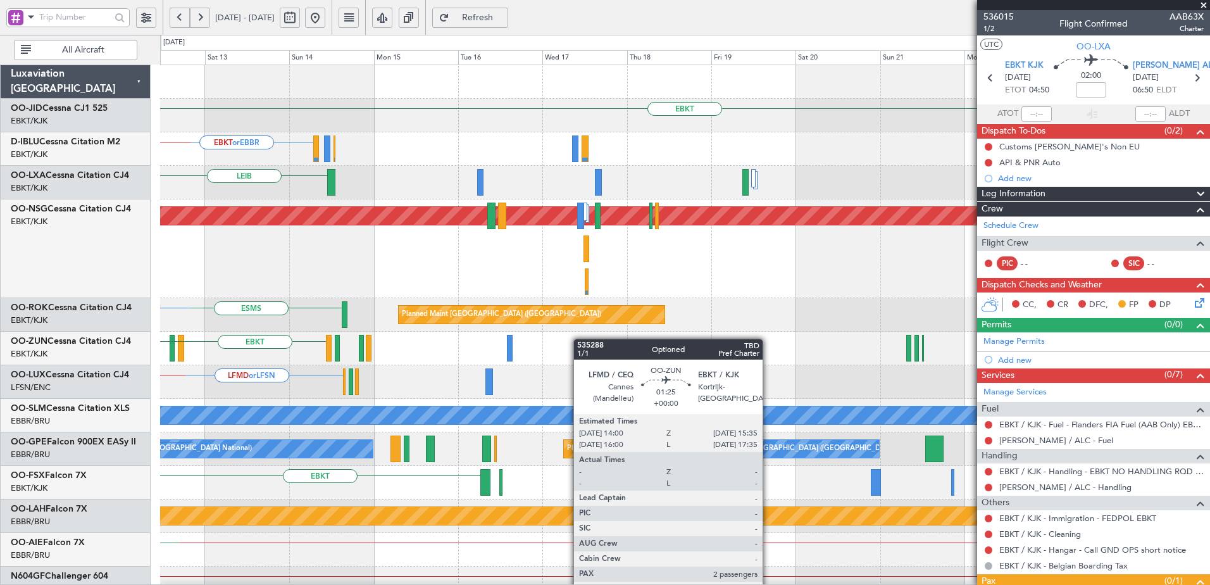
click at [520, 337] on div "EBKT Planned Maint Kortrijk-Wevelgem null Kortrijk-Wevelgem LHPP EBKT or EBBR E…" at bounding box center [685, 534] width 1050 height 938
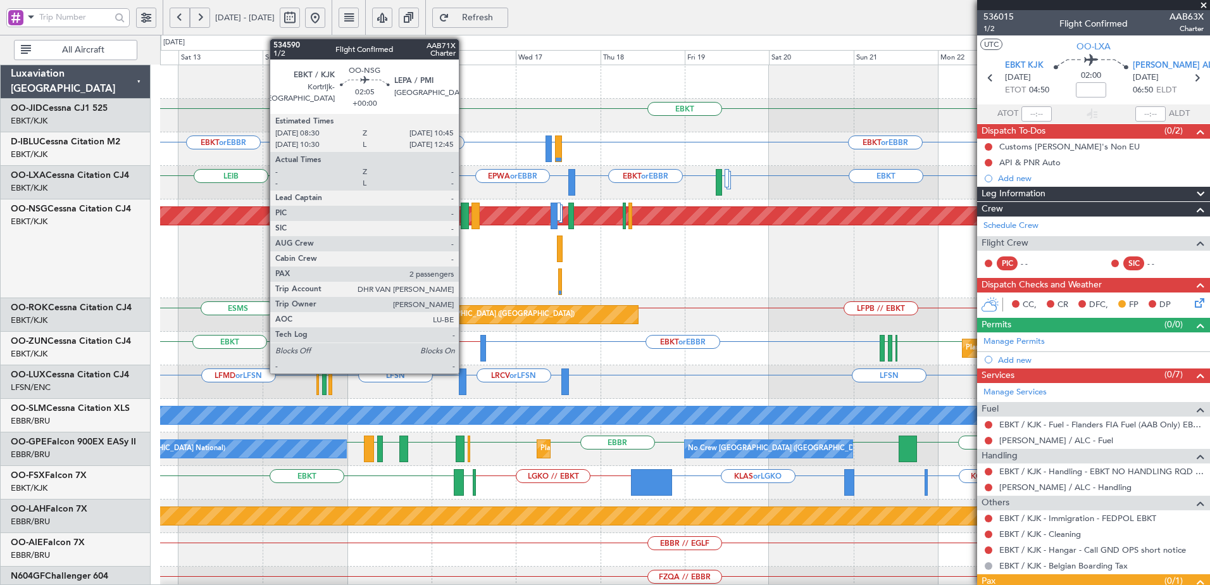
click at [465, 211] on div at bounding box center [465, 216] width 8 height 27
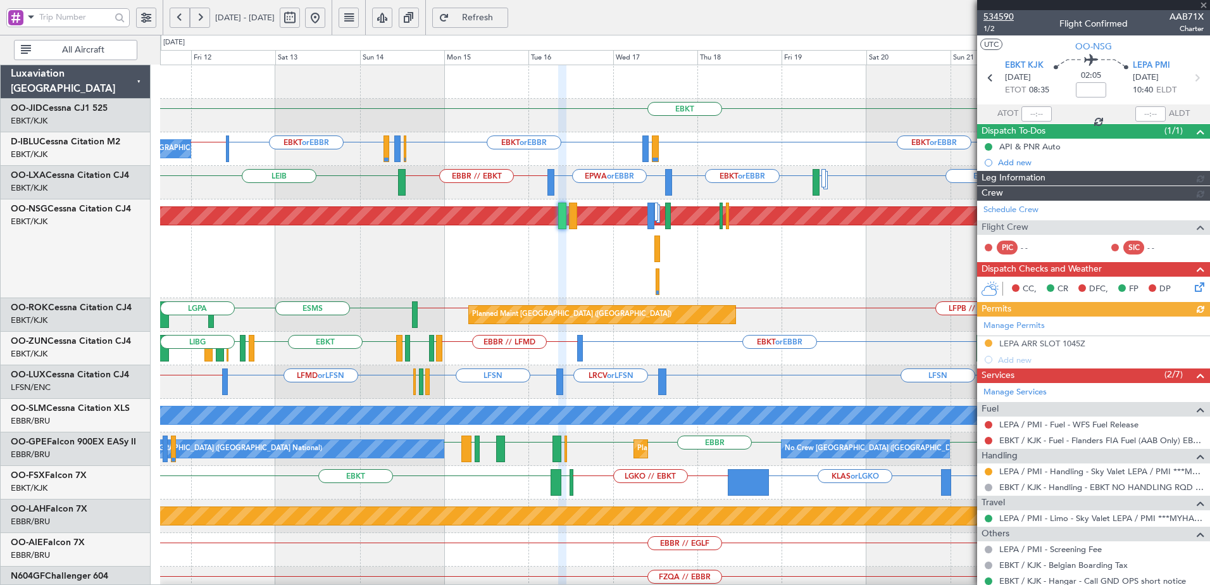
click at [1004, 16] on span "534590" at bounding box center [999, 16] width 30 height 13
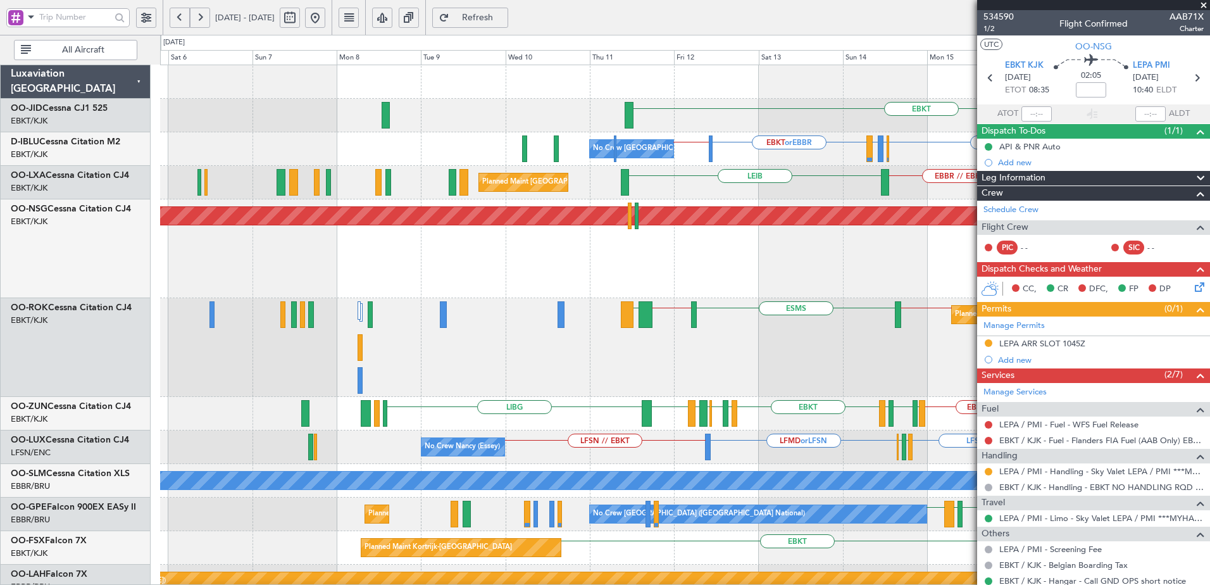
click at [753, 269] on div "Planned Maint [GEOGRAPHIC_DATA] ([GEOGRAPHIC_DATA])" at bounding box center [685, 248] width 1050 height 99
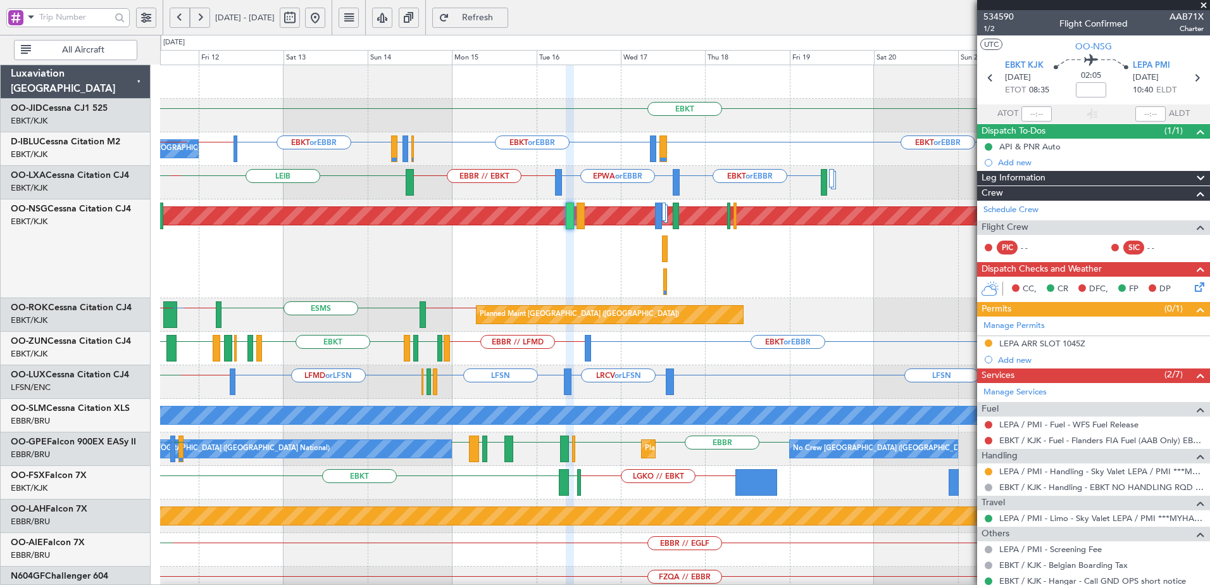
click at [310, 288] on div "Planned Maint [GEOGRAPHIC_DATA] ([GEOGRAPHIC_DATA])" at bounding box center [685, 248] width 1050 height 99
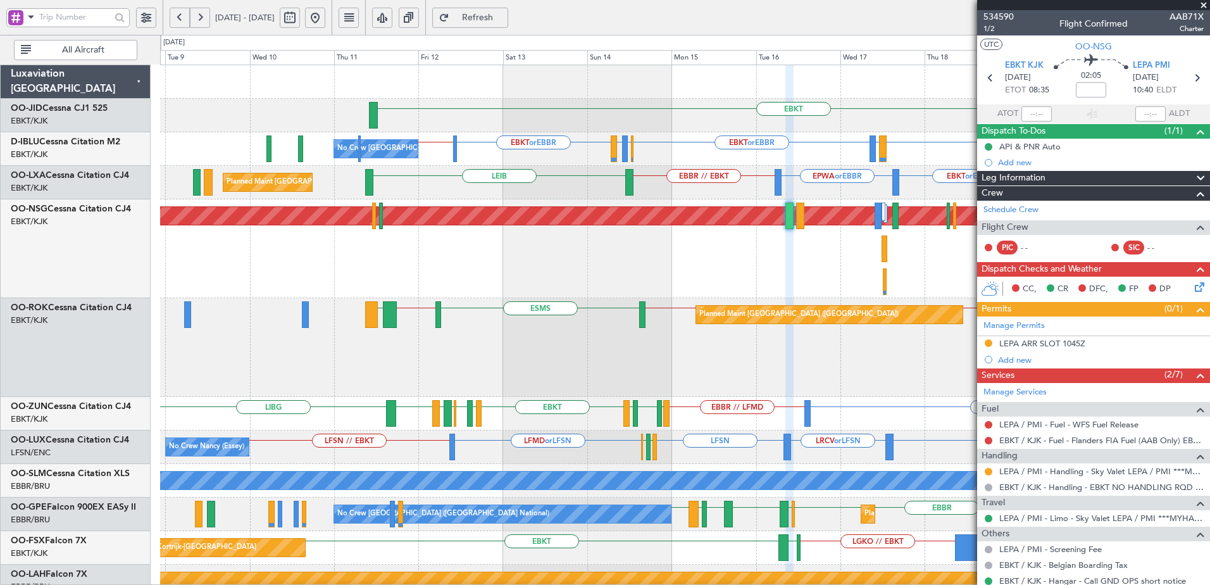
click at [498, 296] on div "Planned Maint [GEOGRAPHIC_DATA] ([GEOGRAPHIC_DATA])" at bounding box center [685, 248] width 1050 height 99
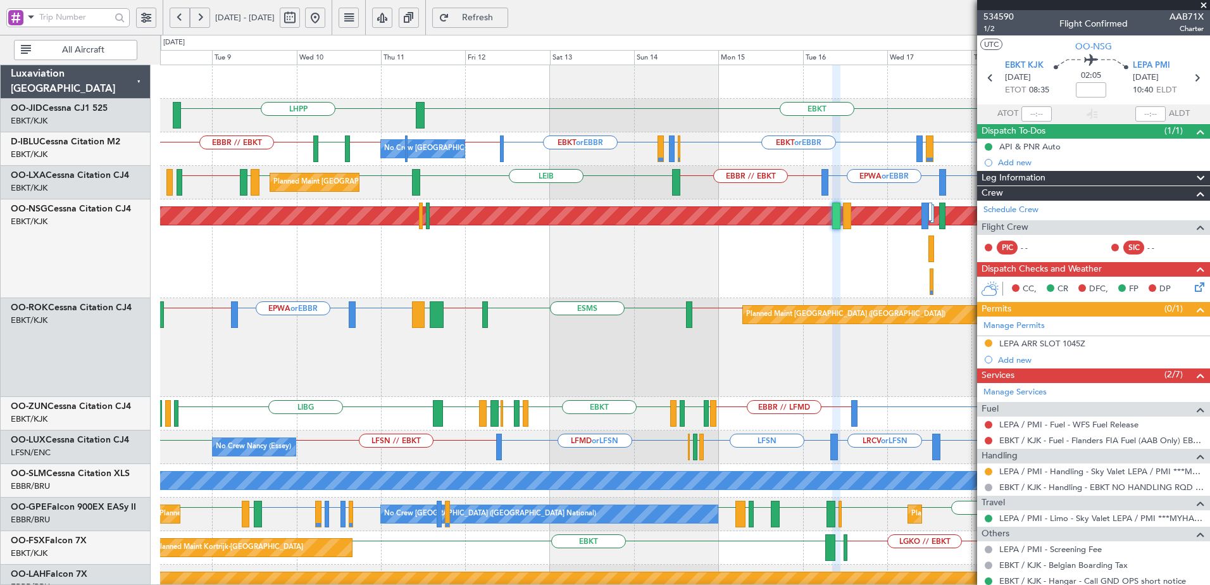
click at [408, 263] on div "Planned Maint [GEOGRAPHIC_DATA] ([GEOGRAPHIC_DATA])" at bounding box center [685, 248] width 1050 height 99
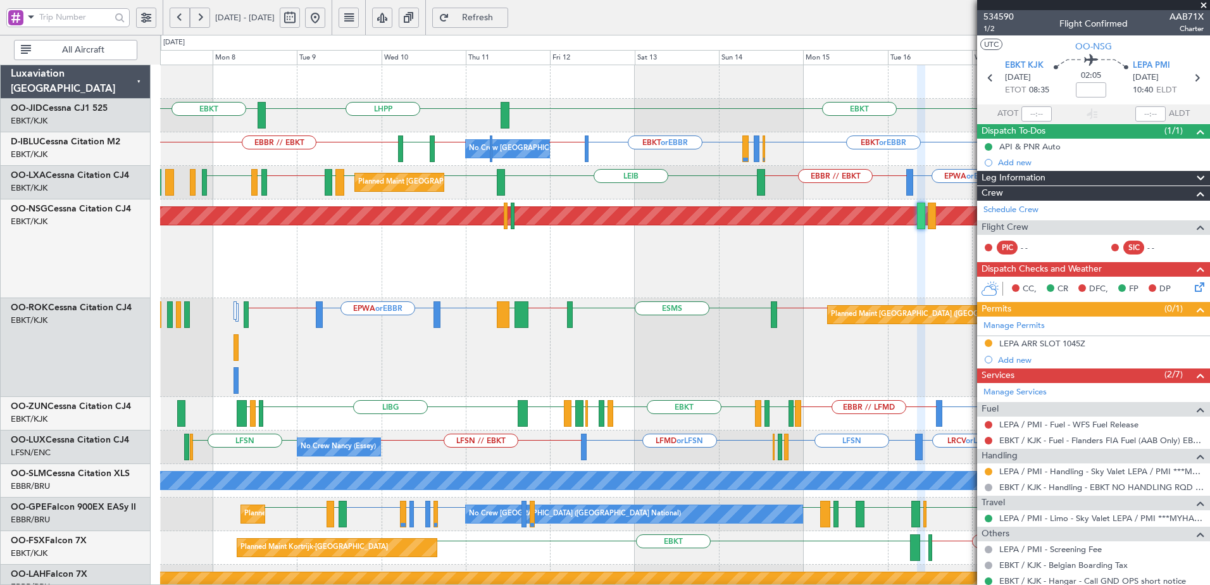
click at [479, 362] on div "Planned Maint Paris (Le Bourget) EPWA or EBBR EBBR // EBKT EBKT or EBBR LFPB //…" at bounding box center [685, 347] width 1050 height 99
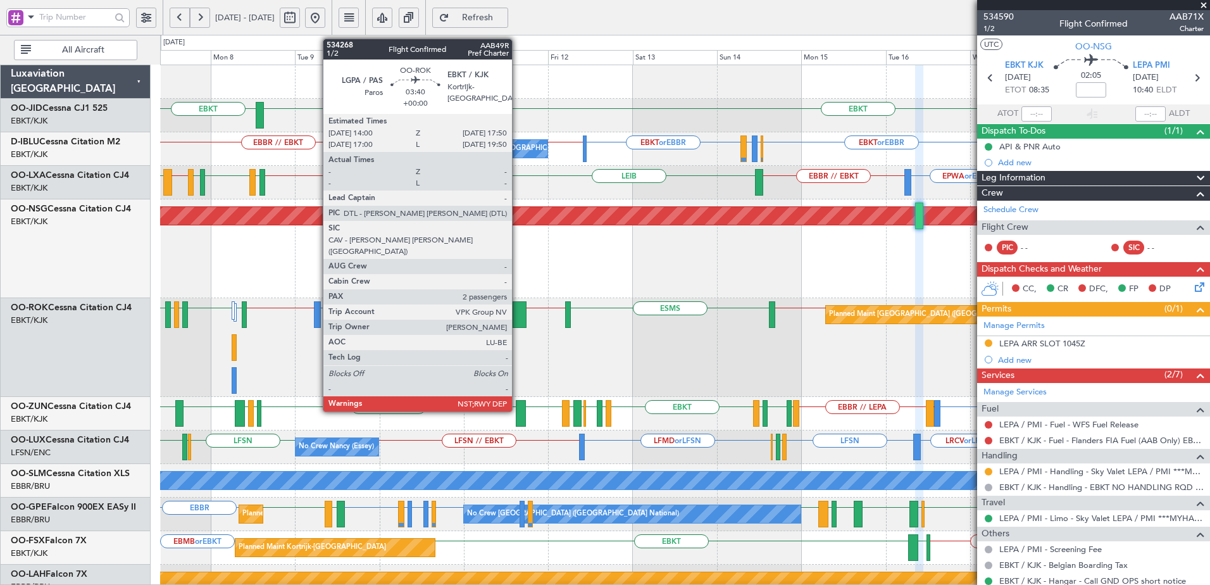
click at [518, 311] on div at bounding box center [520, 314] width 14 height 27
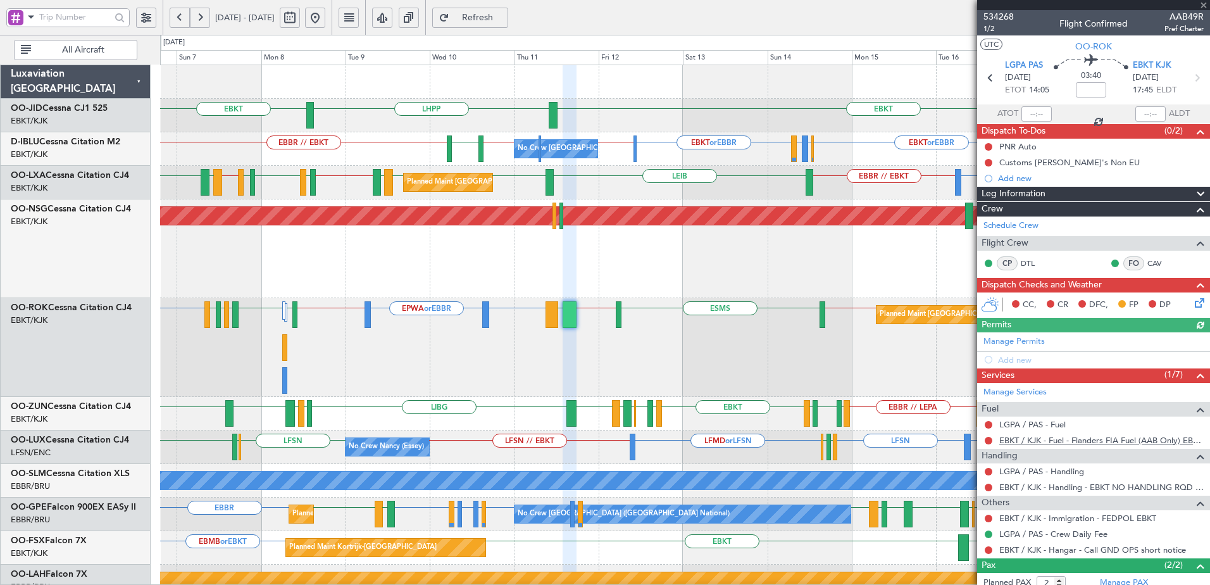
scroll to position [65, 0]
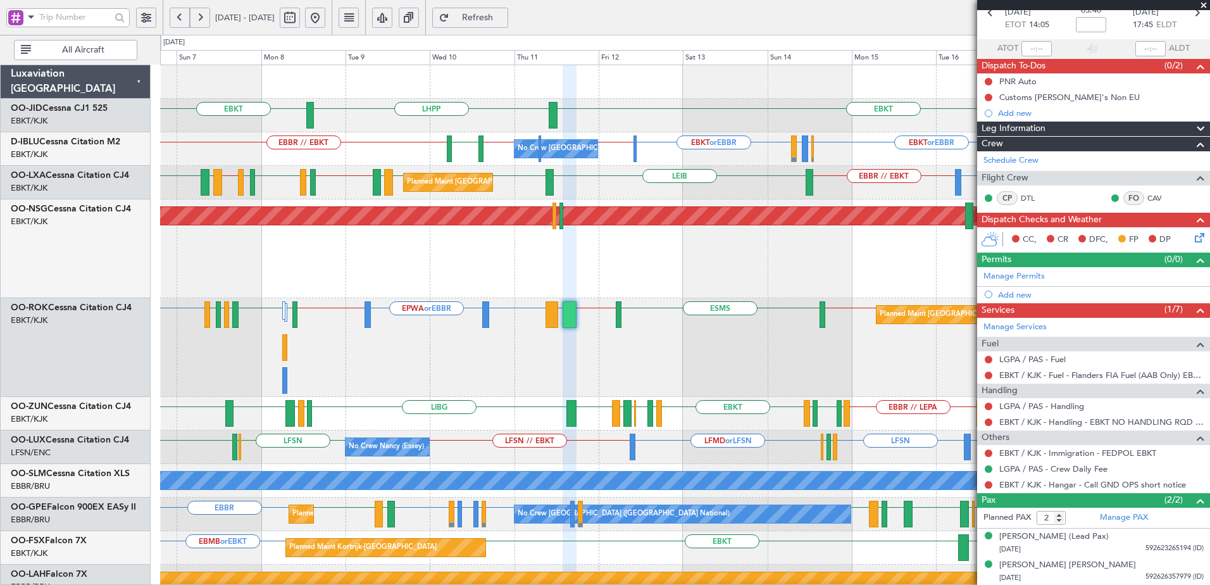
click at [1205, 6] on span at bounding box center [1204, 5] width 13 height 11
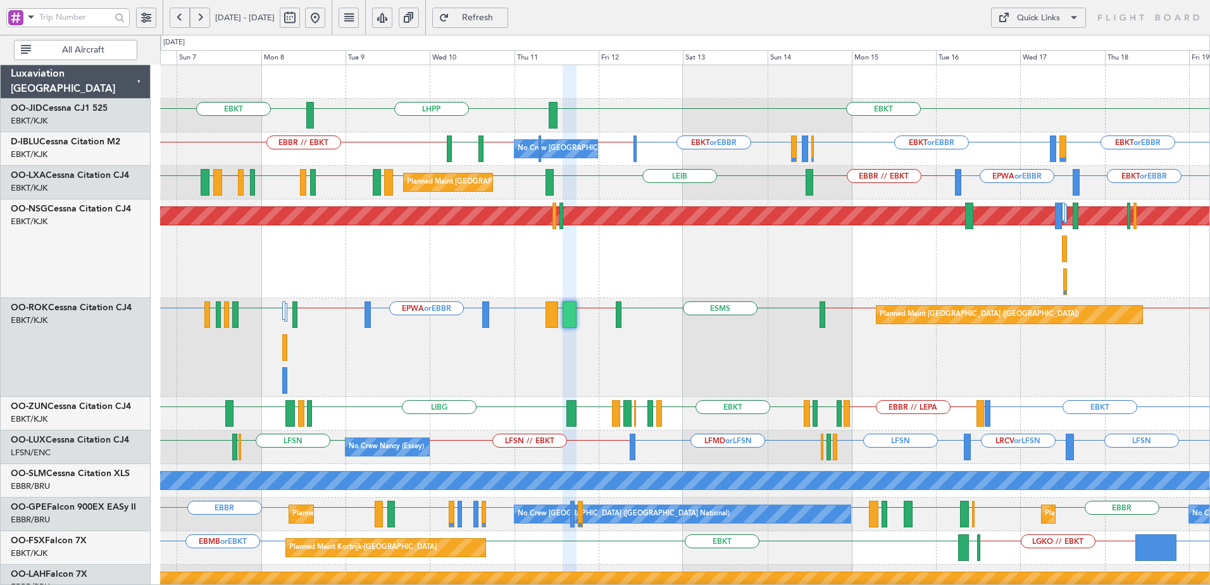
type input "0"
click at [1045, 13] on div "Quick Links" at bounding box center [1038, 18] width 43 height 13
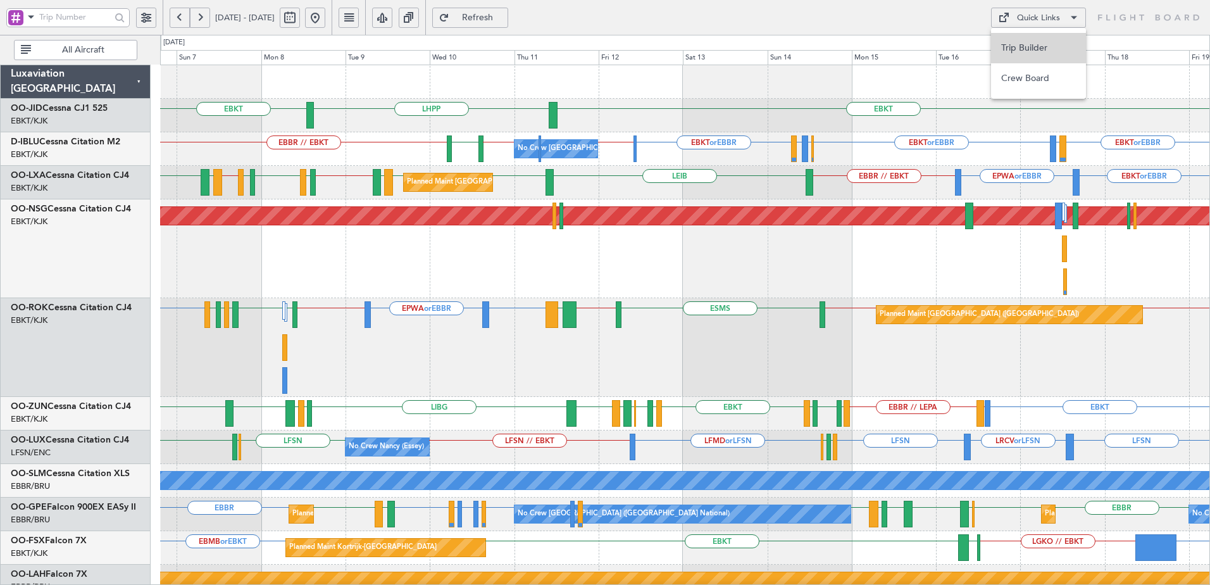
click at [1031, 44] on button "Trip Builder" at bounding box center [1038, 48] width 95 height 30
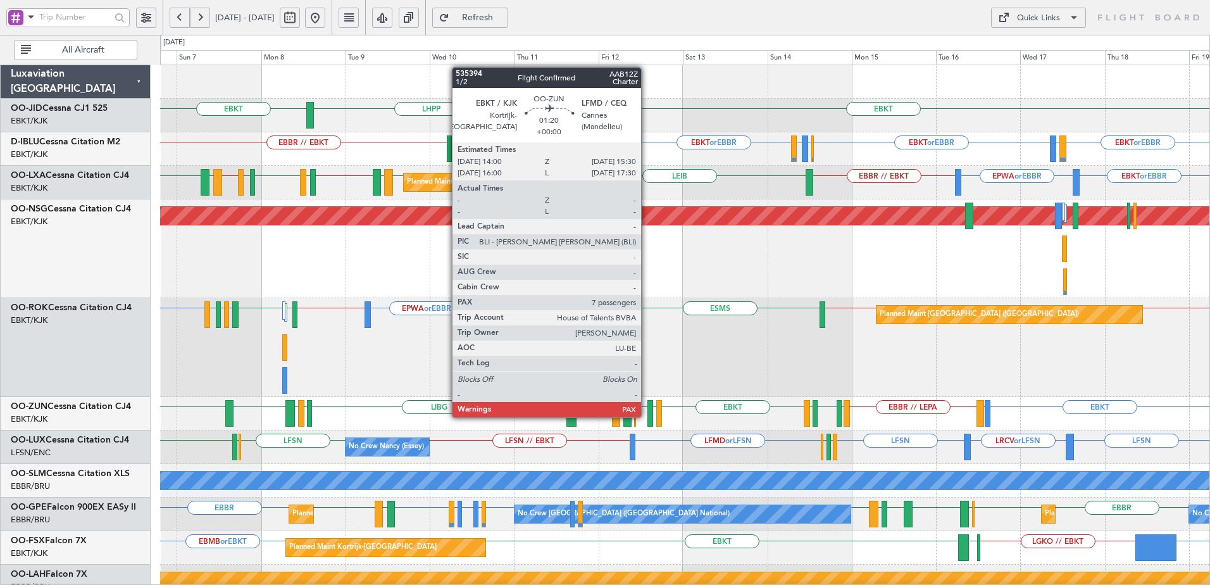
click at [677, 437] on div "LFSN LRCV or LFSN LFSN LFMD or LFSN LFSN // EBKT LFMN LFPB LFSN ELLX LFMD No Cr…" at bounding box center [685, 447] width 1050 height 34
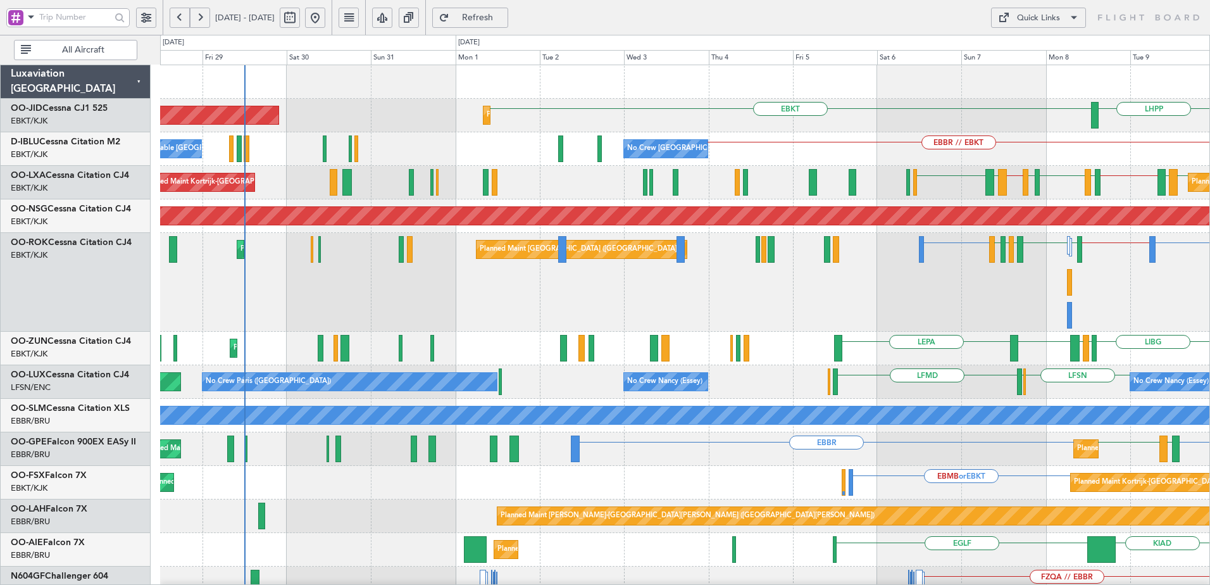
click at [1180, 305] on div "LHPP EBKT Planned Maint [GEOGRAPHIC_DATA]-[GEOGRAPHIC_DATA] AOG Maint [GEOGRAPH…" at bounding box center [685, 550] width 1050 height 971
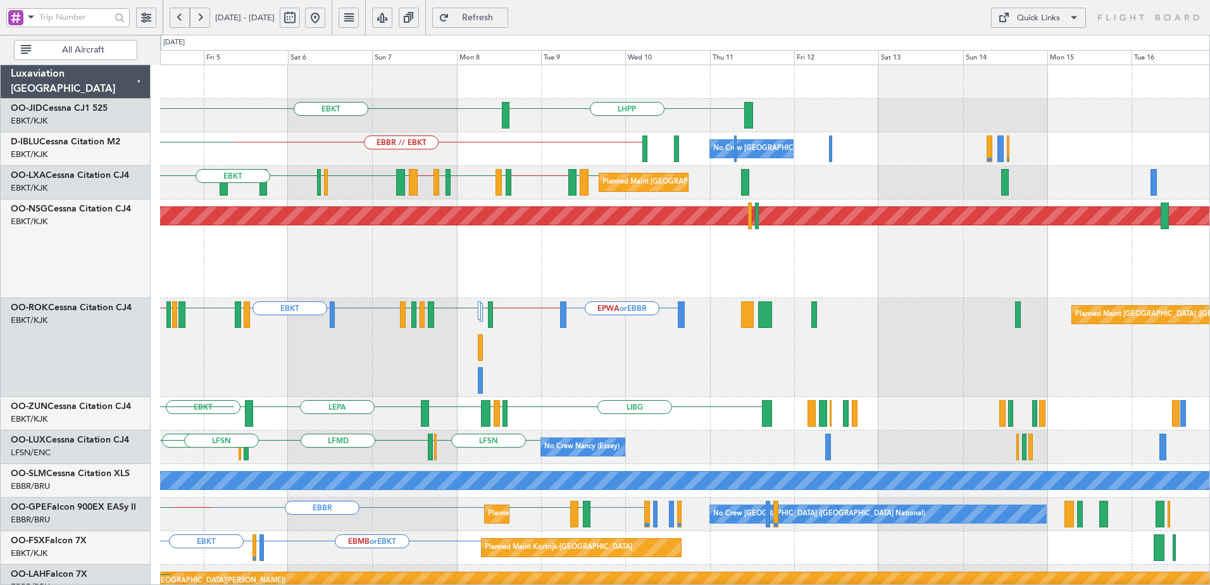
click at [311, 336] on div "EPWA or EBBR EBBR // EBKT LFMN or EBKT EBKT EBKT LEBB LFMQ LFPB // EBKT LFMN EB…" at bounding box center [685, 347] width 1050 height 99
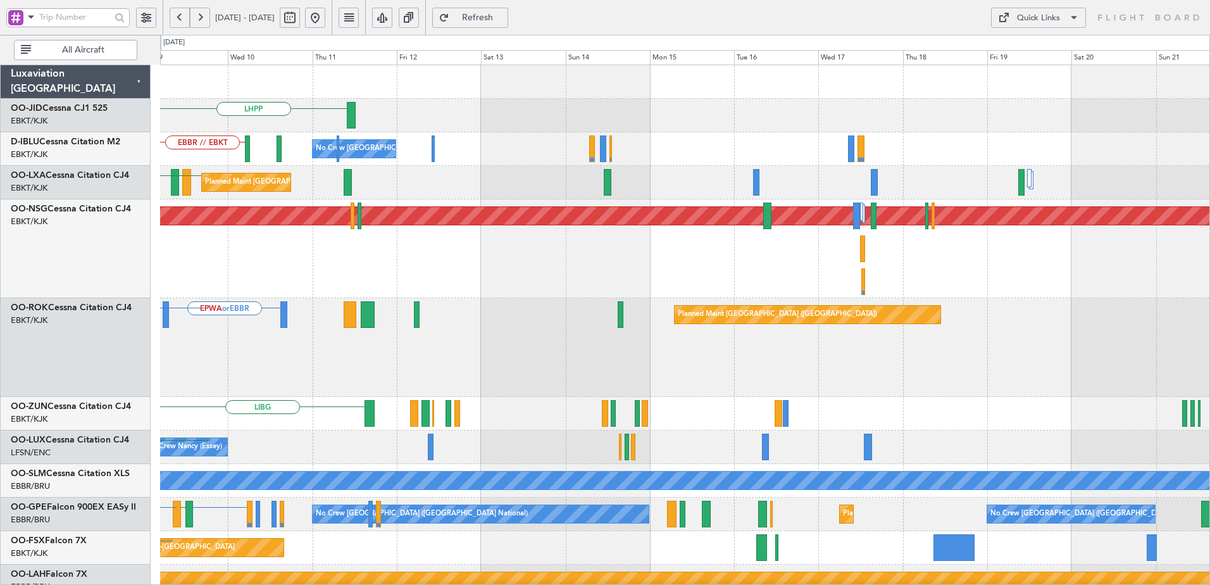
click at [327, 354] on div "EPWA or EBBR EBBR // EBKT Planned Maint [GEOGRAPHIC_DATA] ([GEOGRAPHIC_DATA]) E…" at bounding box center [685, 347] width 1050 height 99
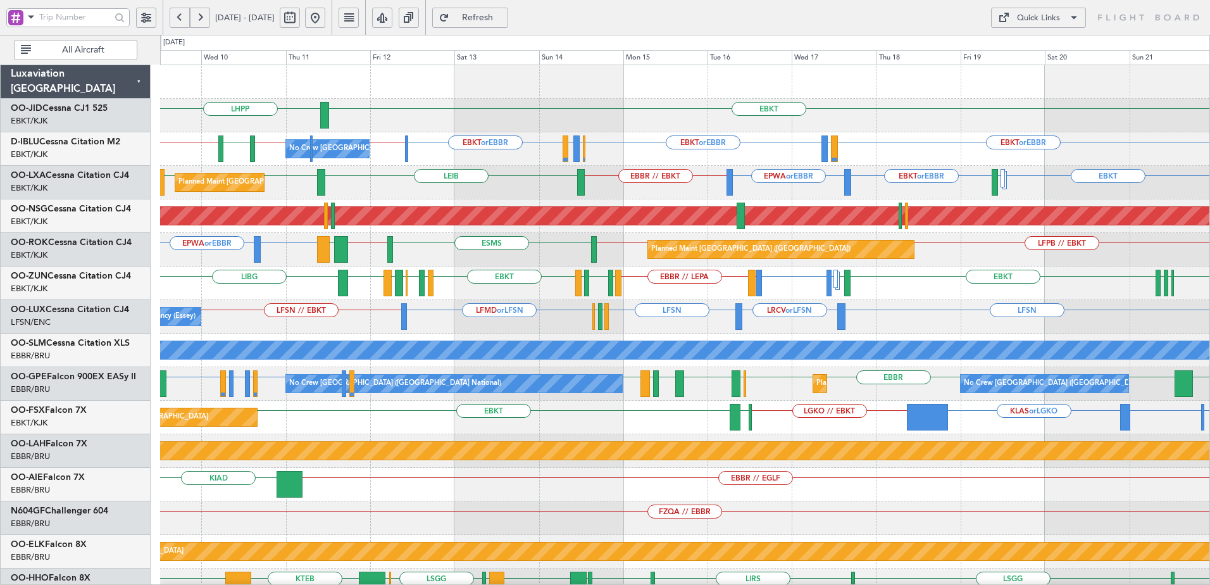
click at [504, 15] on span "Refresh" at bounding box center [478, 17] width 52 height 9
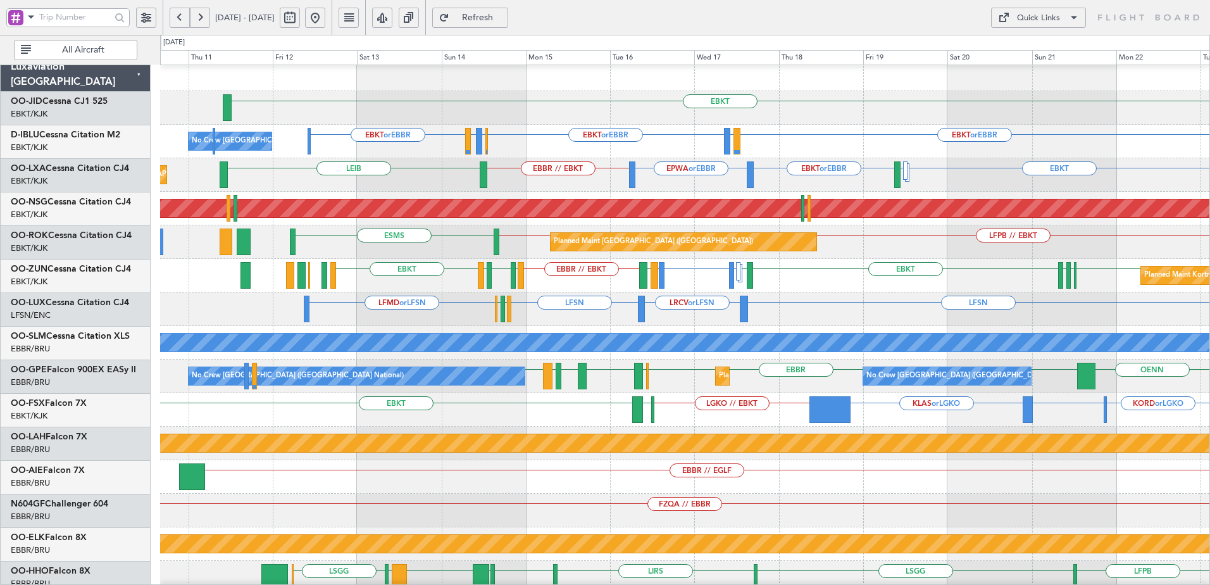
scroll to position [9, 0]
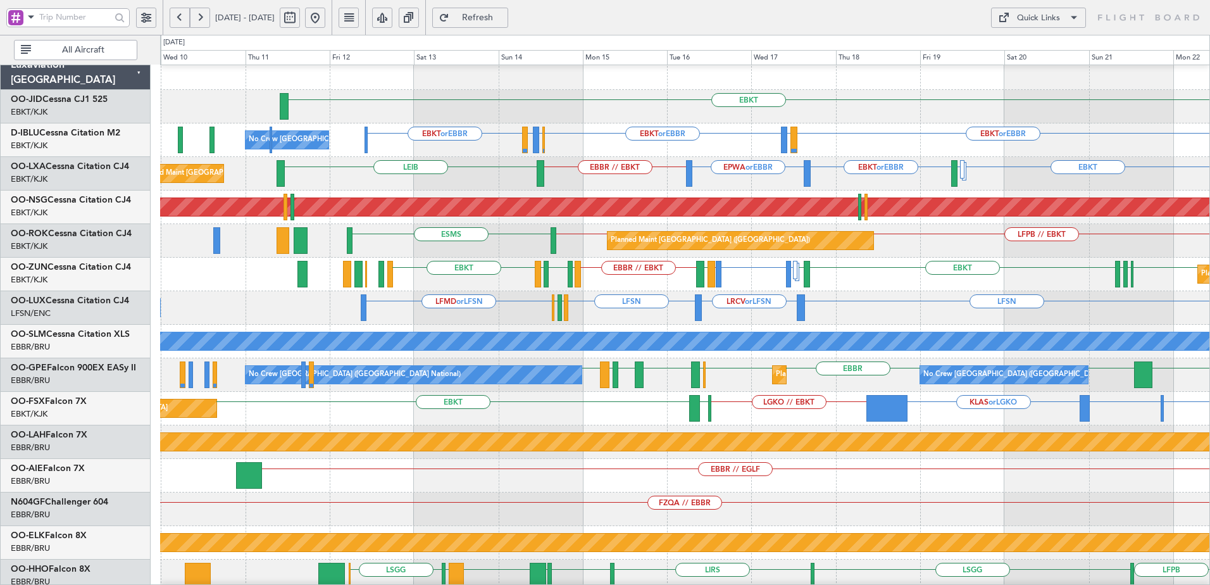
click at [743, 284] on div "LIRQ or EBKT EBKT EBKT // LFMD EBKT LFPG LFMN EBKT LFMD LEPA EBBR // EBKT LFMT …" at bounding box center [685, 275] width 1050 height 34
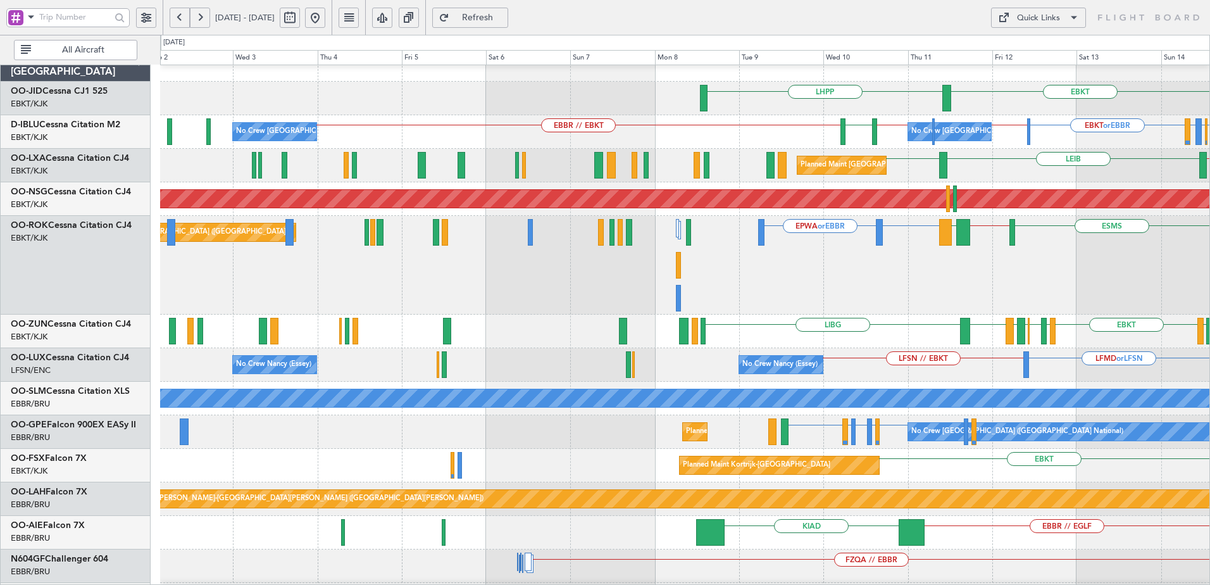
click at [963, 107] on div "EBKT LHPP Planned Maint [GEOGRAPHIC_DATA]-[GEOGRAPHIC_DATA]" at bounding box center [685, 99] width 1050 height 34
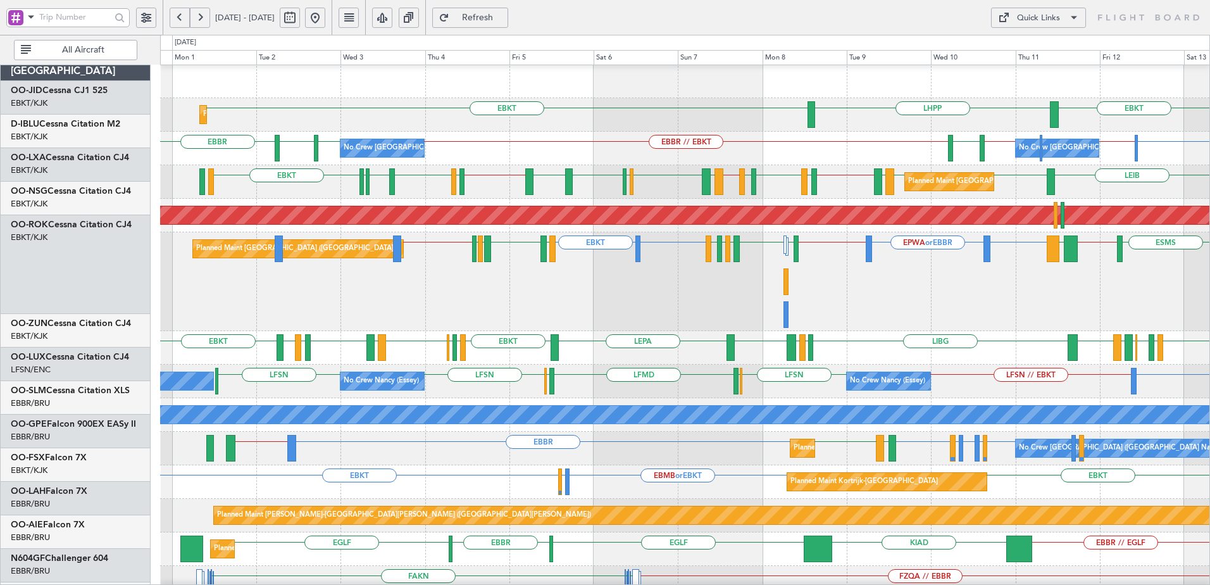
scroll to position [1, 0]
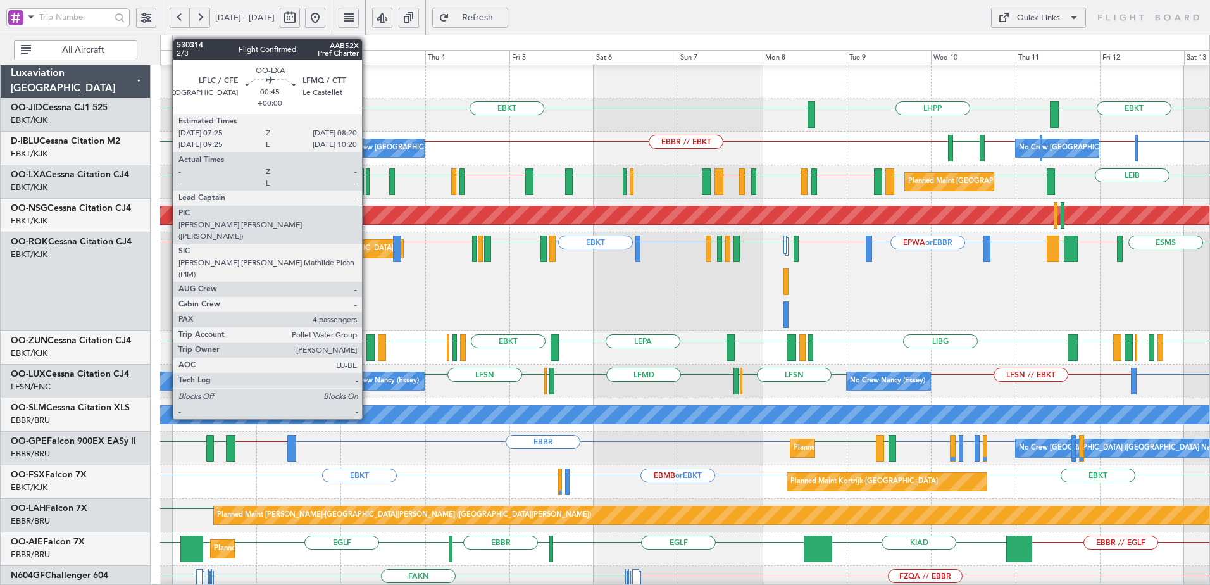
click at [368, 187] on div at bounding box center [368, 181] width 4 height 27
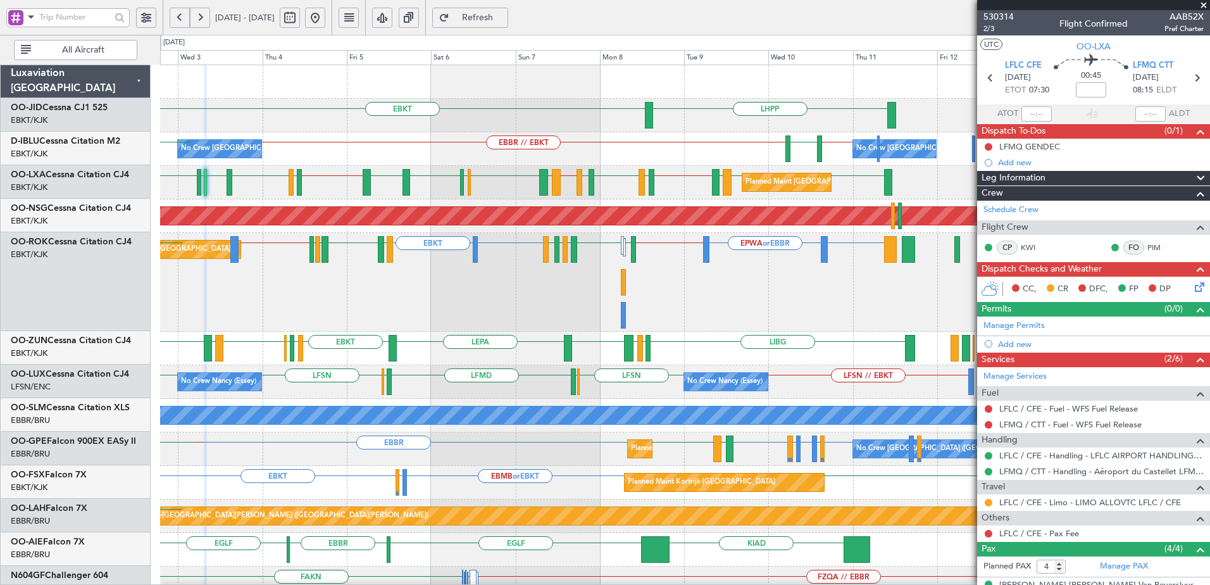
scroll to position [0, 0]
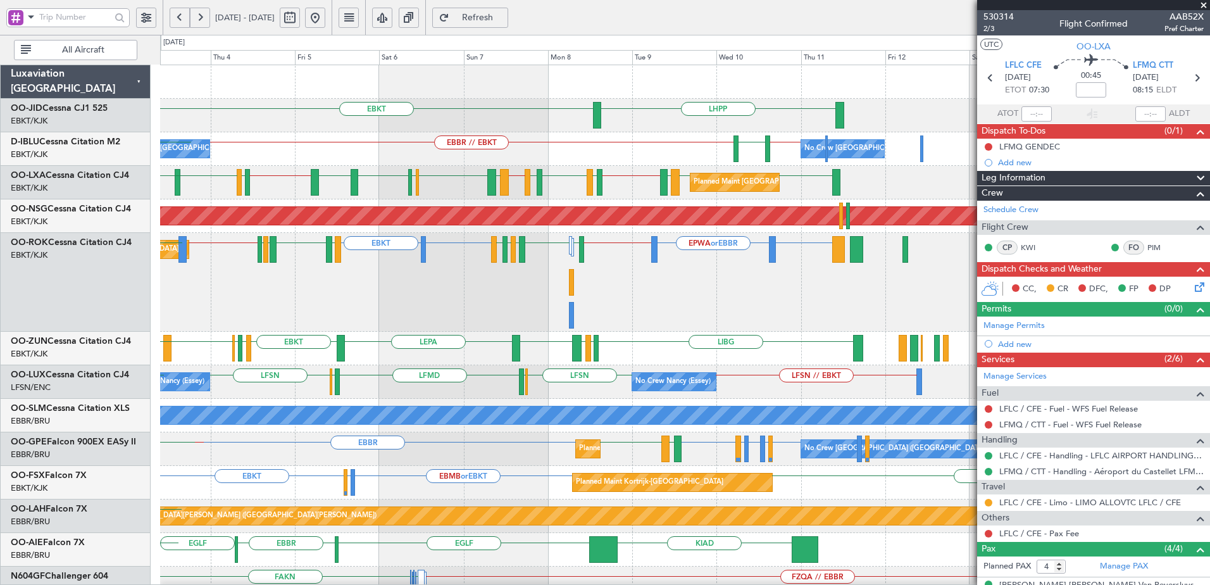
click at [354, 249] on div "LHPP EBKT Planned Maint [GEOGRAPHIC_DATA]-[GEOGRAPHIC_DATA] EBKT EBKT // EBBR […" at bounding box center [685, 550] width 1050 height 971
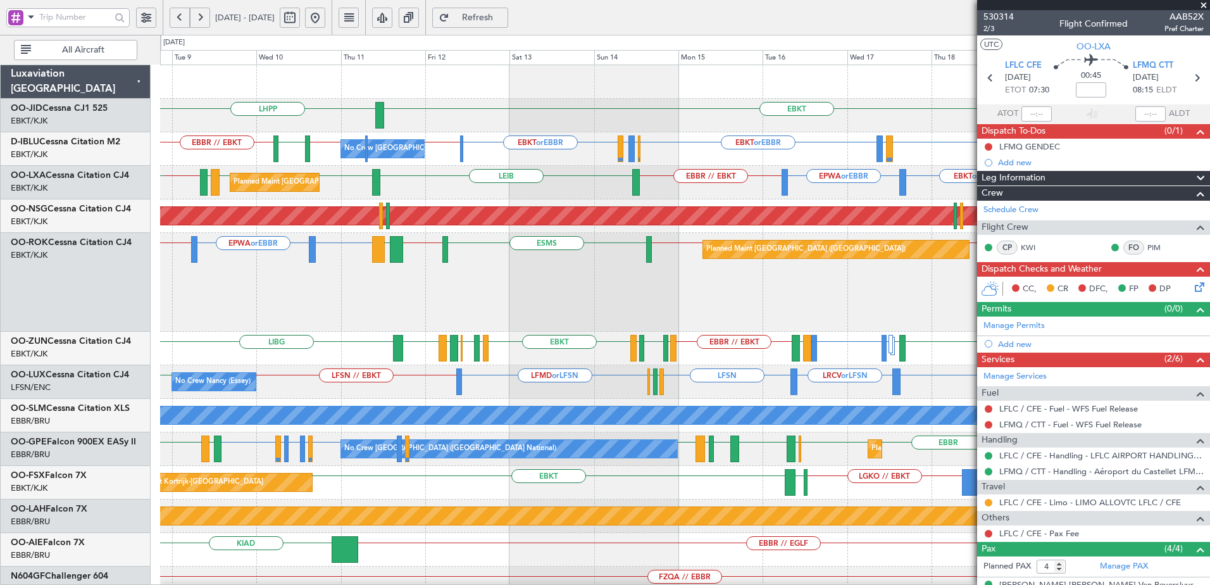
click at [685, 230] on div "Planned Maint [GEOGRAPHIC_DATA] ([GEOGRAPHIC_DATA])" at bounding box center [685, 216] width 1050 height 34
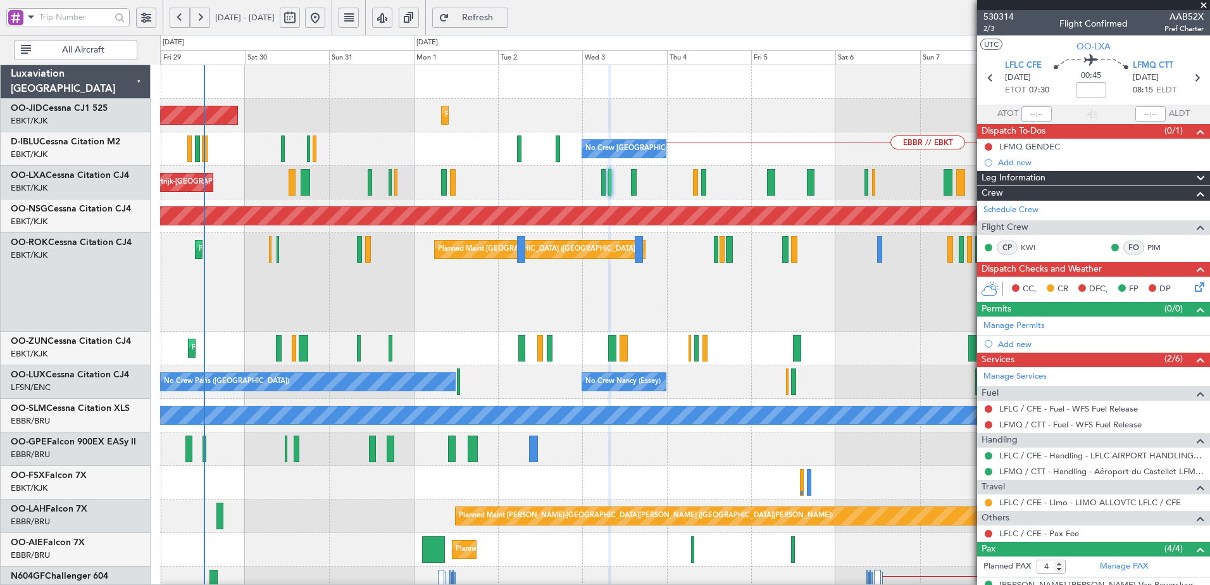
click at [1210, 380] on html "[DATE] - [DATE] Refresh Quick Links All Aircraft LHPP Planned Maint [GEOGRAPHIC…" at bounding box center [605, 292] width 1210 height 585
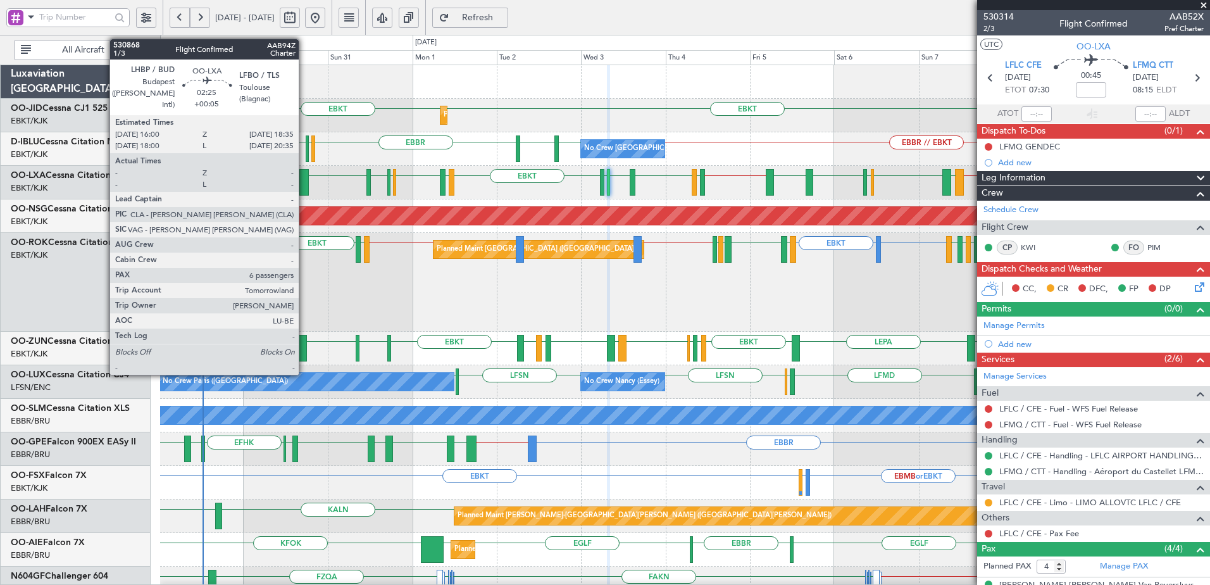
click at [304, 182] on div at bounding box center [303, 182] width 9 height 27
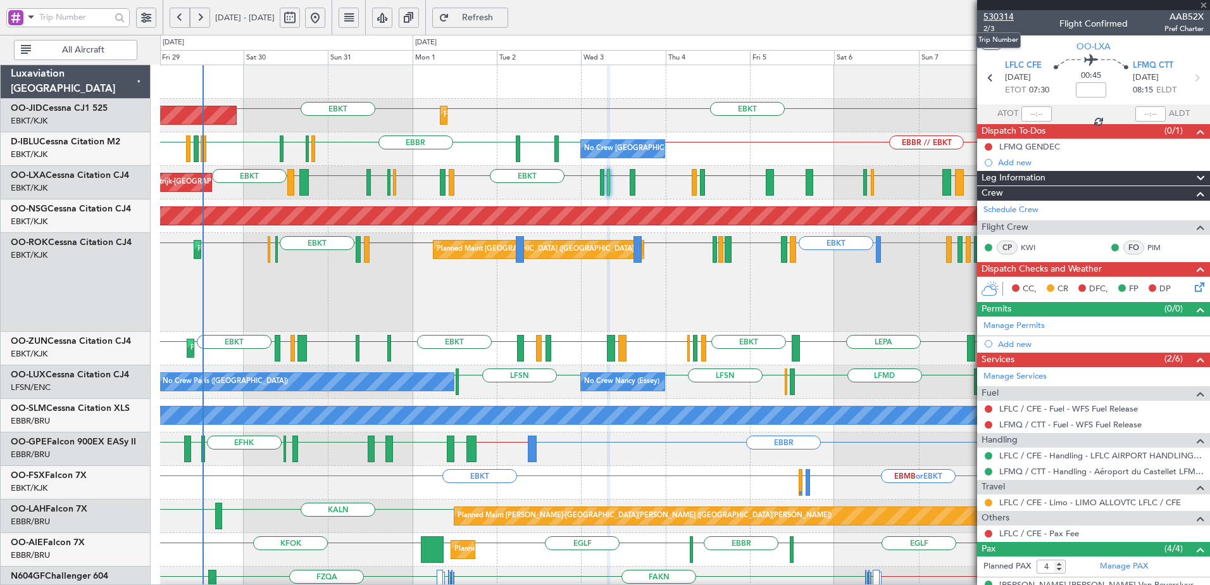
type input "+00:05"
type input "6"
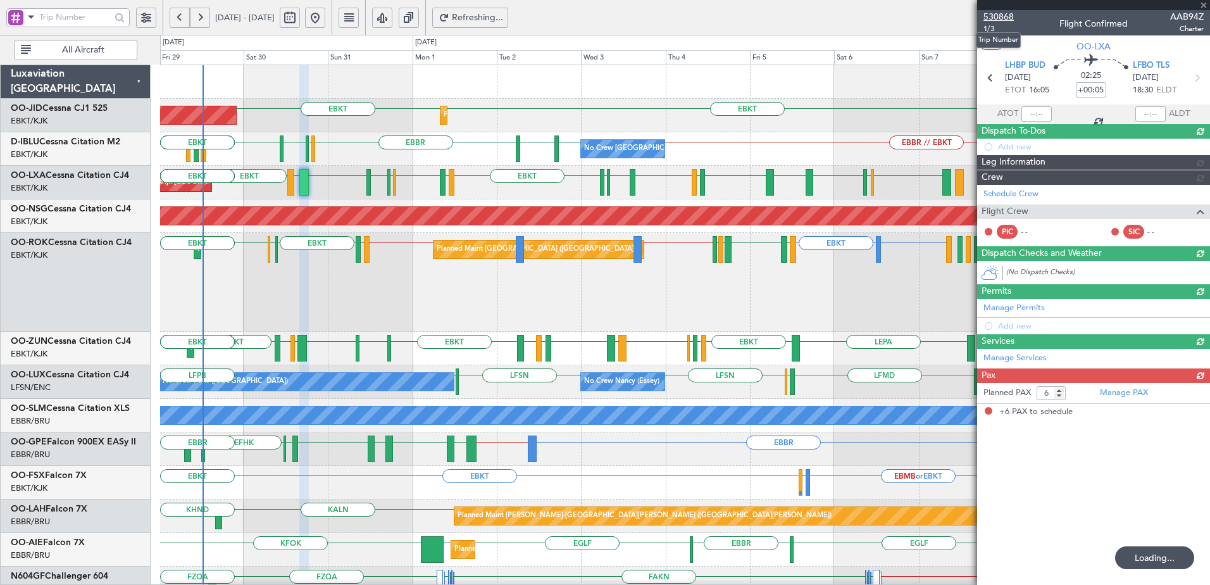
click at [1002, 16] on span "530868" at bounding box center [999, 16] width 30 height 13
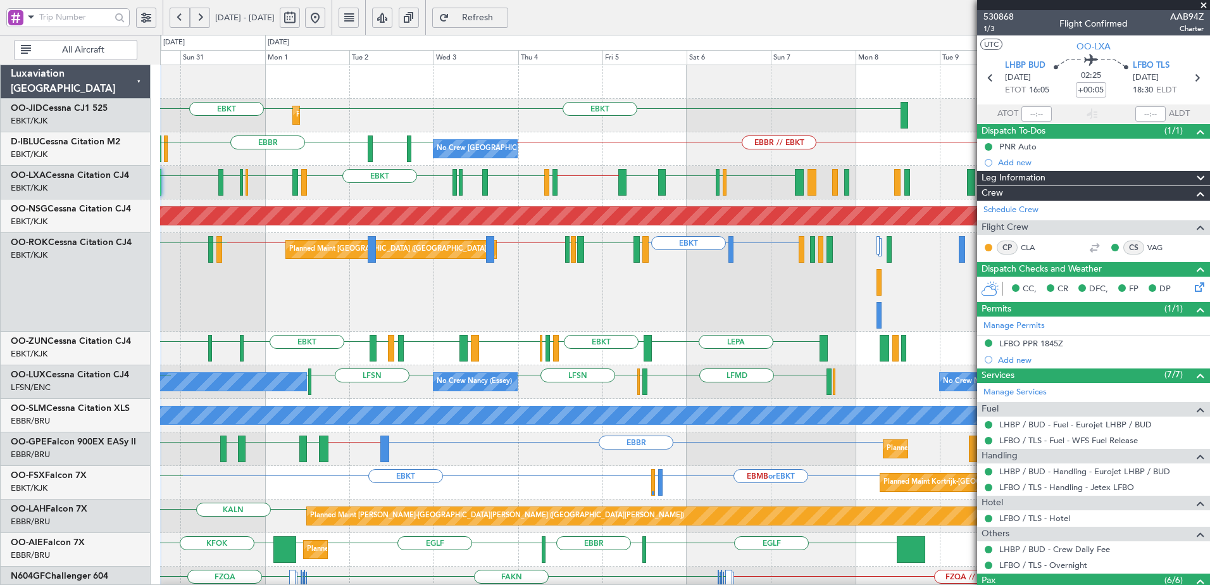
click at [455, 336] on div "EBKT EBKT Planned Maint [GEOGRAPHIC_DATA]-[GEOGRAPHIC_DATA] AOG Maint [GEOGRAPH…" at bounding box center [685, 567] width 1050 height 1005
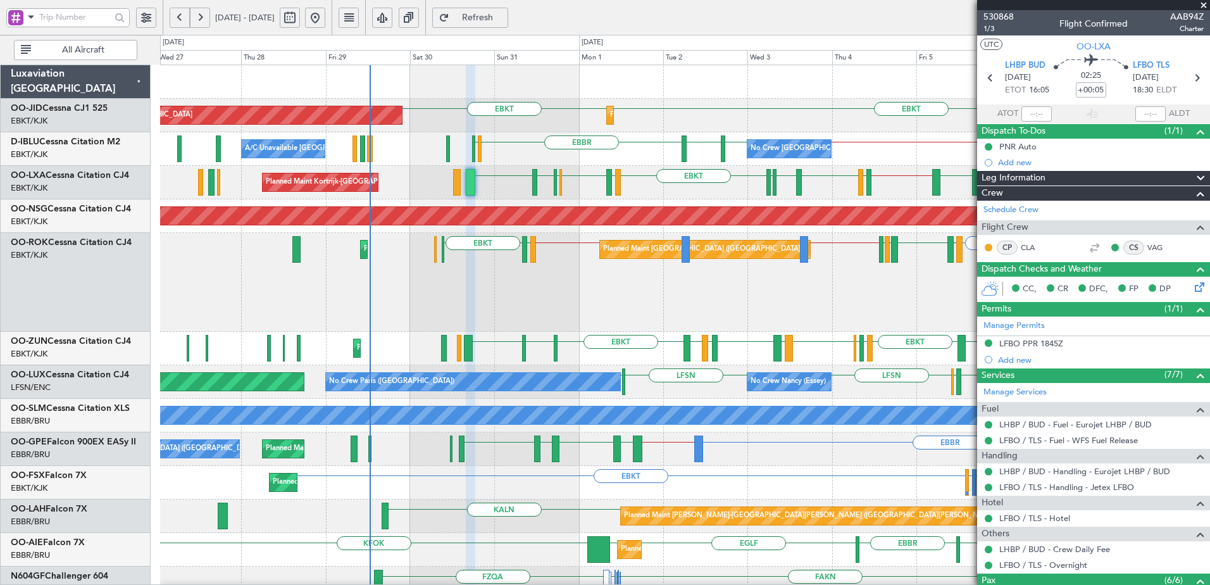
click at [966, 289] on div "Planned Maint [GEOGRAPHIC_DATA] ([GEOGRAPHIC_DATA]) EBBR // EBKT LFMN or EBKT E…" at bounding box center [685, 282] width 1050 height 99
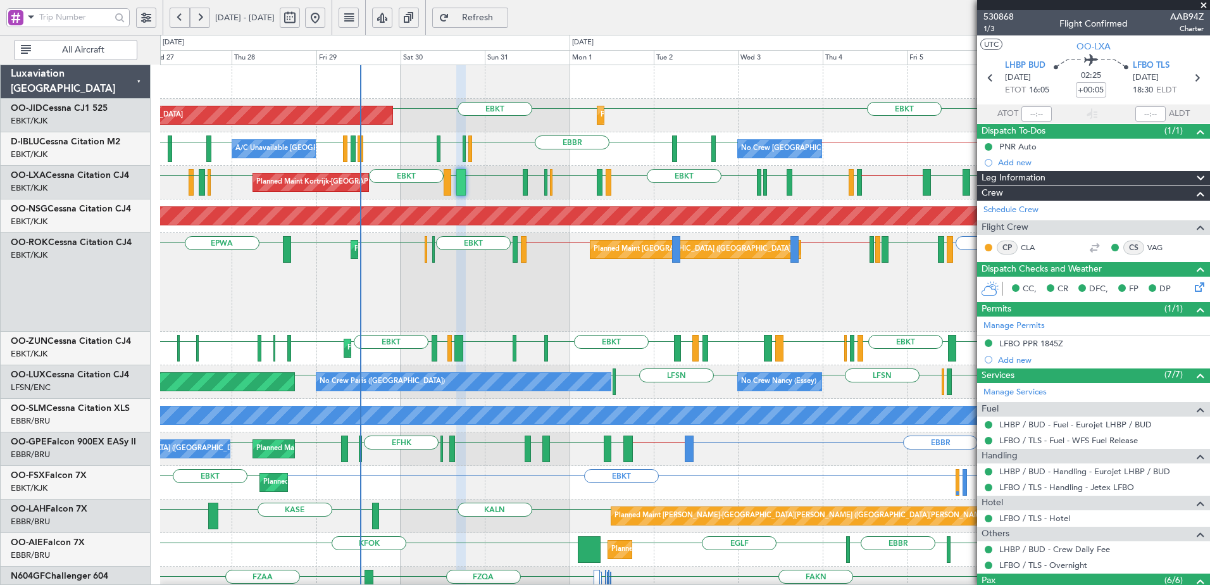
click at [132, 281] on div "Planned Maint Kortrijk-[GEOGRAPHIC_DATA] AOG Maint [GEOGRAPHIC_DATA]-[GEOGRAPHI…" at bounding box center [605, 310] width 1210 height 550
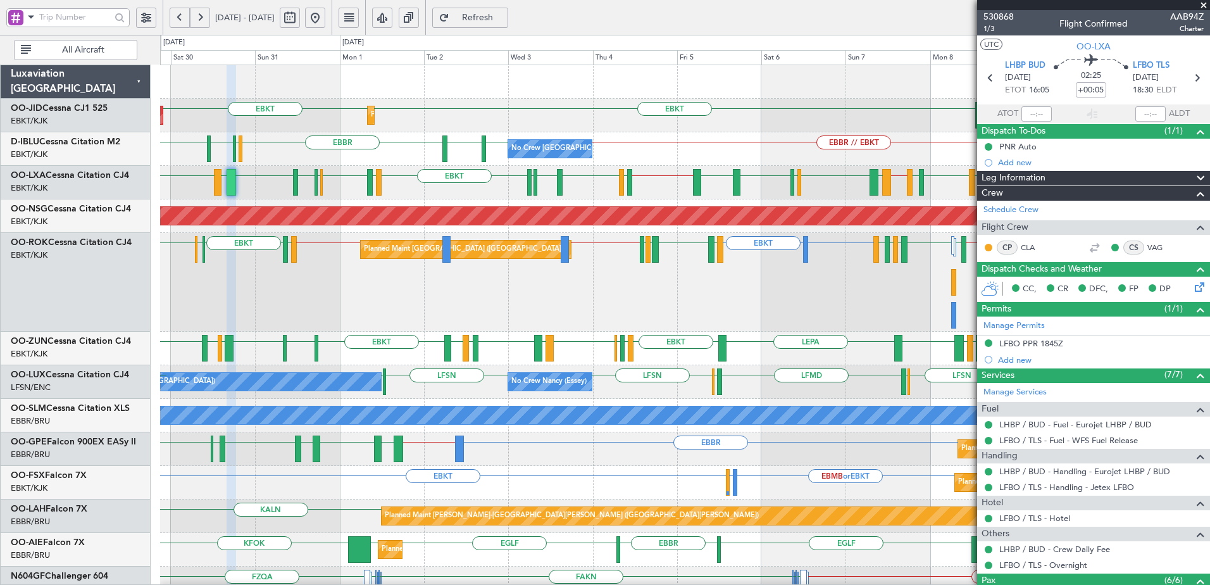
click at [644, 284] on div "Planned Maint [GEOGRAPHIC_DATA] ([GEOGRAPHIC_DATA]) EPWA or EBBR EBBR // EBKT L…" at bounding box center [685, 282] width 1050 height 99
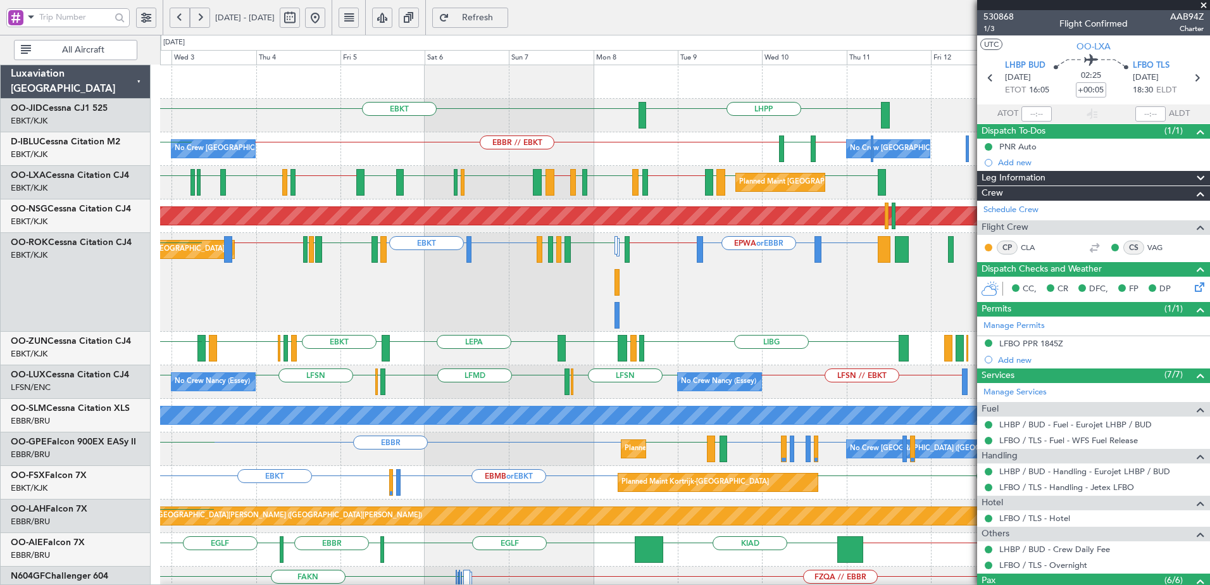
click at [553, 308] on div "Planned Maint [GEOGRAPHIC_DATA] ([GEOGRAPHIC_DATA]) EPWA or EBBR EBBR // EBKT L…" at bounding box center [685, 282] width 1050 height 99
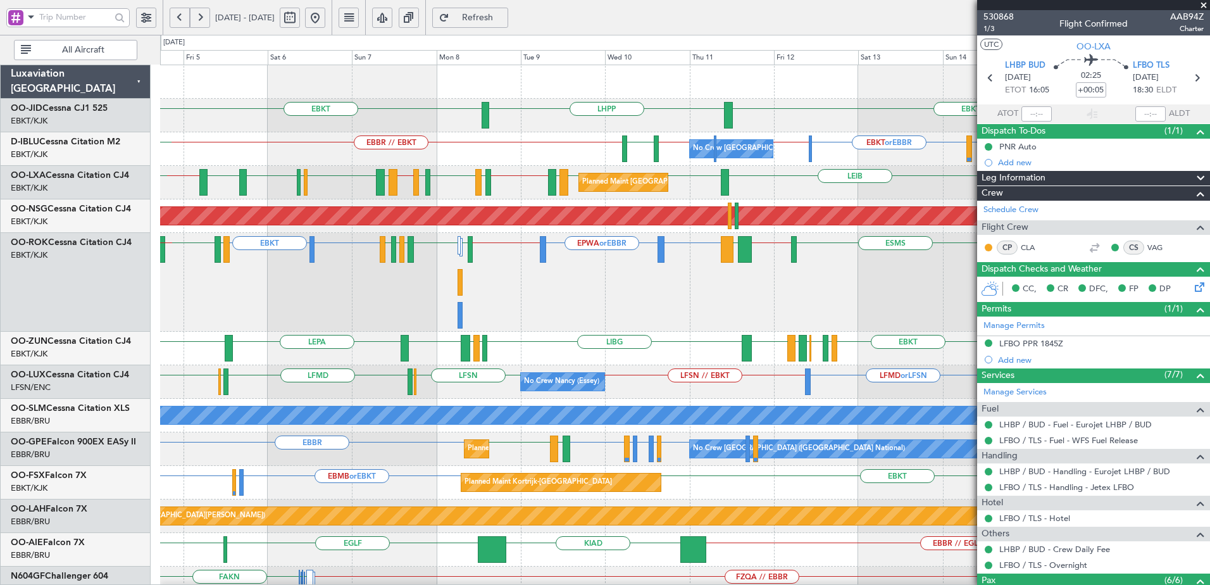
click at [699, 296] on div "Planned Maint [GEOGRAPHIC_DATA] ([GEOGRAPHIC_DATA]) EPWA or EBBR EBBR // EBKT L…" at bounding box center [685, 282] width 1050 height 99
click at [456, 252] on div "Planned Maint Paris (Le Bourget) EPWA or EBBR EBBR // EBKT LFMN or EBKT EBKT EB…" at bounding box center [685, 282] width 1050 height 99
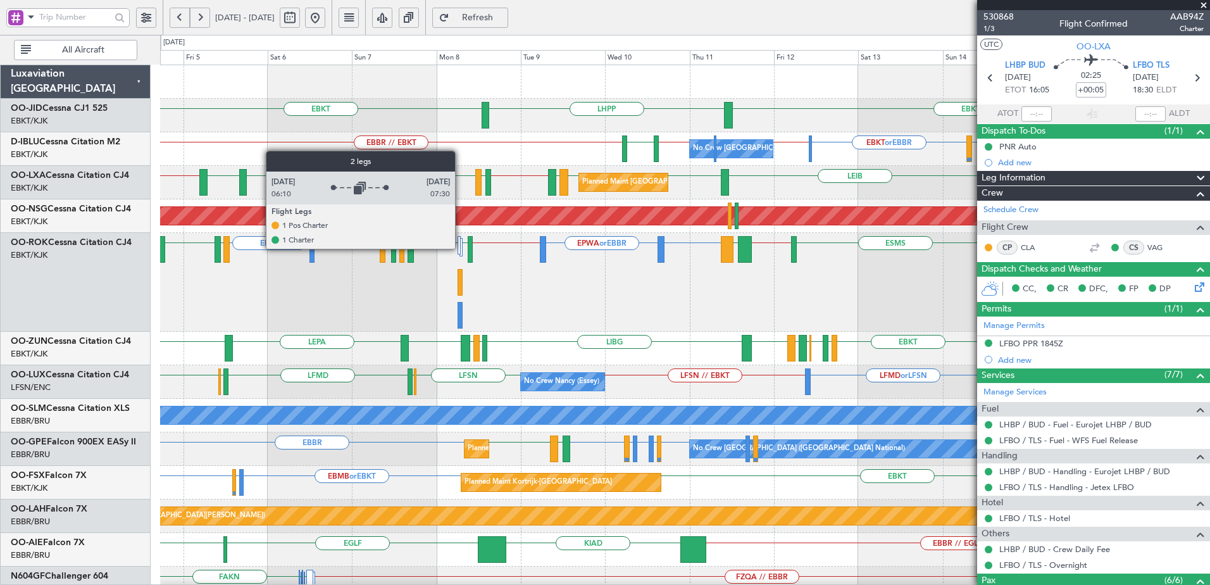
click at [461, 248] on div at bounding box center [461, 247] width 3 height 18
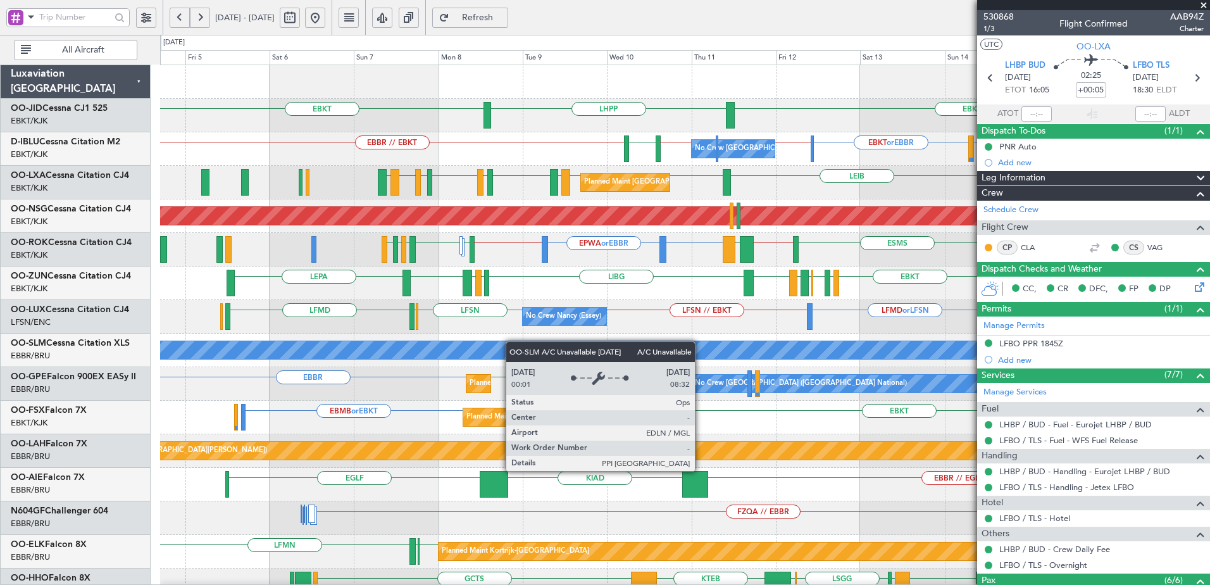
click at [661, 354] on div "EBKT EBKT LHPP EBKT or EBBR EBBR LFMN or EBBR EBKT or EBBR EBBR // LFPB EBBR //…" at bounding box center [685, 518] width 1050 height 906
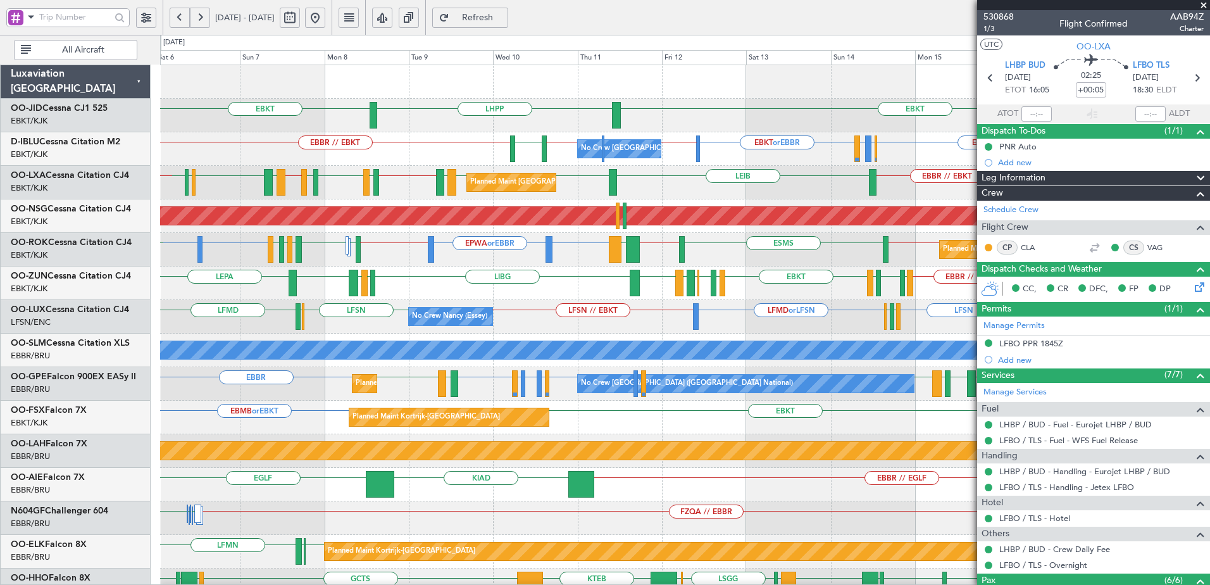
click at [606, 315] on div "No Crew Nancy (Essey) LFSN LFMD or LFSN LFSN // EBKT LRCV or LFSN LFMN LFPB LFS…" at bounding box center [685, 317] width 1050 height 34
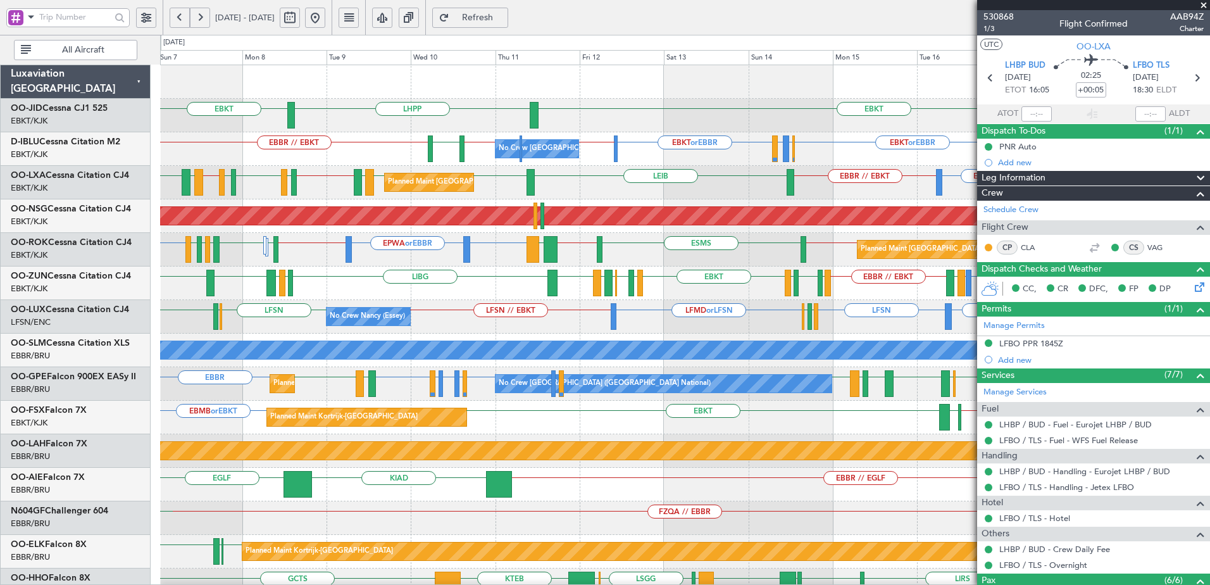
click at [720, 326] on div "No Crew Nancy (Essey) LFSN LFMD or LFSN LFSN // EBKT LFSN LRCV or LFSN LFMN LFP…" at bounding box center [685, 317] width 1050 height 34
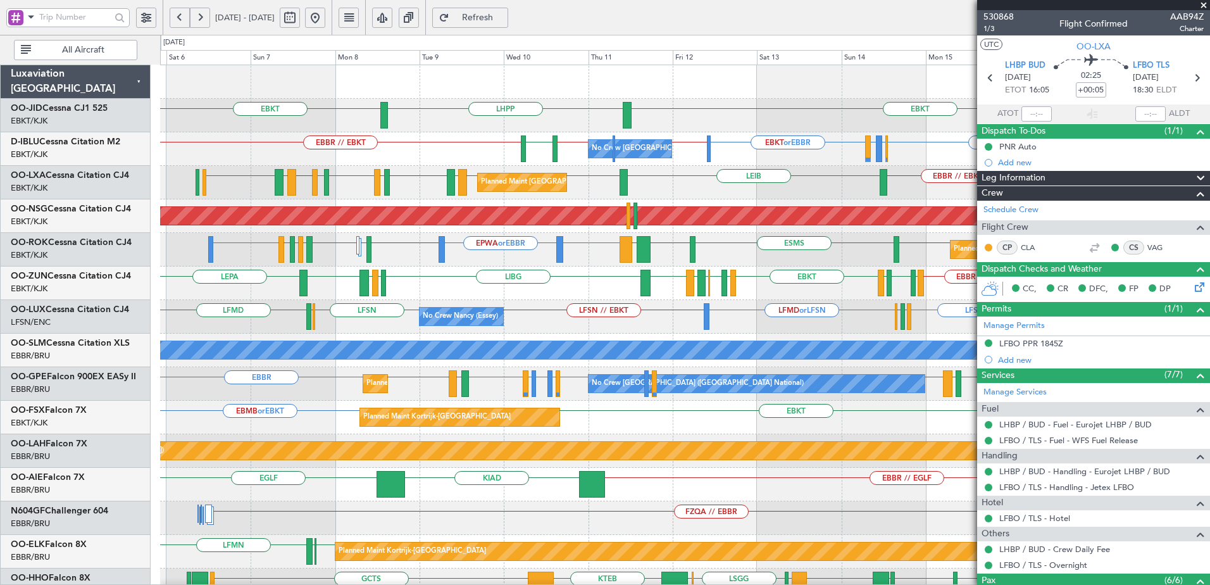
click at [376, 434] on div "LHPP EBKT EBKT EBBR // EBKT LSZH EBKT // EBBR No Crew Brussels (Brussels Nation…" at bounding box center [685, 518] width 1050 height 906
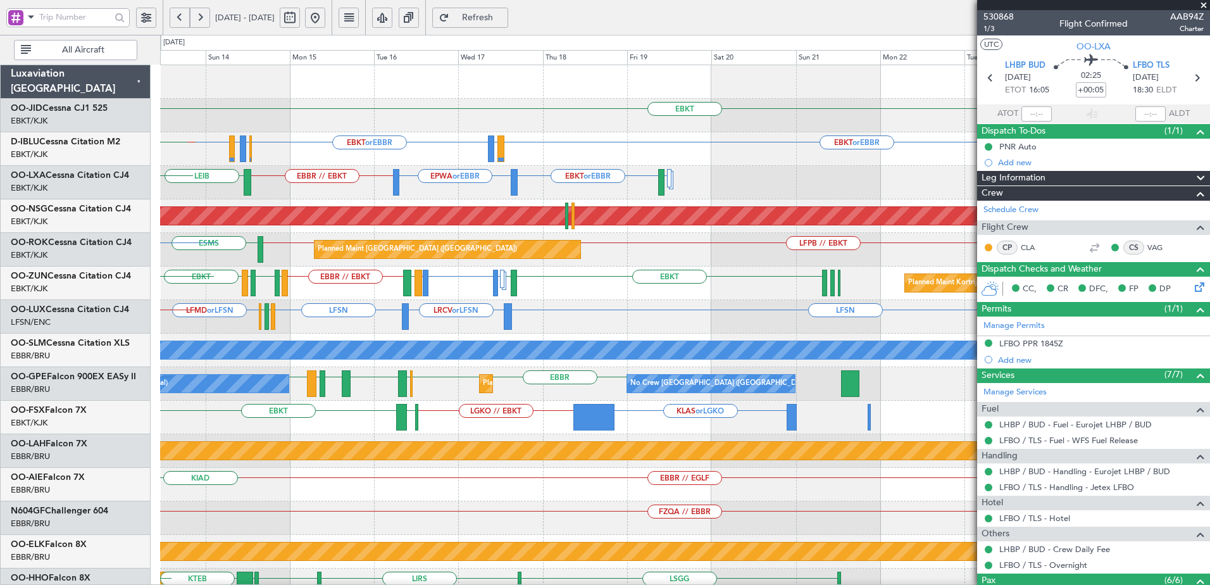
click at [320, 418] on div "EBKT null Kortrijk-Wevelgem Planned Maint Kortrijk-Wevelgem LHPP EBKT or EBBR L…" at bounding box center [685, 518] width 1050 height 906
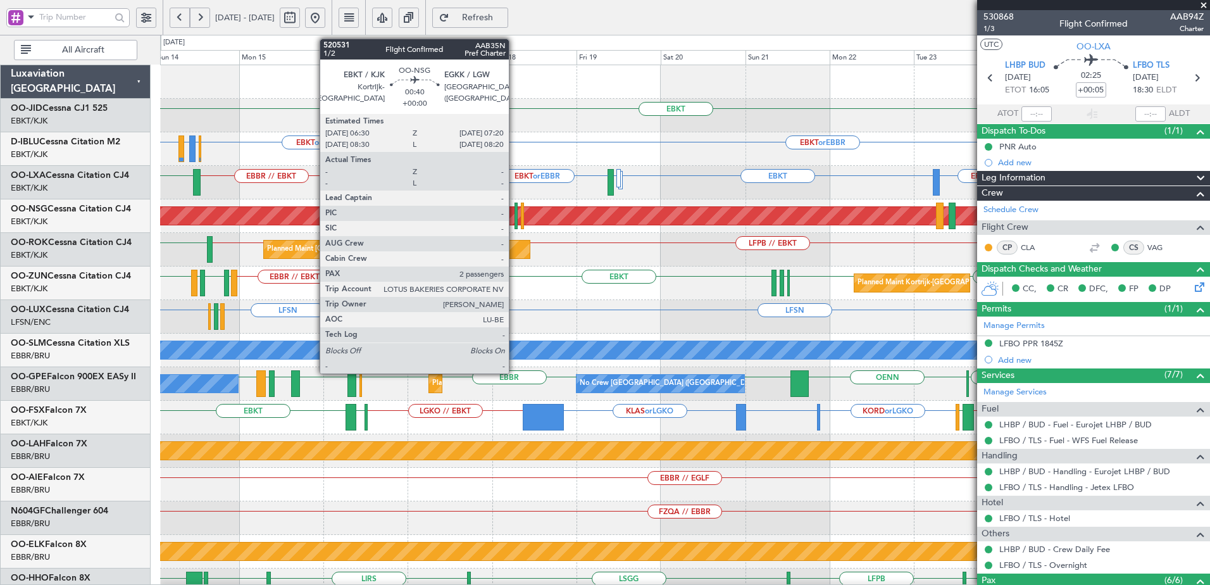
click at [515, 215] on div at bounding box center [516, 216] width 3 height 27
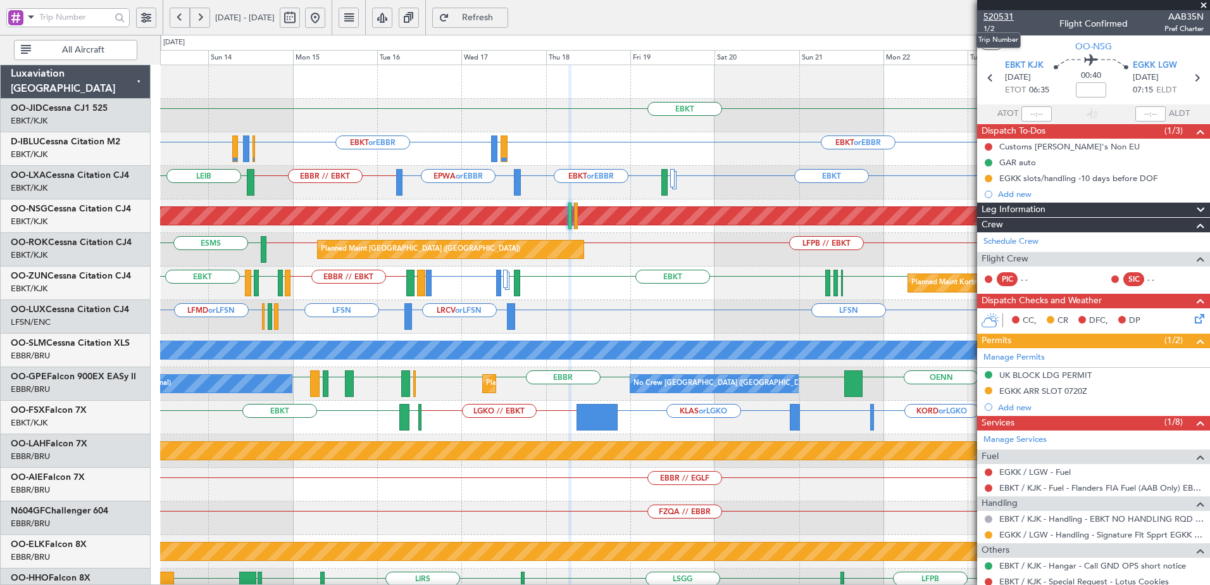
click at [996, 20] on span "520531" at bounding box center [999, 16] width 30 height 13
drag, startPoint x: 358, startPoint y: 15, endPoint x: 358, endPoint y: 27, distance: 12.0
click at [325, 15] on button at bounding box center [315, 18] width 20 height 20
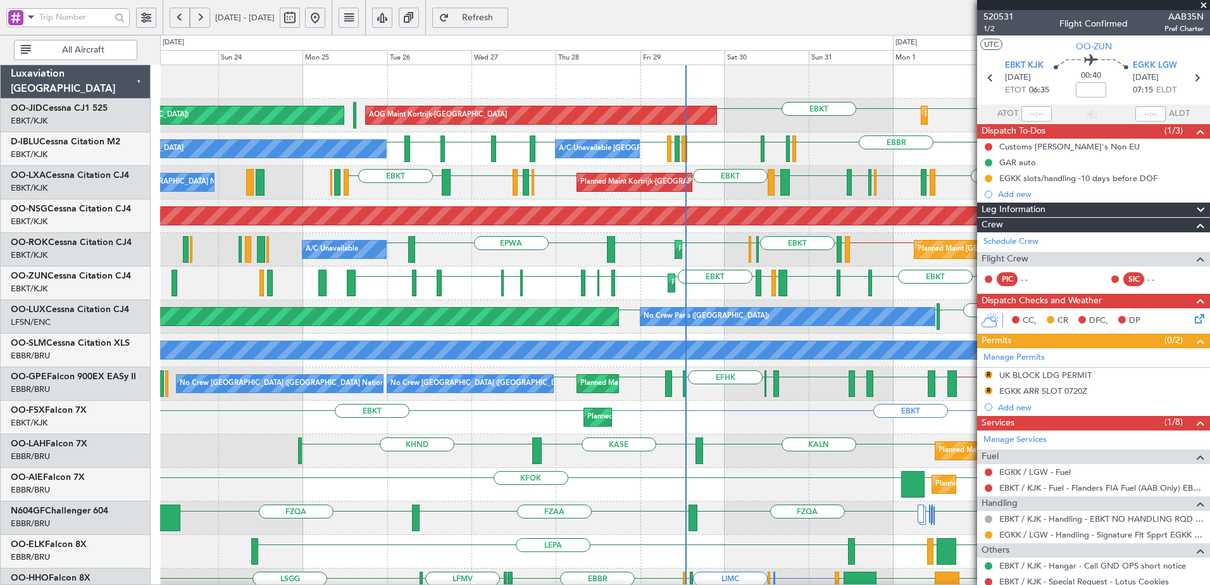
click at [1203, 3] on span at bounding box center [1204, 5] width 13 height 11
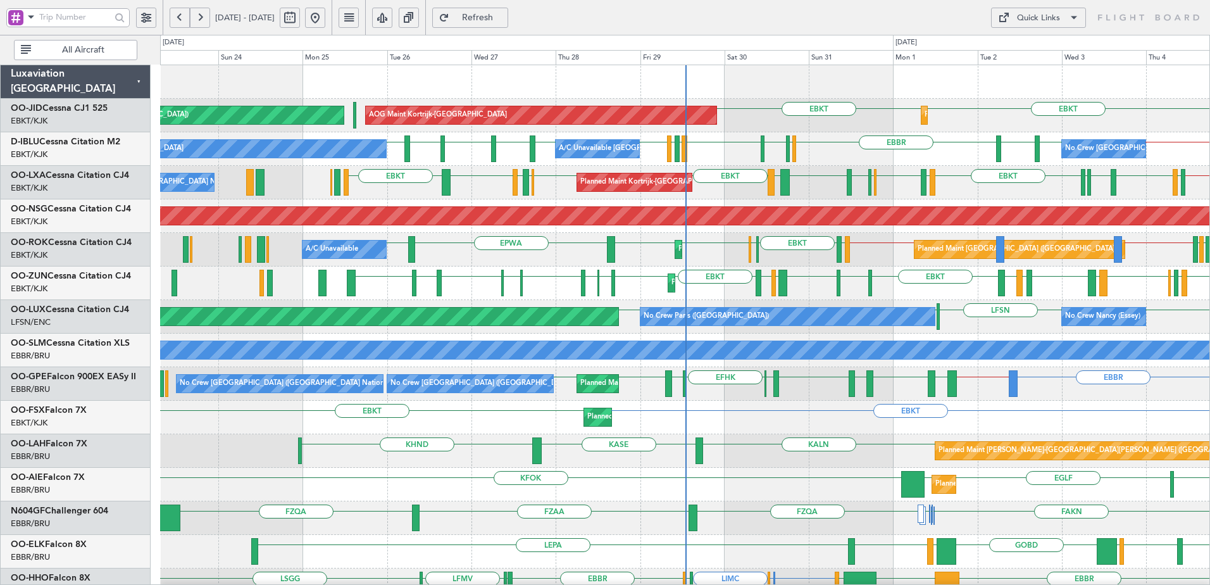
type input "0"
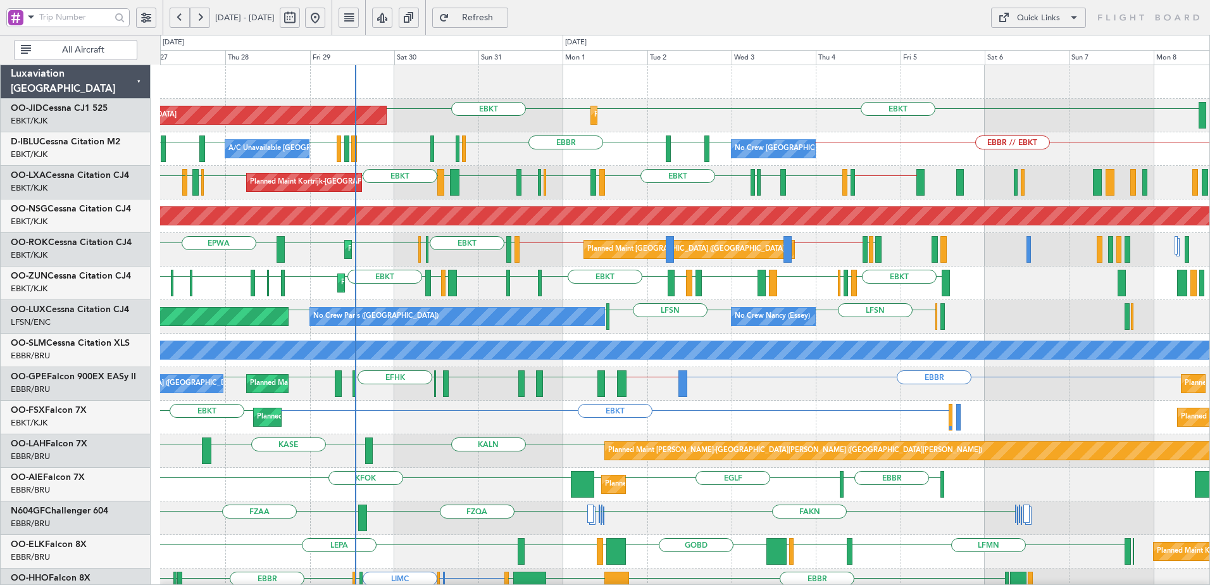
click at [684, 284] on div "EBKT EBKT Planned Maint Kortrijk-Wevelgem AOG Maint Kortrijk-Wevelgem Planned M…" at bounding box center [685, 534] width 1050 height 939
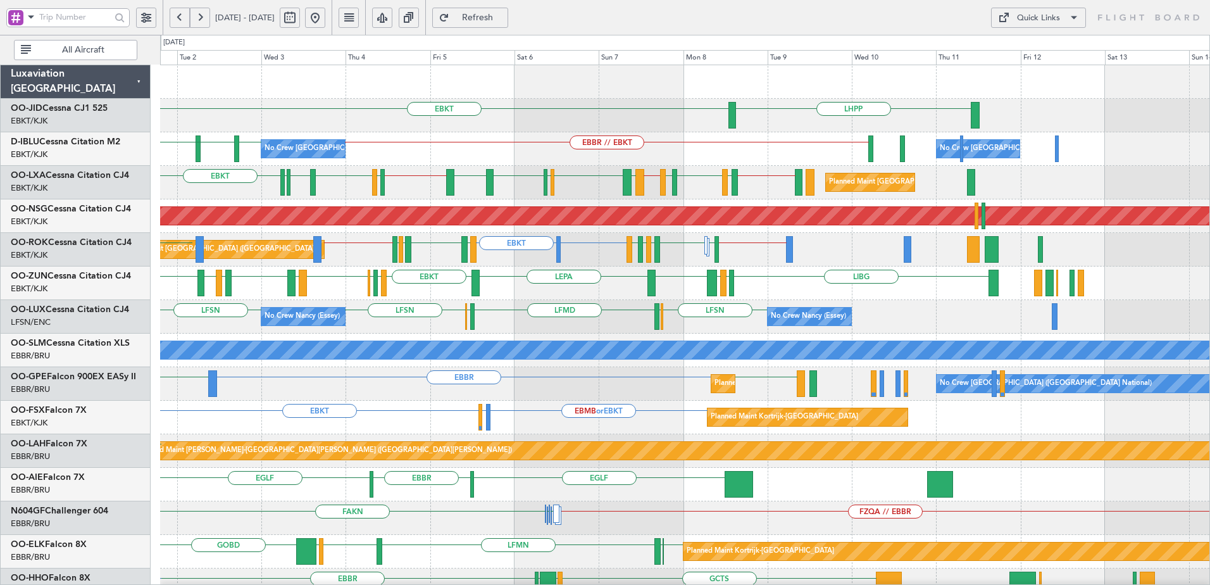
click at [662, 320] on div "LHPP EBKT Planned Maint Kortrijk-Wevelgem EBKT AOG Maint Kortrijk-Wevelgem No C…" at bounding box center [685, 534] width 1050 height 939
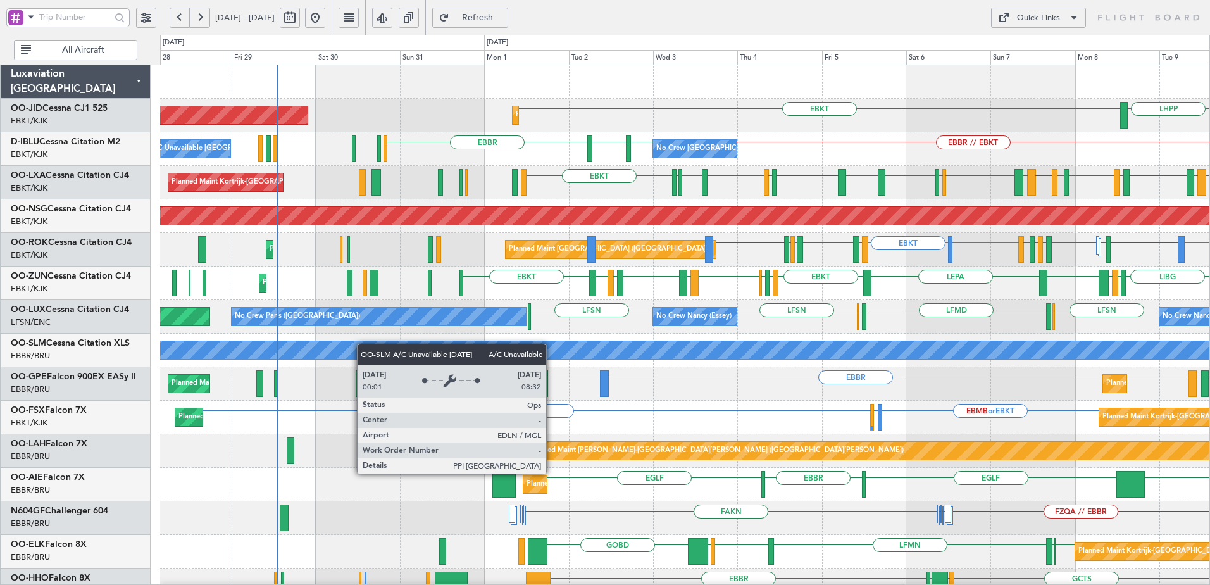
click at [628, 354] on div "LHPP EBKT Planned Maint Kortrijk-Wevelgem AOG Maint Kortrijk-Wevelgem EBKT Plan…" at bounding box center [685, 501] width 1050 height 872
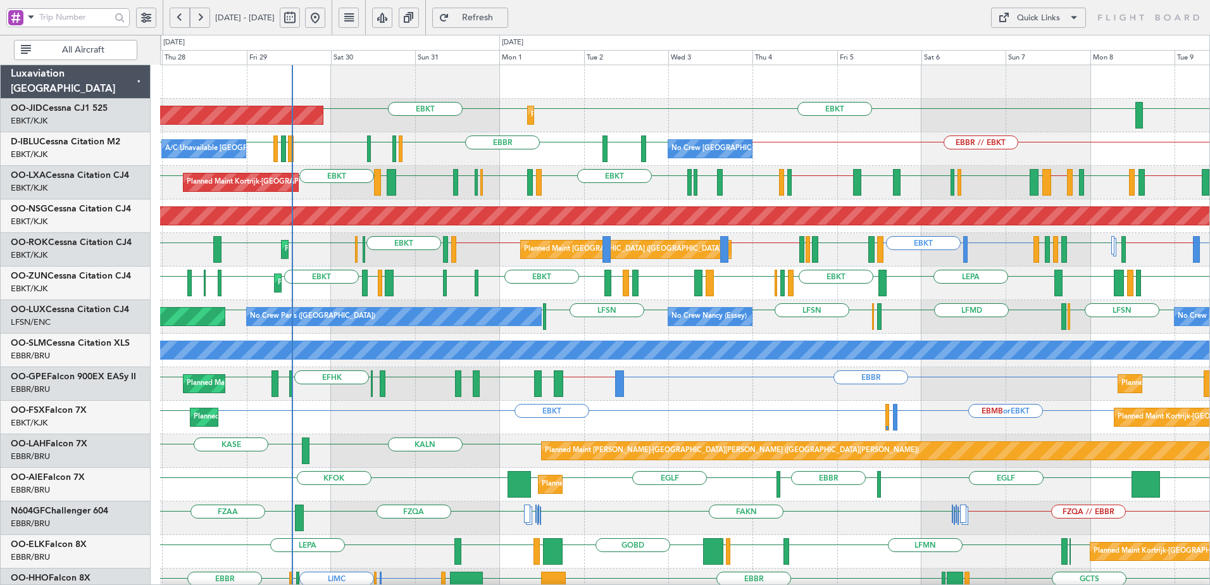
click at [30, 19] on span at bounding box center [30, 17] width 15 height 16
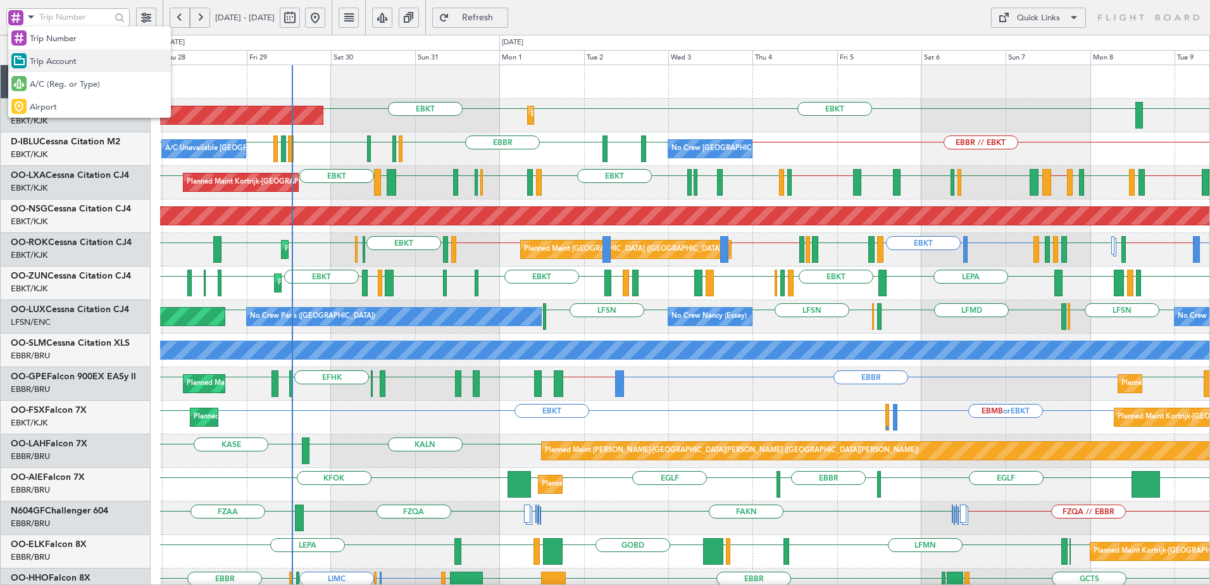
click at [65, 62] on span "Trip Account" at bounding box center [53, 62] width 47 height 13
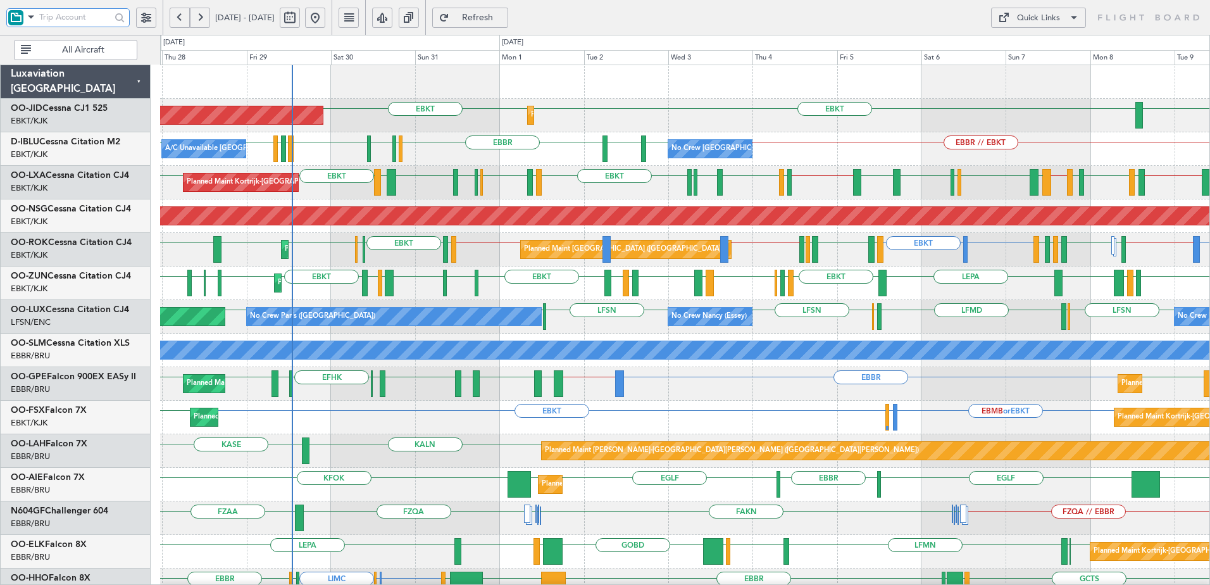
click at [50, 20] on input "text" at bounding box center [75, 17] width 72 height 19
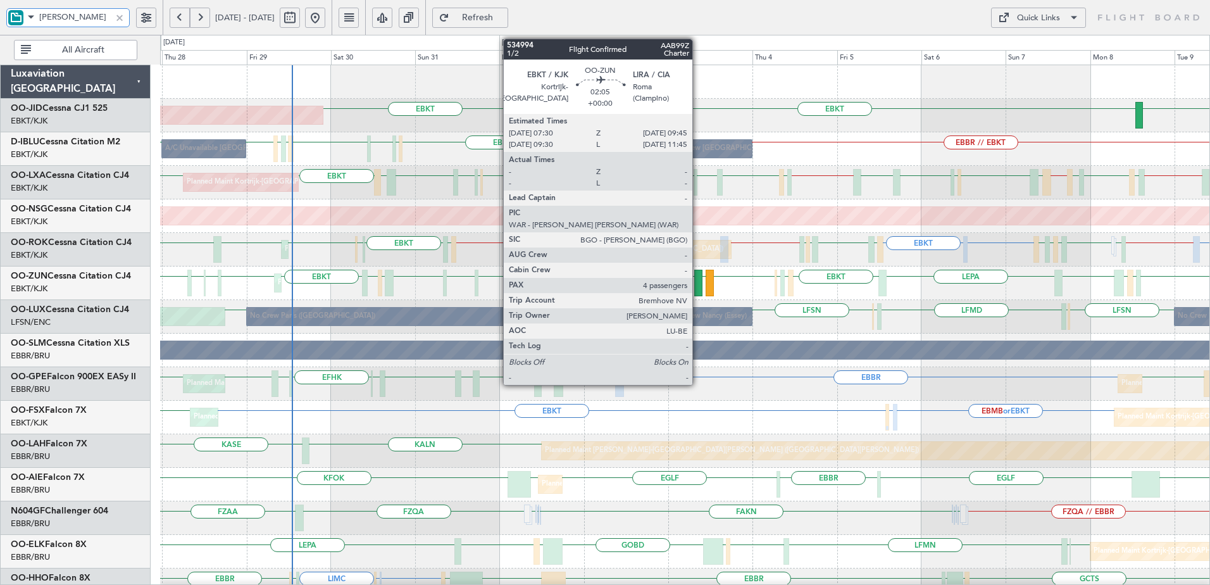
click at [698, 285] on div at bounding box center [698, 283] width 8 height 27
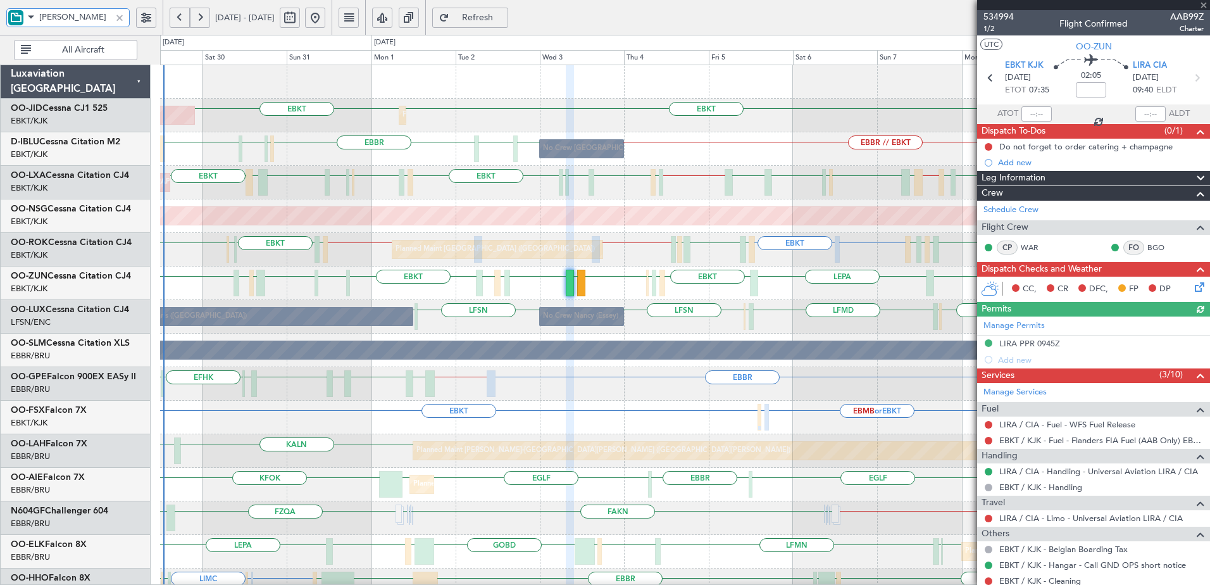
type input "[PERSON_NAME]"
click at [122, 18] on div at bounding box center [120, 18] width 14 height 14
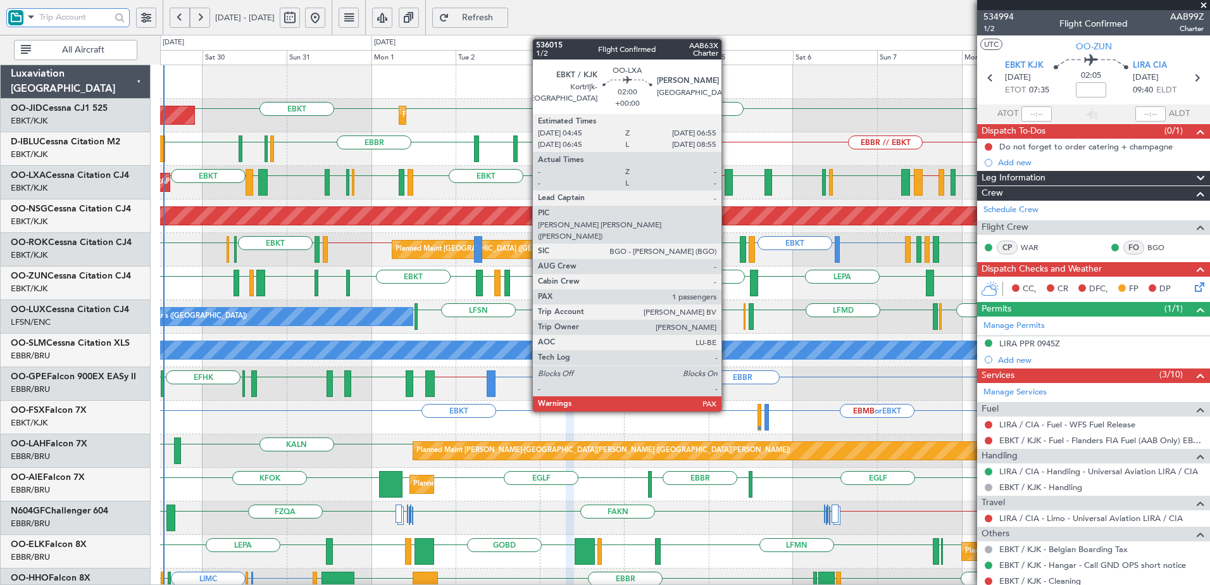
click at [727, 179] on div at bounding box center [729, 182] width 8 height 27
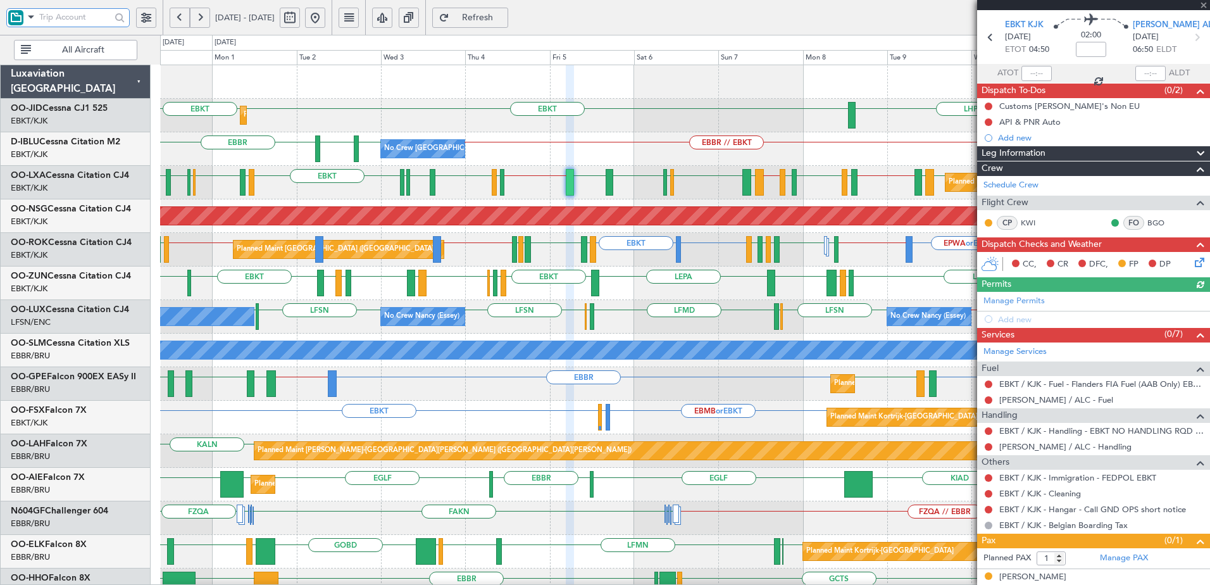
scroll to position [53, 0]
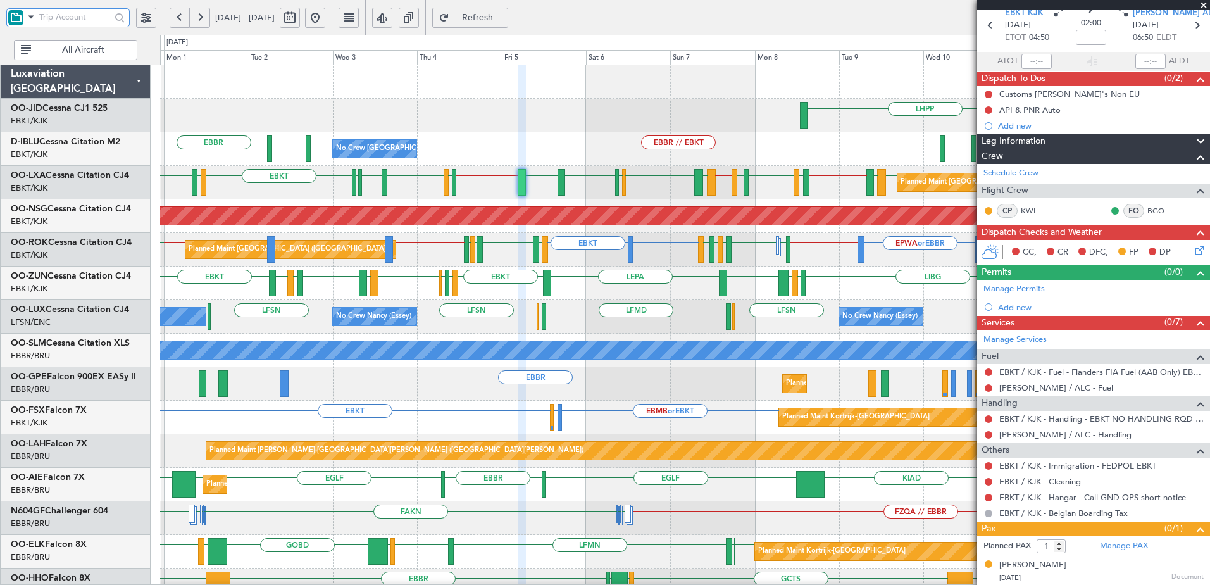
click at [479, 195] on div "[PERSON_NAME] [GEOGRAPHIC_DATA] [GEOGRAPHIC_DATA] [PERSON_NAME] EBBR // EBOS LF…" at bounding box center [685, 183] width 1050 height 34
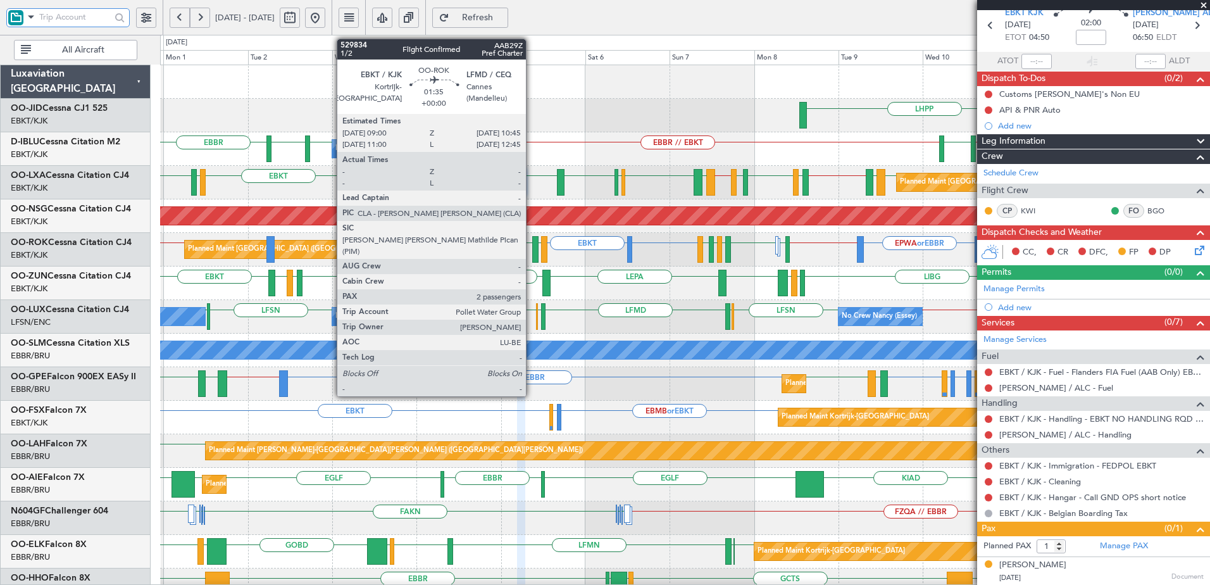
click at [532, 248] on div at bounding box center [535, 249] width 6 height 27
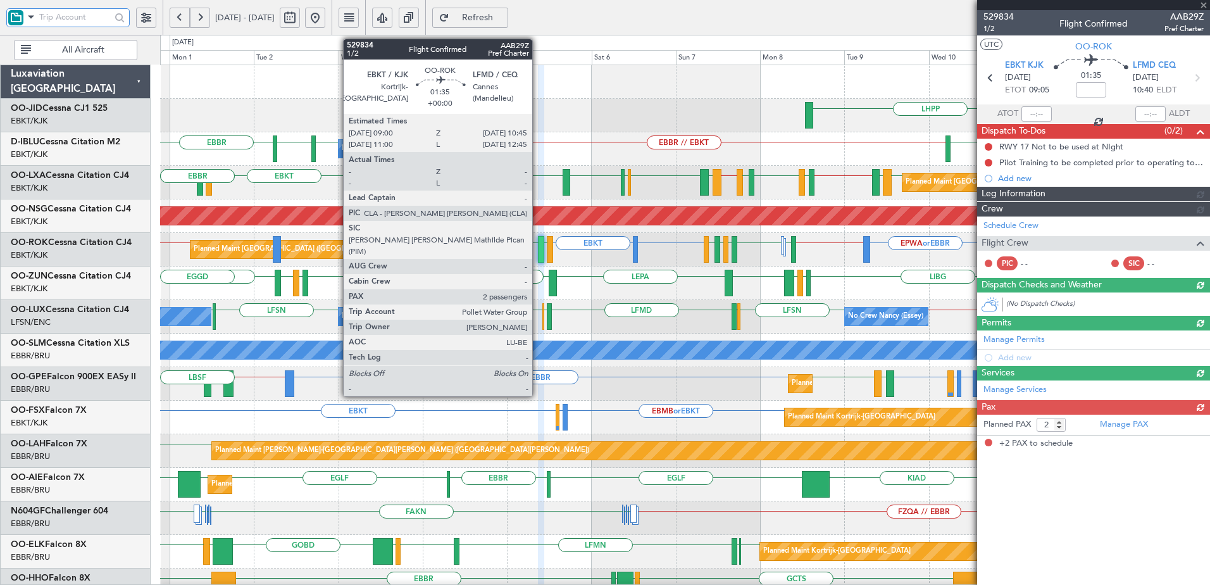
scroll to position [0, 0]
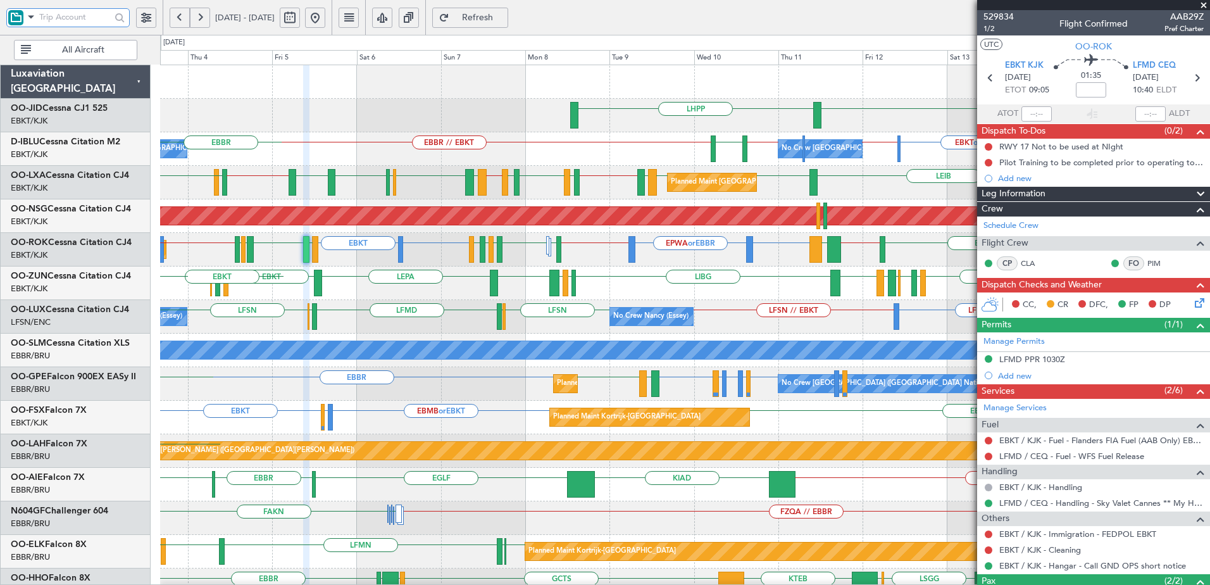
click at [0, 310] on html "31 Aug 2025 - 12 Sep 2025 Refresh Quick Links All Aircraft LHPP EBKT No Crew Br…" at bounding box center [605, 292] width 1210 height 585
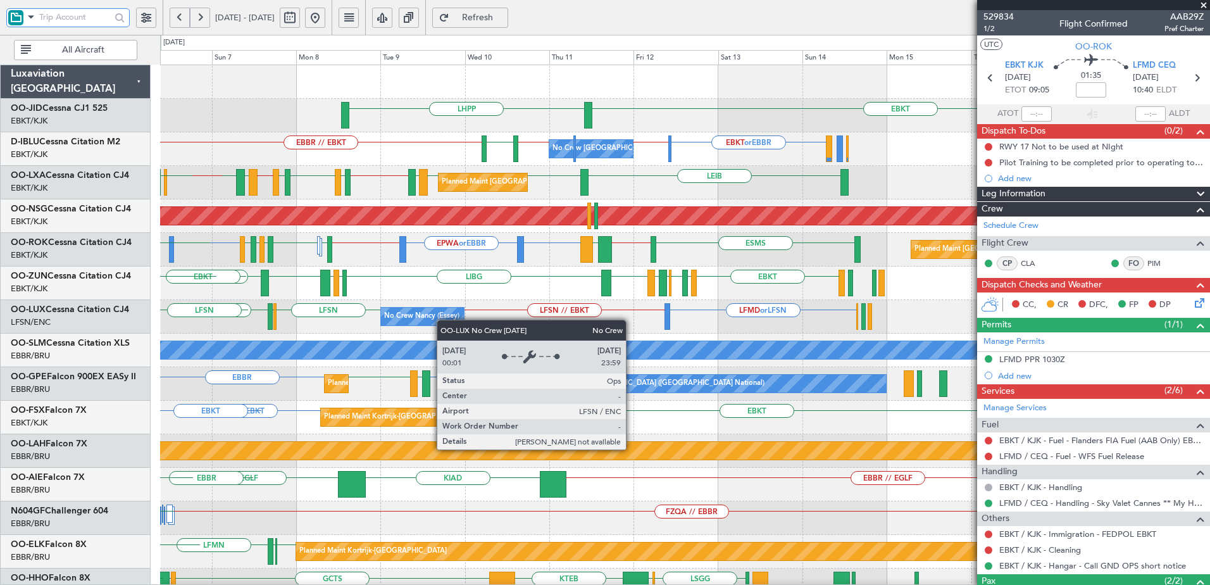
click at [428, 323] on div "LHPP EBKT EBBR // EBKT LSZH EBKT // EBBR No Crew Brussels (Brussels National) E…" at bounding box center [685, 501] width 1050 height 872
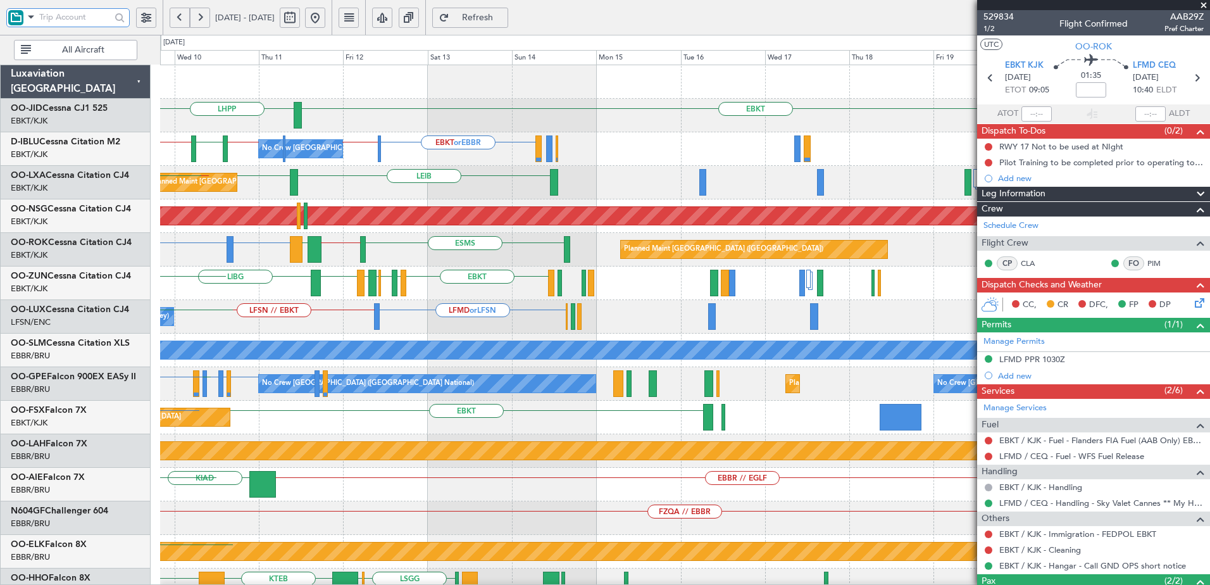
click at [487, 324] on div "LHPP EBKT EBBR // EBKT LSZH EBKT // EBBR No Crew Brussels (Brussels National) E…" at bounding box center [685, 501] width 1050 height 872
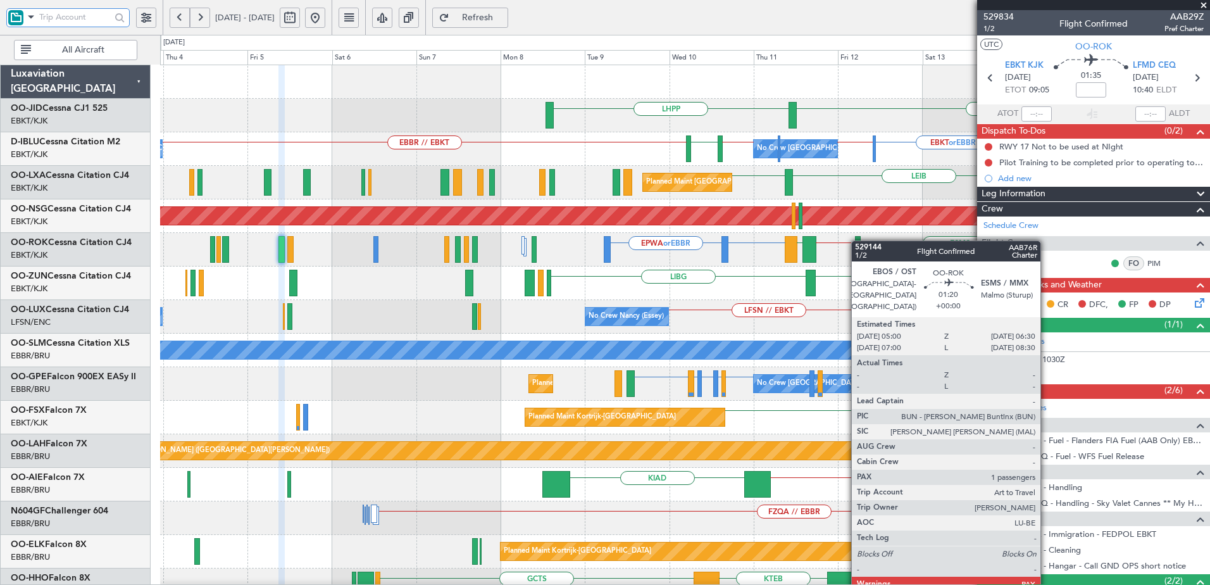
click at [858, 241] on div "EBKT LHPP EBKT or EBBR EBBR LFMN or EBBR EBKT or EBBR EBBR // LFPB EBKT // EBBR…" at bounding box center [685, 518] width 1050 height 906
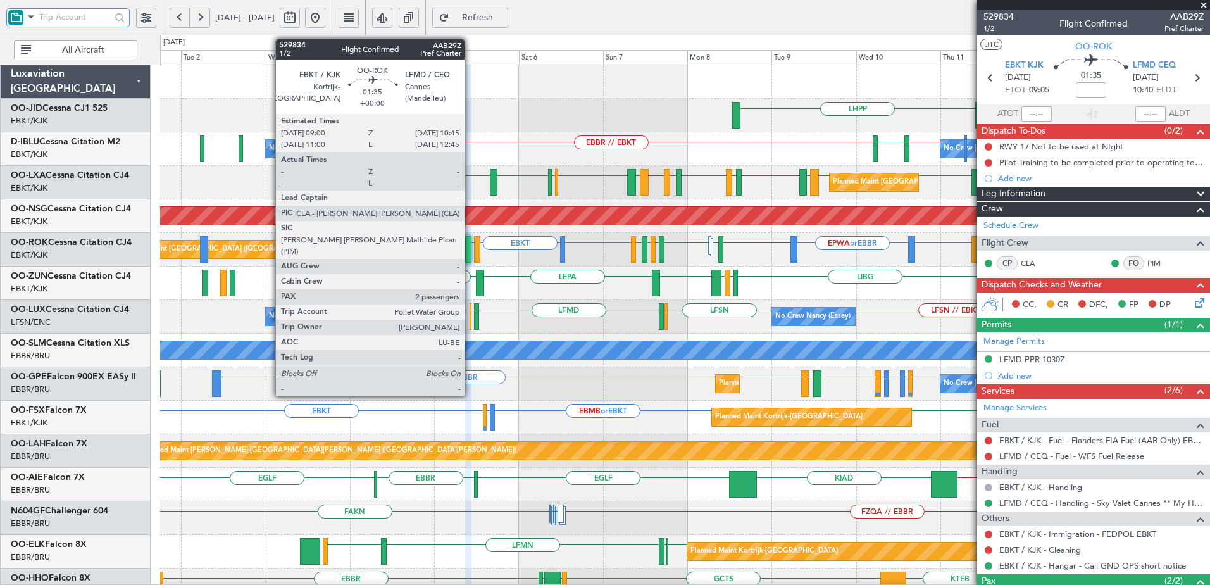
click at [470, 249] on div at bounding box center [468, 249] width 6 height 27
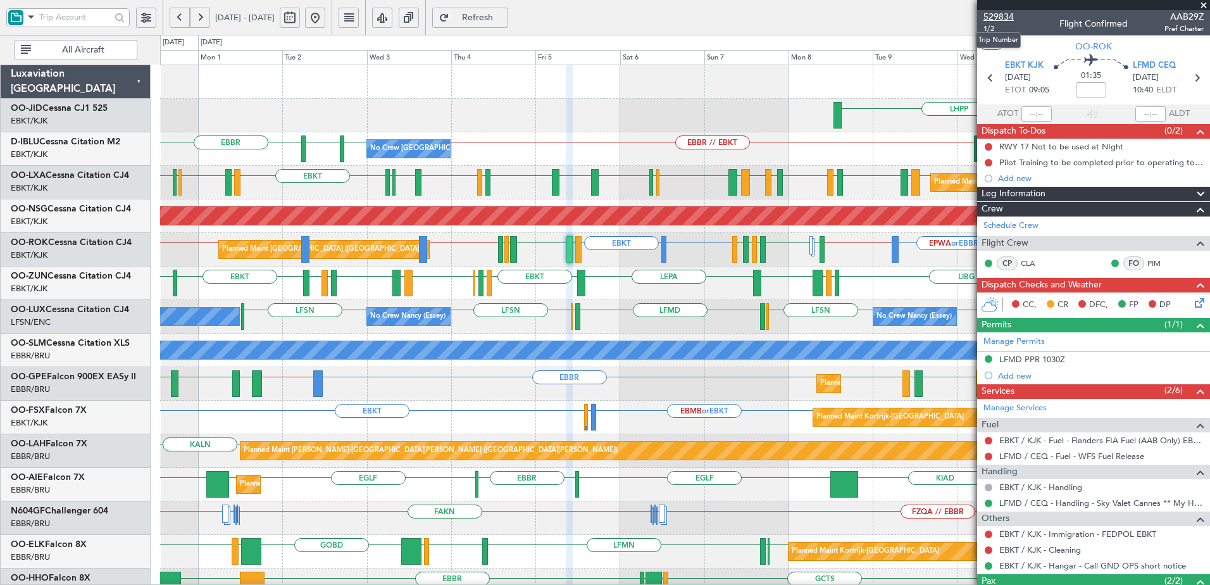
click at [1004, 15] on span "529834" at bounding box center [999, 16] width 30 height 13
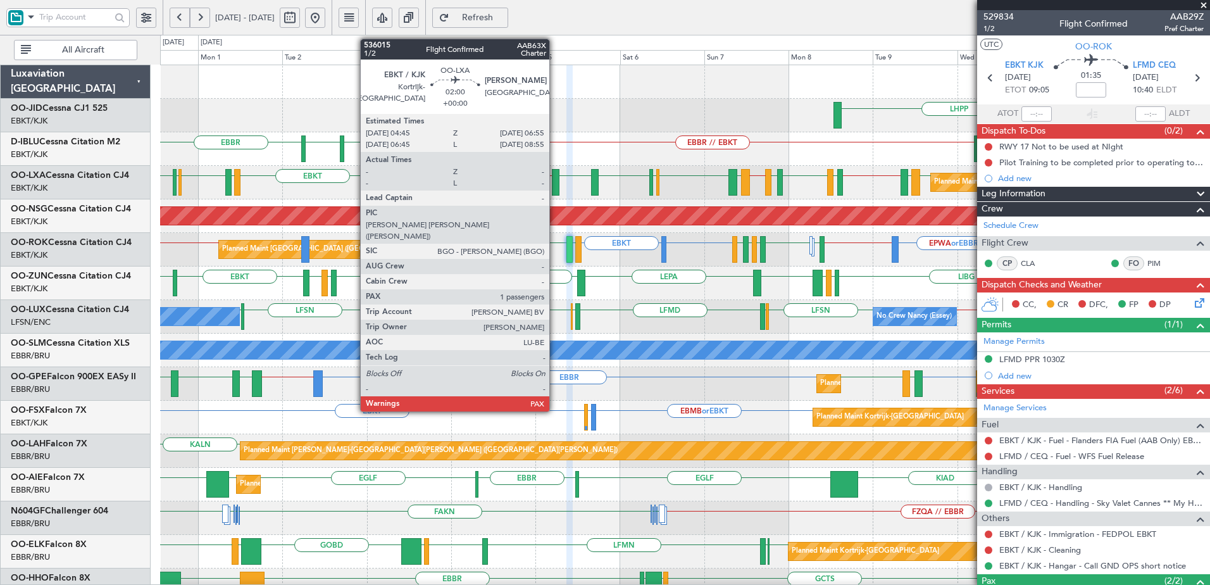
click at [555, 182] on div at bounding box center [556, 182] width 8 height 27
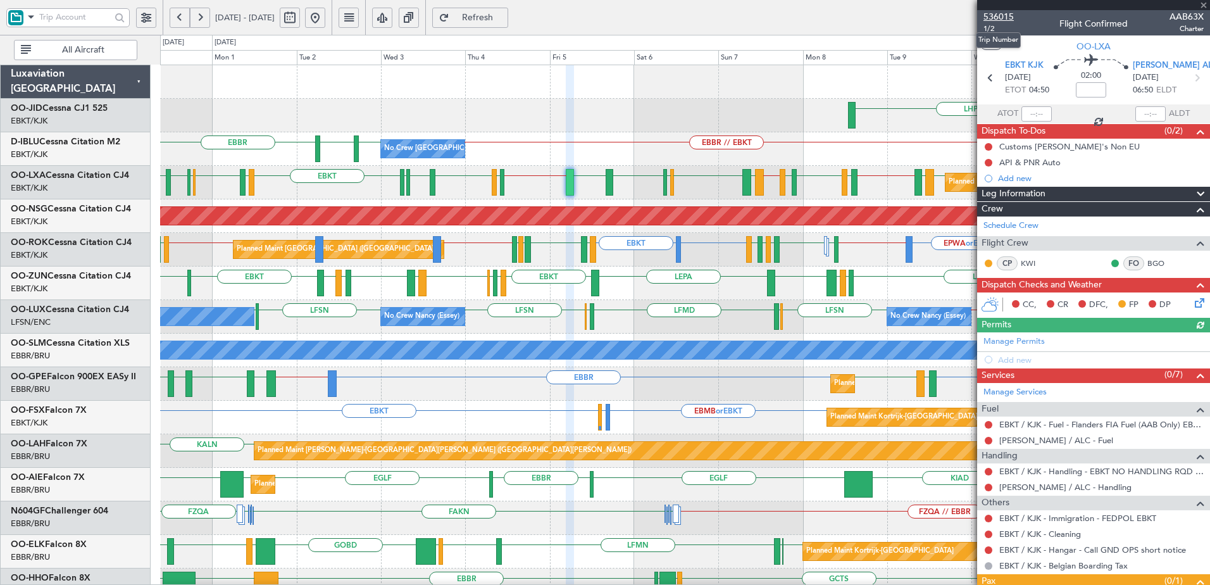
click at [1012, 20] on span "536015" at bounding box center [999, 16] width 30 height 13
click at [496, 11] on button "Refresh" at bounding box center [470, 18] width 76 height 20
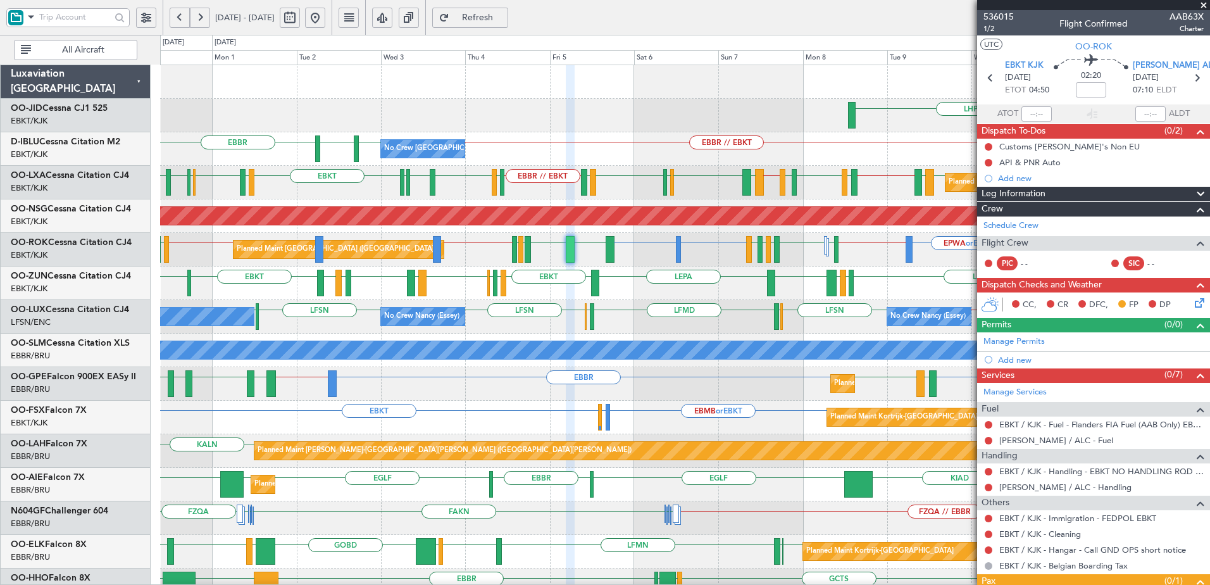
click at [1208, 4] on span at bounding box center [1204, 5] width 13 height 11
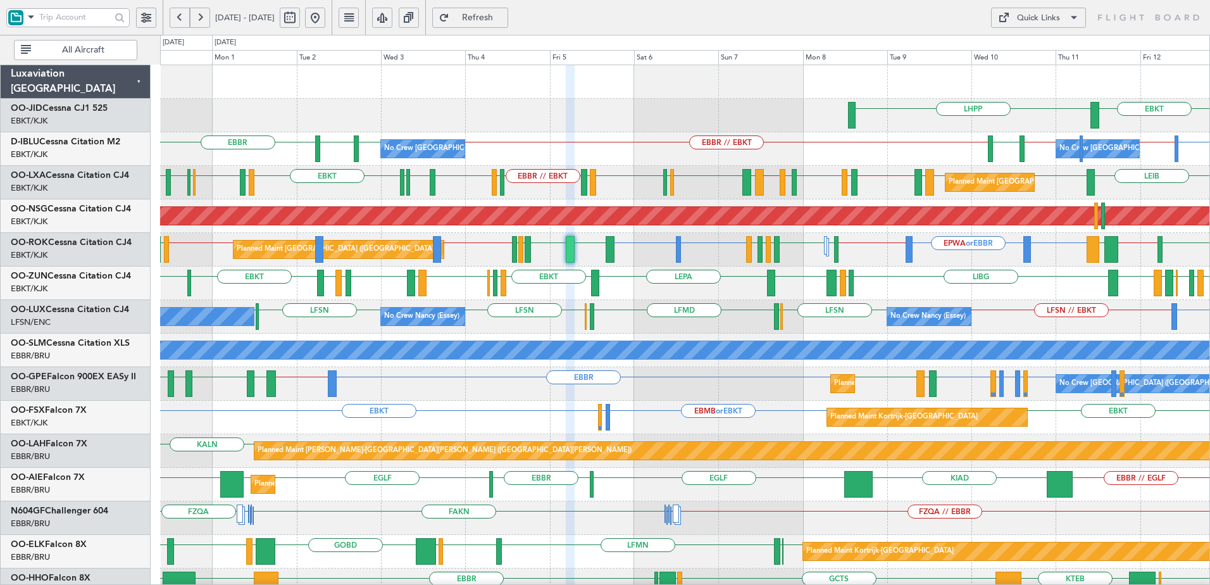
type input "0"
click at [1059, 20] on div "Quick Links" at bounding box center [1038, 18] width 43 height 13
click at [726, 186] on div at bounding box center [605, 292] width 1210 height 585
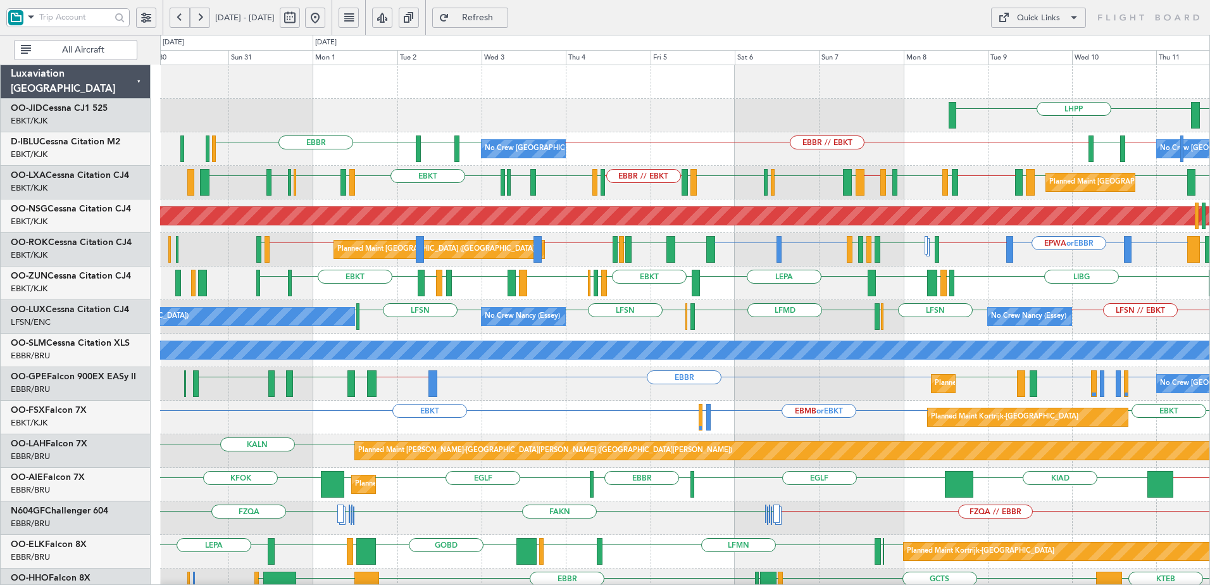
click at [439, 303] on div "LHPP EBKT Planned Maint Kortrijk-Wevelgem AOG Maint Kortrijk-Wevelgem EBBR EBBR…" at bounding box center [685, 501] width 1050 height 872
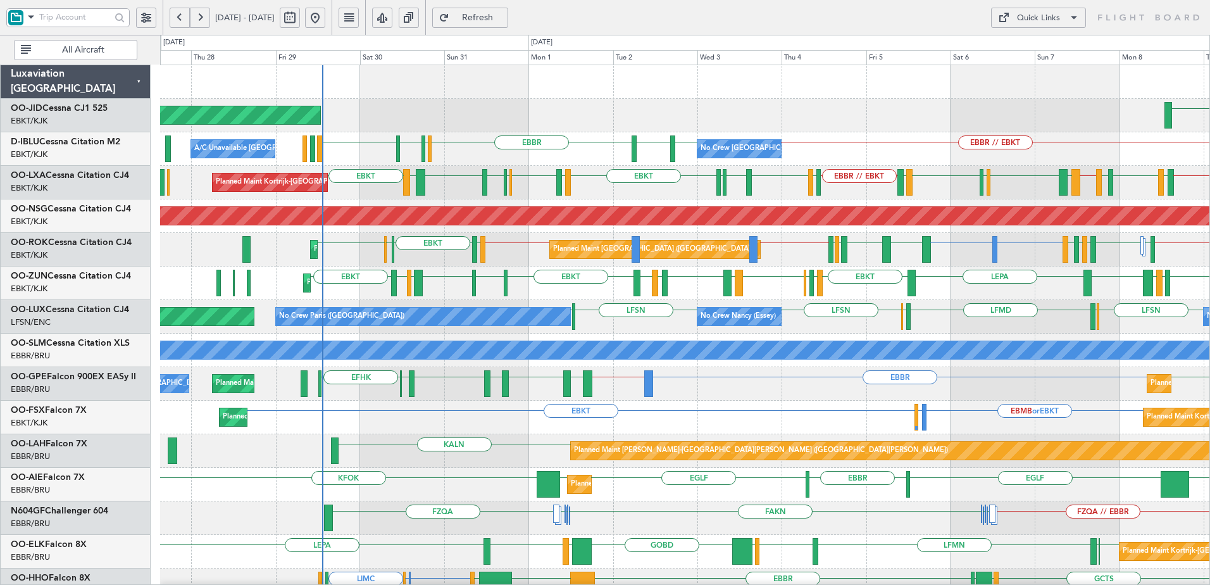
click at [1145, 310] on div "LHPP Planned Maint Kortrijk-Wevelgem AOG Maint Kortrijk-Wevelgem EBKT Planned M…" at bounding box center [685, 501] width 1050 height 872
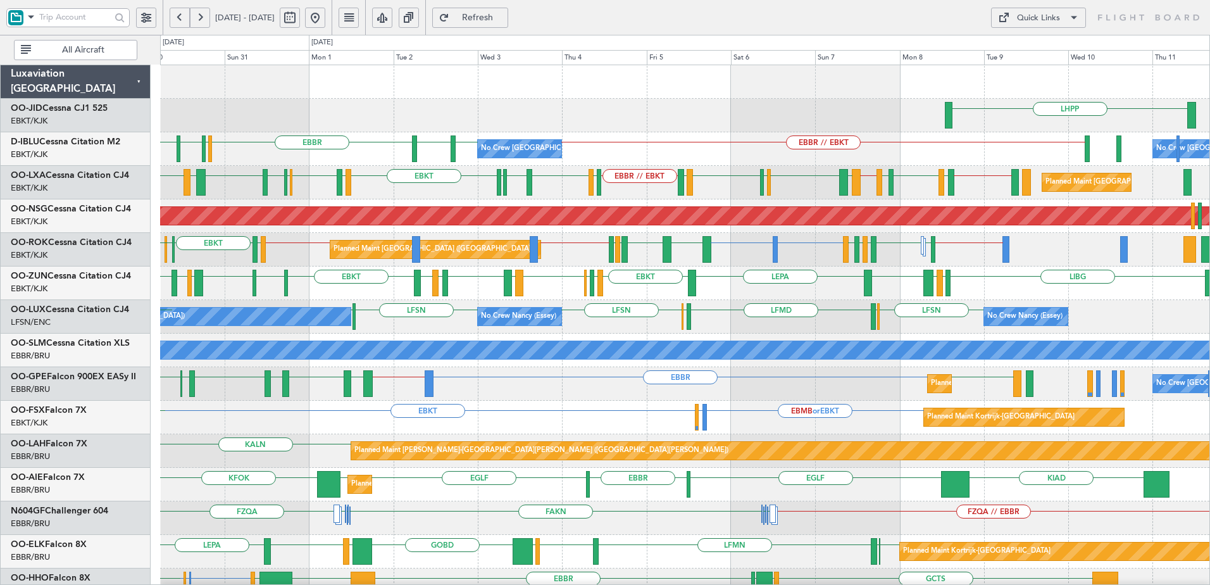
click at [664, 177] on div "LHPP Planned Maint Kortrijk-Wevelgem AOG Maint Kortrijk-Wevelgem EBBR EGSS LFRG…" at bounding box center [685, 534] width 1050 height 939
click at [1026, 15] on div "Quick Links" at bounding box center [1038, 18] width 43 height 13
click at [1024, 49] on button "Trip Builder" at bounding box center [1038, 48] width 95 height 30
click at [1028, 17] on div "Quick Links" at bounding box center [1038, 18] width 43 height 13
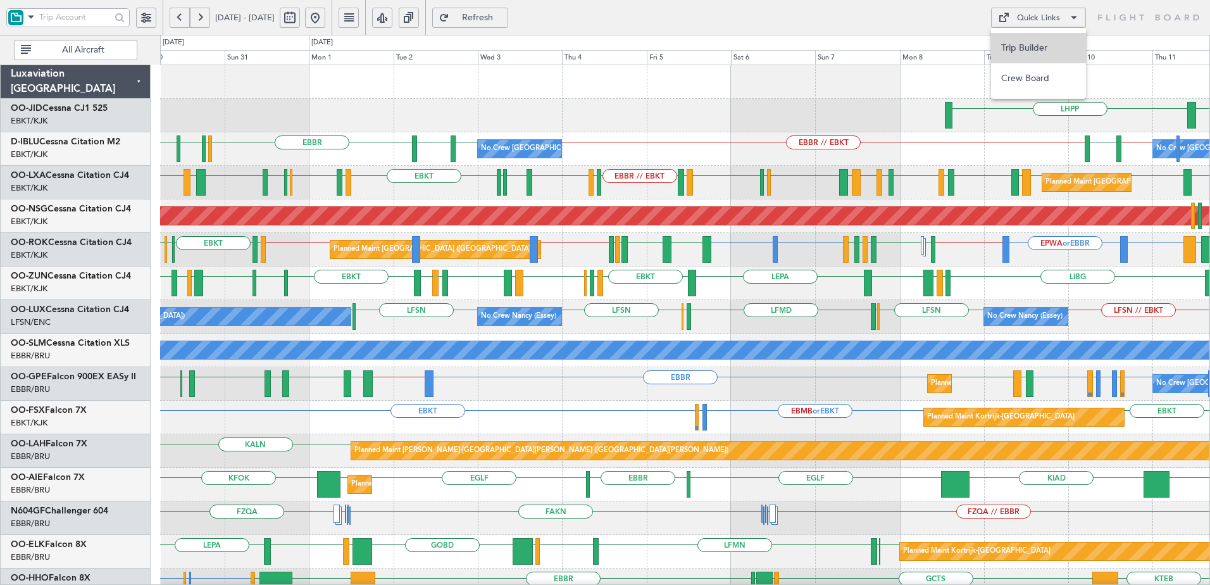
click at [1029, 37] on button "Trip Builder" at bounding box center [1038, 48] width 95 height 30
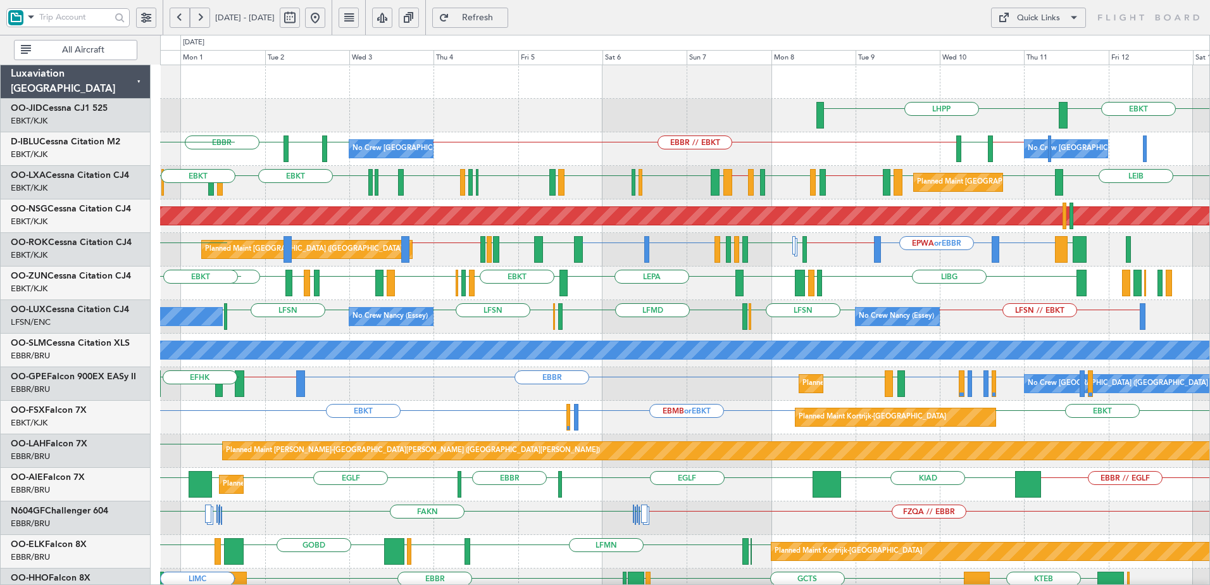
click at [568, 299] on div "LHPP EBKT Planned Maint Kortrijk-Wevelgem AOG Maint Kortrijk-Wevelgem EBBR // E…" at bounding box center [685, 501] width 1050 height 872
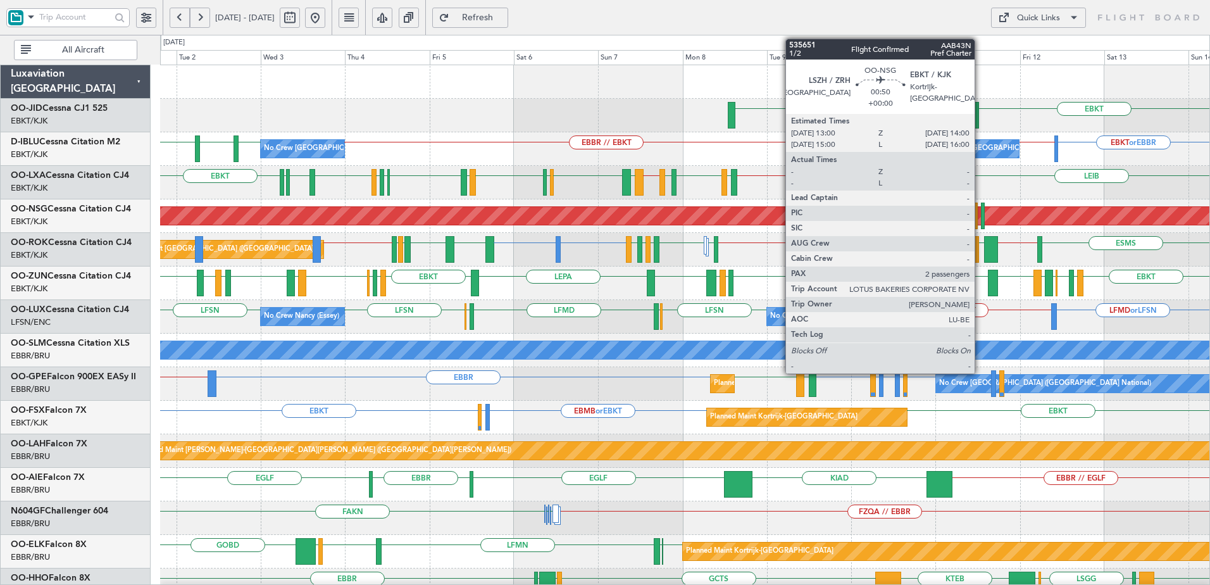
click at [981, 215] on div at bounding box center [983, 216] width 4 height 27
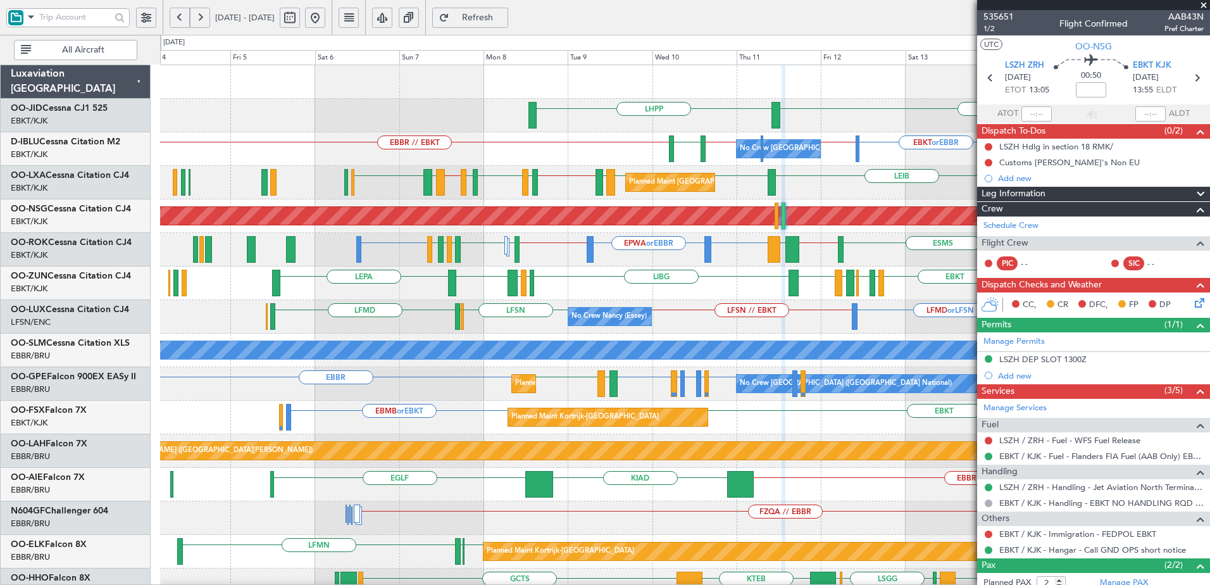
click at [448, 163] on div "EBKT or EBBR EBBR LFMN or EBBR EBKT or EBBR EBBR // LFPB EBBR // EBKT EBKT // E…" at bounding box center [685, 149] width 1050 height 34
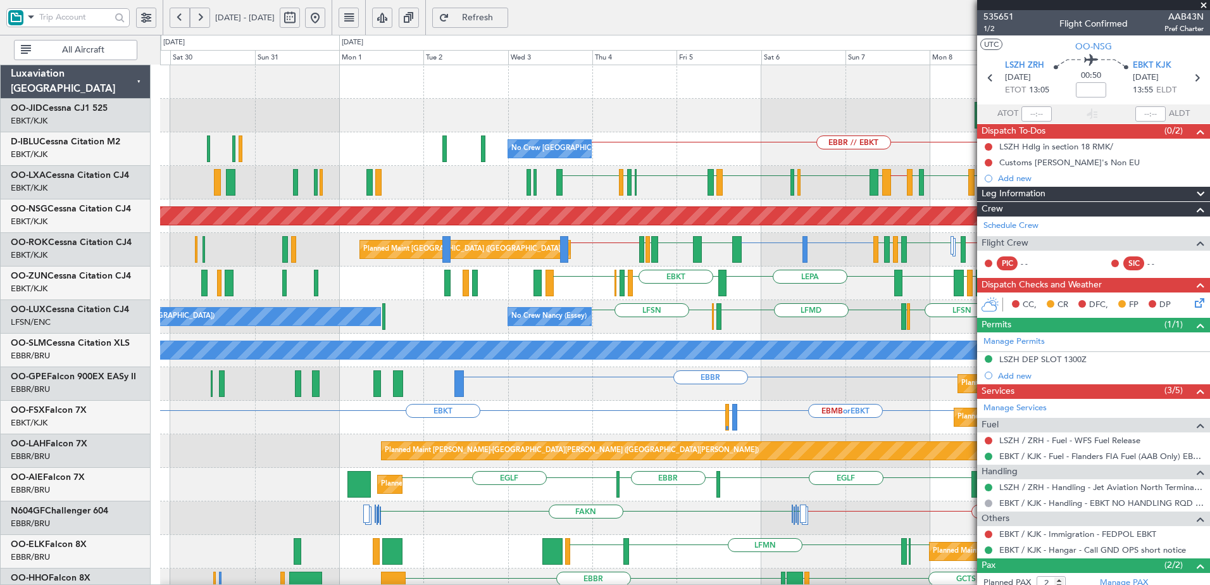
click at [830, 175] on div "LHPP Planned Maint Kortrijk-Wevelgem EBKT AOG Maint Kortrijk-Wevelgem No Crew B…" at bounding box center [685, 501] width 1050 height 872
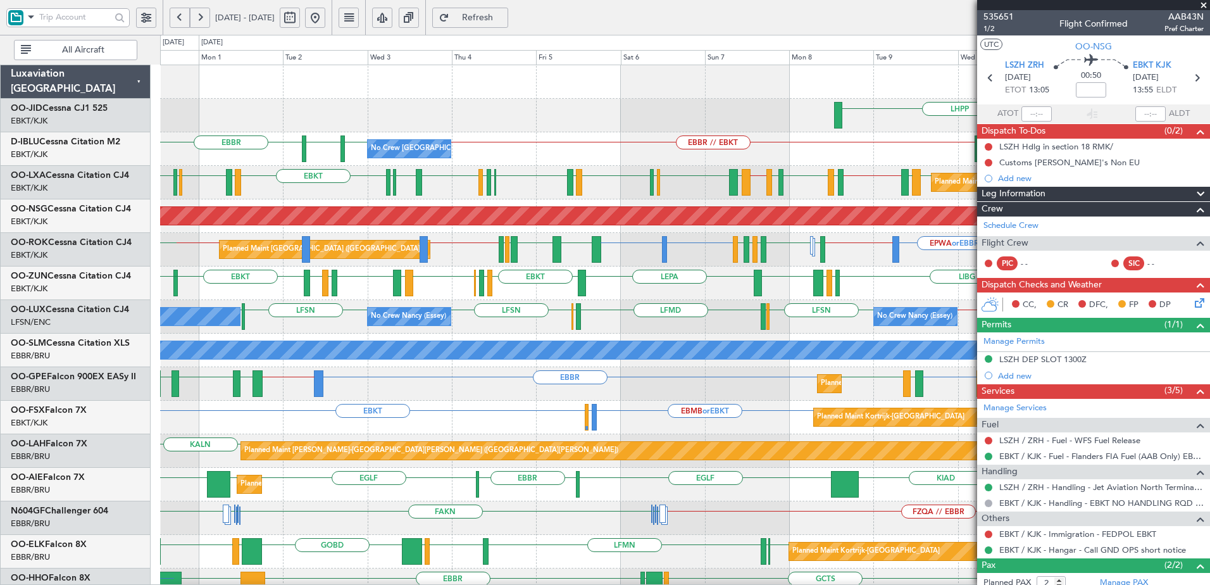
click at [657, 141] on div "LHPP Planned Maint Kortrijk-Wevelgem AOG Maint Kortrijk-Wevelgem No Crew Brusse…" at bounding box center [685, 501] width 1050 height 872
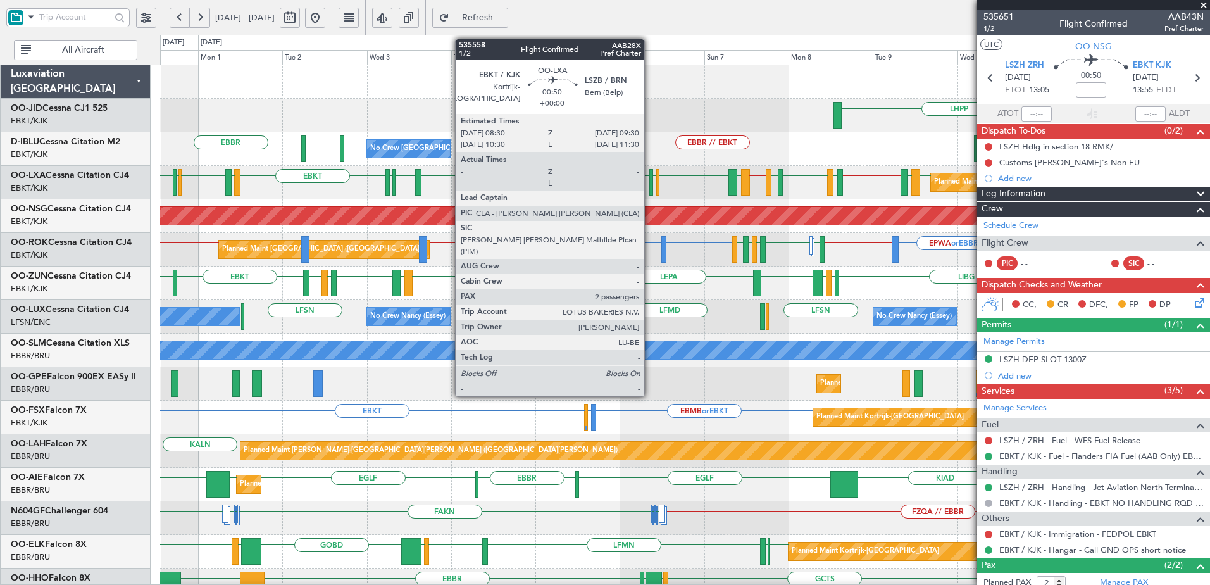
click at [650, 189] on div at bounding box center [651, 182] width 4 height 27
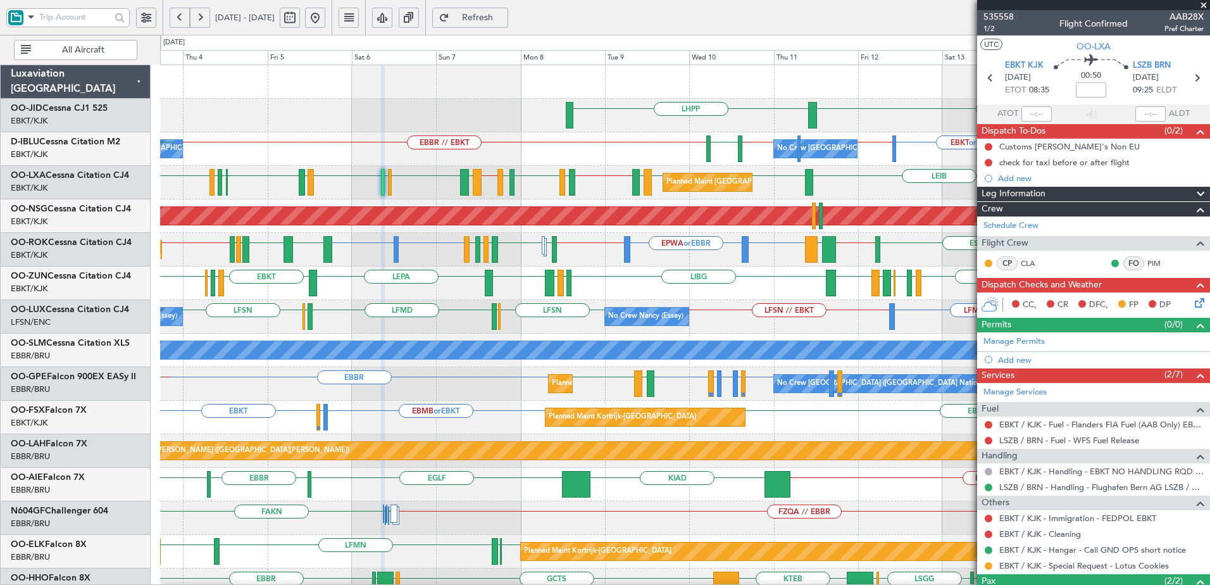
click at [412, 186] on div "Planned Maint Brussels (Brussels National) EBKT EBBR EIDW EBKT LEIB EBBR EBBR L…" at bounding box center [685, 183] width 1050 height 34
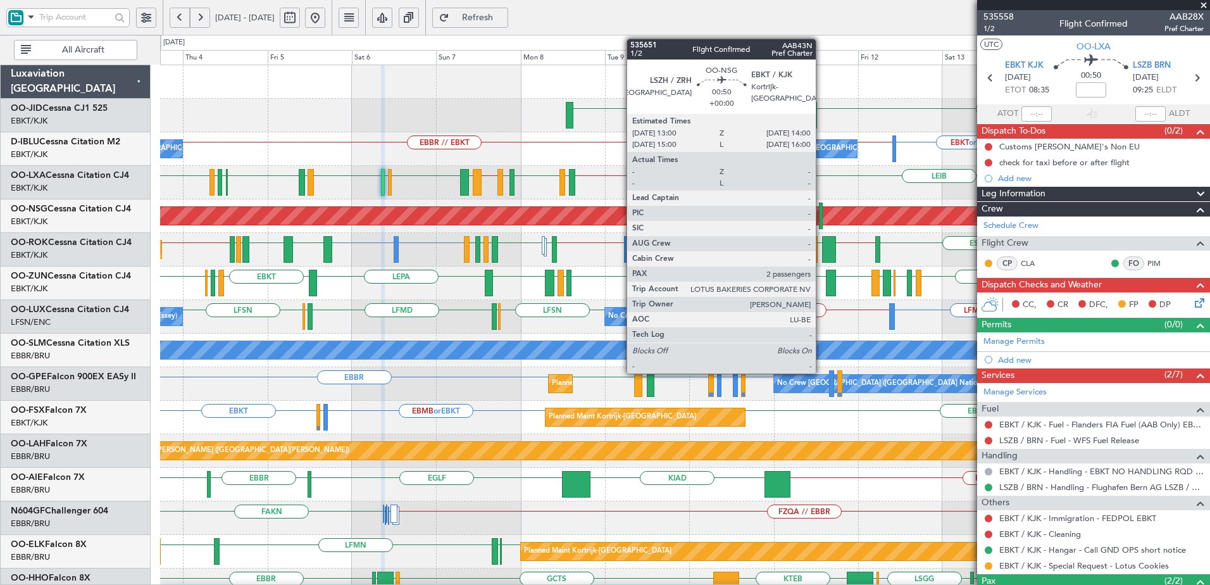
click at [822, 216] on div at bounding box center [821, 216] width 4 height 27
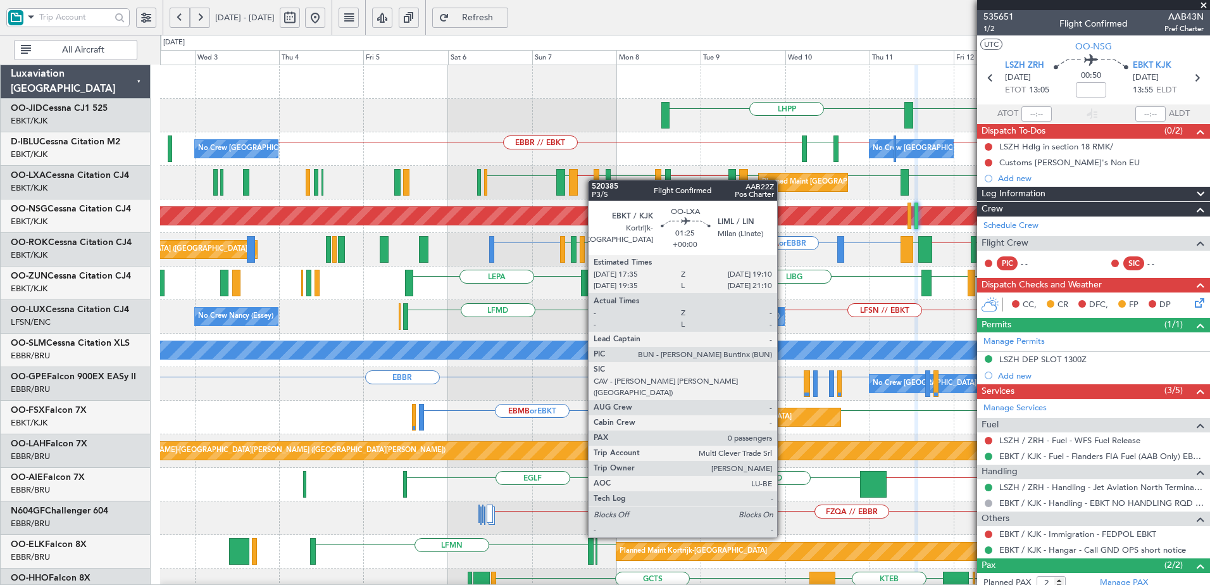
click at [594, 180] on div "EBKT LHPP No Crew Brussels (Brussels National) EBKT or EBBR EBBR LFMN or EBBR E…" at bounding box center [685, 518] width 1050 height 906
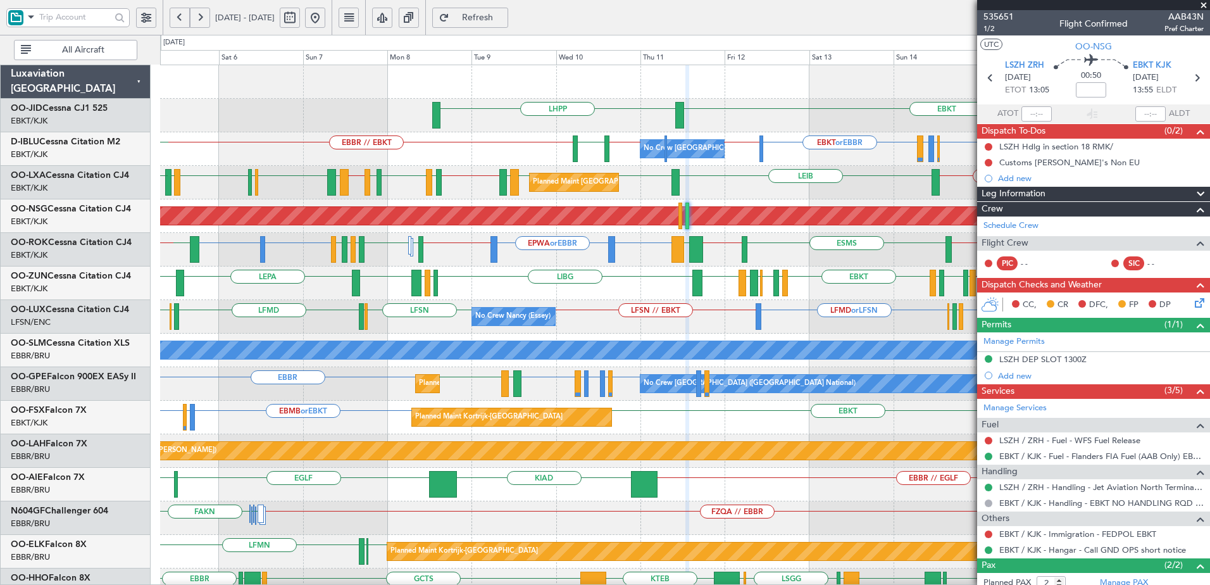
click at [477, 167] on div "EBKT LHPP No Crew Brussels (Brussels National) EBKT or EBBR EBBR LFMN or EBBR E…" at bounding box center [685, 501] width 1050 height 872
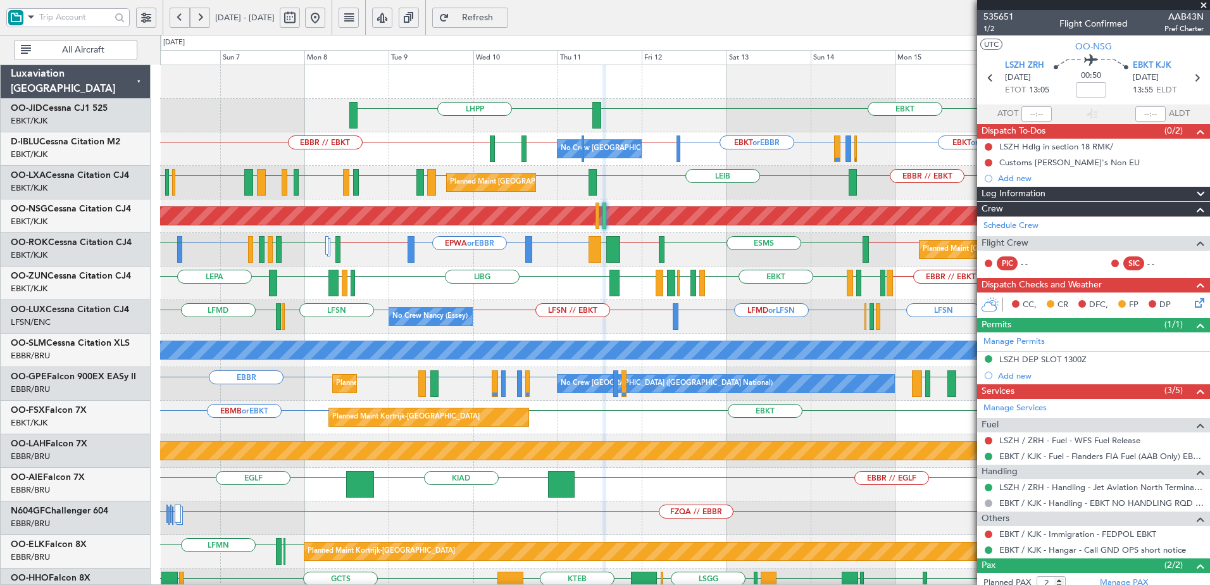
click at [238, 174] on div "EBKT LHPP No Crew Brussels (Brussels National) EBKT or EBBR EBBR // LFPB EBBR /…" at bounding box center [685, 501] width 1050 height 872
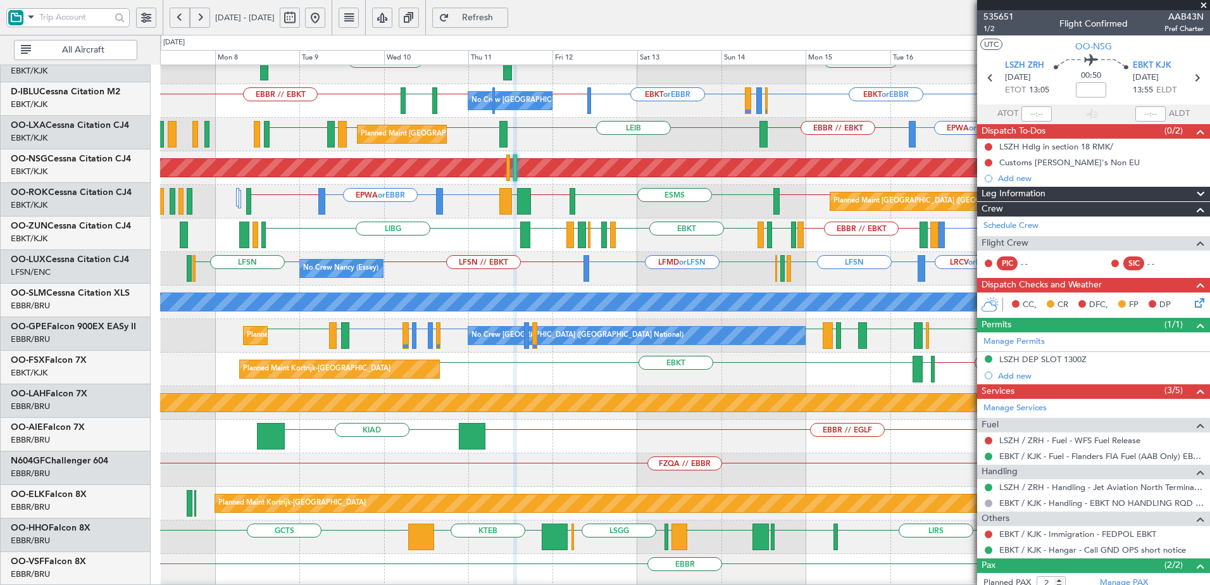
click at [537, 130] on div "EBBR // EBKT EBKT LFMD EBKT or EBBR EPWA or EBBR LEIB EBBR EBBR LEIB EBBR // EB…" at bounding box center [685, 135] width 1050 height 34
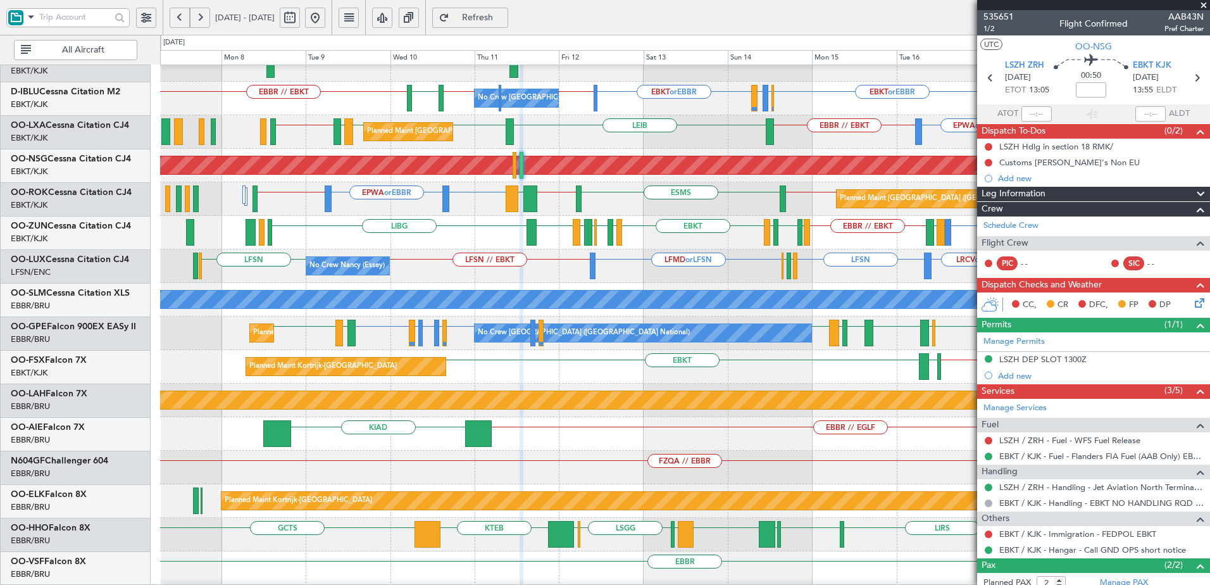
scroll to position [51, 0]
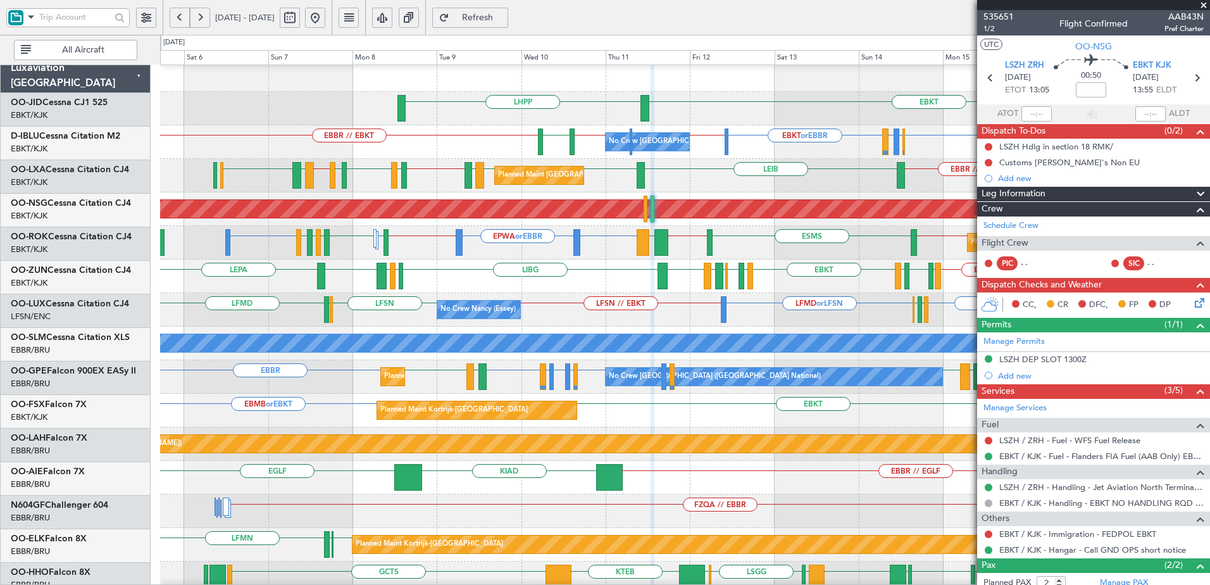
scroll to position [7, 0]
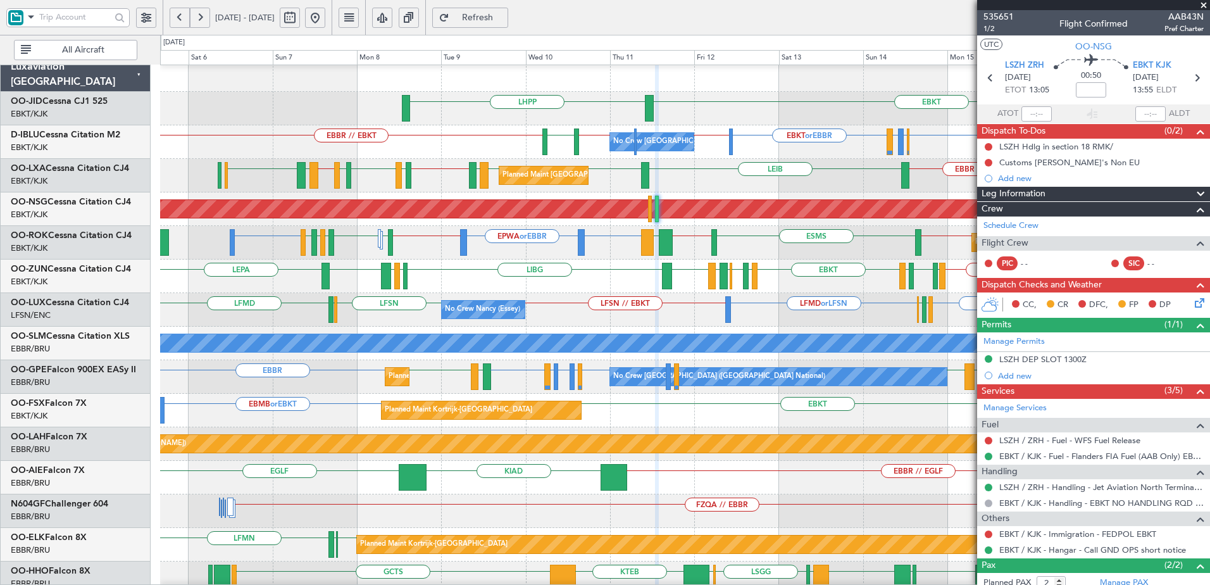
click at [684, 180] on div "Planned Maint [GEOGRAPHIC_DATA] ([GEOGRAPHIC_DATA] National) EBBR // EBKT EBKT …" at bounding box center [685, 176] width 1050 height 34
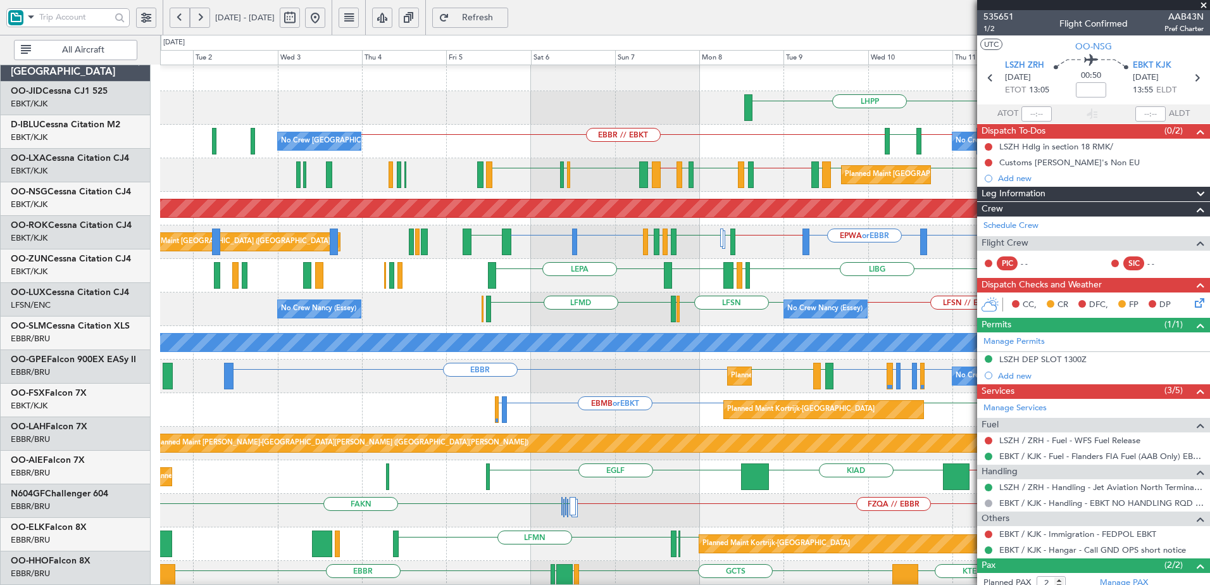
scroll to position [0, 0]
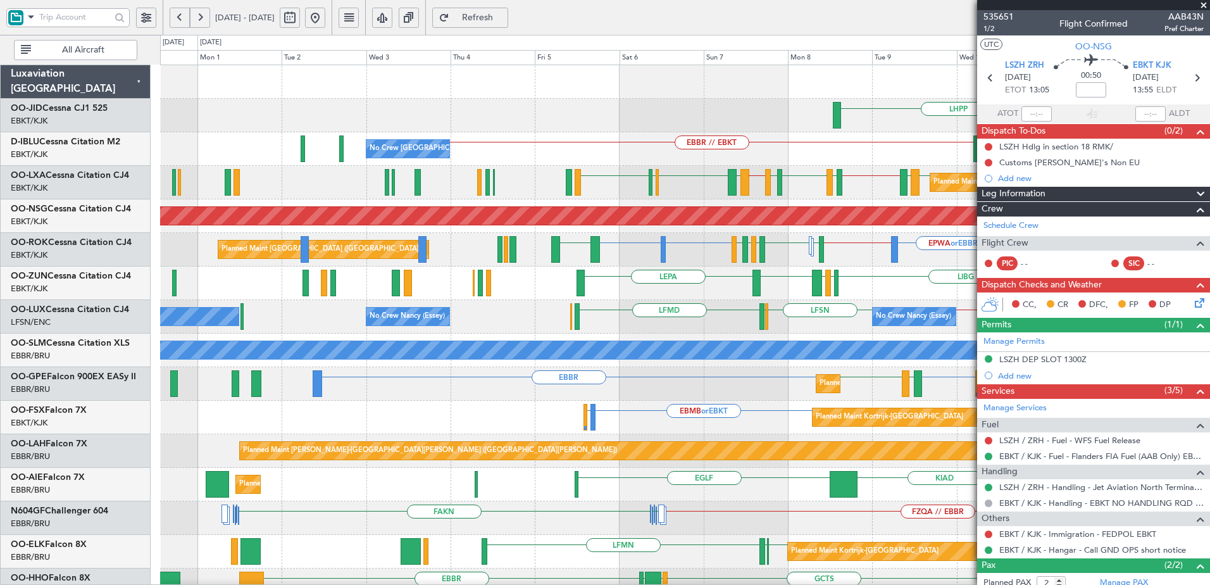
click at [712, 184] on div "EBKT LHPP Planned Maint [GEOGRAPHIC_DATA]-[GEOGRAPHIC_DATA] AOG Maint [GEOGRAPH…" at bounding box center [685, 501] width 1050 height 872
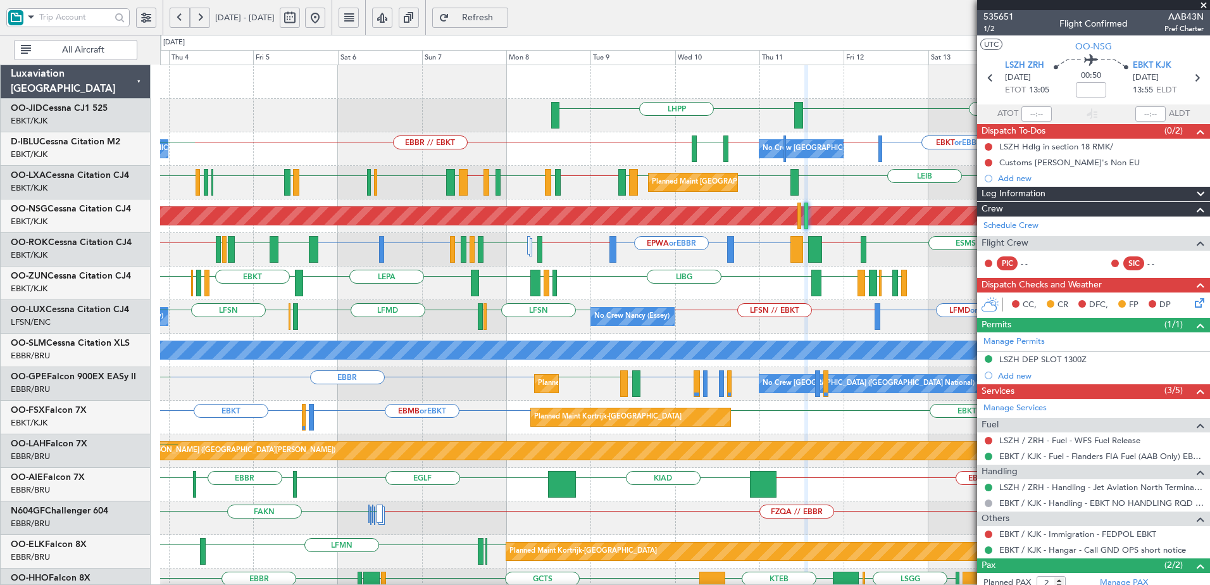
click at [468, 131] on div "EBKT LHPP" at bounding box center [685, 116] width 1050 height 34
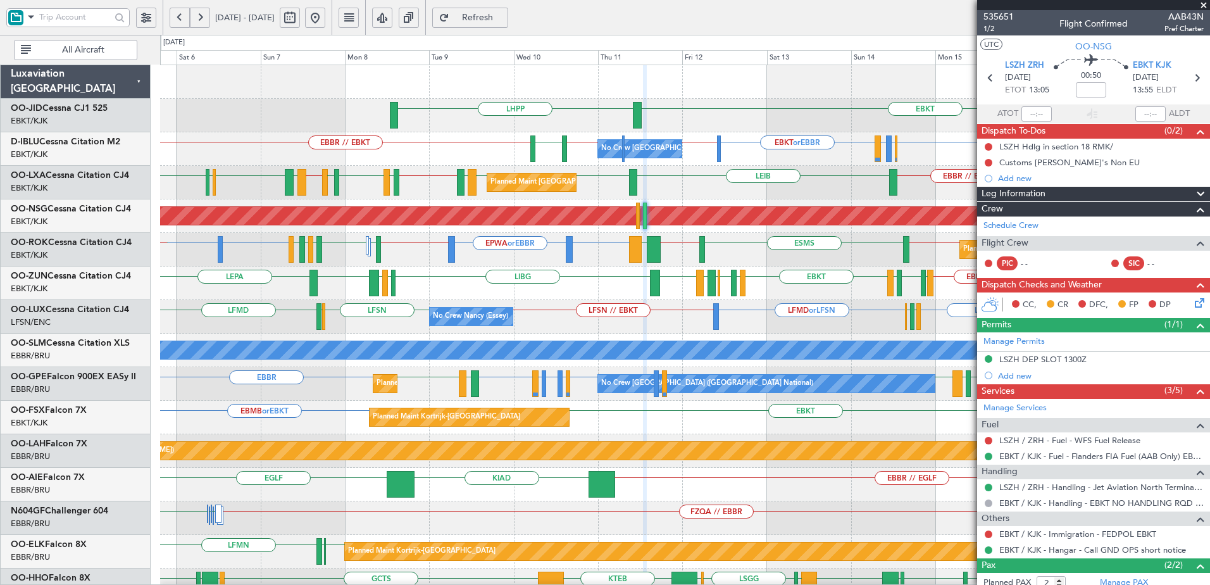
click at [675, 322] on div "No Crew [PERSON_NAME] ([PERSON_NAME]) LFSN LFMD or LFSN LFSN // EBKT LFMN LFPB …" at bounding box center [685, 317] width 1050 height 34
